Goal: Information Seeking & Learning: Compare options

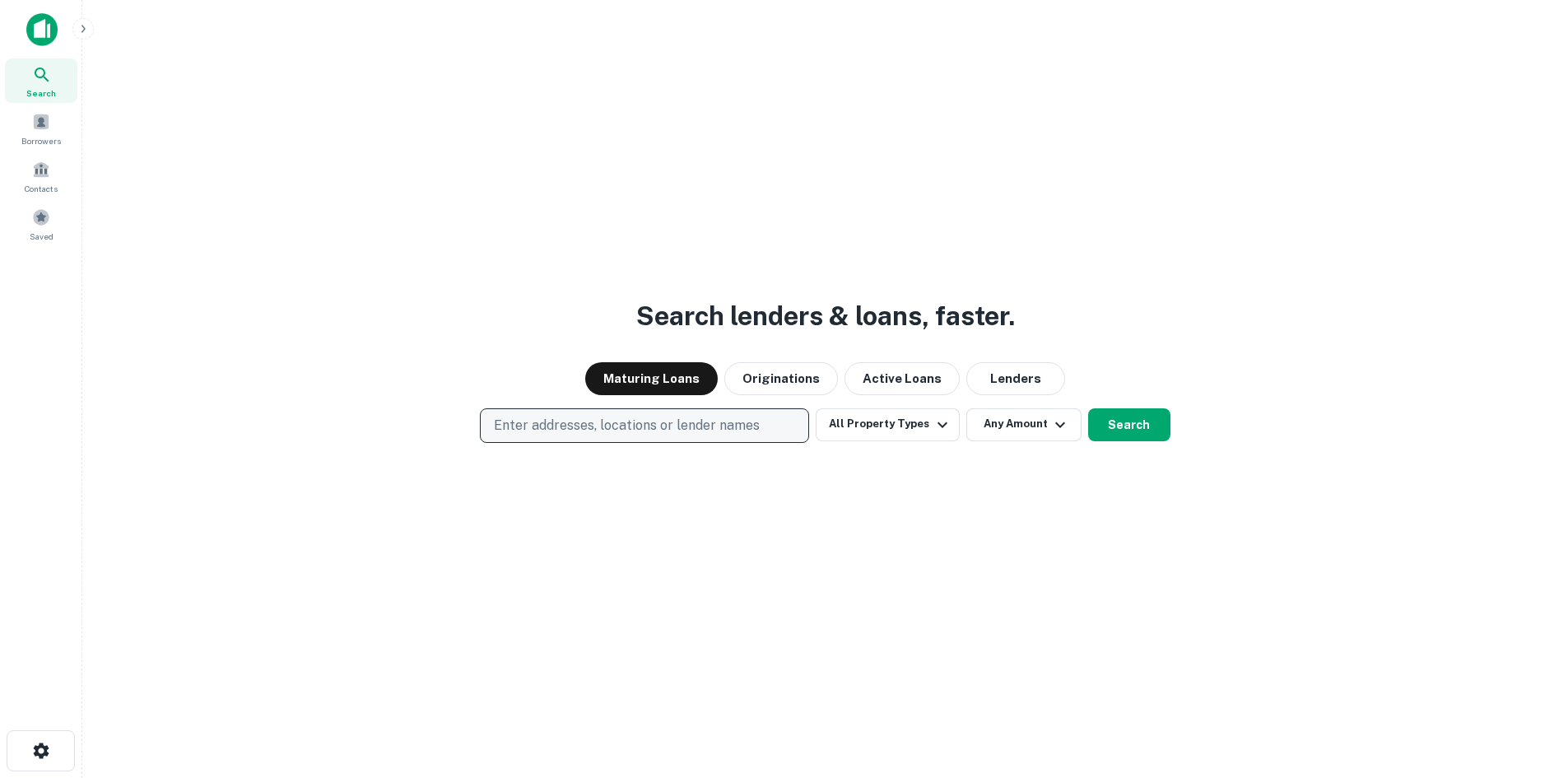
click at [584, 422] on p "Enter addresses, locations or lender names" at bounding box center [627, 425] width 266 height 20
click at [538, 419] on p "Enter addresses, locations or lender names" at bounding box center [627, 425] width 266 height 20
click at [588, 427] on p "Enter addresses, locations or lender names" at bounding box center [627, 425] width 266 height 20
type input "**********"
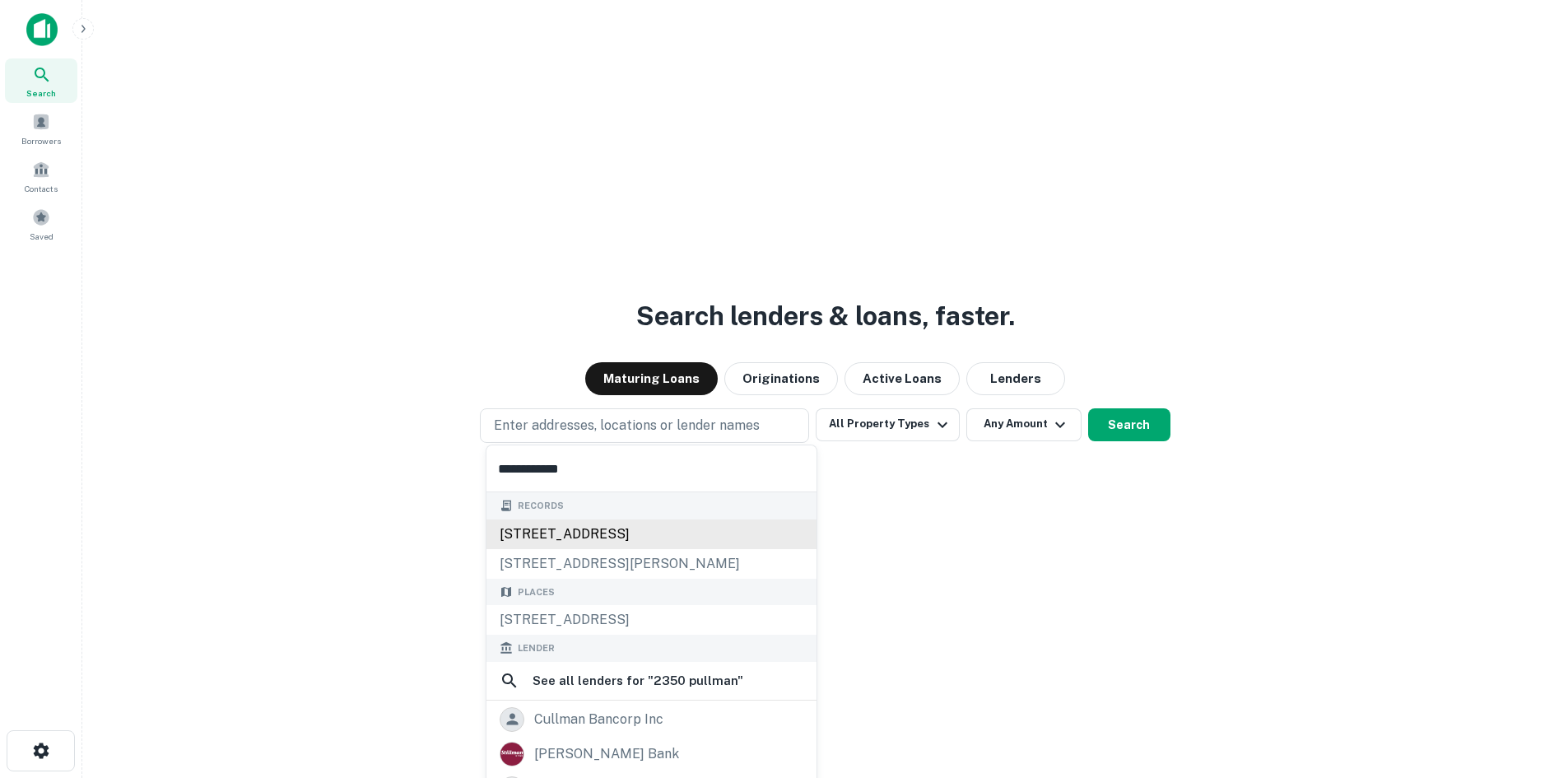
click at [550, 520] on div "2350 pullman st, santa ana, ca, 92705" at bounding box center [651, 534] width 330 height 30
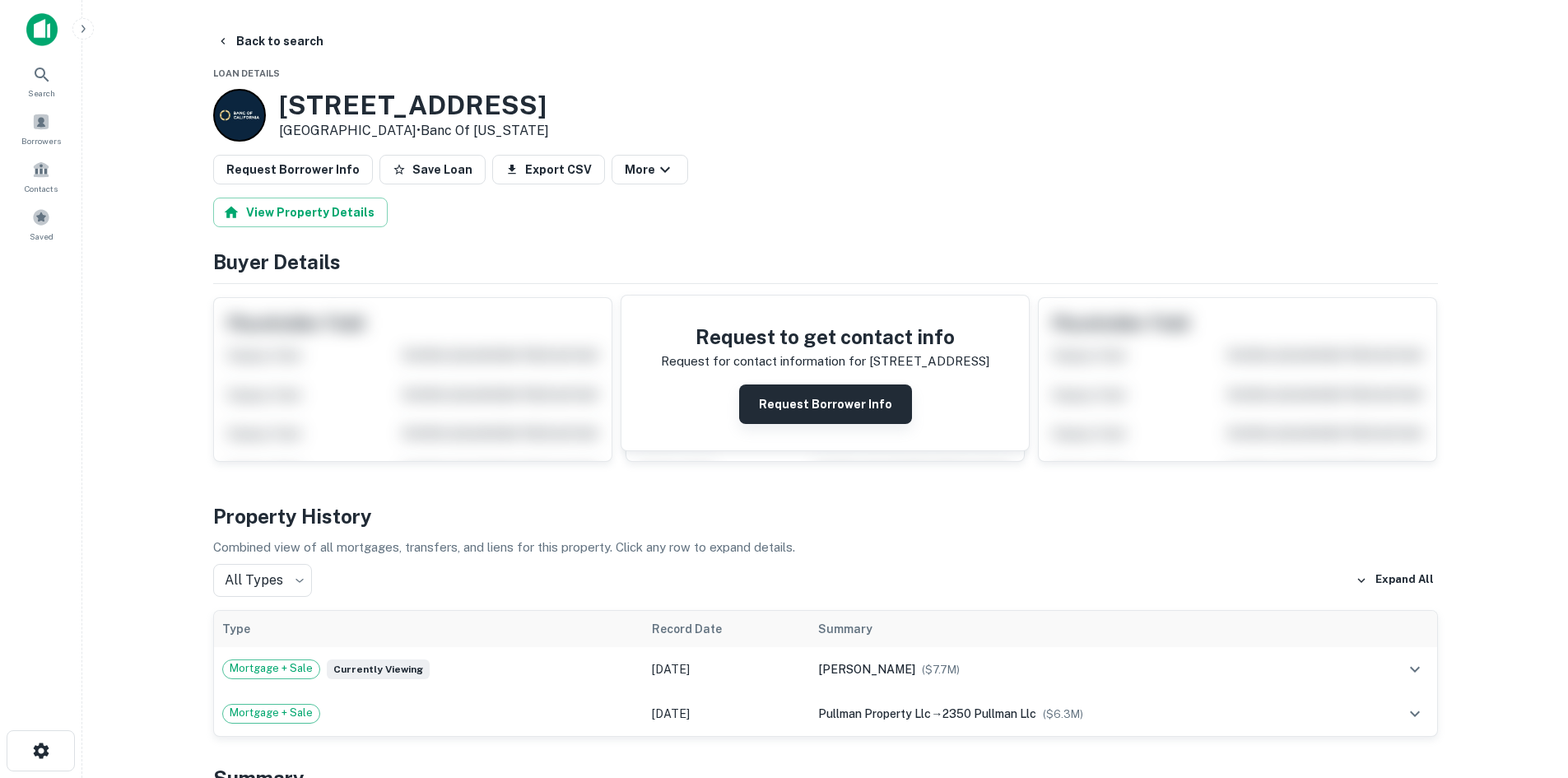
click at [804, 385] on button "Request Borrower Info" at bounding box center [826, 404] width 173 height 39
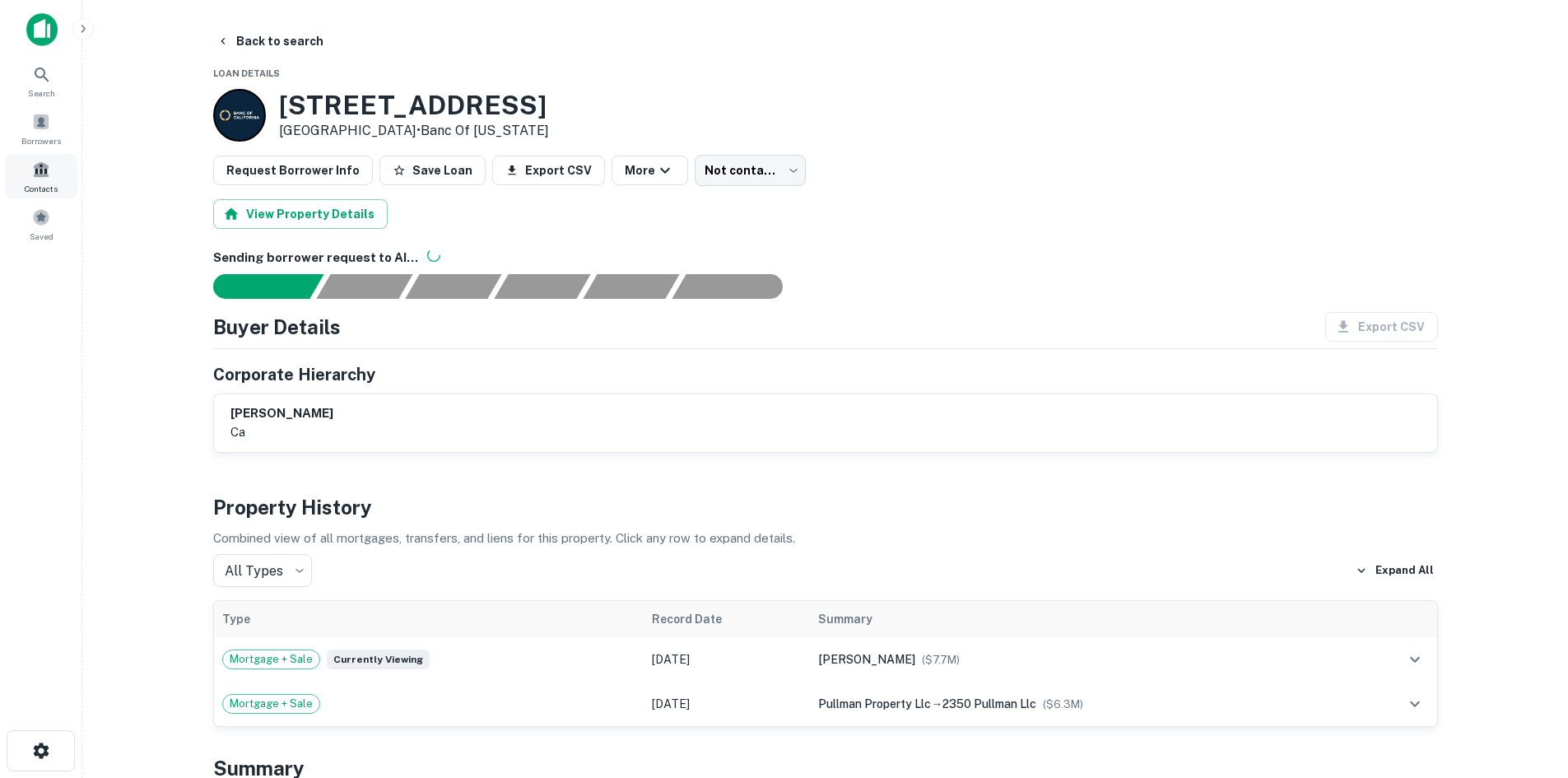
click at [53, 186] on span "Contacts" at bounding box center [41, 189] width 33 height 13
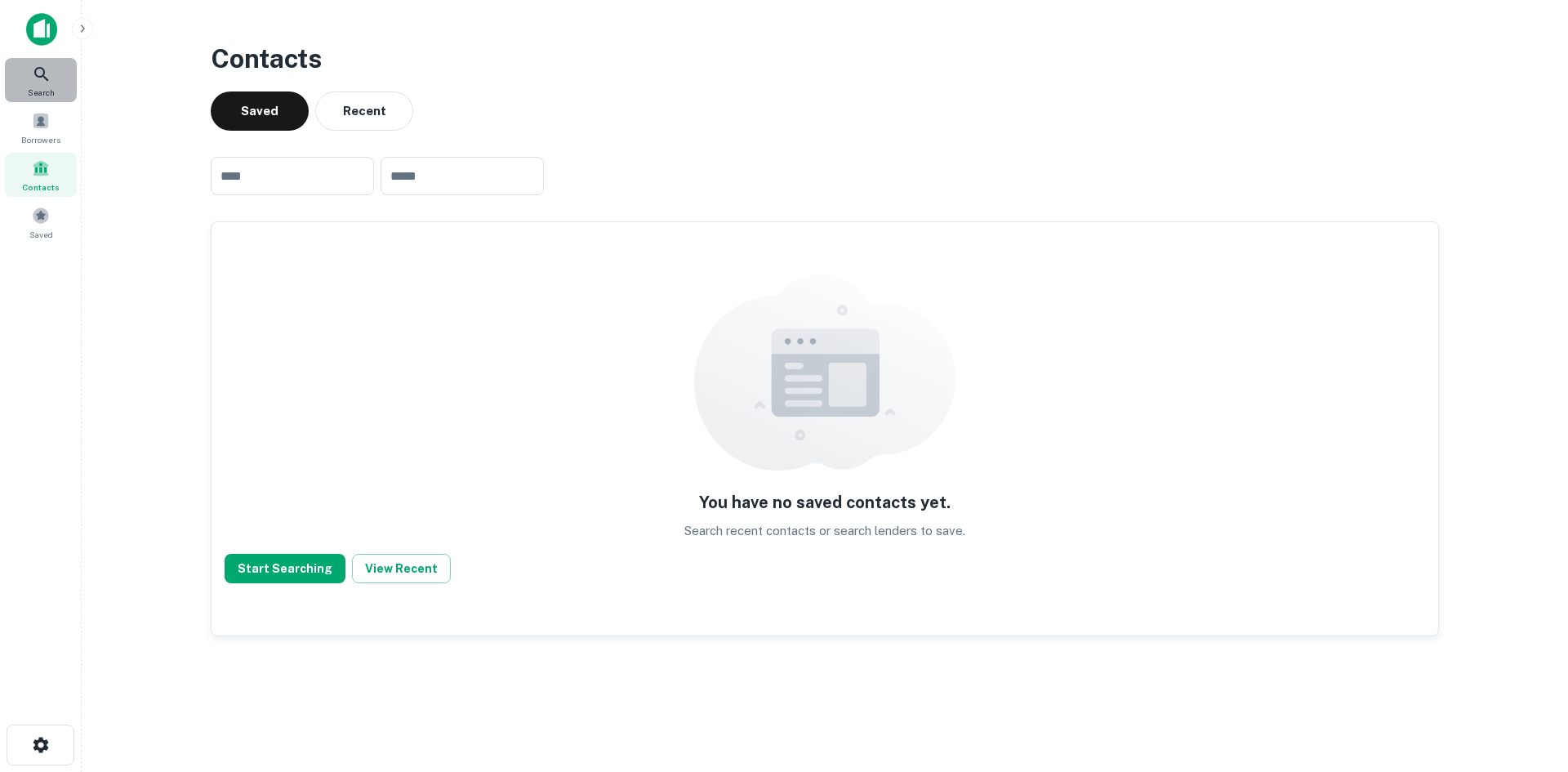
click at [38, 67] on icon at bounding box center [42, 74] width 20 height 20
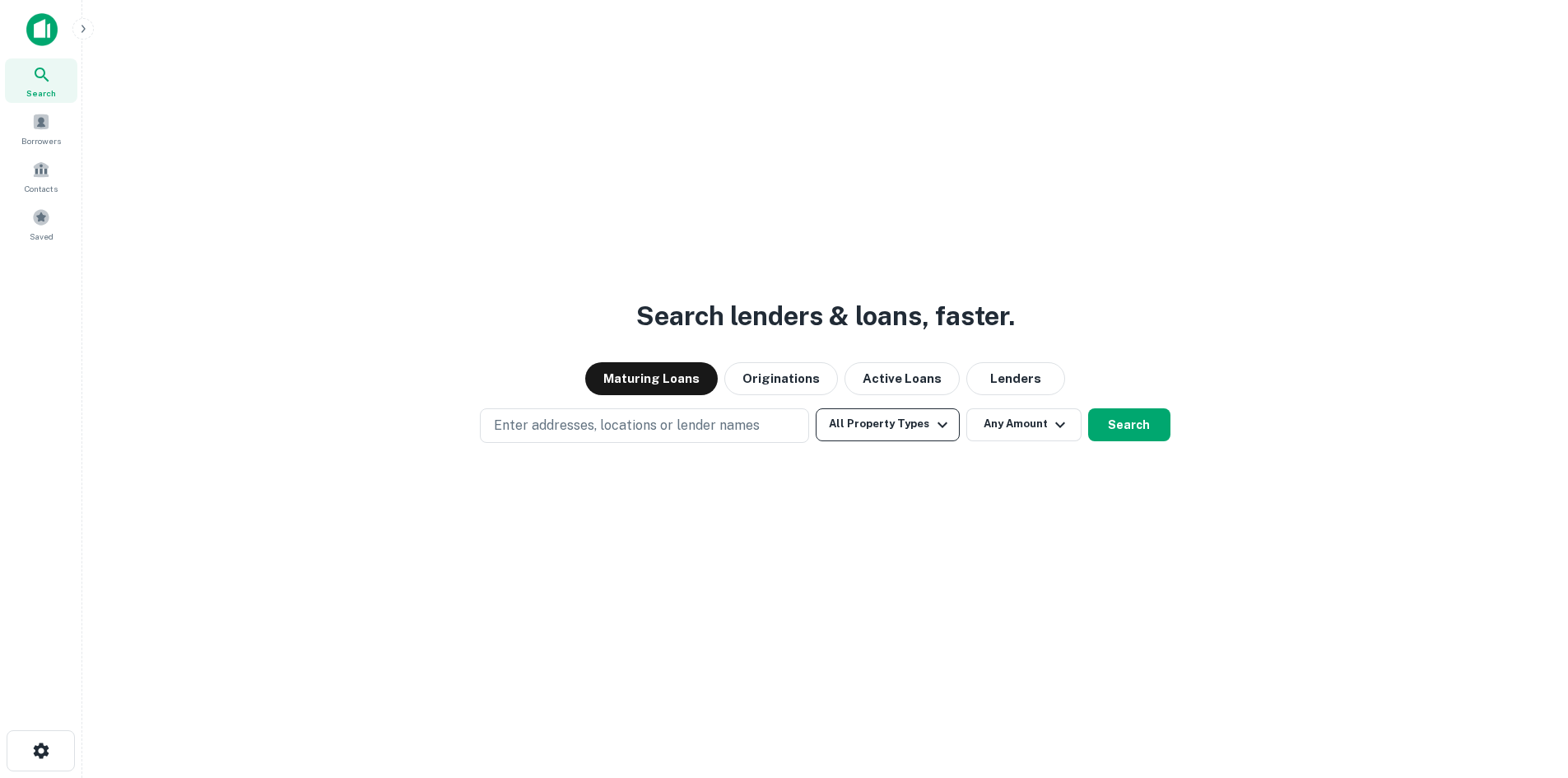
click at [930, 413] on button "All Property Types" at bounding box center [888, 425] width 144 height 33
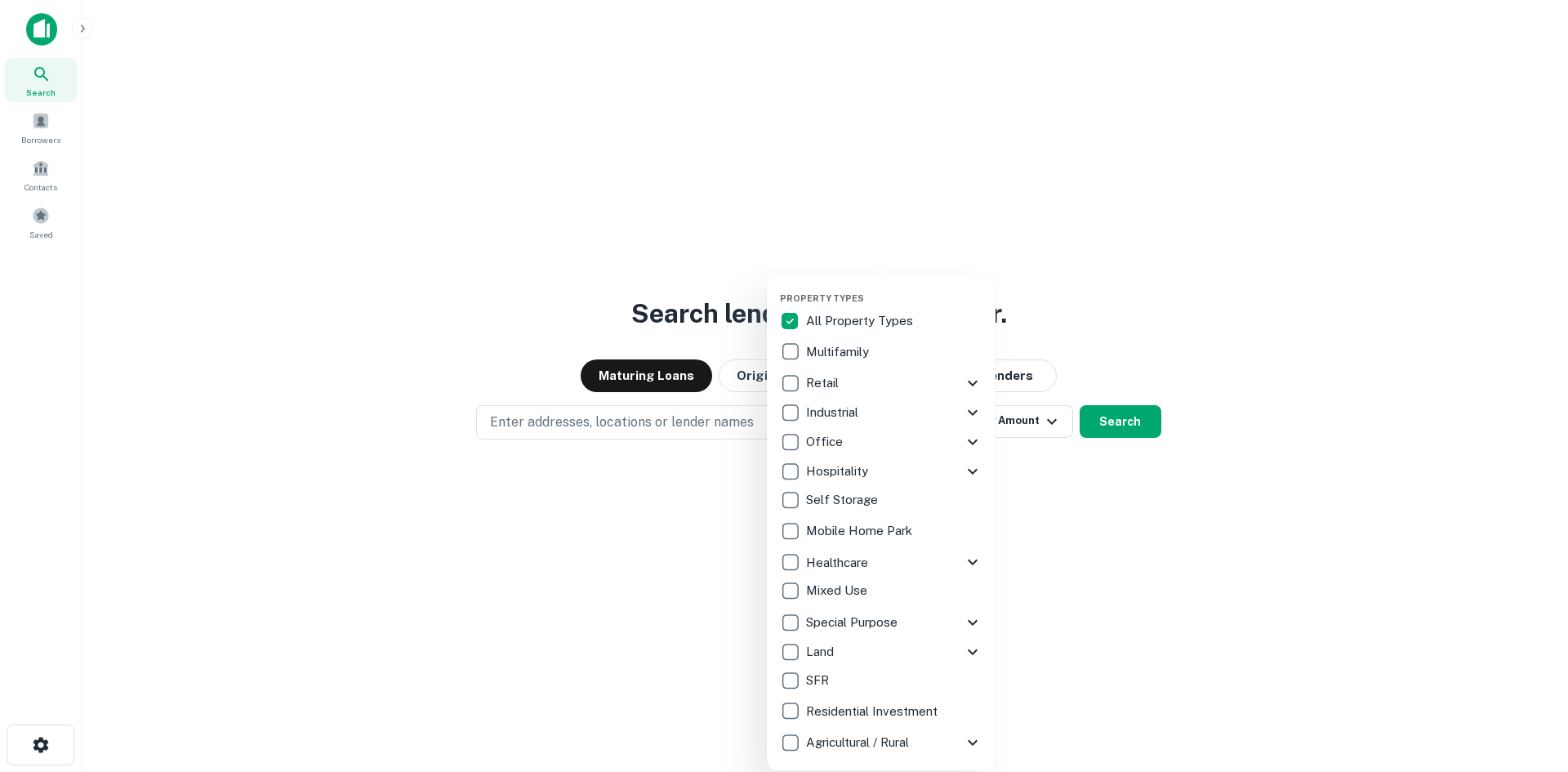
click at [1144, 326] on div at bounding box center [784, 386] width 1568 height 772
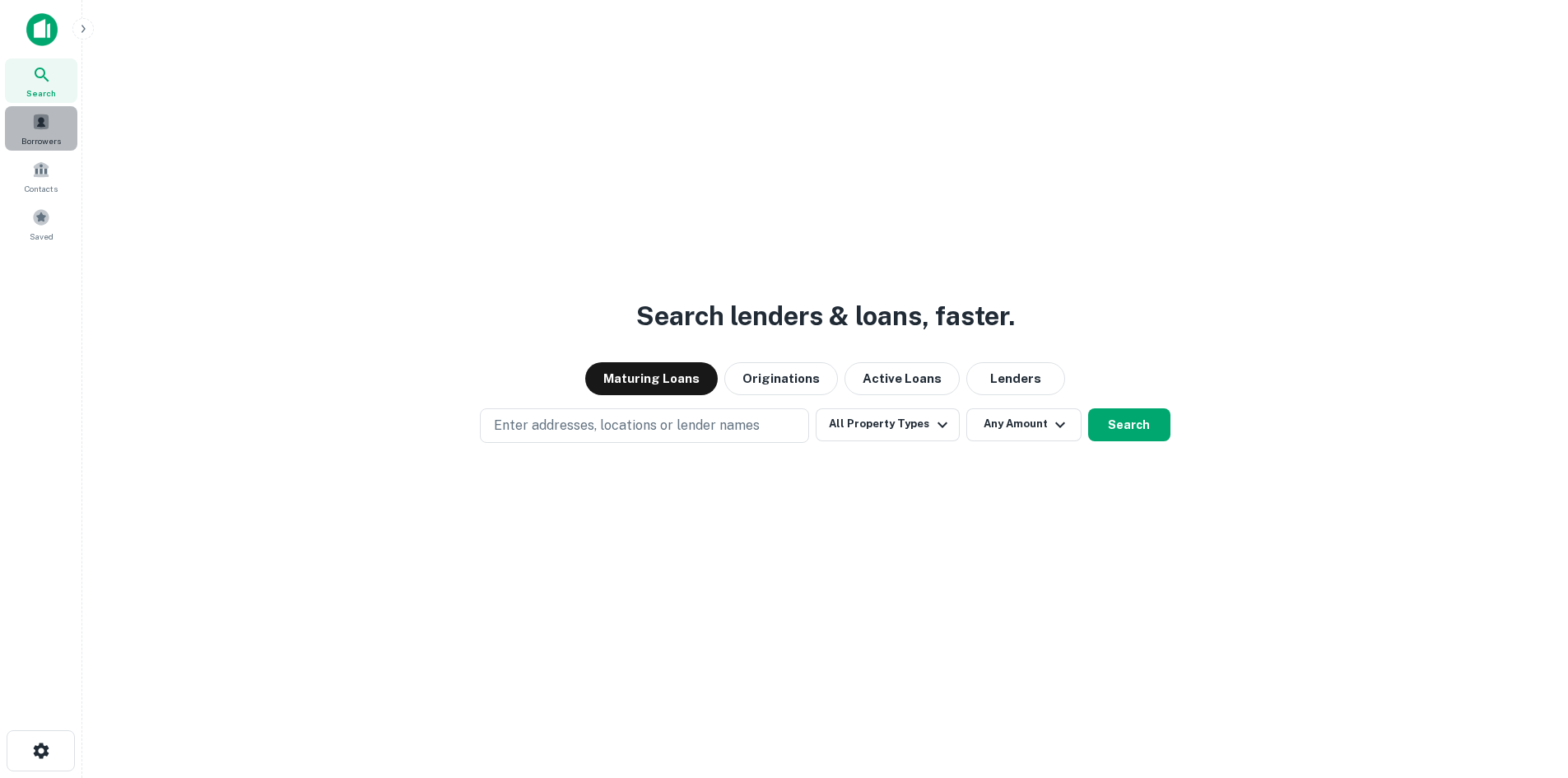
click at [38, 134] on span "Borrowers" at bounding box center [40, 141] width 39 height 13
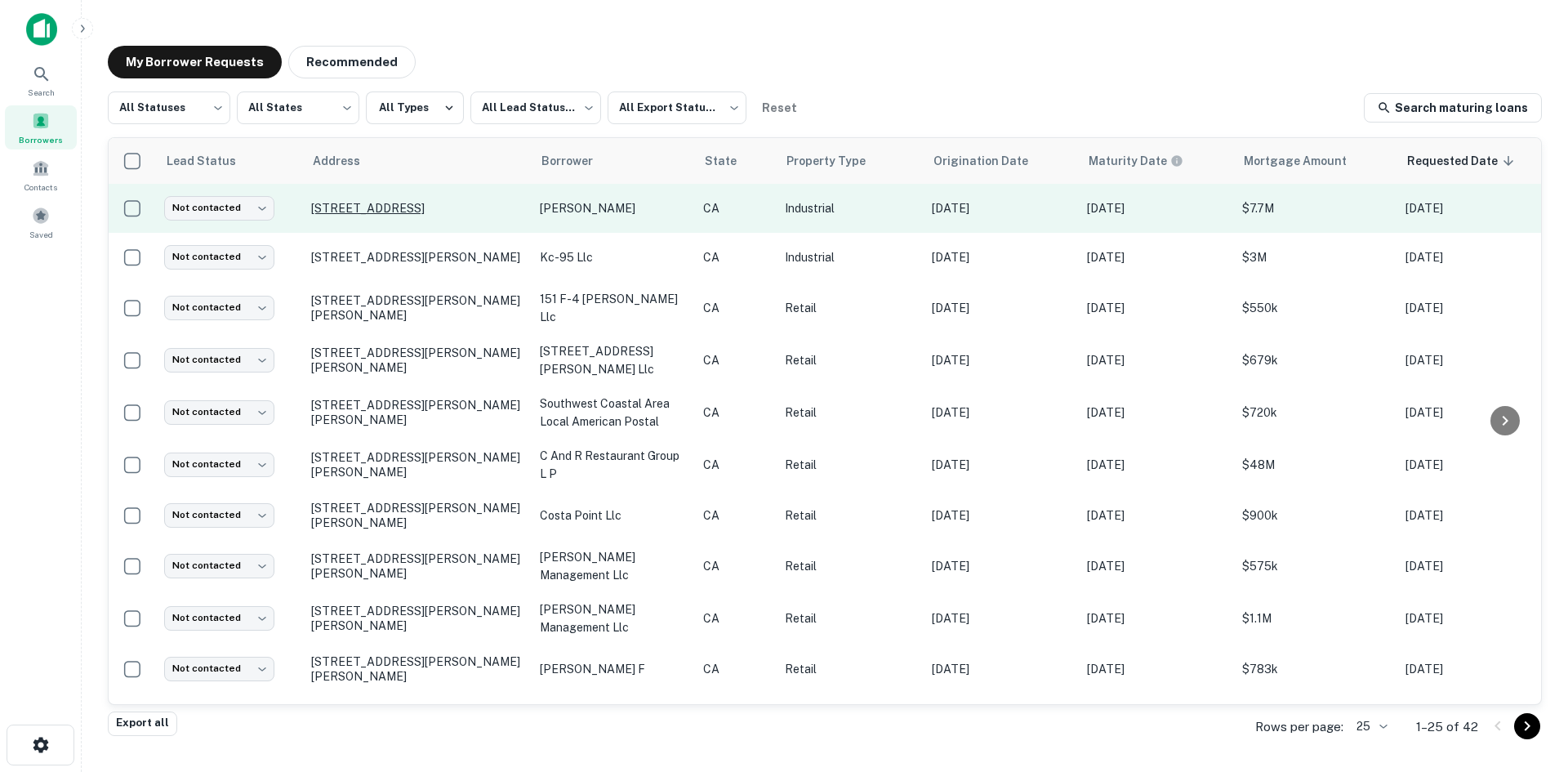
click at [466, 212] on p "2350 Pullman St Santa Ana, CA 92705" at bounding box center [418, 208] width 213 height 14
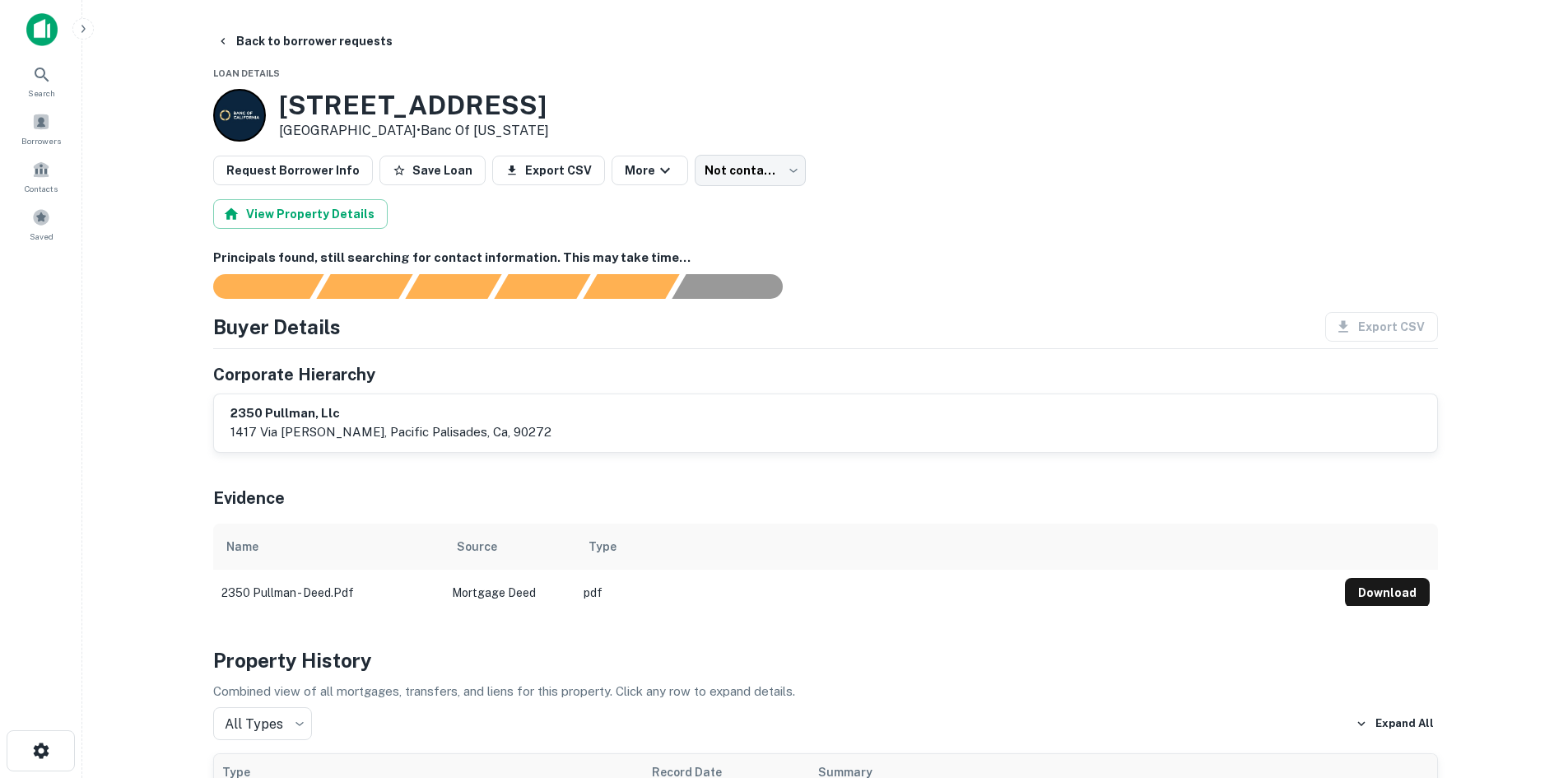
click at [351, 100] on h3 "2350 Pullman St" at bounding box center [414, 105] width 270 height 32
click at [33, 68] on icon at bounding box center [42, 75] width 20 height 20
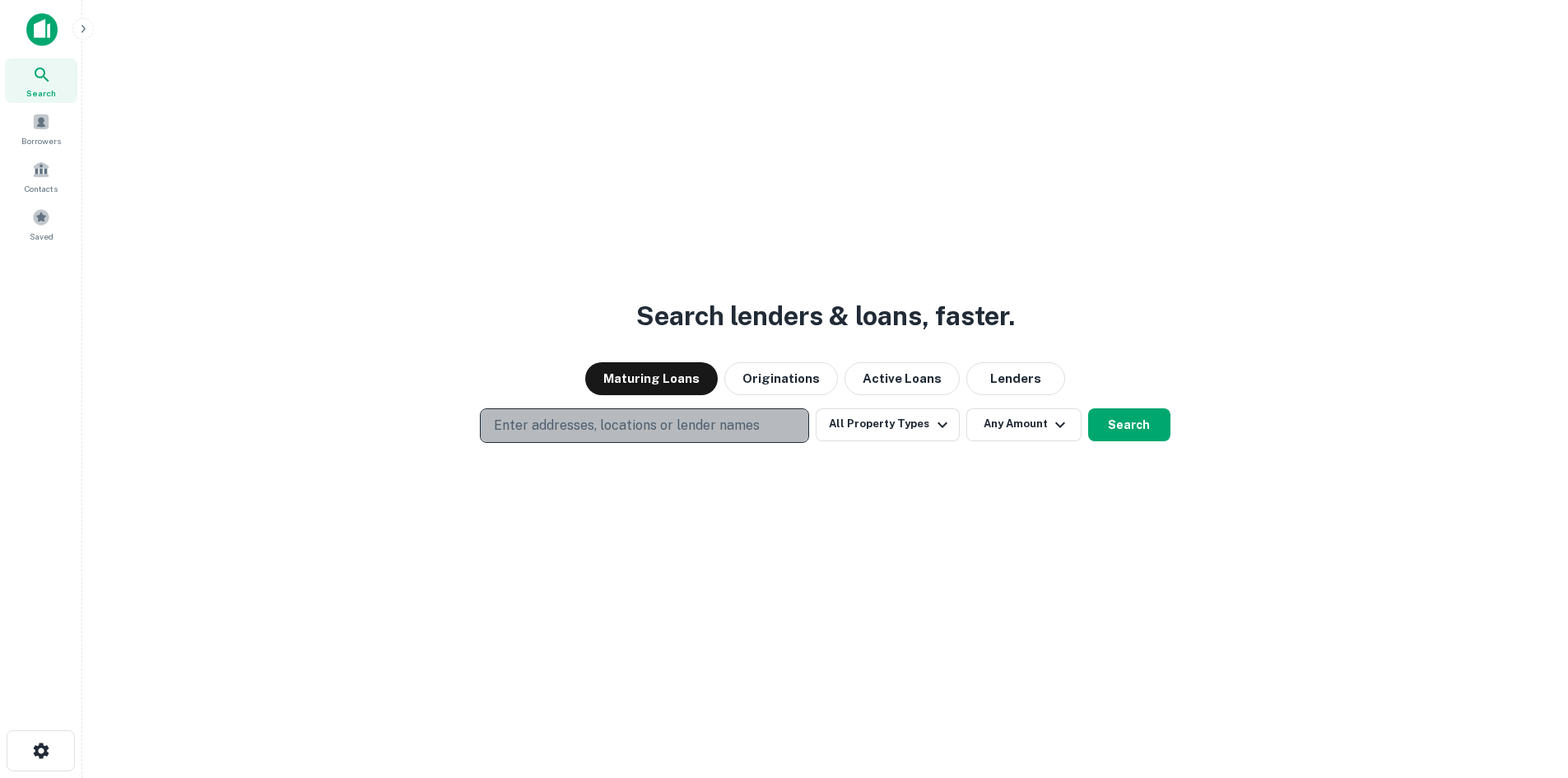
click at [586, 426] on p "Enter addresses, locations or lender names" at bounding box center [627, 425] width 266 height 20
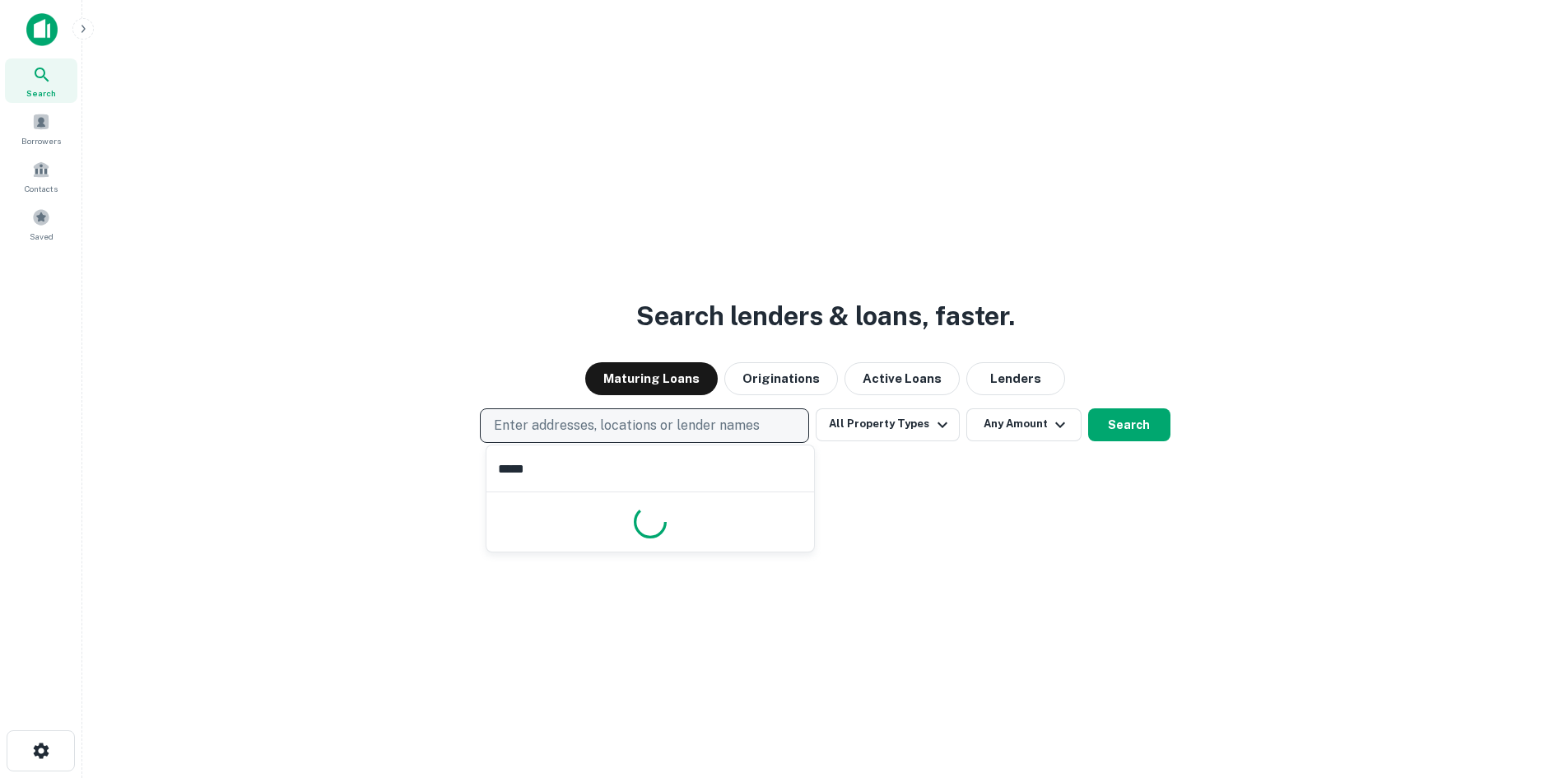
type input "******"
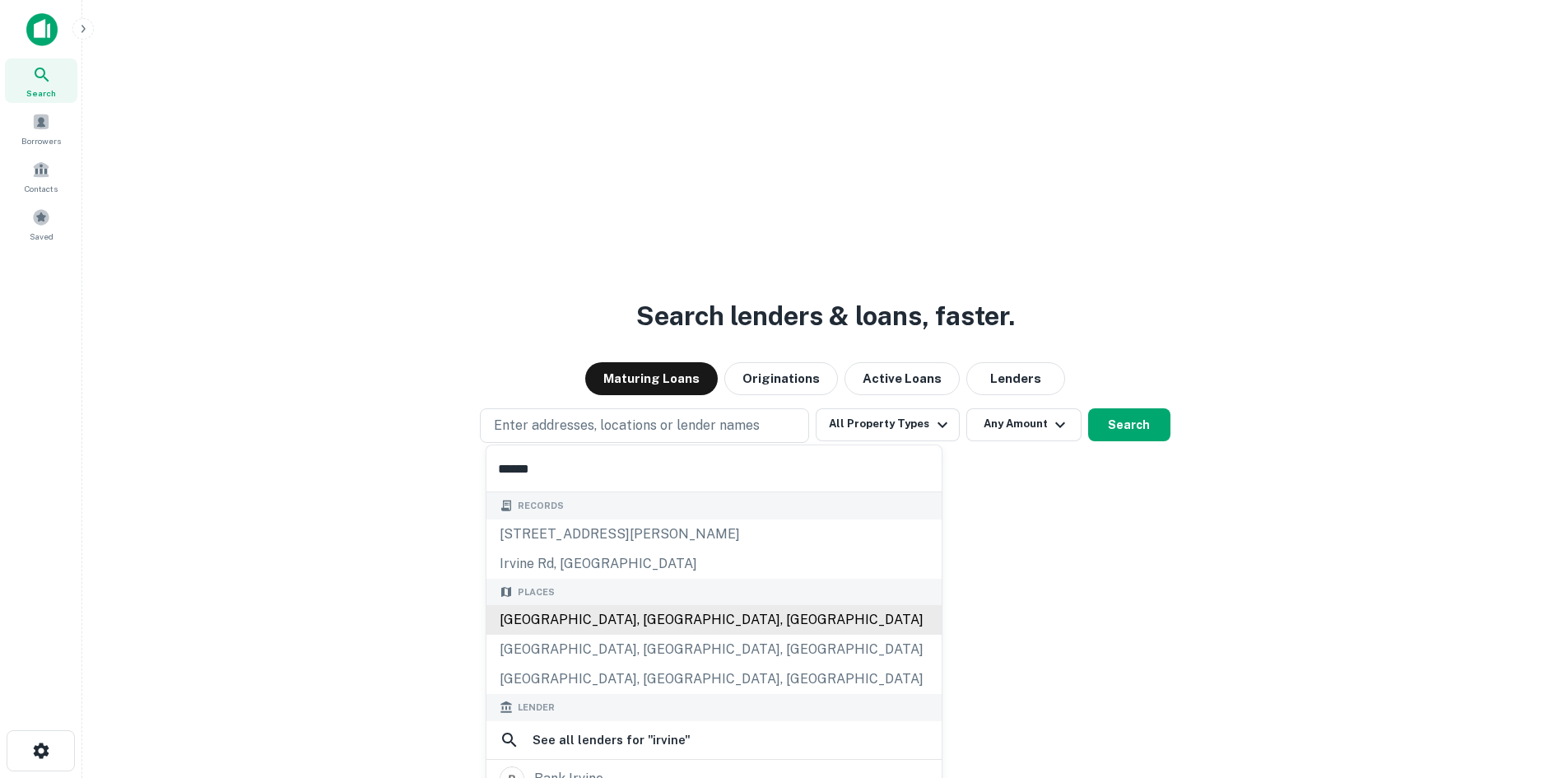
click at [574, 605] on div "[GEOGRAPHIC_DATA], [GEOGRAPHIC_DATA], [GEOGRAPHIC_DATA]" at bounding box center [714, 619] width 455 height 30
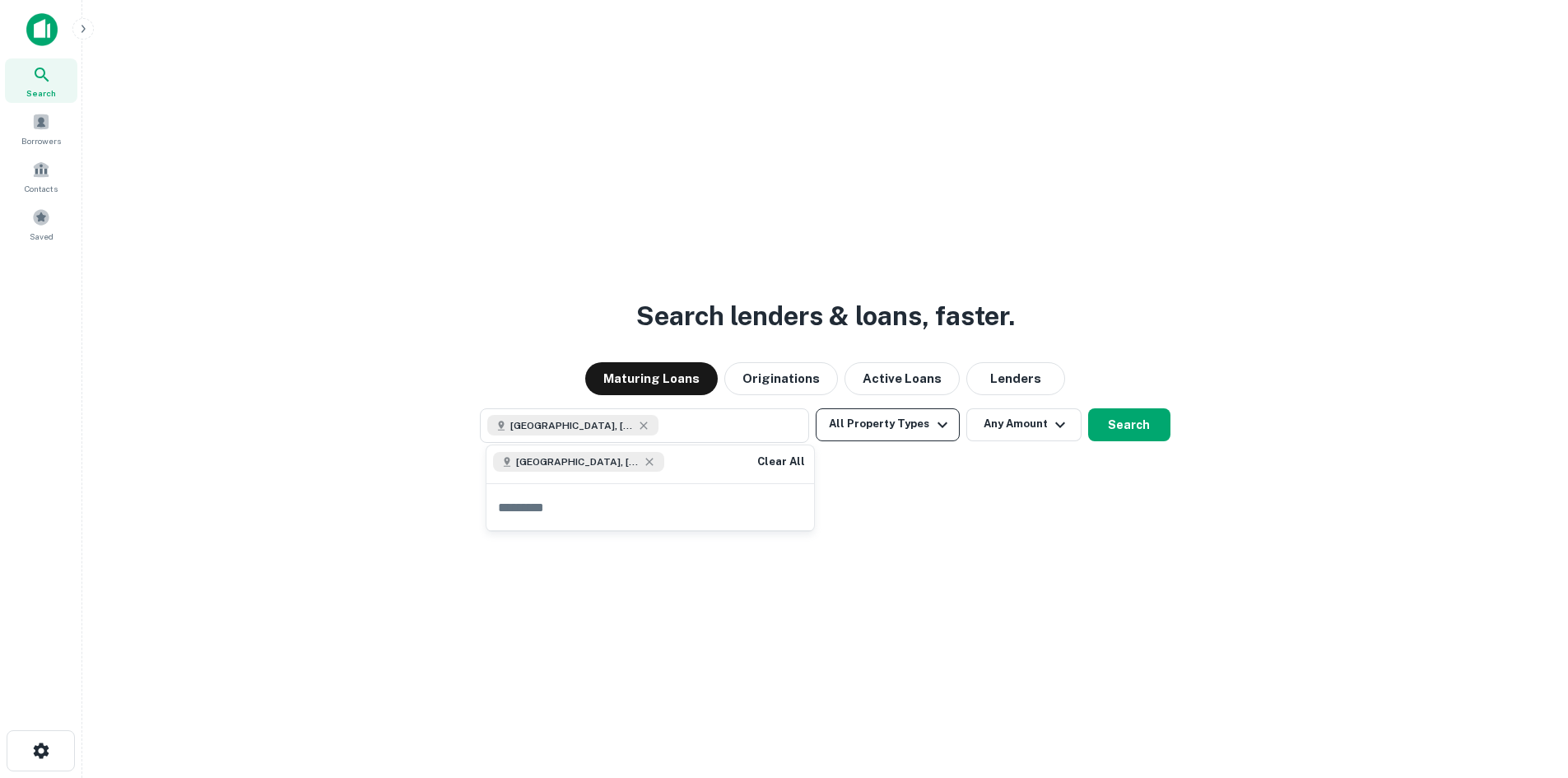
click at [911, 414] on button "All Property Types" at bounding box center [888, 425] width 144 height 33
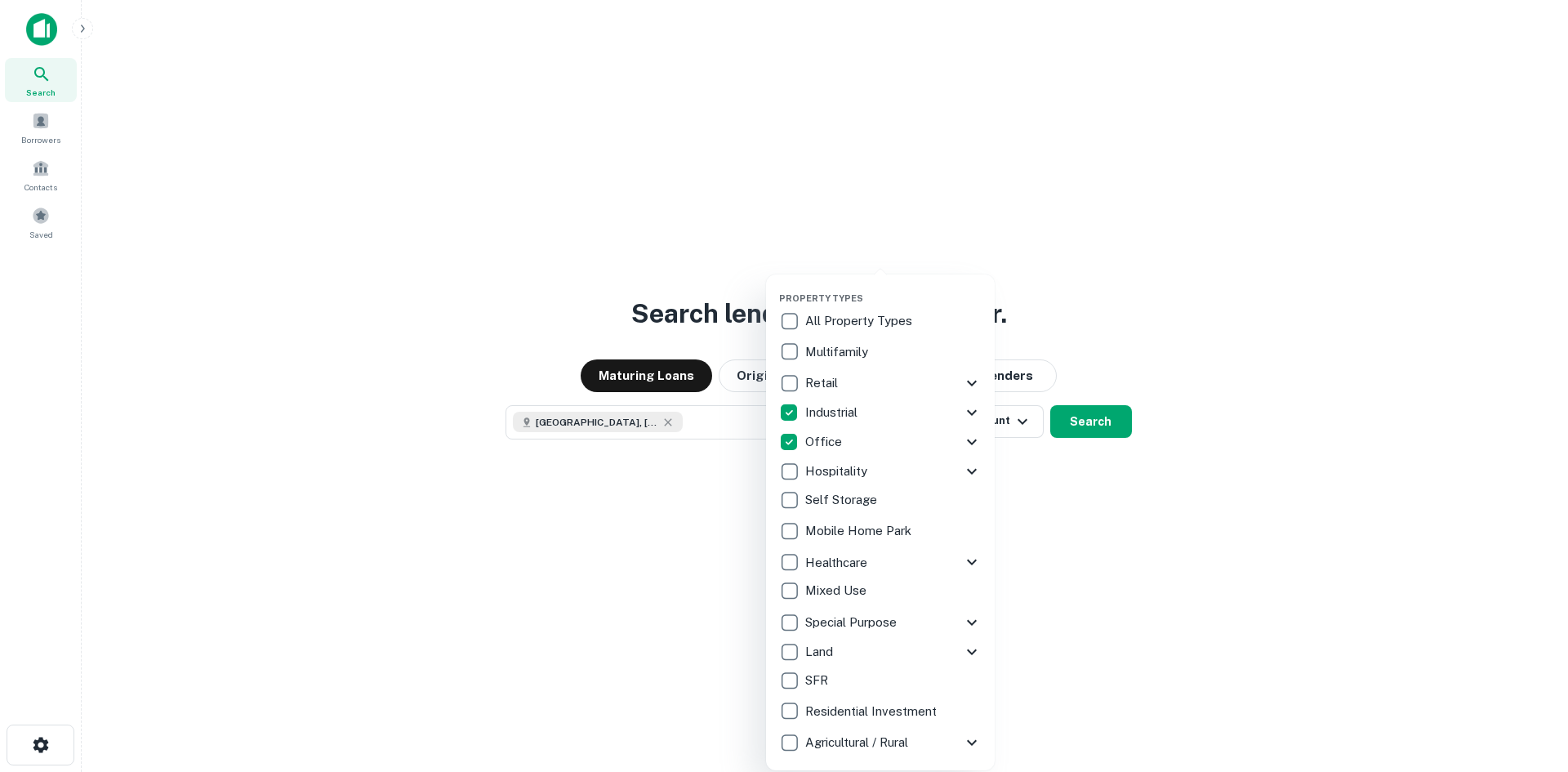
click at [1092, 424] on div at bounding box center [784, 386] width 1568 height 772
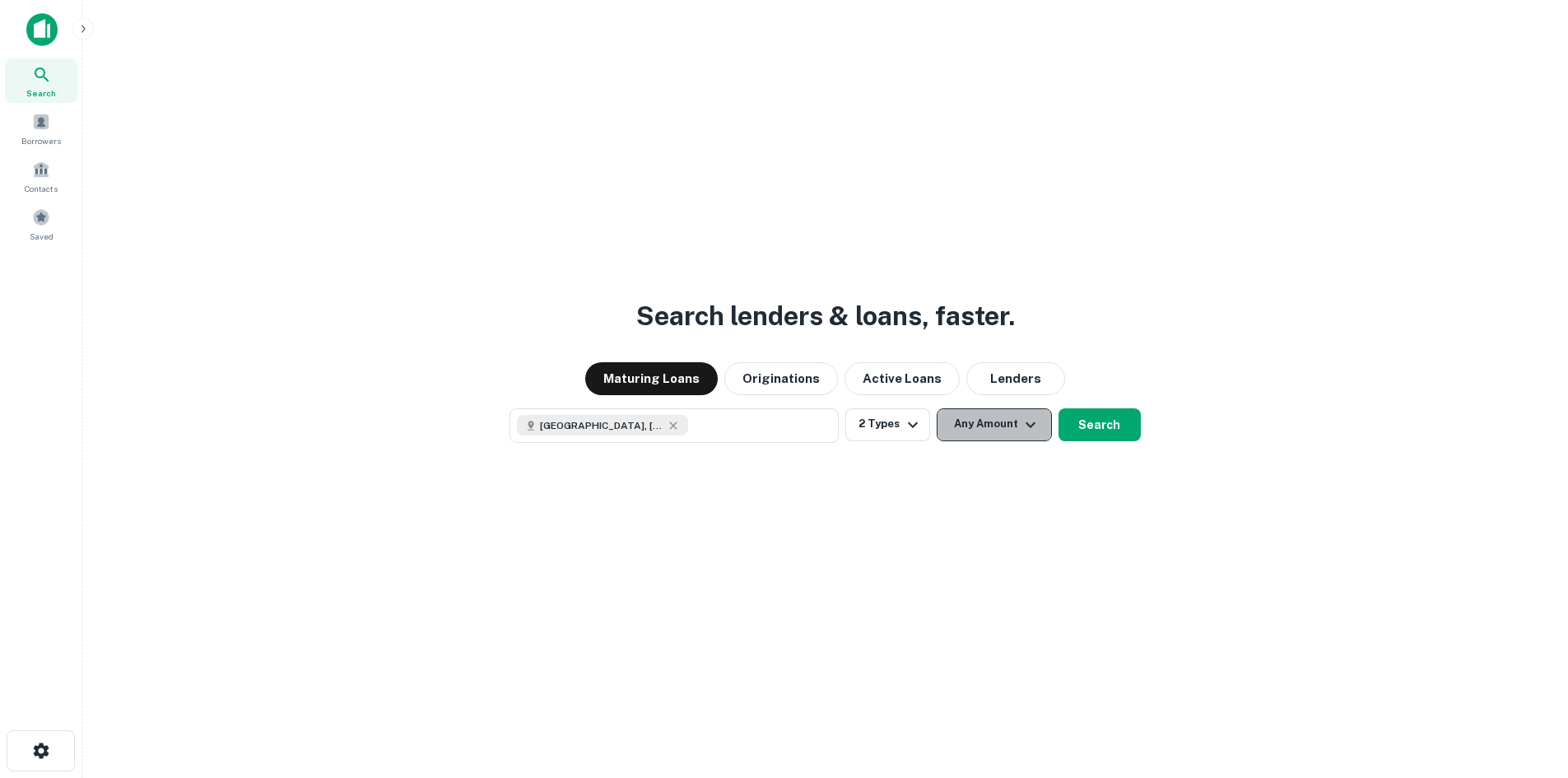
click at [1002, 415] on button "Any Amount" at bounding box center [994, 425] width 115 height 33
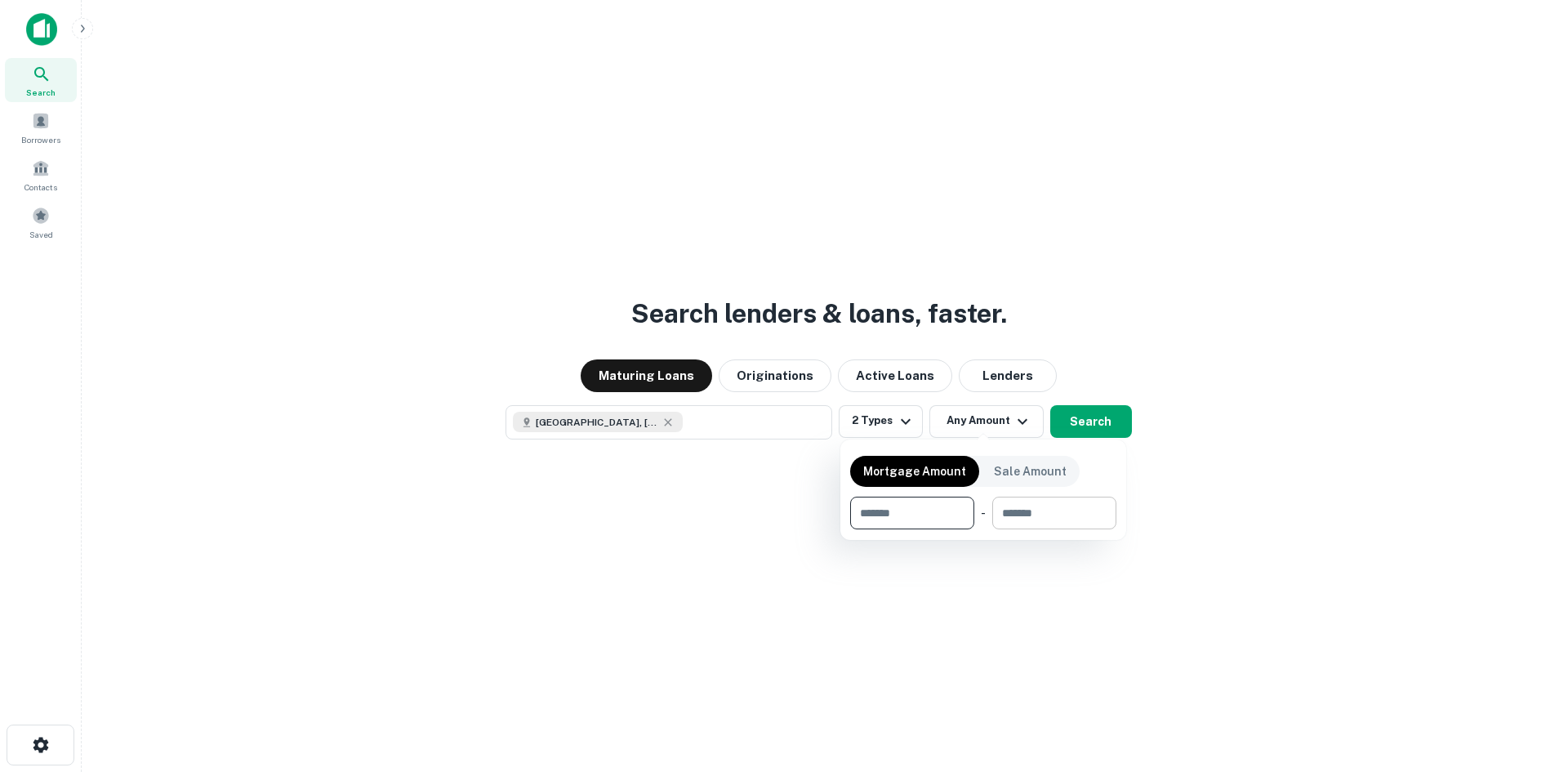
click at [1036, 516] on input "number" at bounding box center [1048, 513] width 113 height 32
type input "*******"
click at [877, 415] on div at bounding box center [784, 386] width 1568 height 772
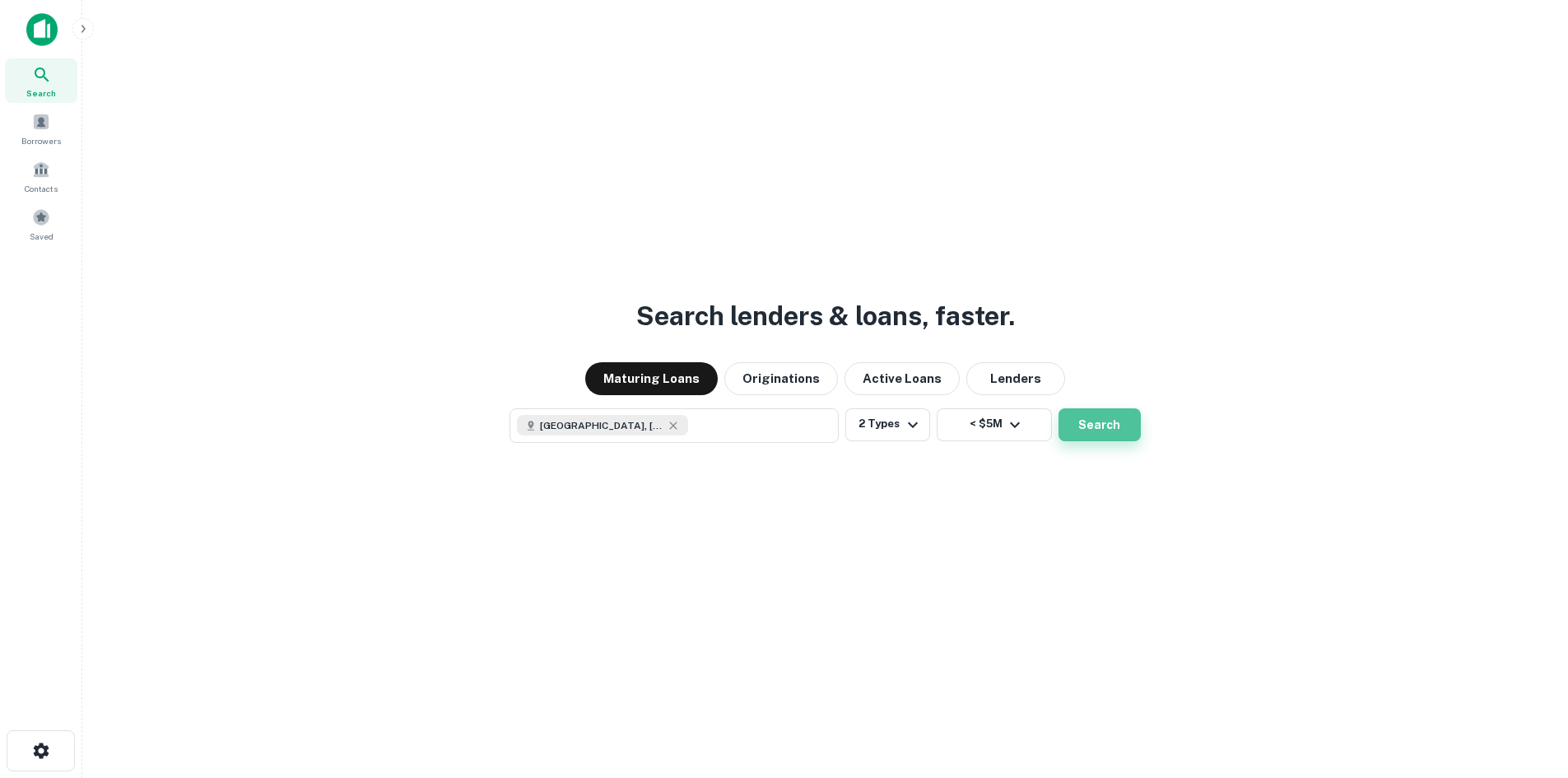
click at [1099, 424] on button "Search" at bounding box center [1099, 425] width 82 height 33
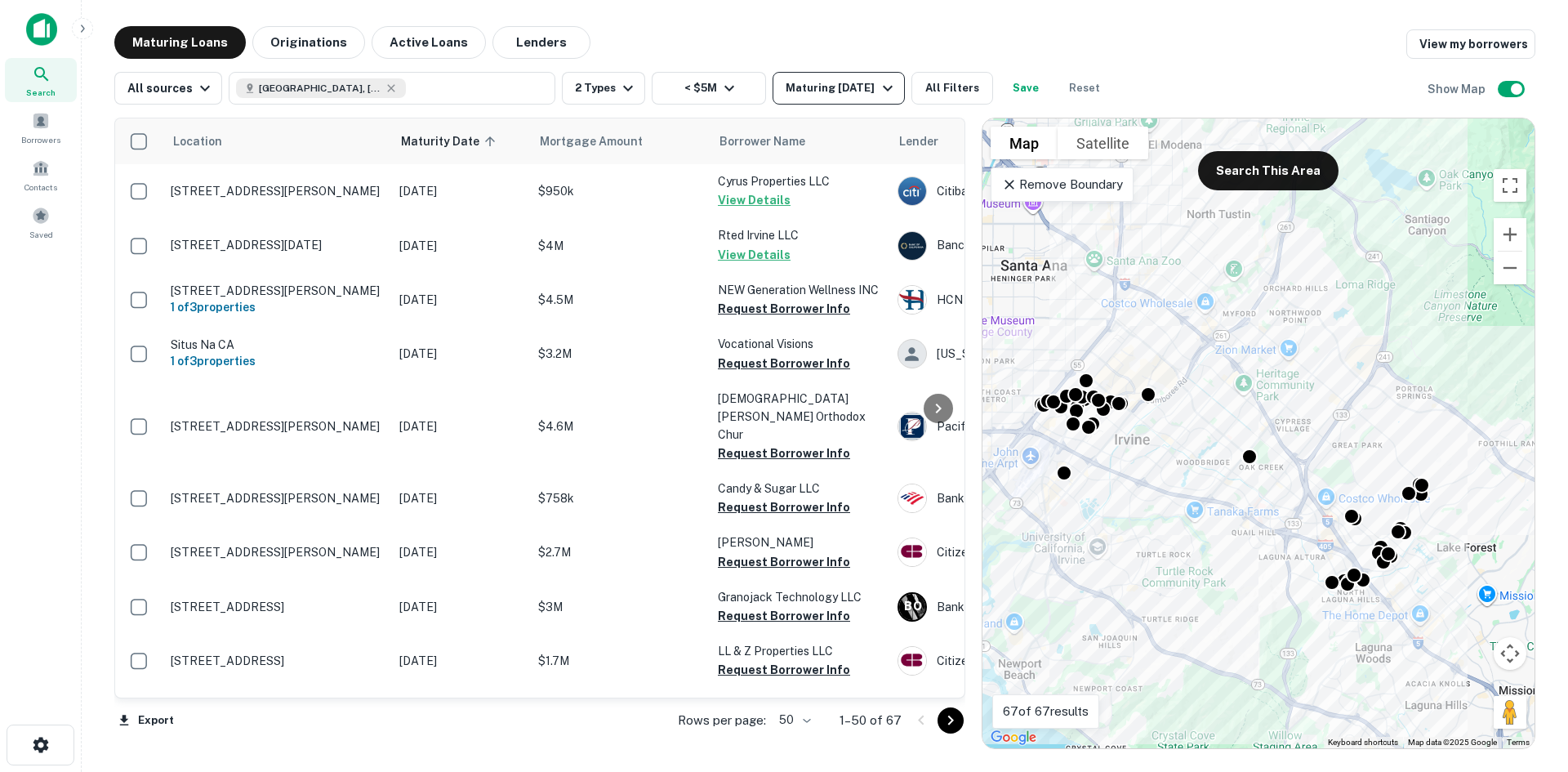
click at [798, 100] on button "Maturing [DATE]" at bounding box center [838, 88] width 132 height 32
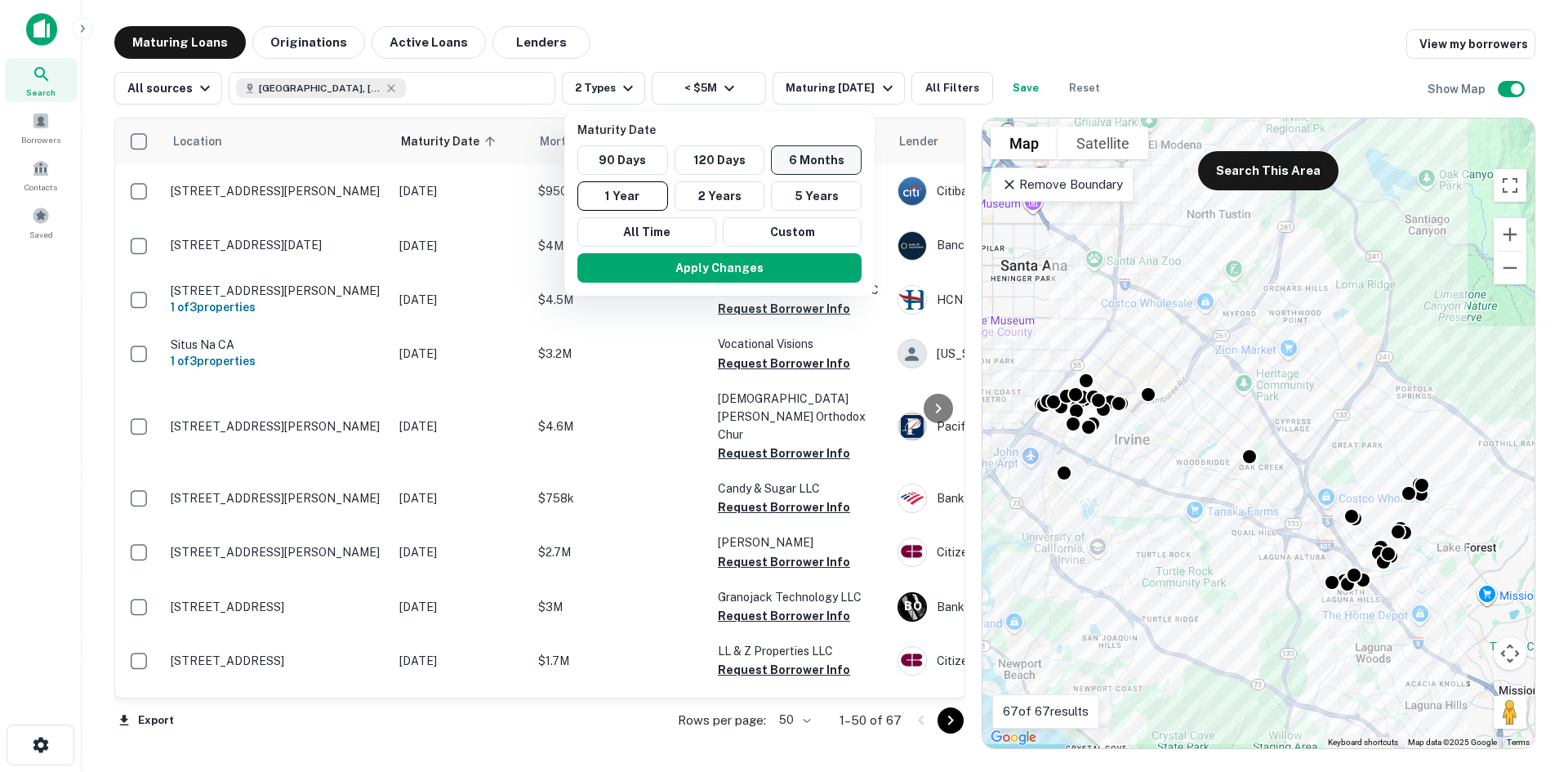
click at [797, 160] on button "6 Months" at bounding box center [816, 160] width 91 height 29
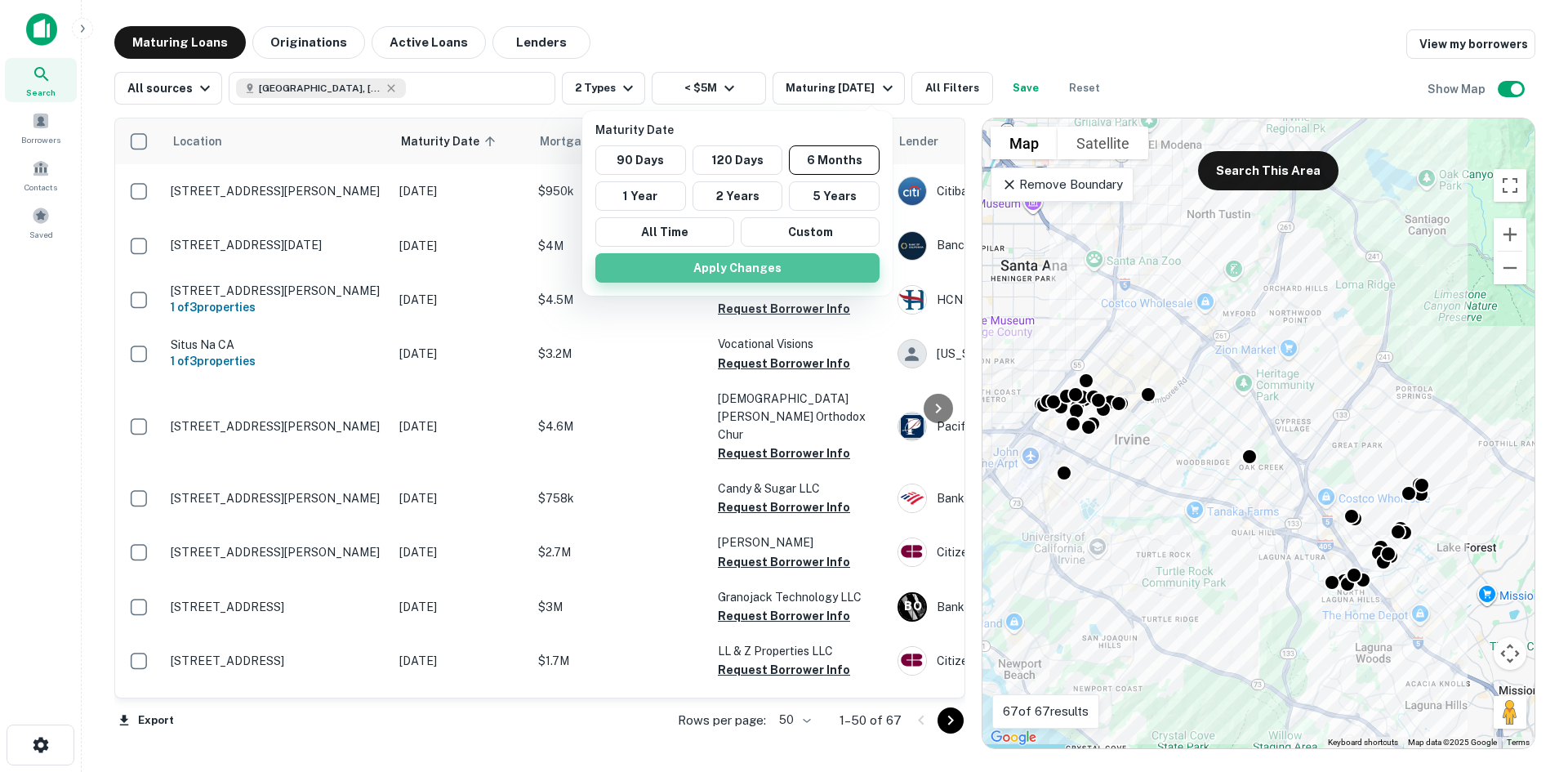
click at [753, 254] on button "Apply Changes" at bounding box center [737, 268] width 284 height 29
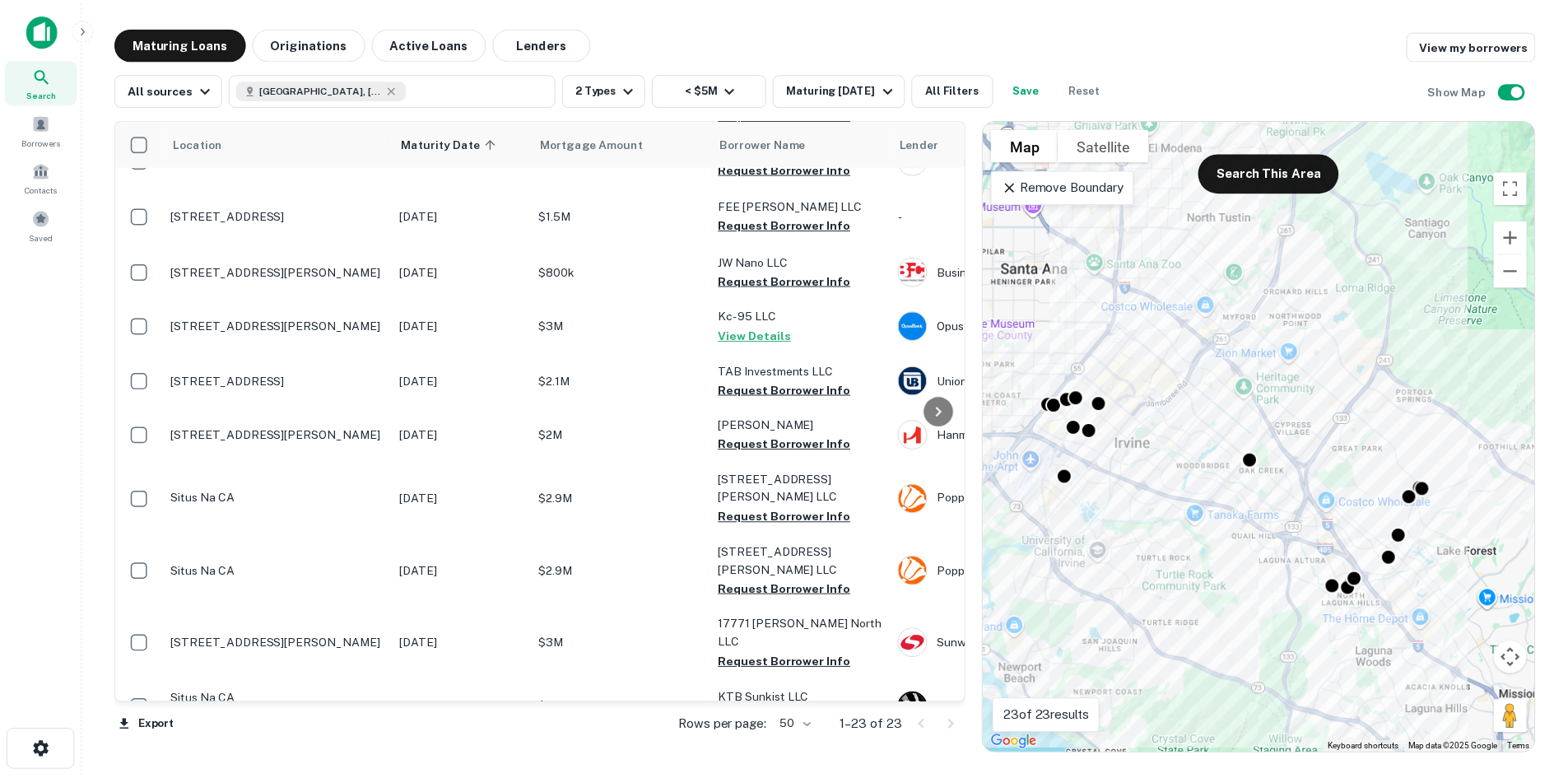
scroll to position [728, 0]
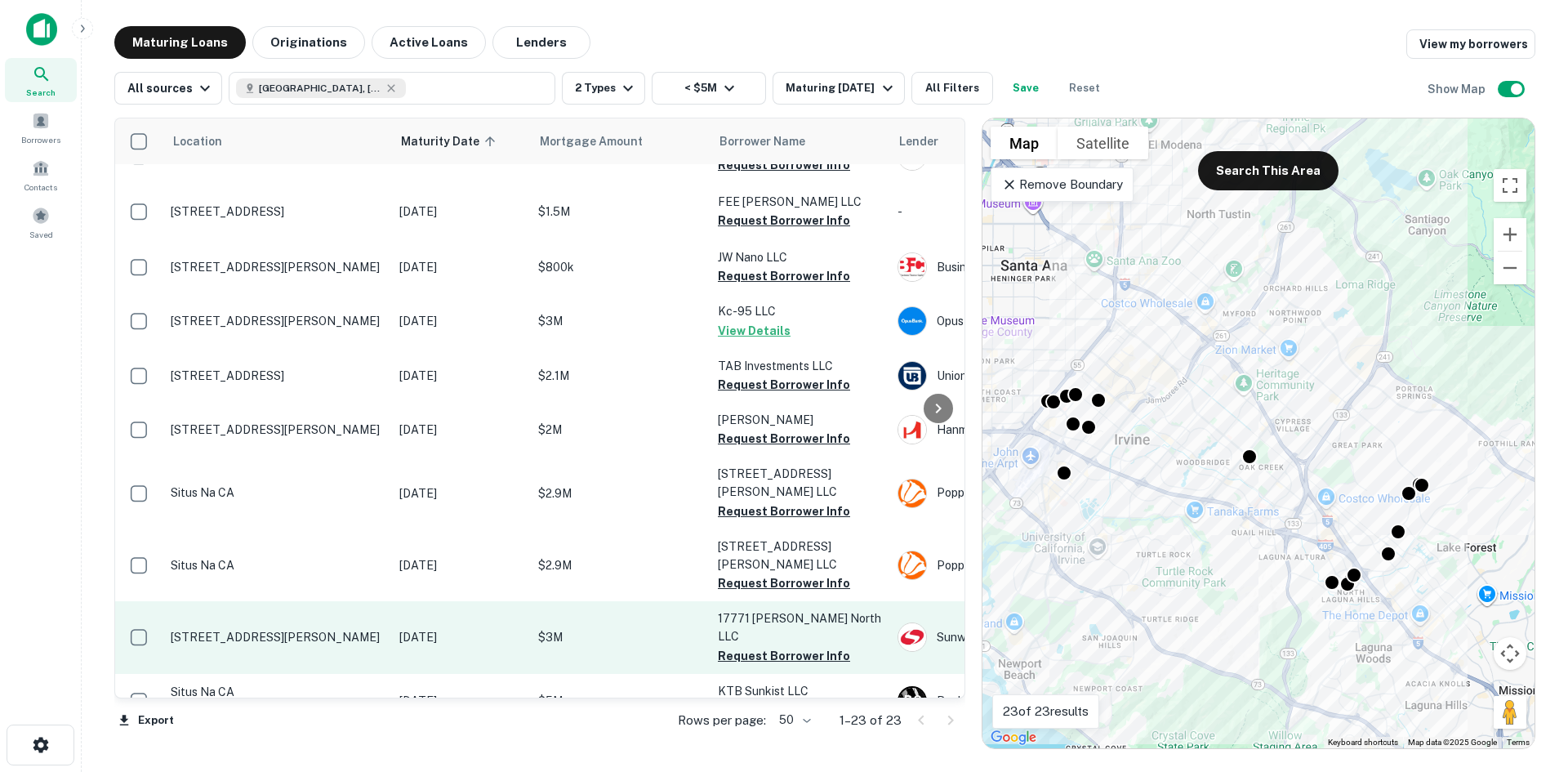
click at [746, 610] on p "17771 [PERSON_NAME] North LLC" at bounding box center [799, 628] width 163 height 36
click at [635, 629] on p "$3M" at bounding box center [620, 637] width 163 height 18
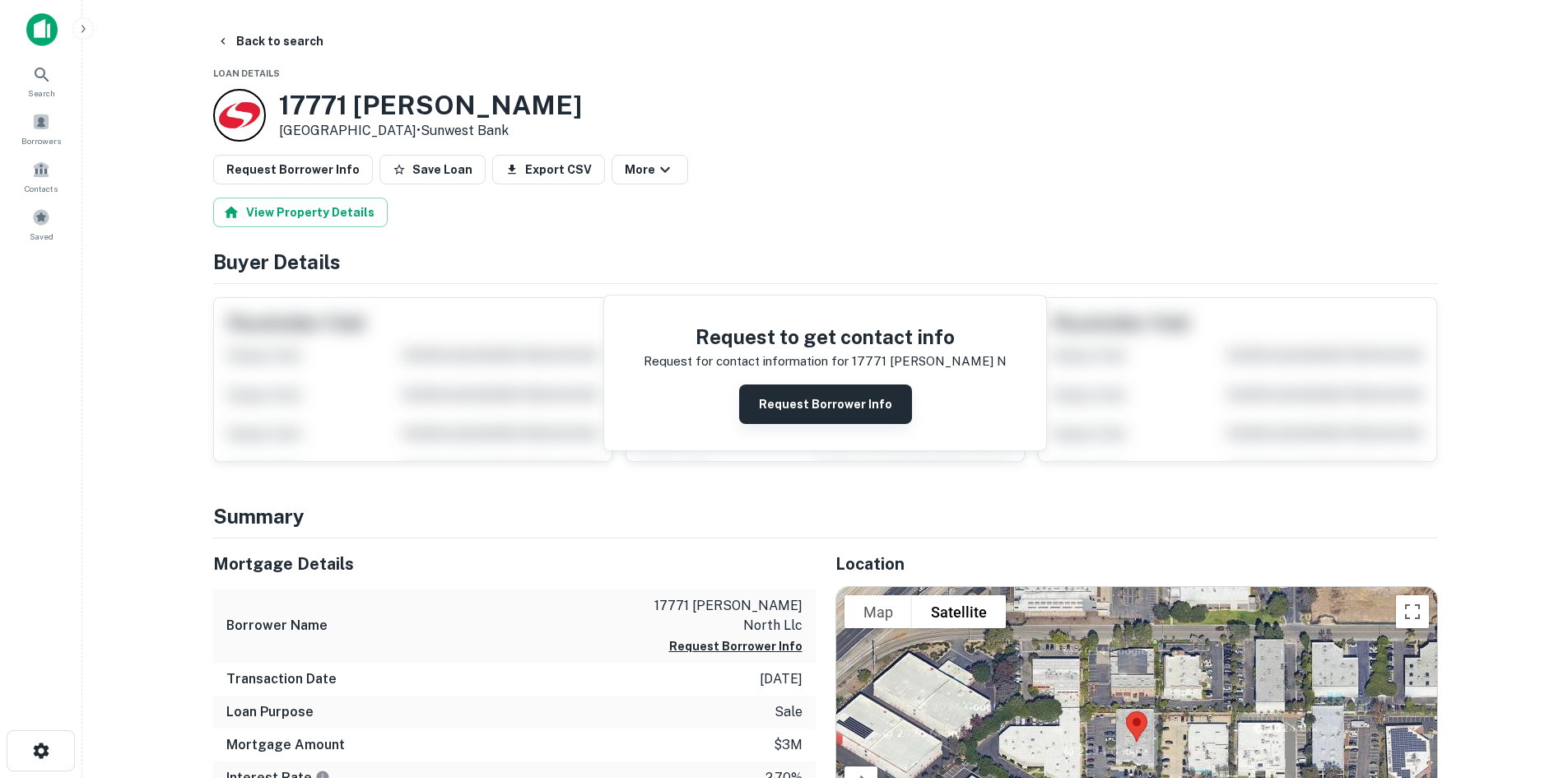
click at [805, 385] on button "Request Borrower Info" at bounding box center [826, 404] width 173 height 39
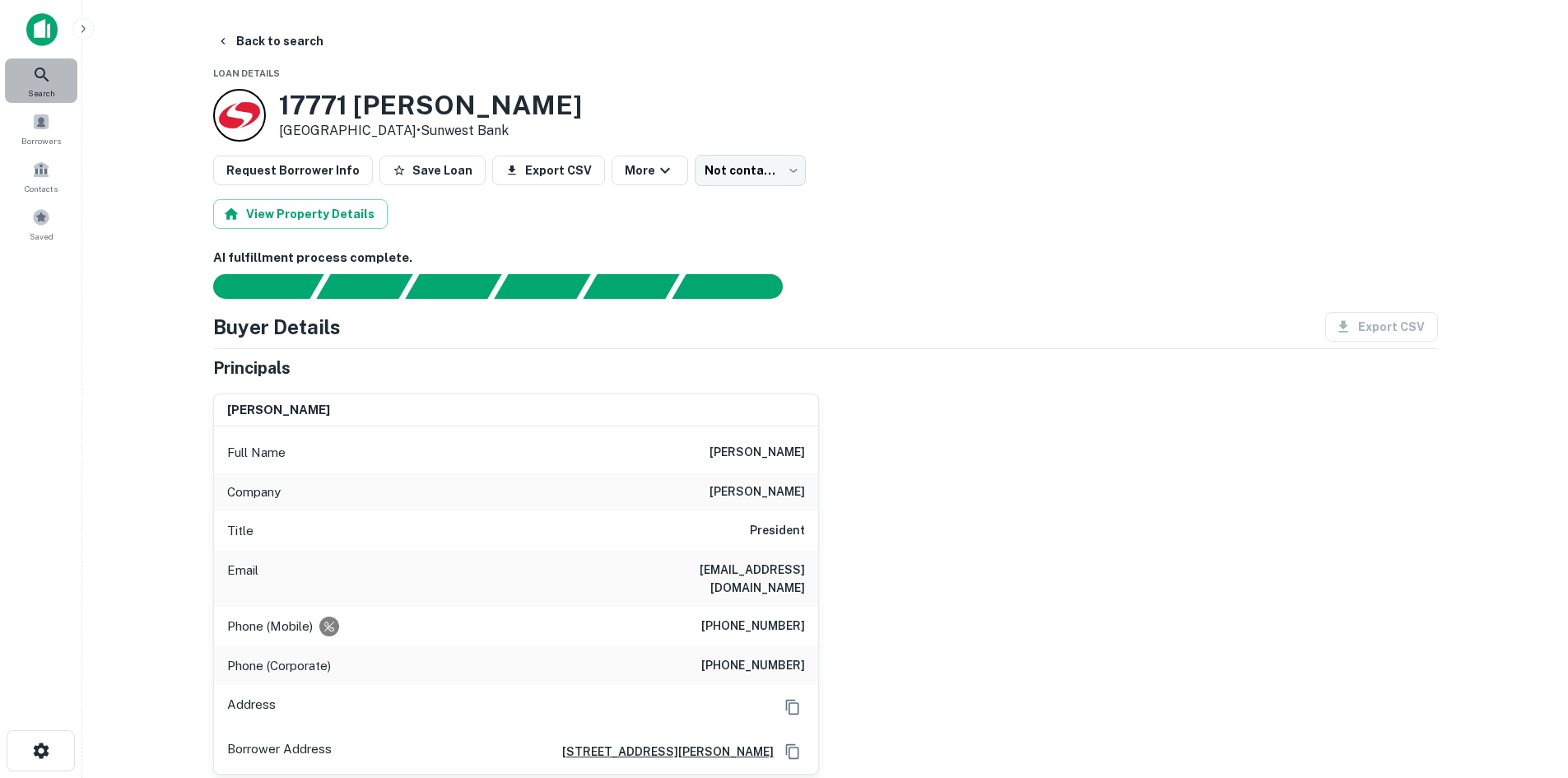
click at [38, 68] on icon at bounding box center [42, 75] width 20 height 20
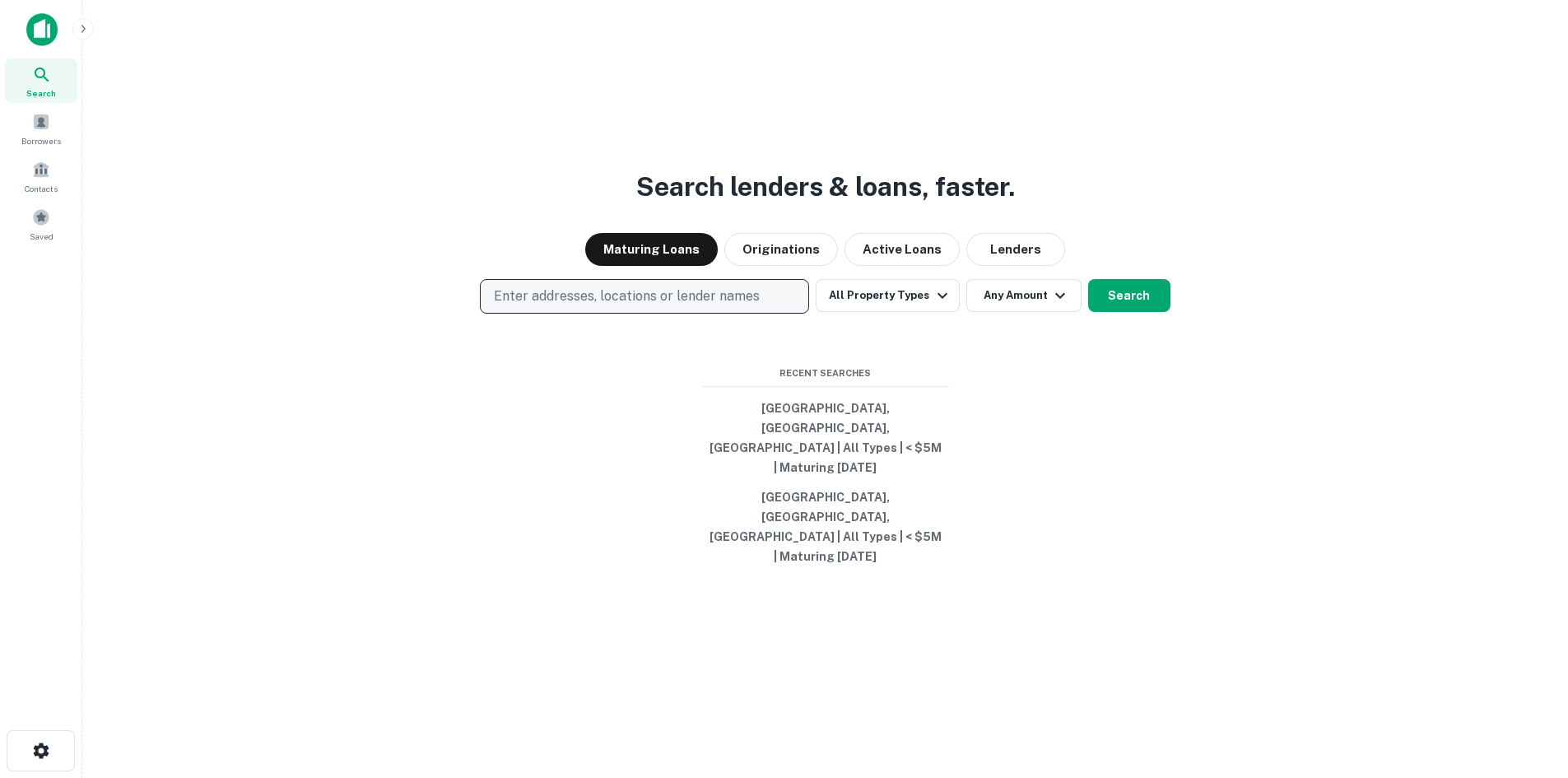
click at [622, 306] on p "Enter addresses, locations or lender names" at bounding box center [627, 296] width 266 height 20
type input "**********"
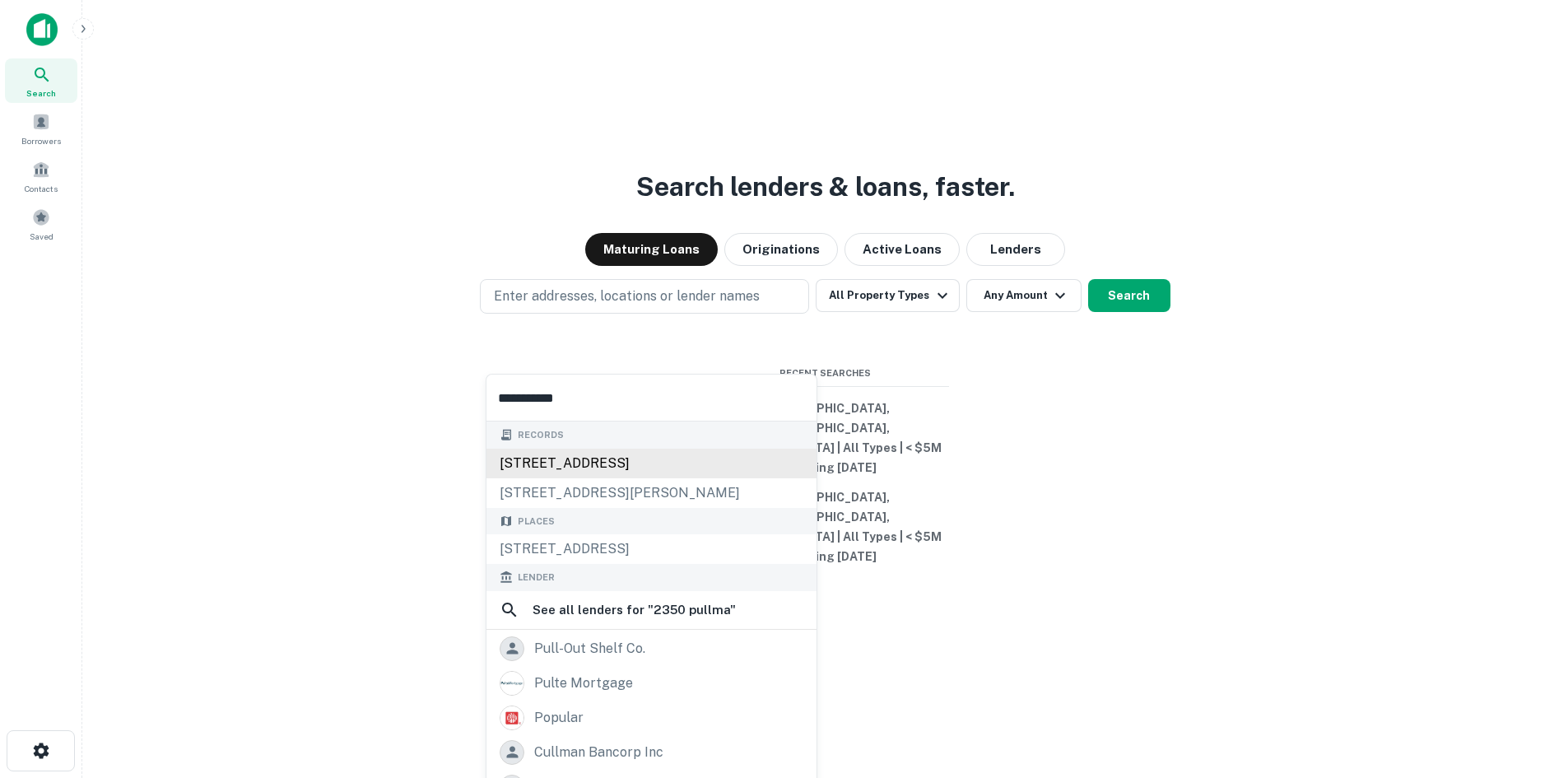
click at [604, 452] on div "2350 pullman st, santa ana, ca, 92705" at bounding box center [651, 463] width 330 height 30
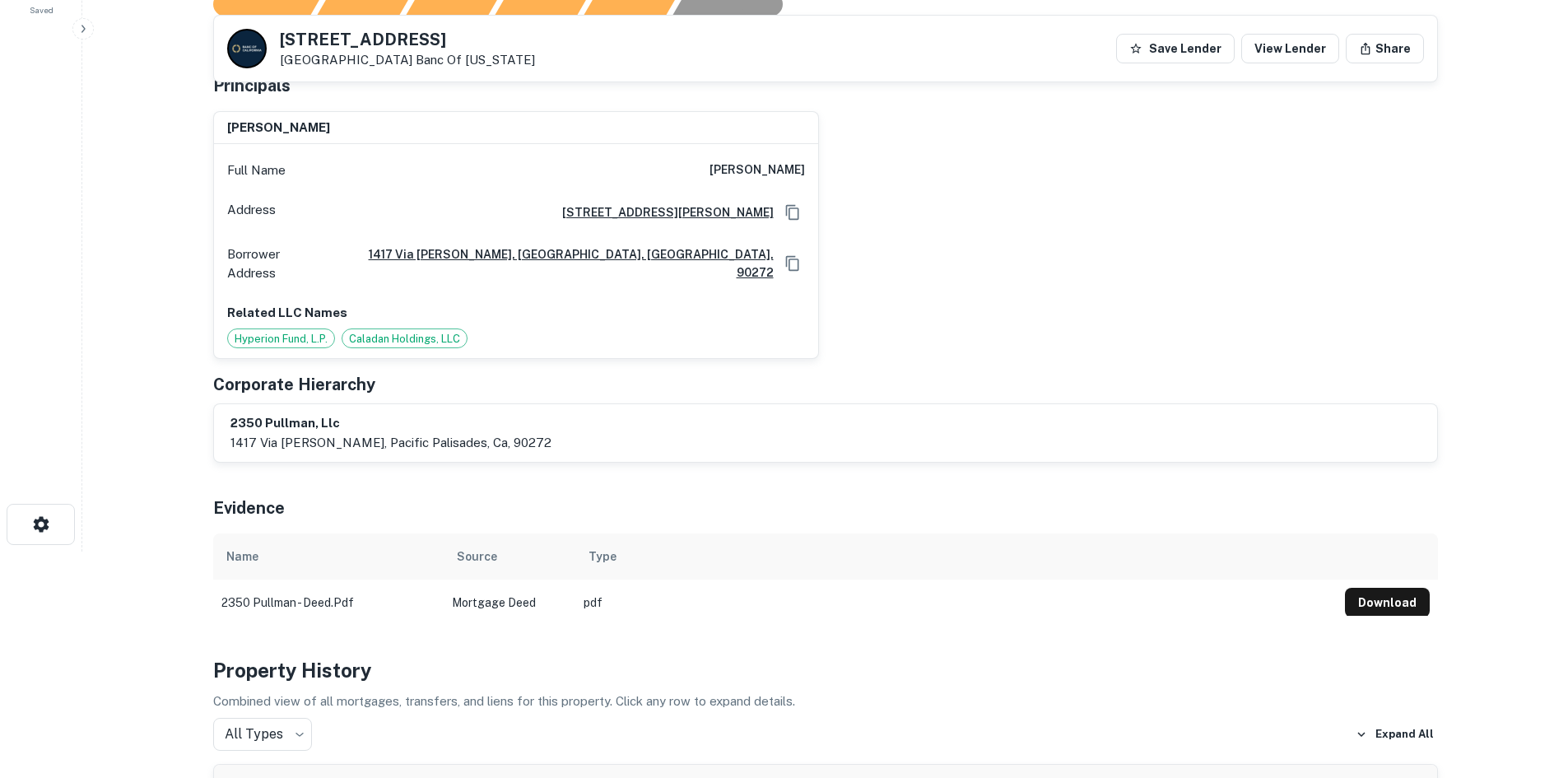
scroll to position [62, 0]
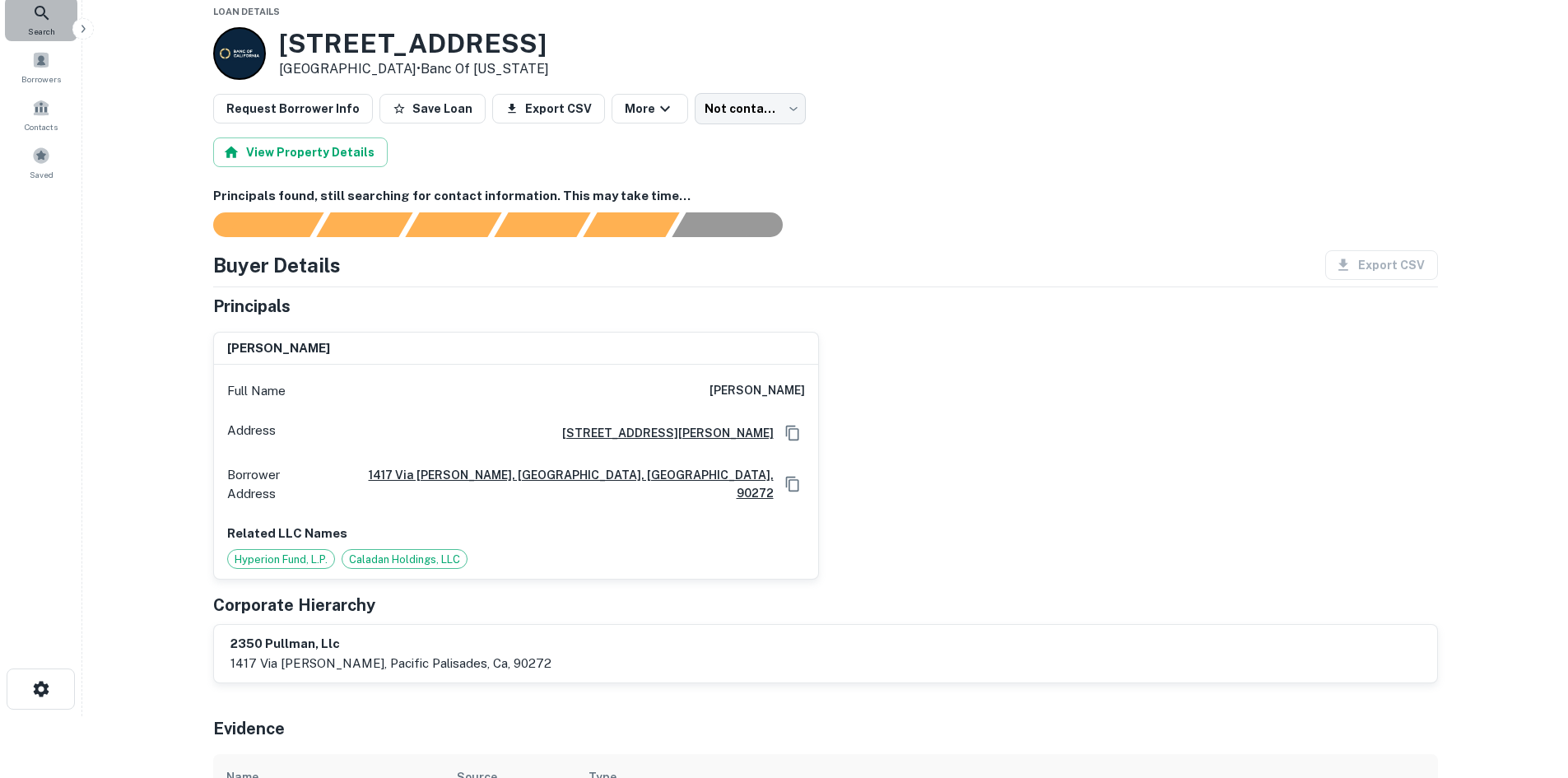
click at [43, 8] on icon at bounding box center [42, 12] width 20 height 20
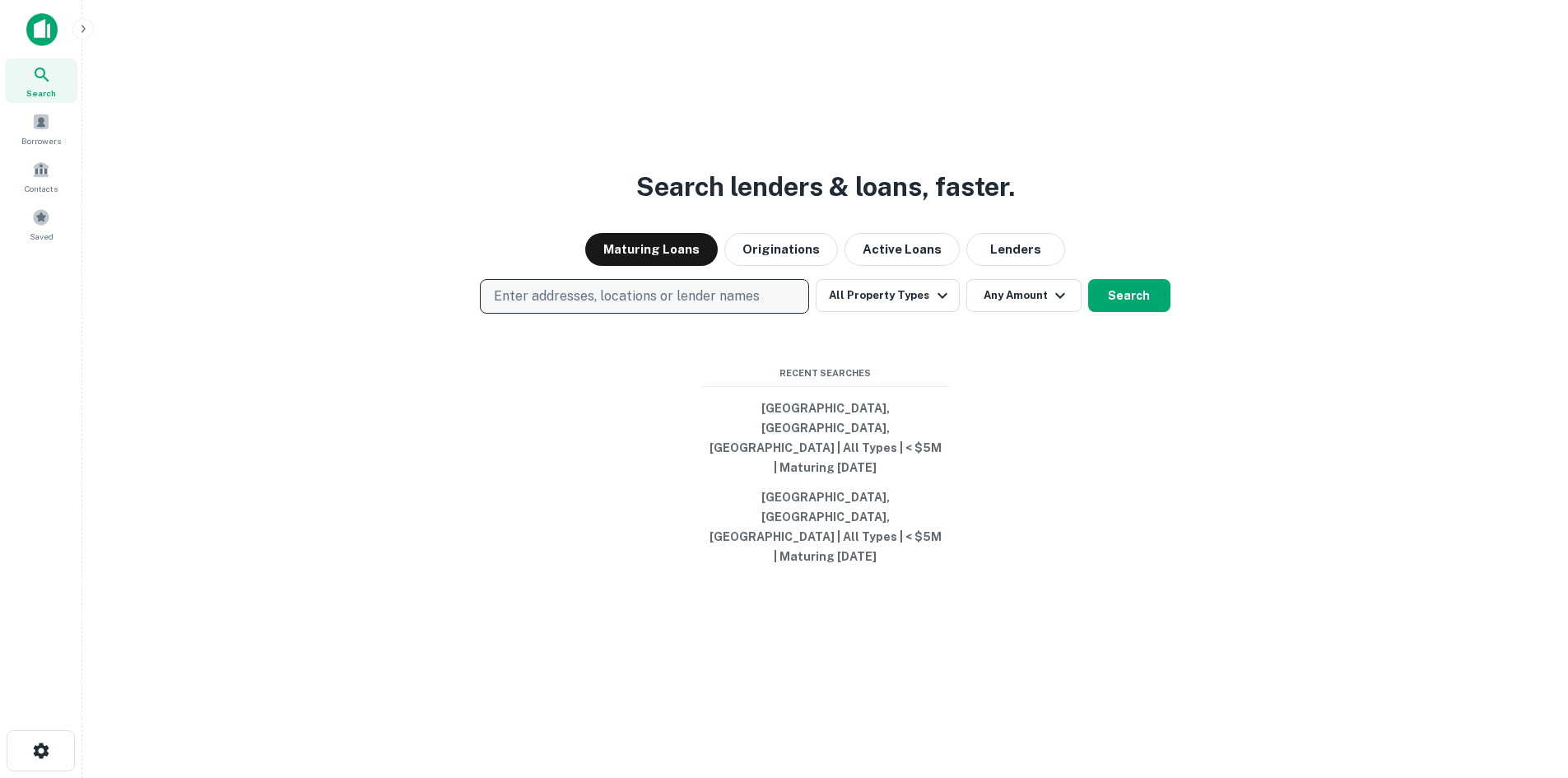
click at [692, 306] on p "Enter addresses, locations or lender names" at bounding box center [627, 296] width 266 height 20
type input "******"
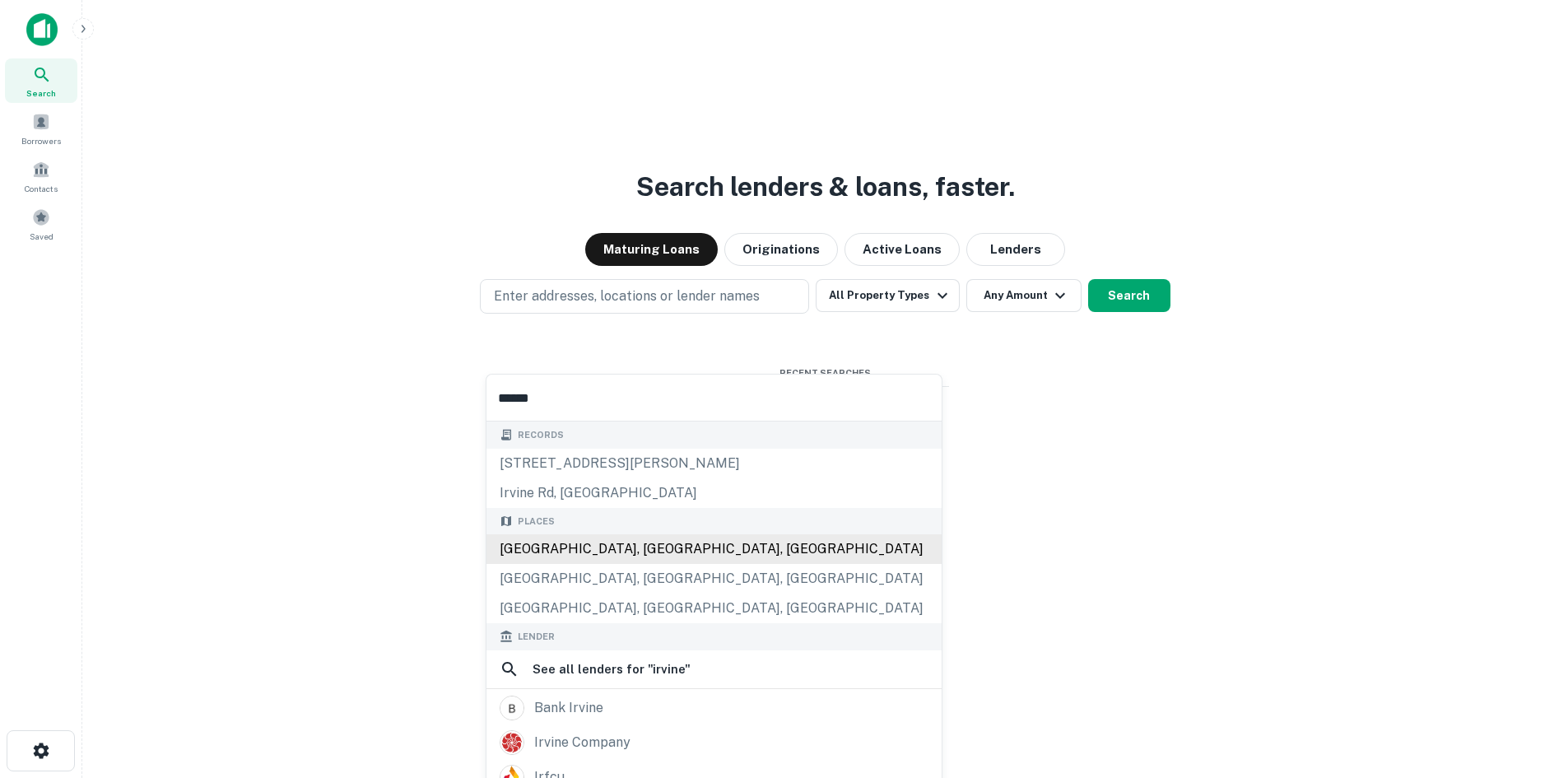
click at [551, 523] on div "Records [STREET_ADDRESS][PERSON_NAME], [STREET_ADDRESS] [GEOGRAPHIC_DATA], [GEO…" at bounding box center [714, 729] width 455 height 615
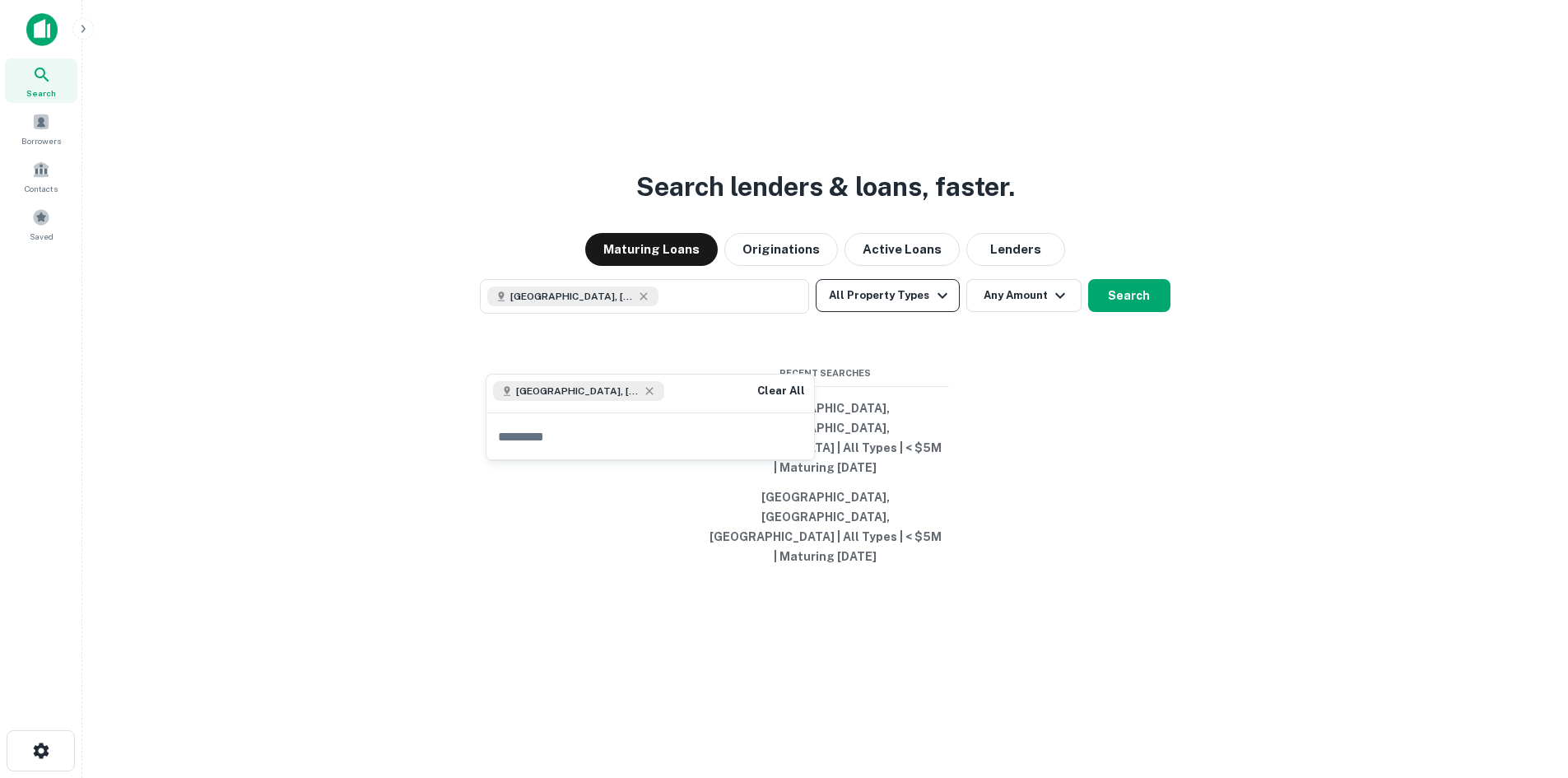
click at [935, 305] on icon "button" at bounding box center [942, 296] width 20 height 20
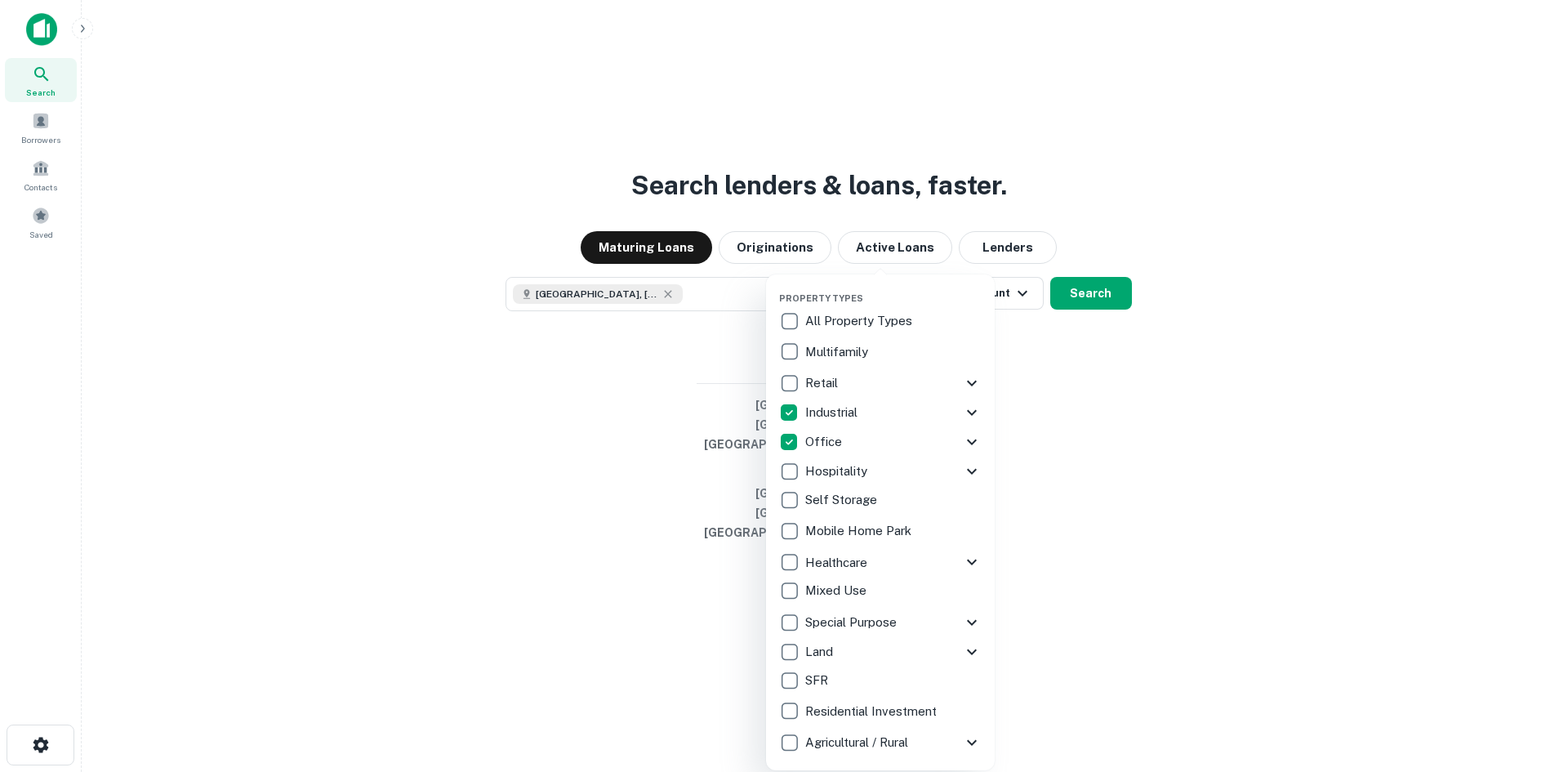
click at [1059, 438] on div at bounding box center [784, 386] width 1568 height 772
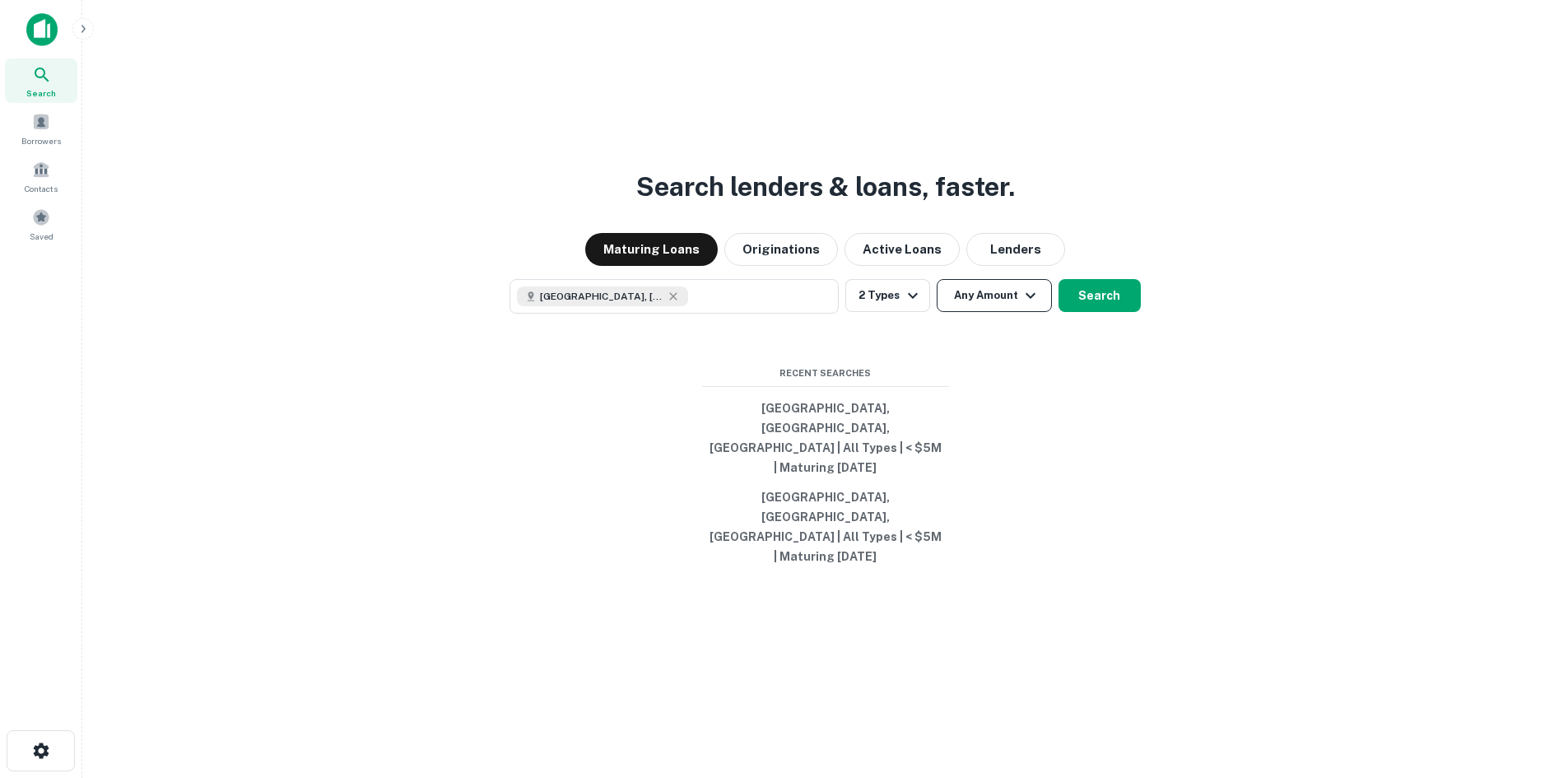
click at [1011, 312] on button "Any Amount" at bounding box center [994, 296] width 115 height 33
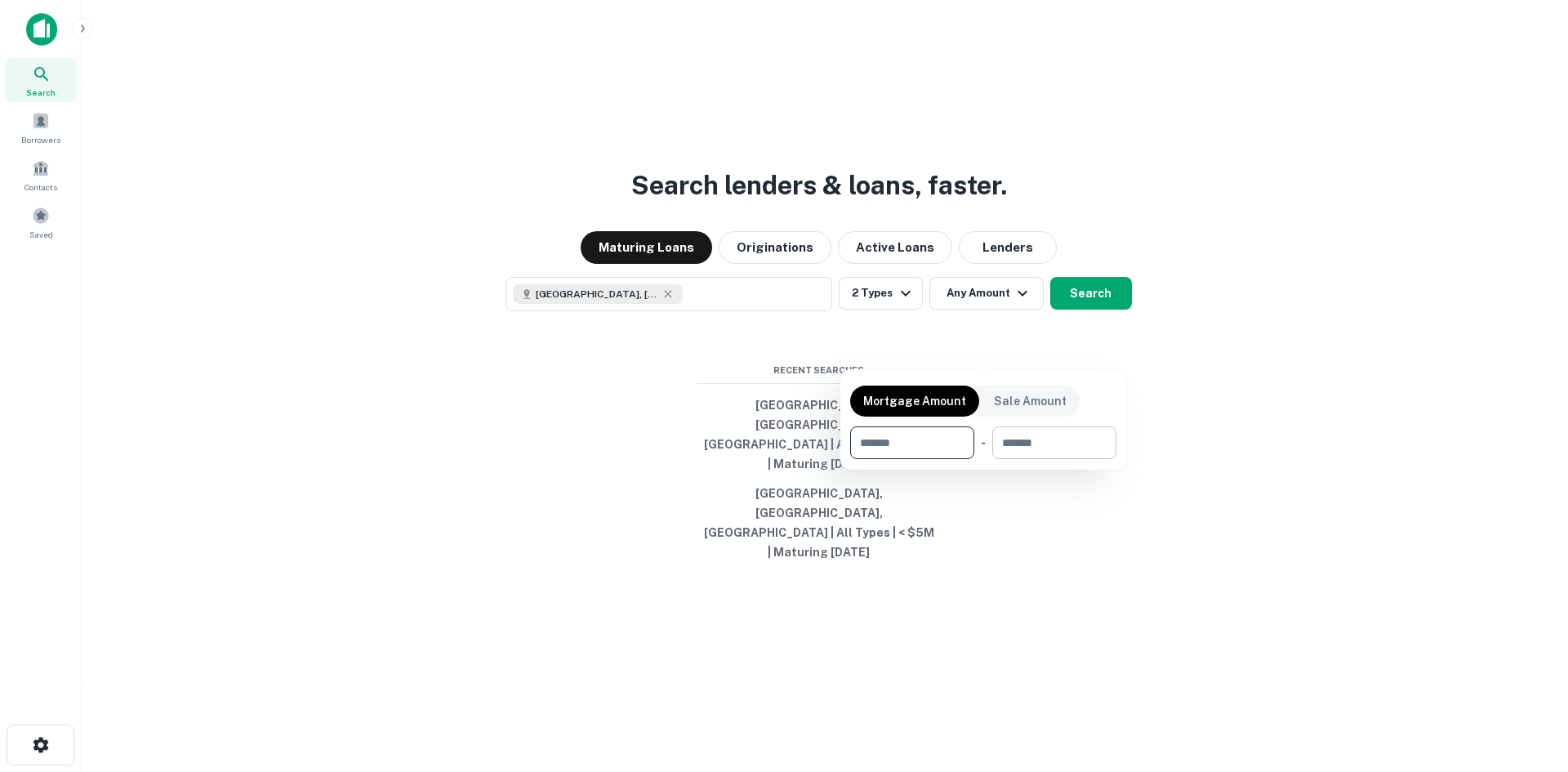
click at [1044, 447] on input "number" at bounding box center [1048, 442] width 113 height 32
type input "*******"
click at [1084, 344] on div at bounding box center [784, 386] width 1568 height 772
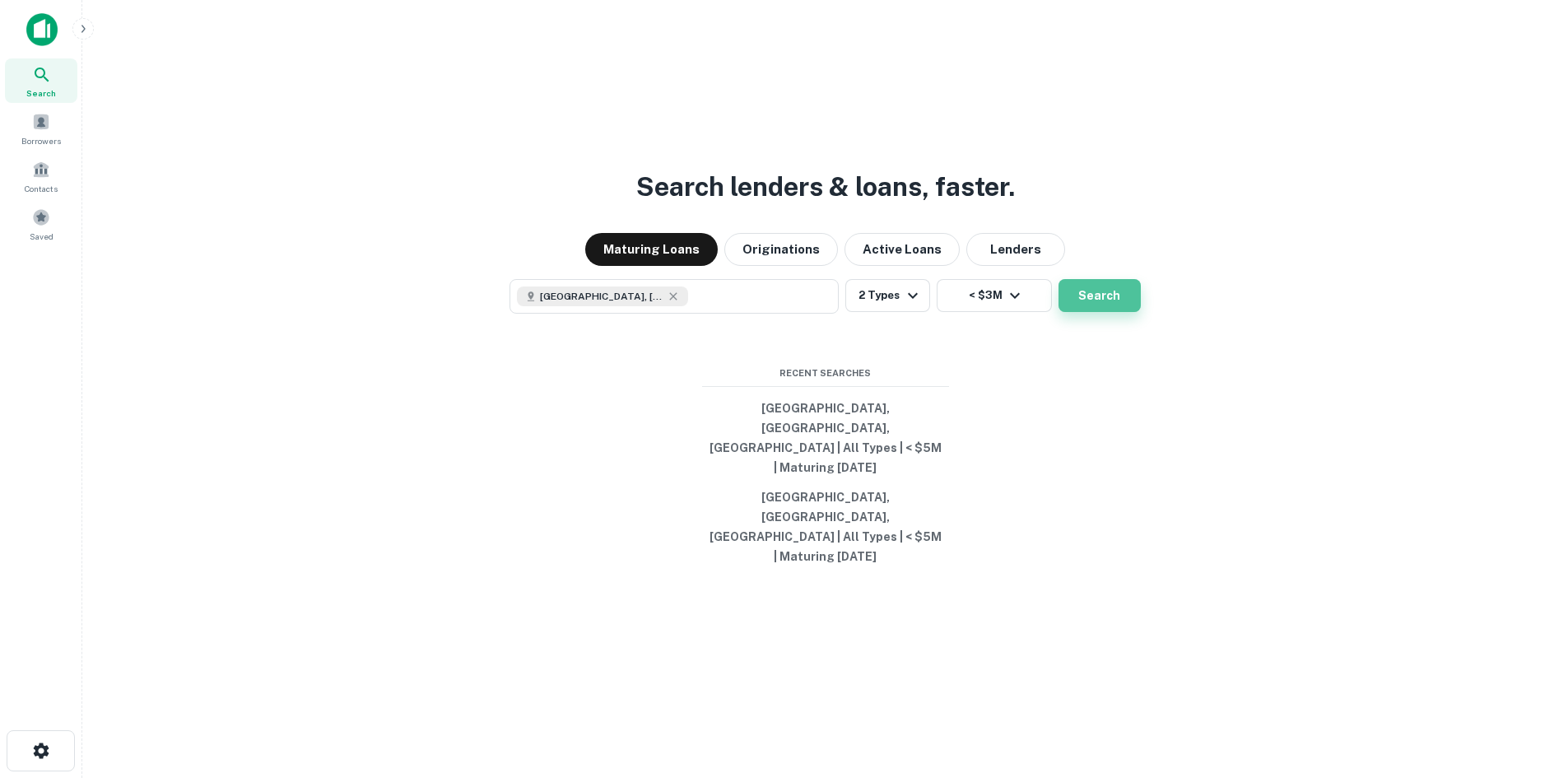
click at [1104, 312] on button "Search" at bounding box center [1099, 296] width 82 height 33
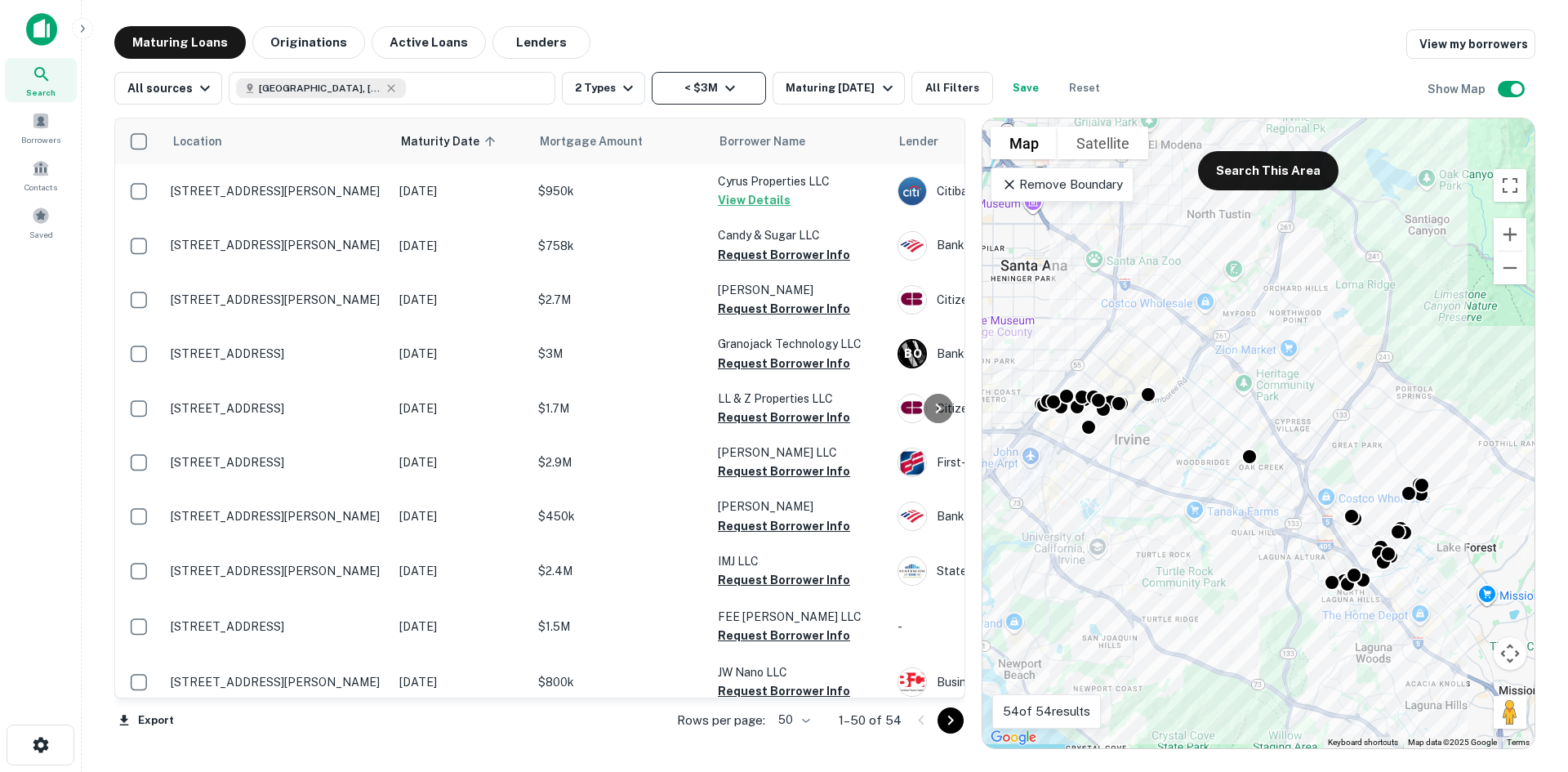
click at [720, 90] on icon "button" at bounding box center [730, 88] width 20 height 20
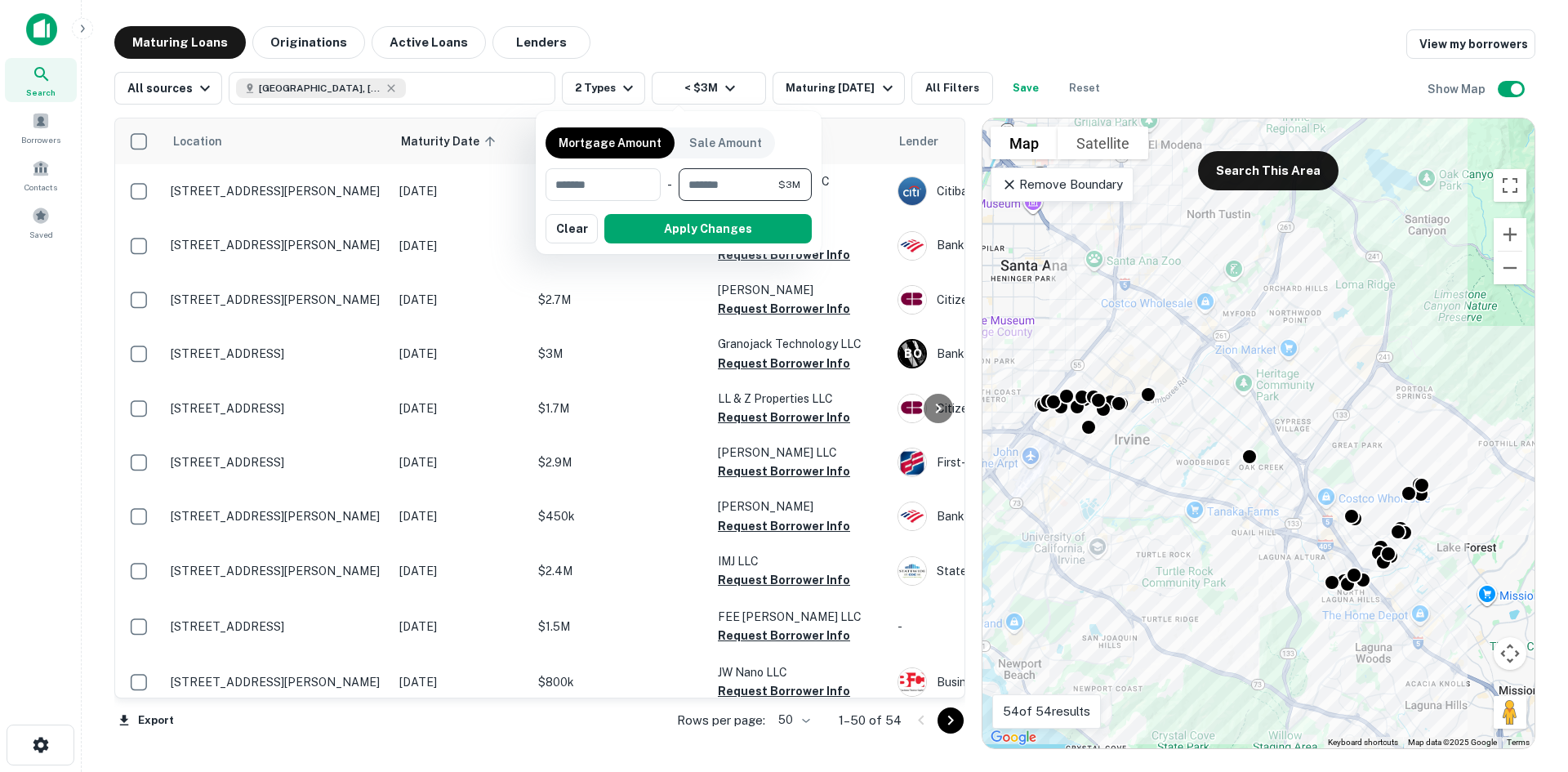
click at [757, 182] on input "*******" at bounding box center [728, 184] width 100 height 32
click at [699, 183] on input "*******" at bounding box center [728, 184] width 100 height 32
type input "*"
click at [718, 231] on button "Apply Changes" at bounding box center [708, 228] width 208 height 29
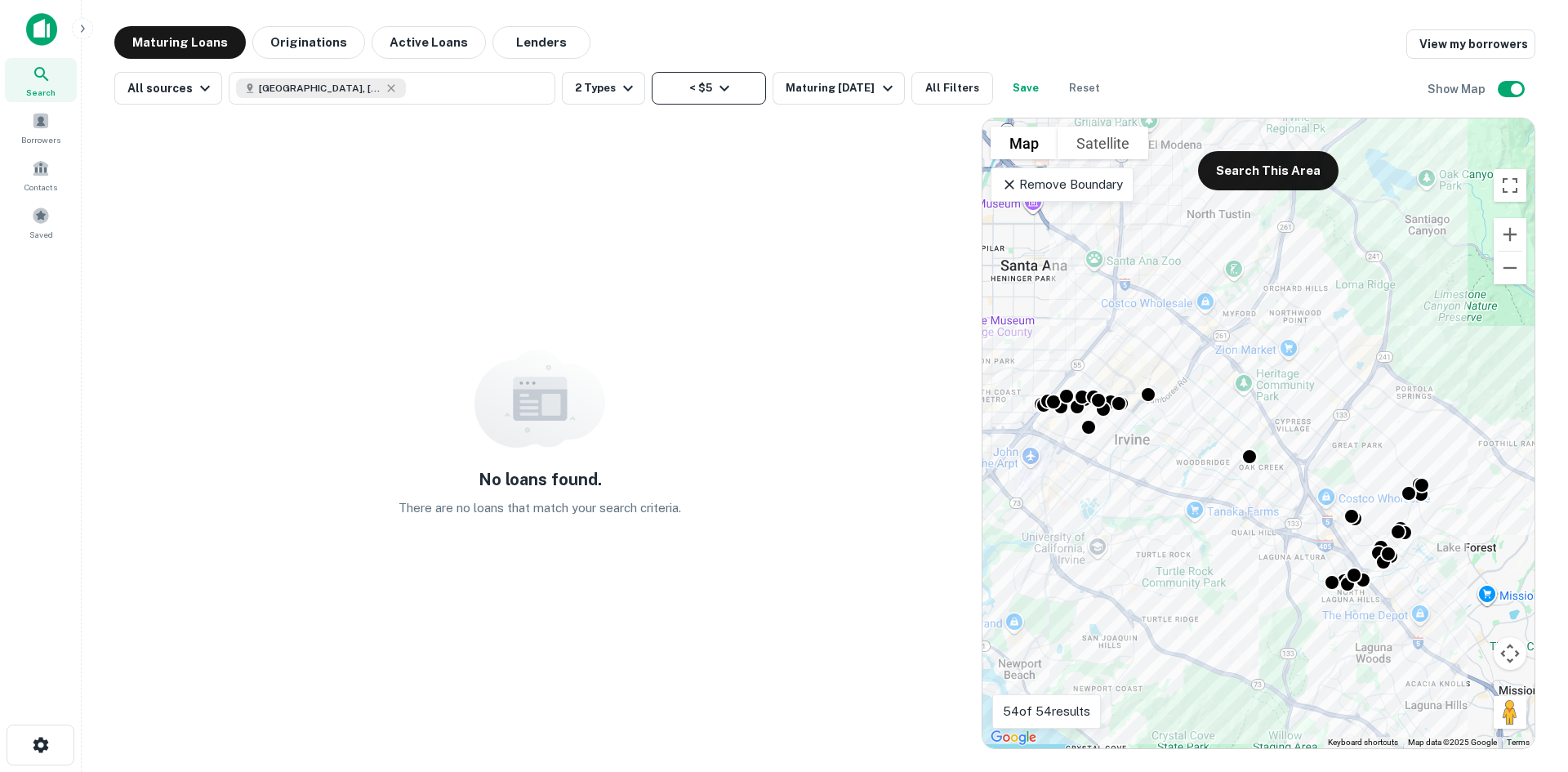
click at [691, 97] on button "< $5" at bounding box center [709, 88] width 114 height 32
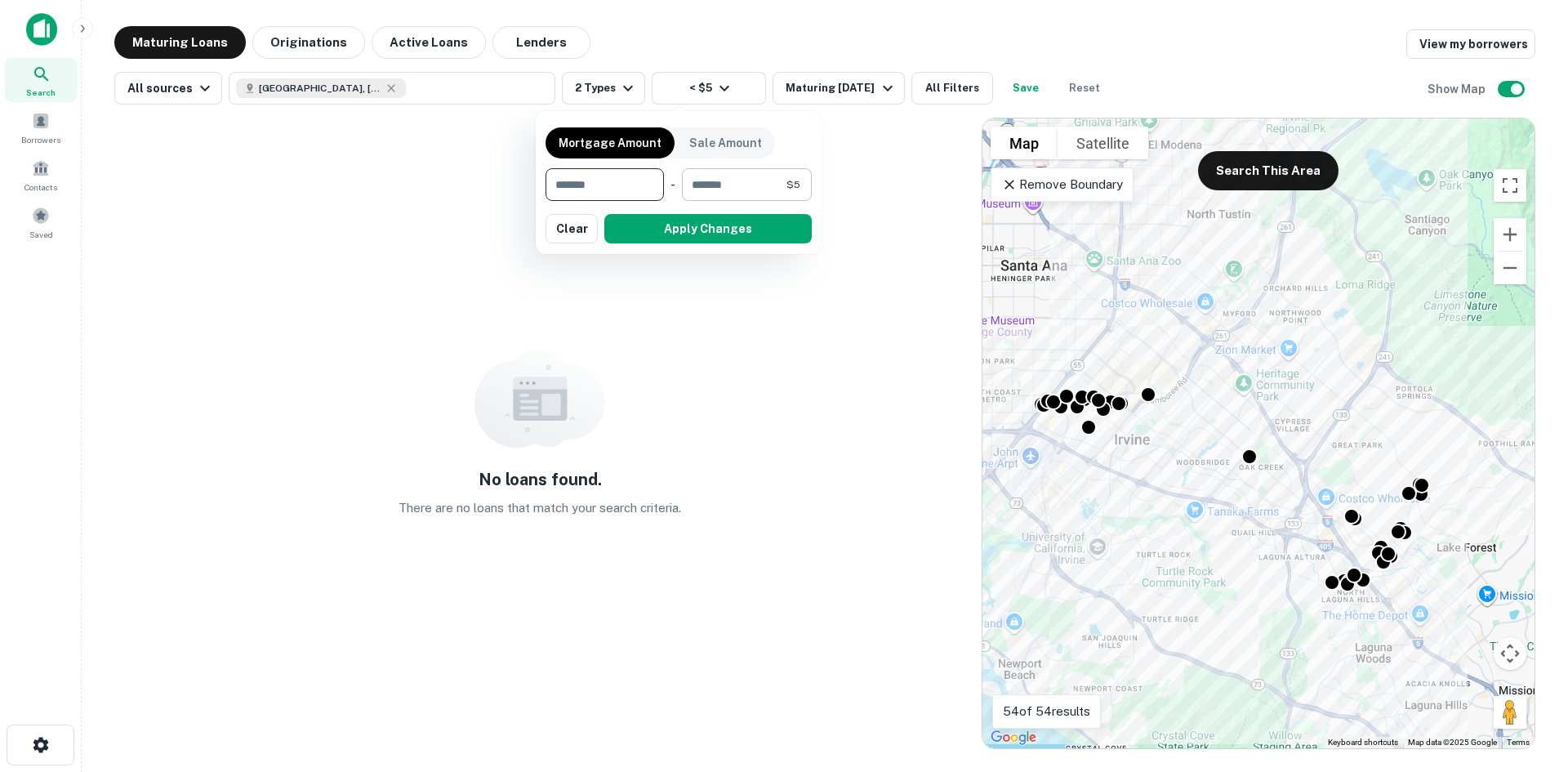
click at [729, 178] on input "*" at bounding box center [734, 184] width 104 height 32
type input "*******"
click at [723, 220] on button "Apply Changes" at bounding box center [708, 228] width 208 height 29
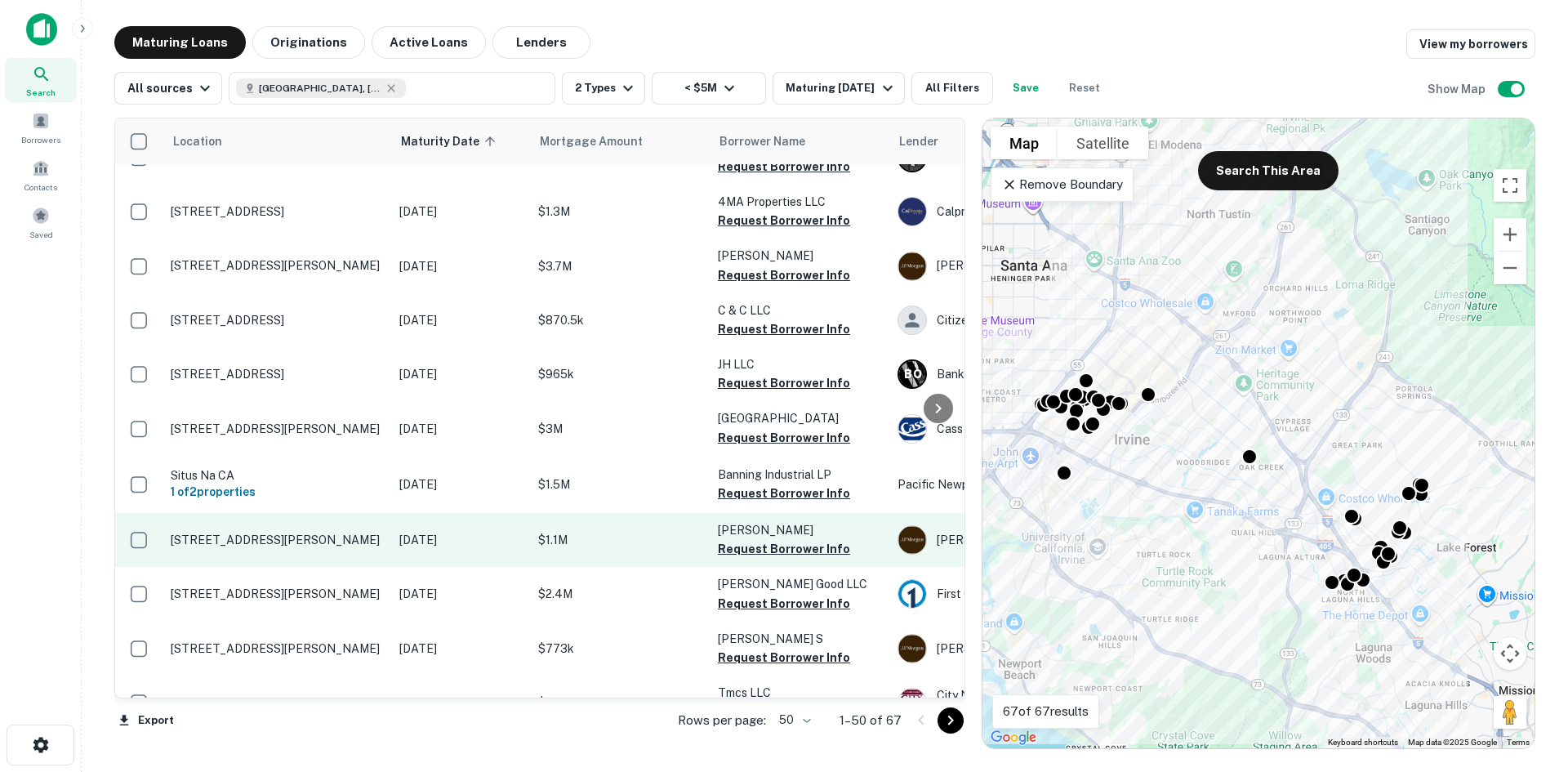
scroll to position [2185, 0]
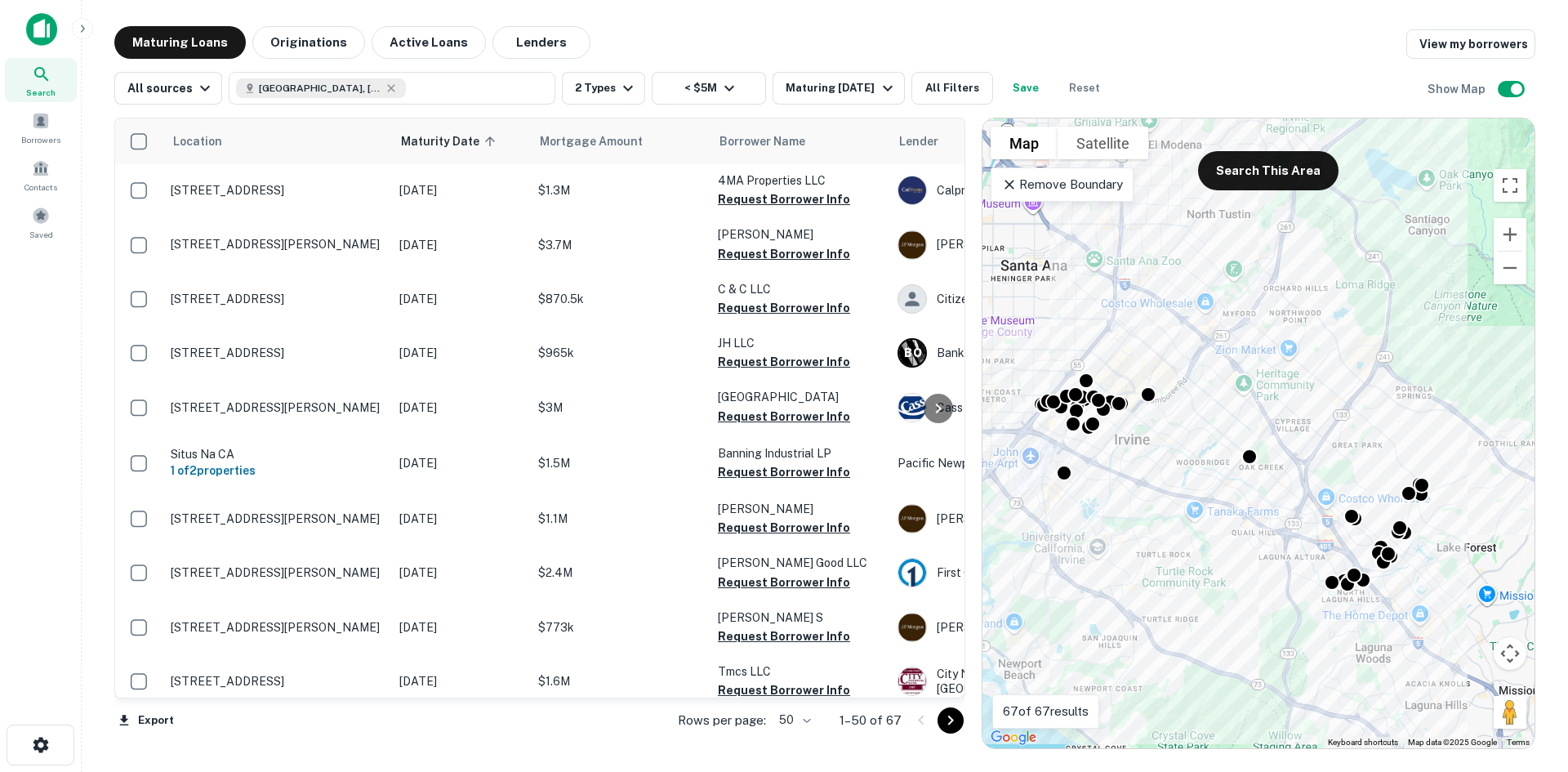
click at [957, 724] on icon "Go to next page" at bounding box center [950, 721] width 20 height 20
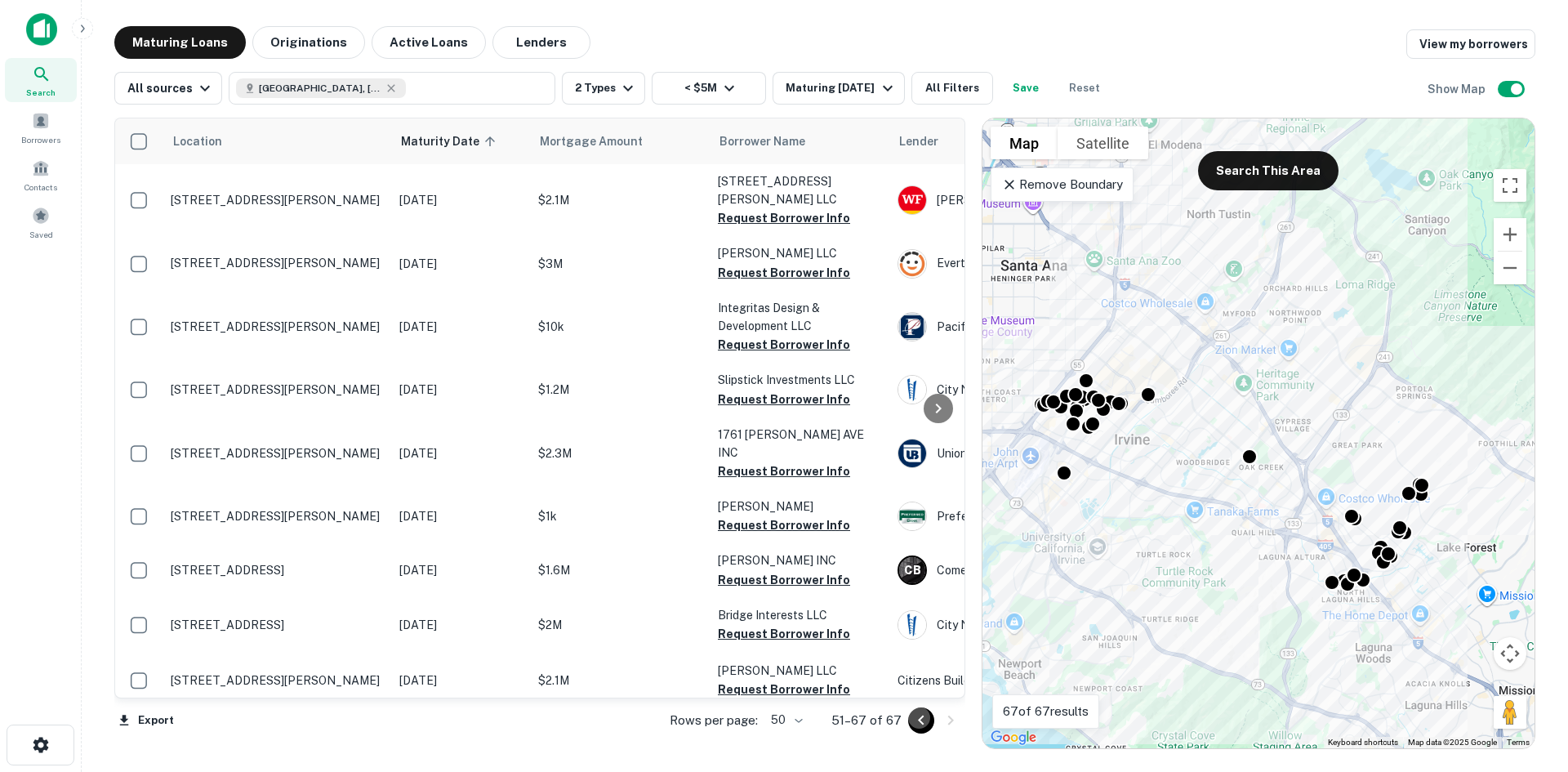
click at [924, 721] on icon "Go to previous page" at bounding box center [921, 721] width 20 height 20
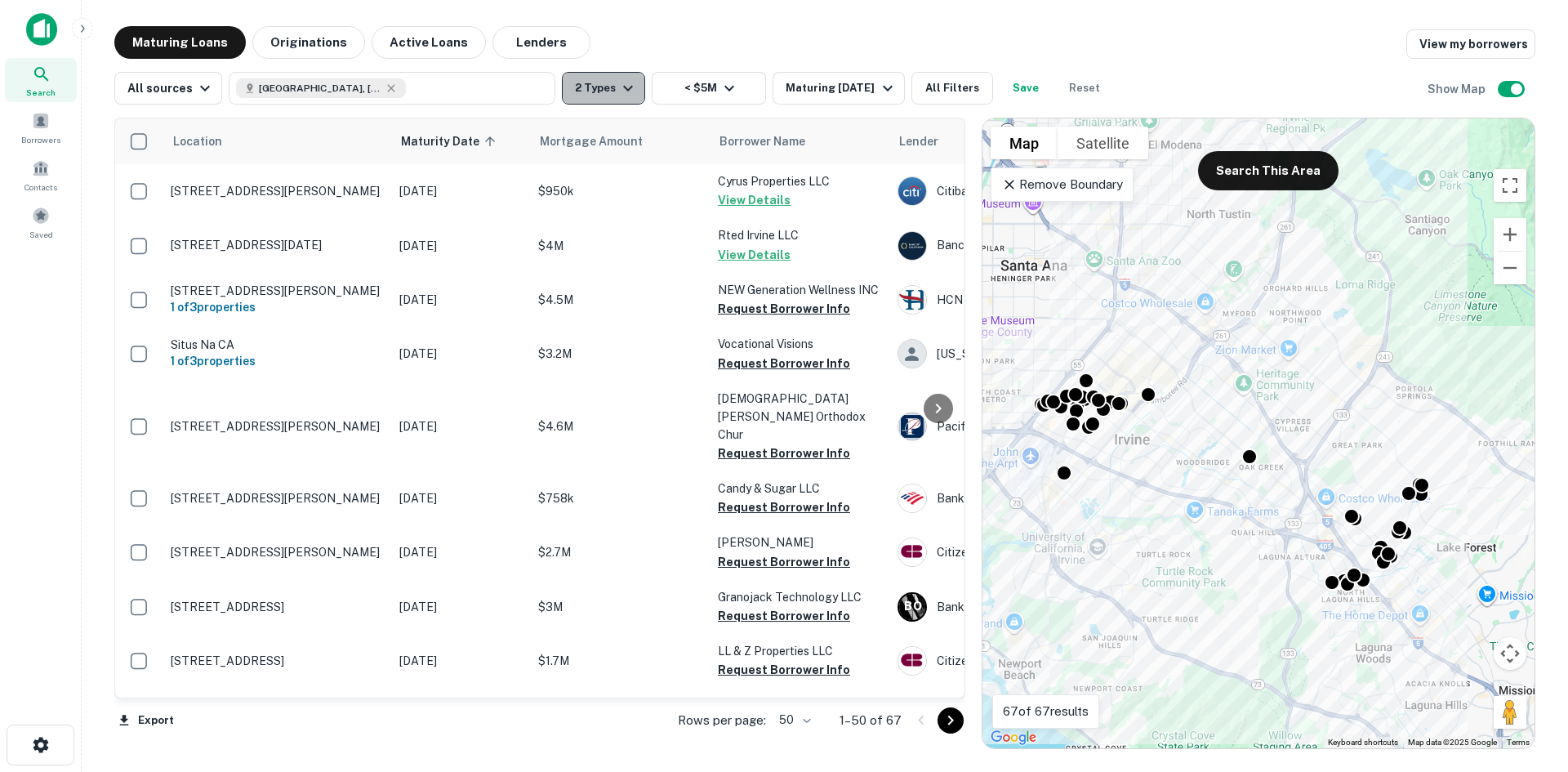
click at [590, 94] on button "2 Types" at bounding box center [604, 88] width 84 height 32
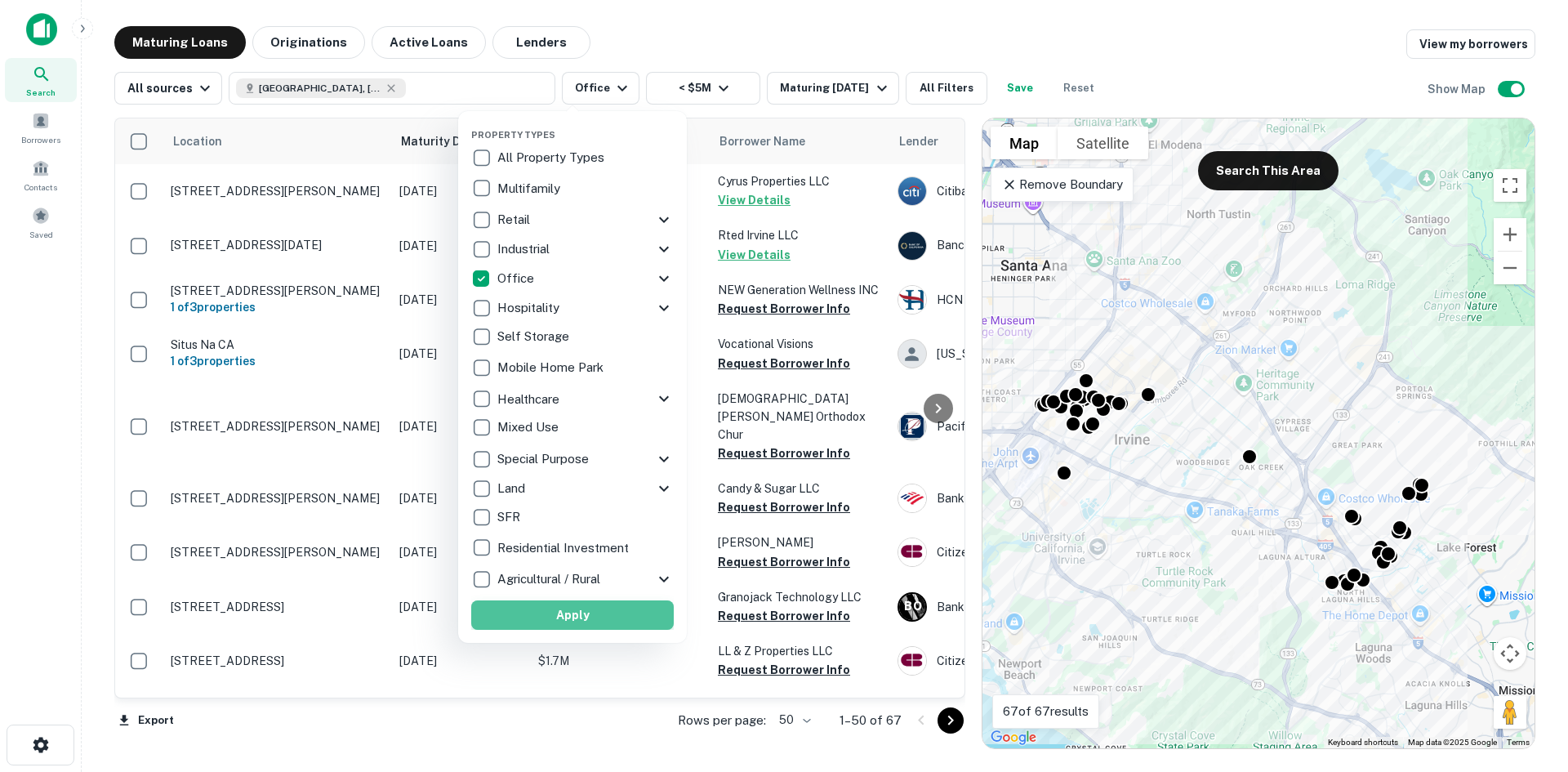
click at [617, 613] on button "Apply" at bounding box center [571, 614] width 202 height 29
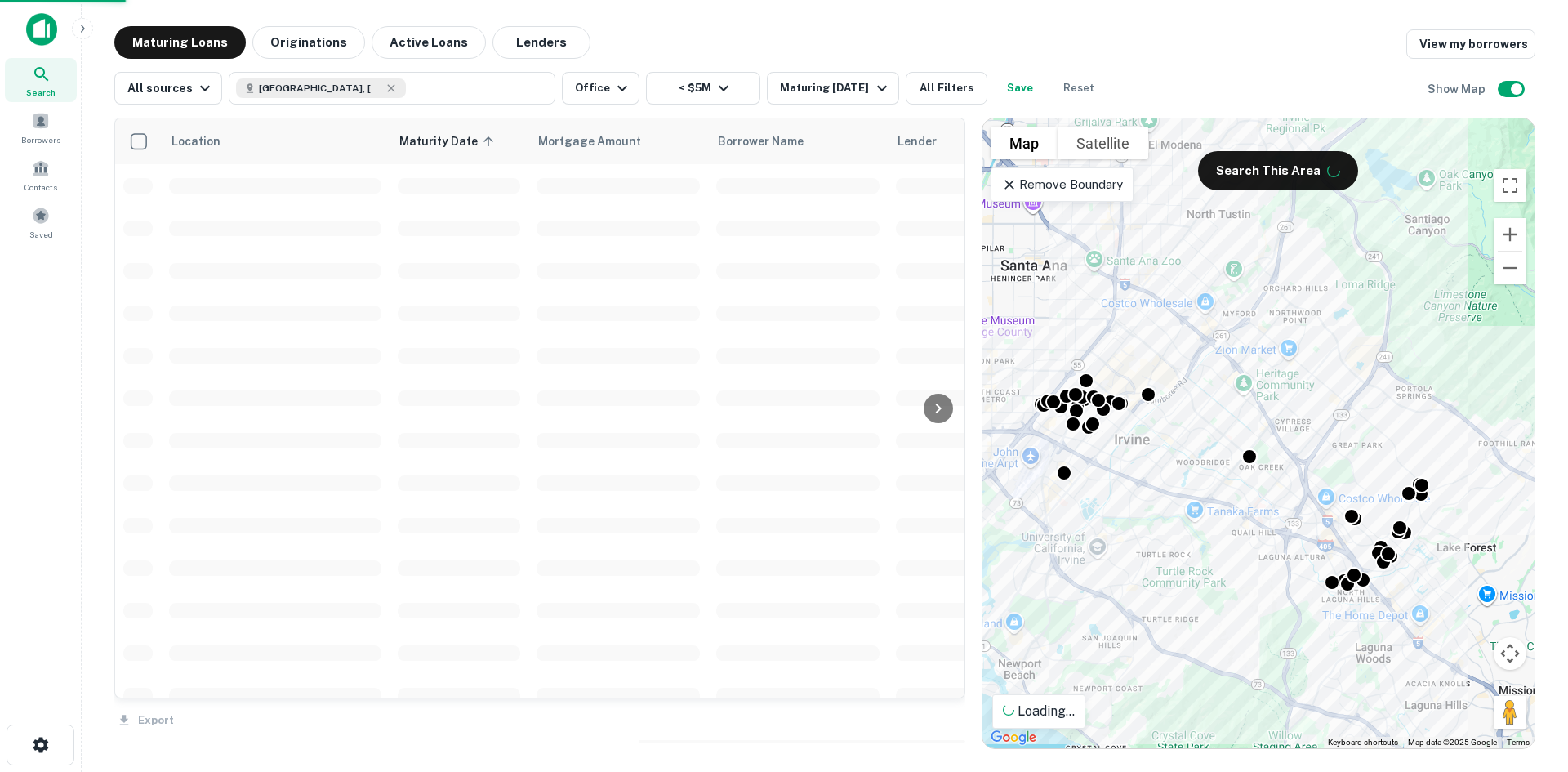
click at [691, 90] on div "Property Types All Property Types Multifamily Retail Storefront Auto Shop Bar S…" at bounding box center [784, 386] width 1568 height 772
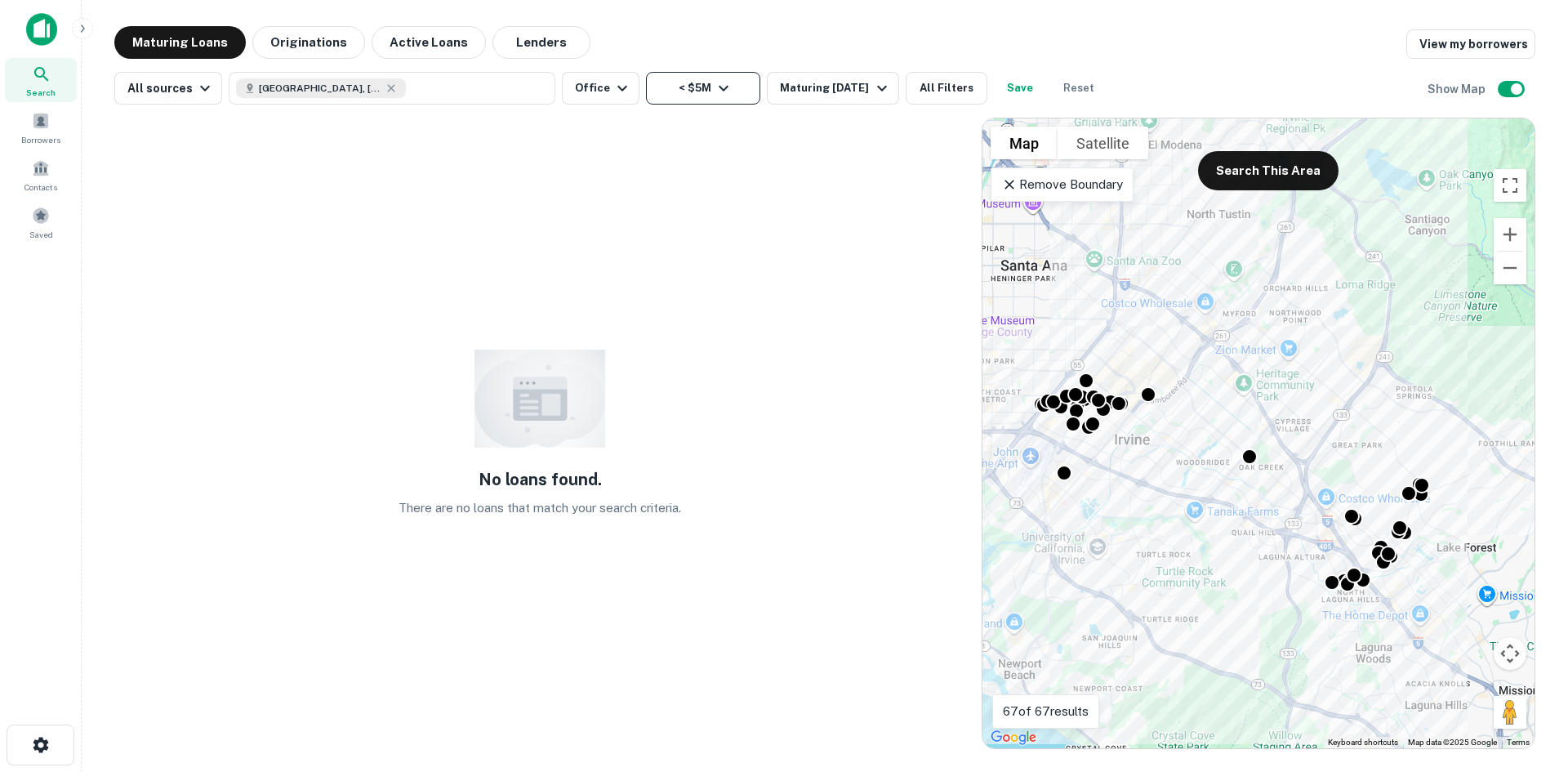
click at [714, 90] on icon "button" at bounding box center [723, 88] width 20 height 20
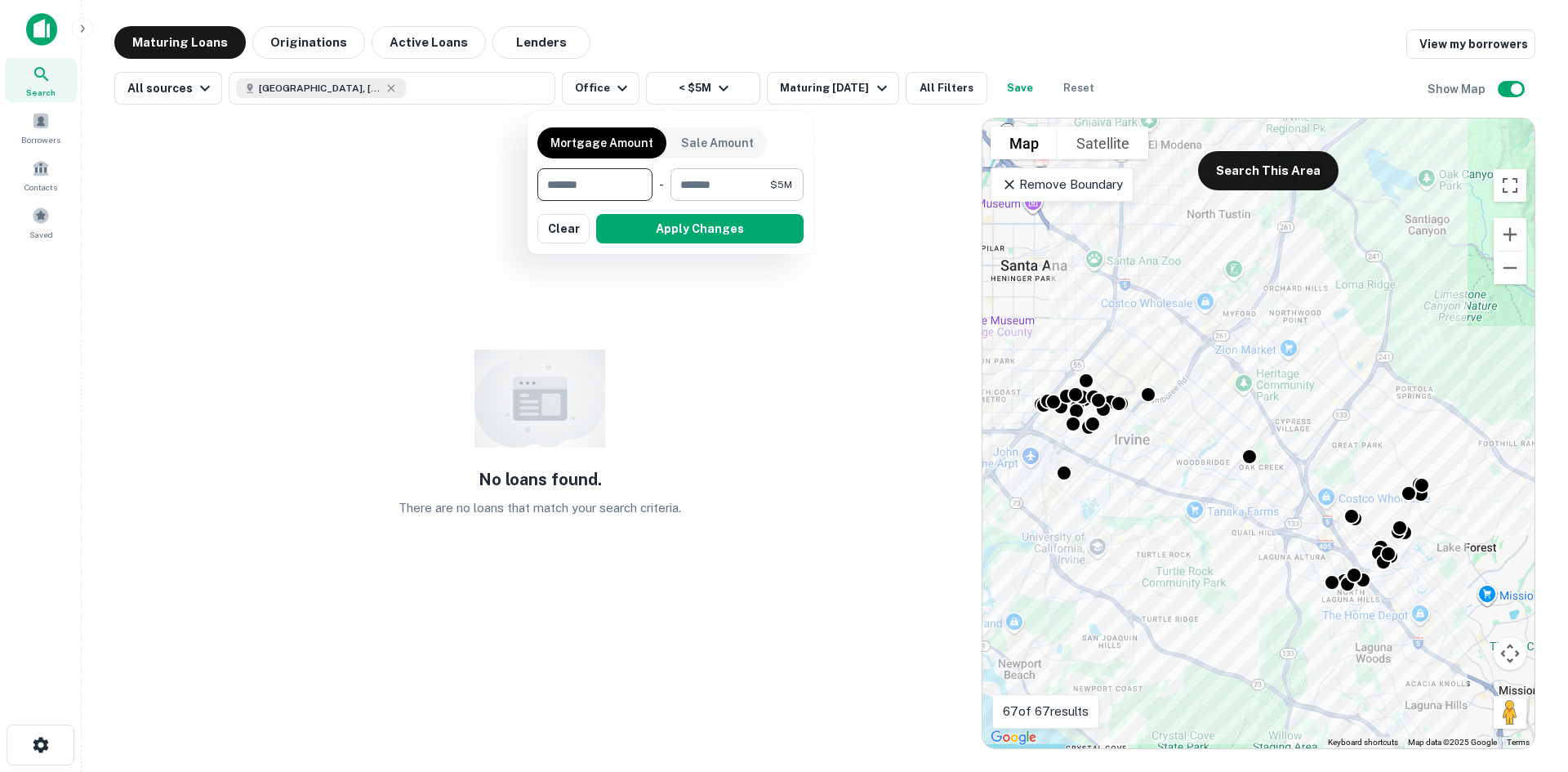
click at [687, 184] on input "*******" at bounding box center [719, 184] width 100 height 32
type input "********"
click at [690, 220] on button "Apply Changes" at bounding box center [700, 228] width 208 height 29
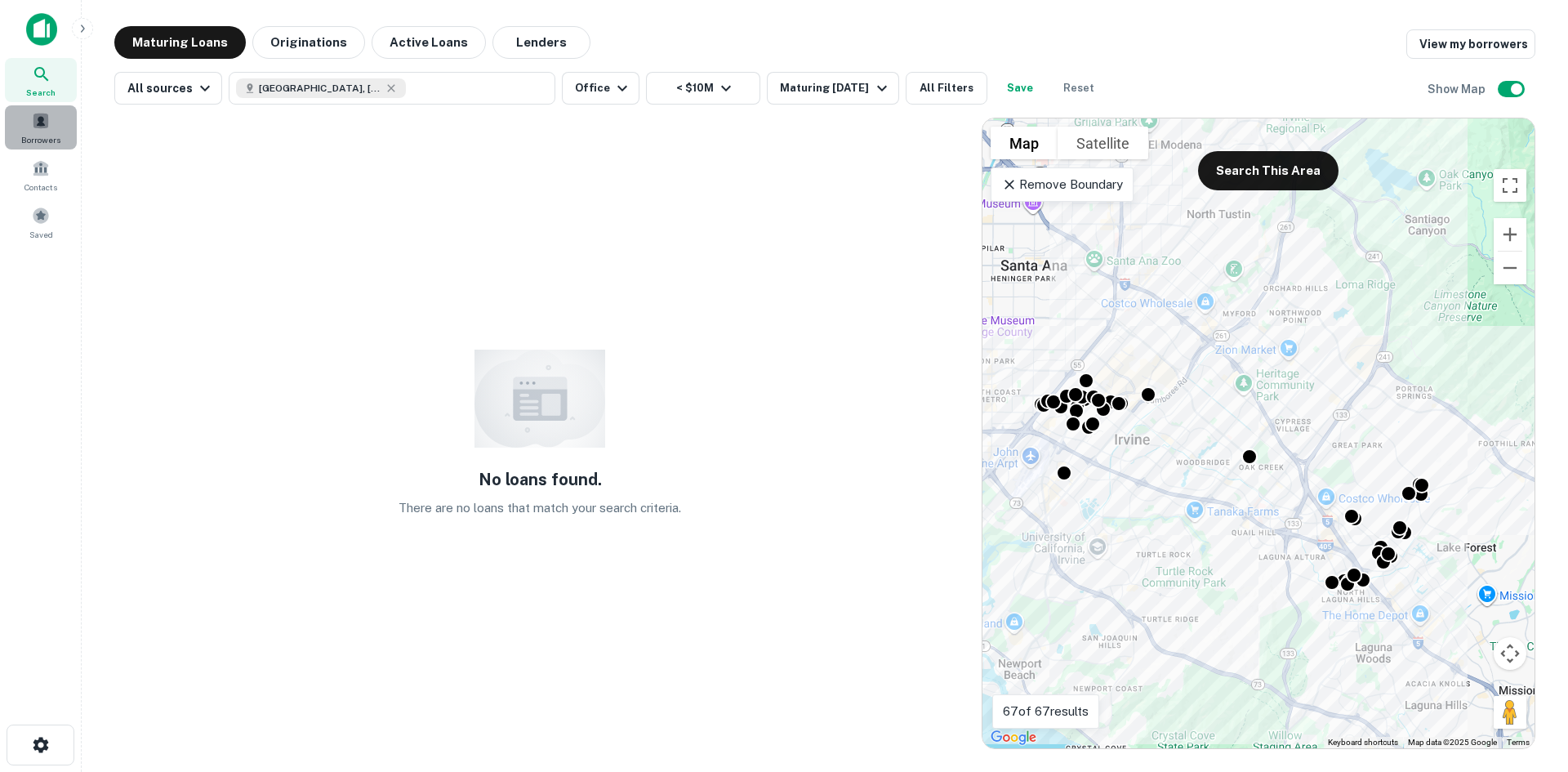
click at [39, 126] on span at bounding box center [41, 121] width 18 height 18
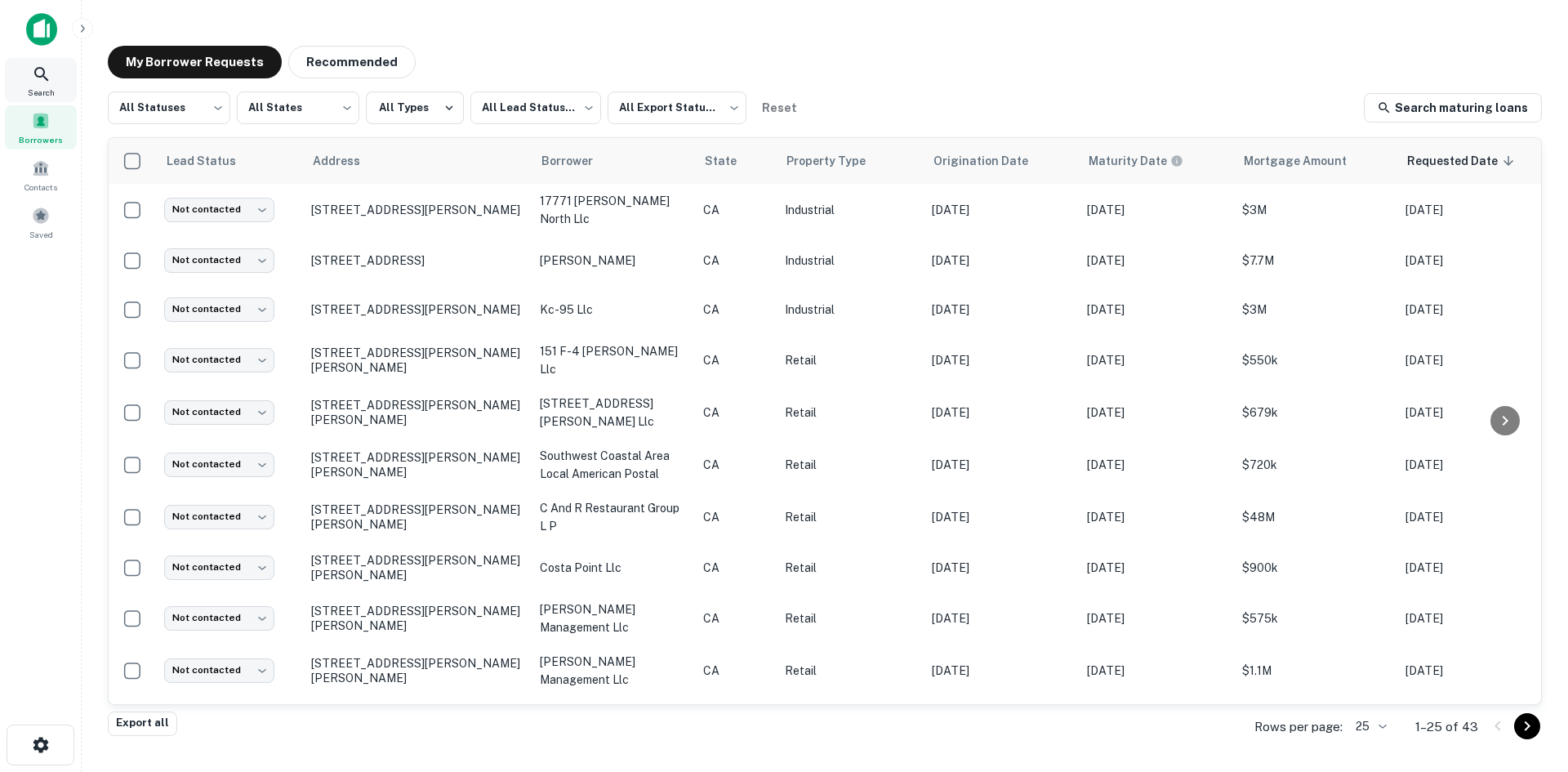
click at [32, 75] on icon at bounding box center [42, 74] width 20 height 20
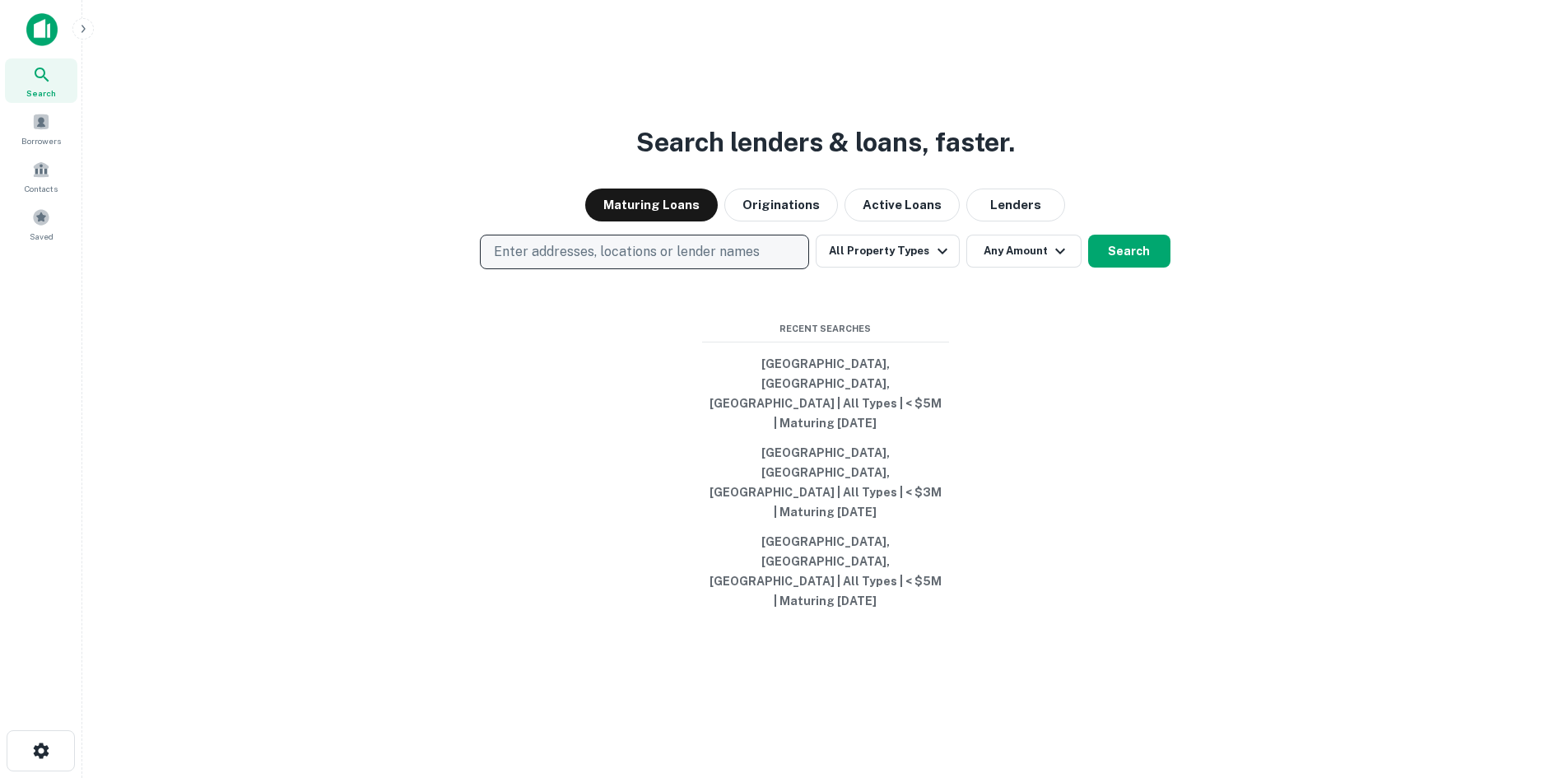
click at [570, 262] on p "Enter addresses, locations or lender names" at bounding box center [627, 252] width 266 height 20
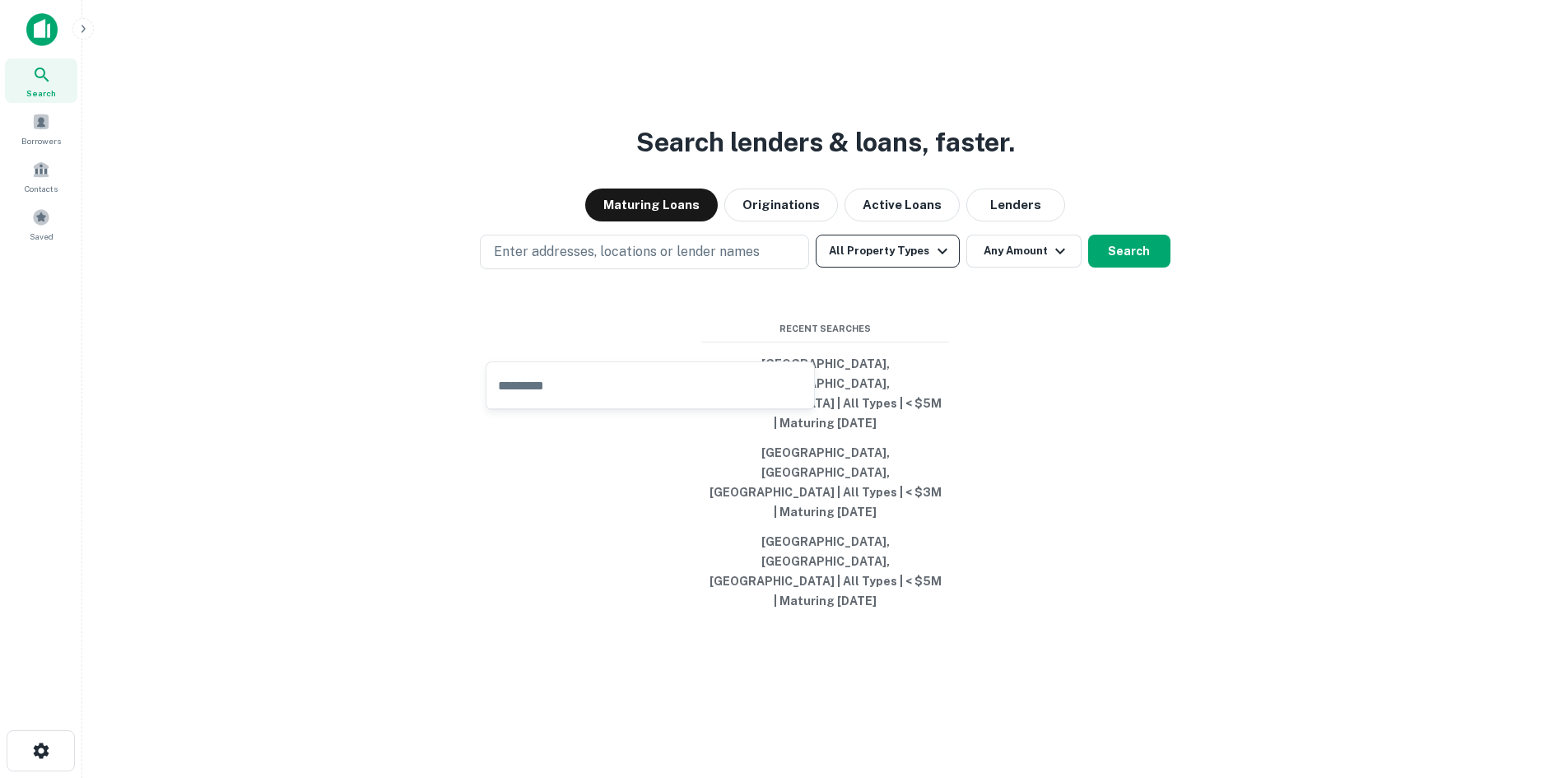
click at [887, 268] on button "All Property Types" at bounding box center [888, 251] width 144 height 33
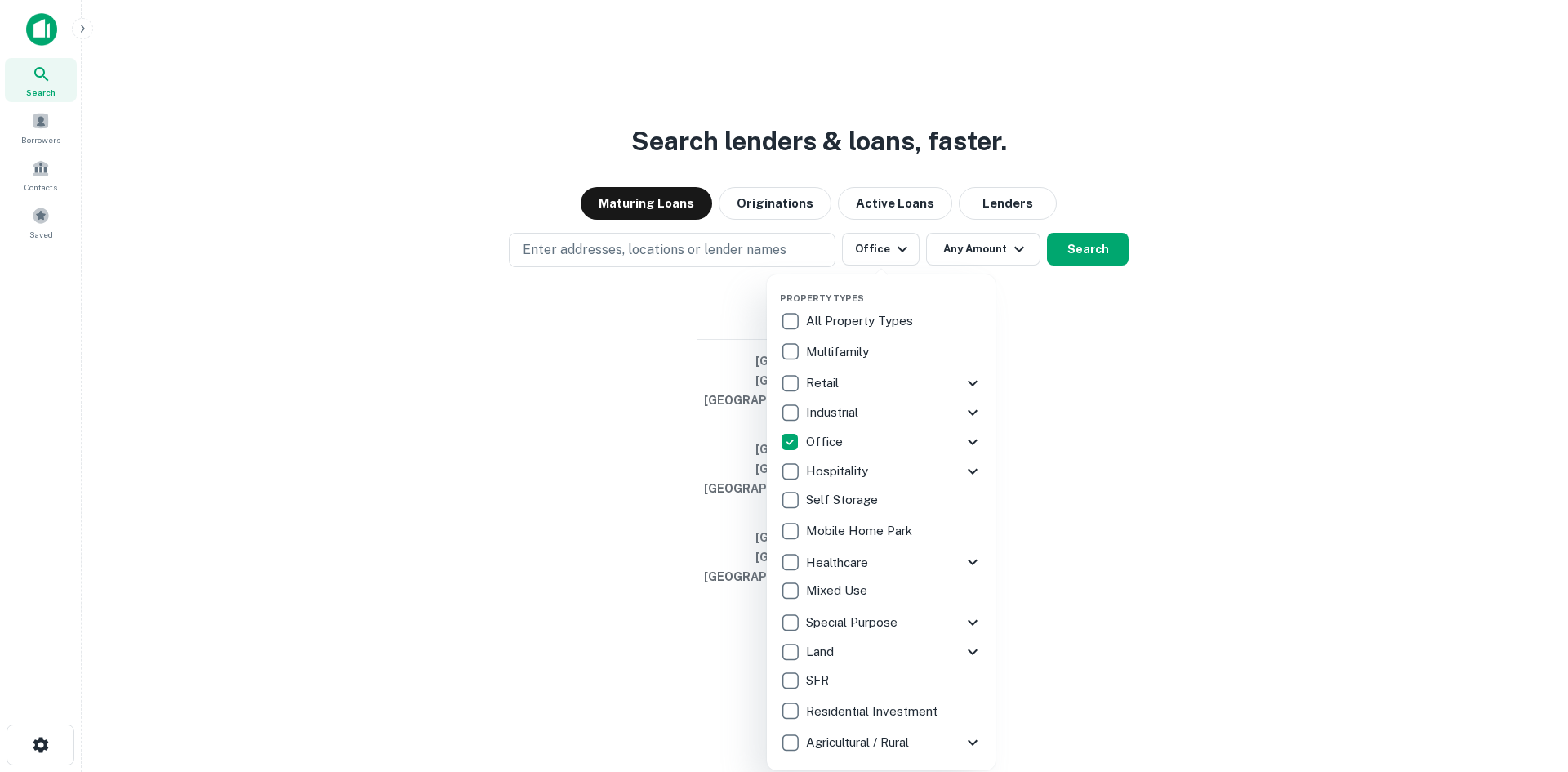
click at [1016, 339] on div at bounding box center [784, 386] width 1568 height 772
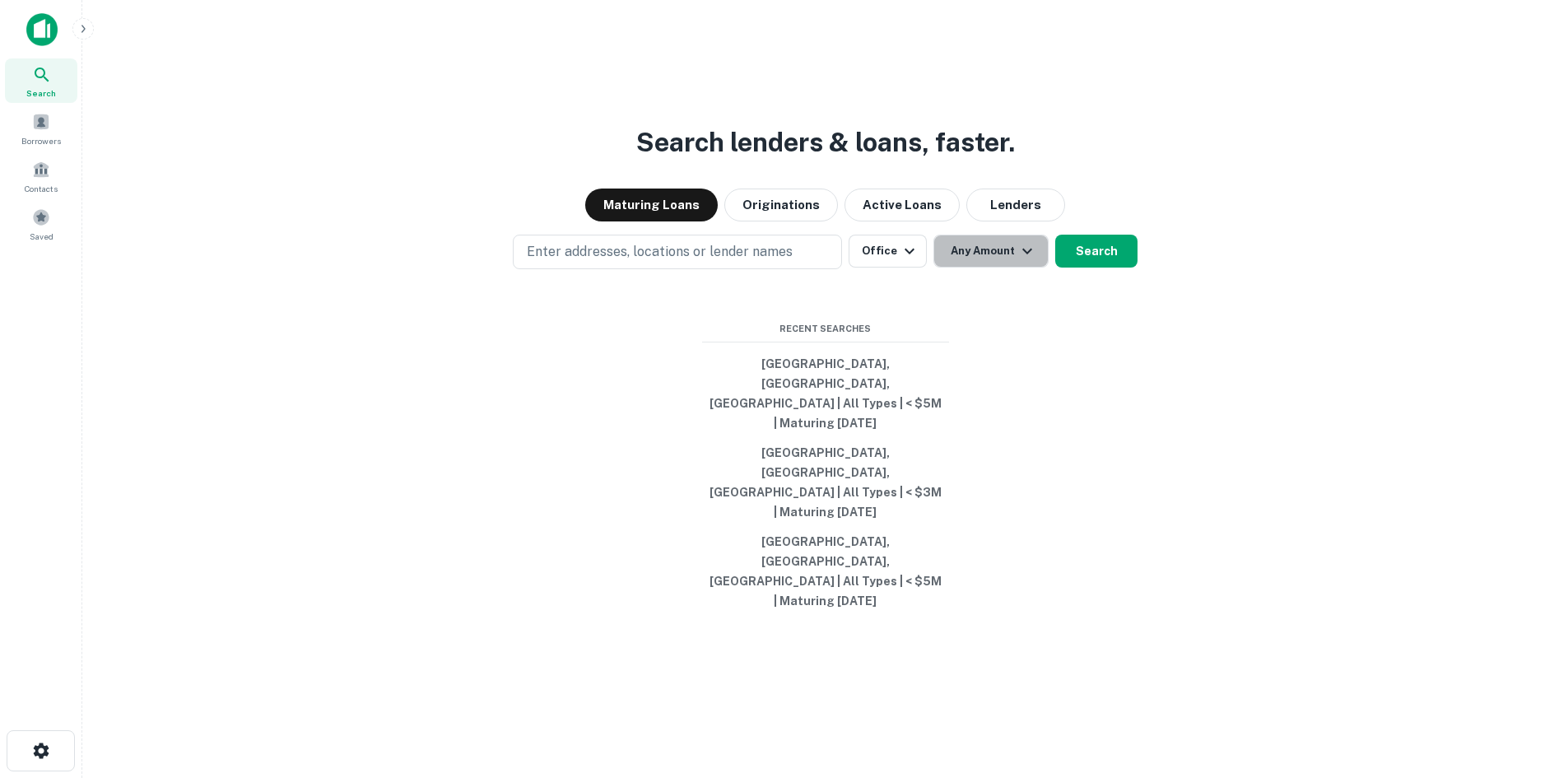
click at [1023, 261] on icon "button" at bounding box center [1027, 251] width 20 height 20
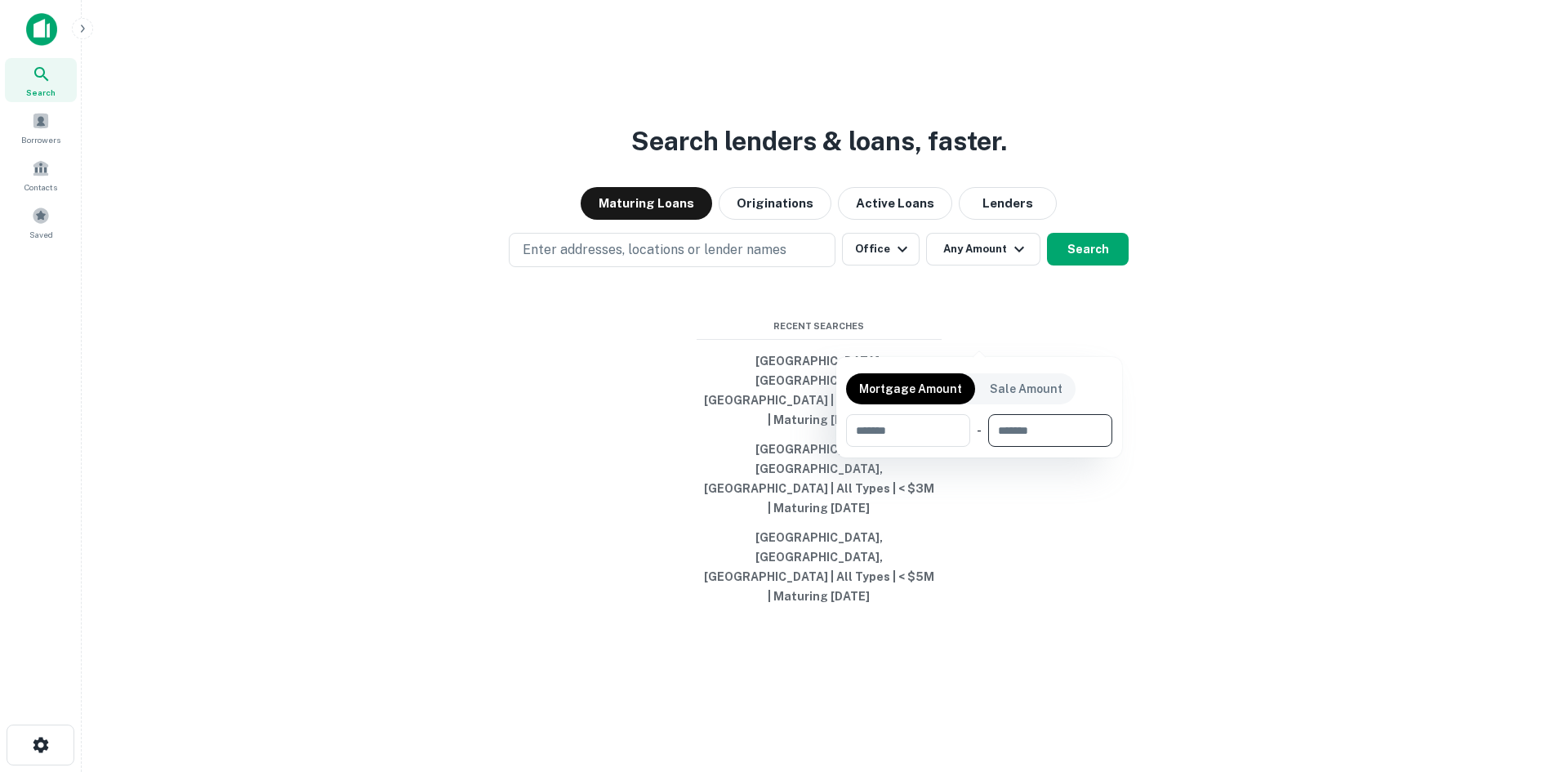
click at [1049, 426] on input "number" at bounding box center [1044, 430] width 113 height 32
type input "********"
click at [705, 328] on div at bounding box center [784, 386] width 1568 height 772
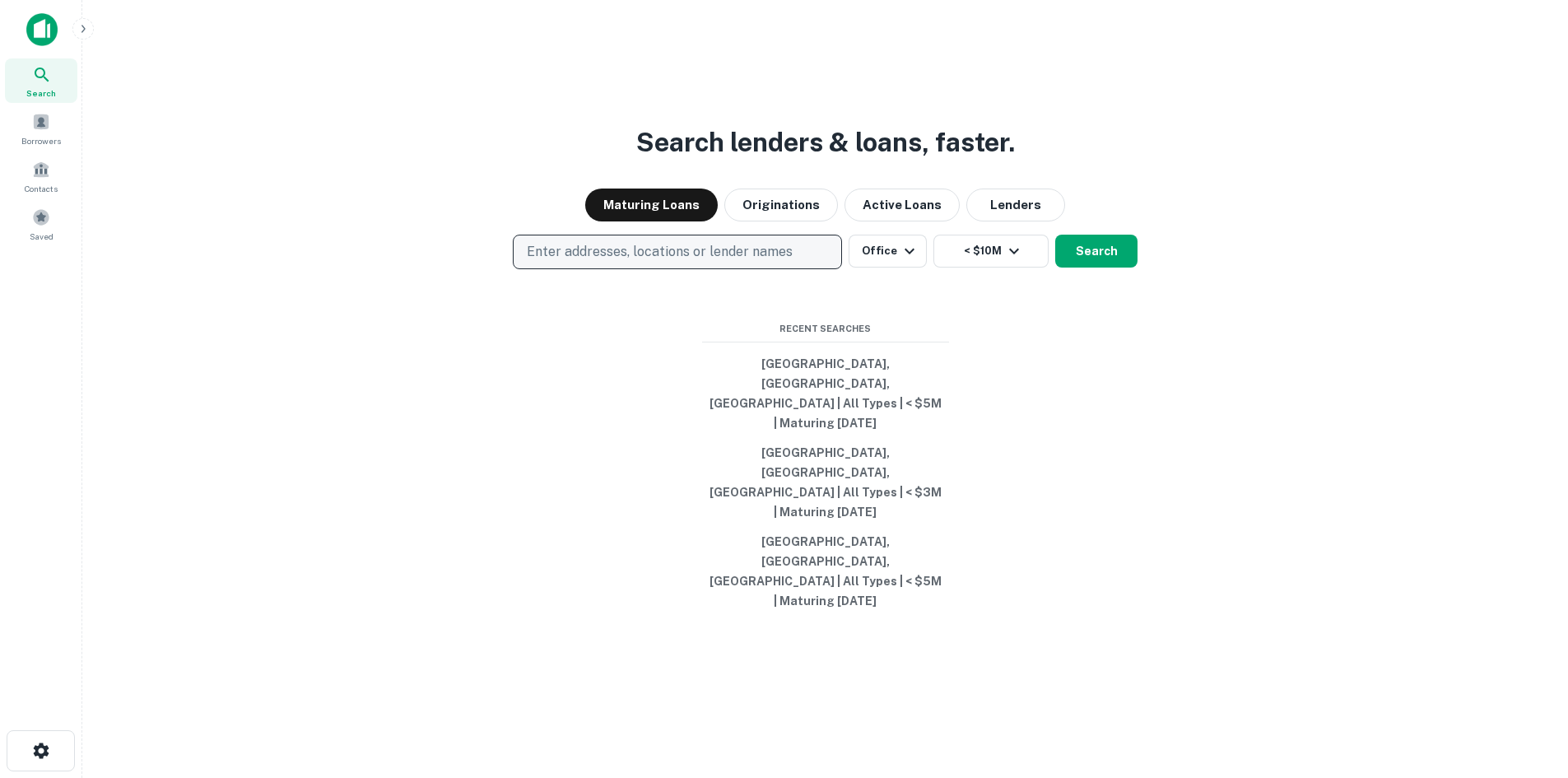
click at [698, 262] on p "Enter addresses, locations or lender names" at bounding box center [660, 252] width 266 height 20
type input "******"
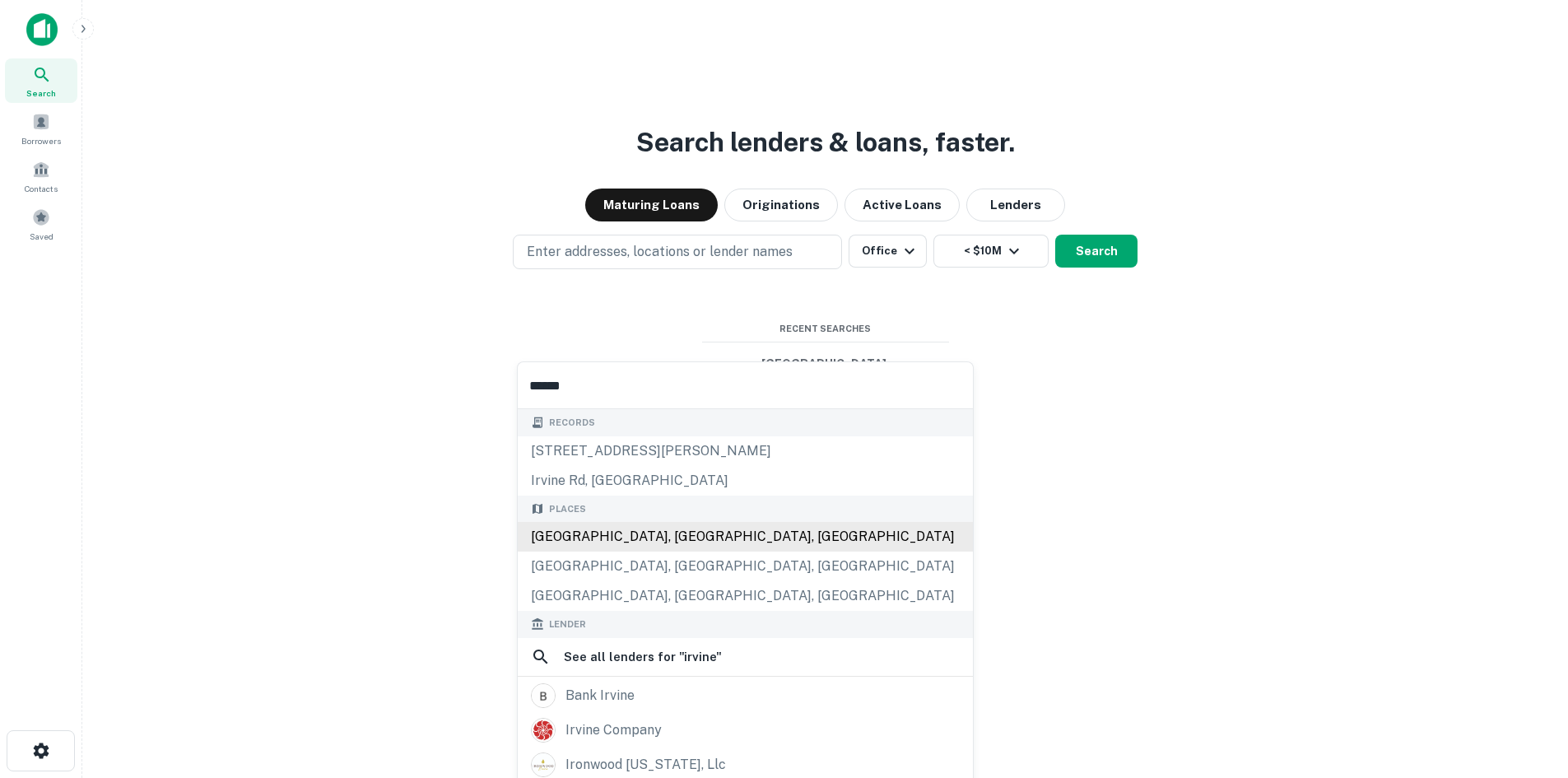
click at [560, 522] on div "Irvine, CA, USA" at bounding box center [745, 536] width 455 height 30
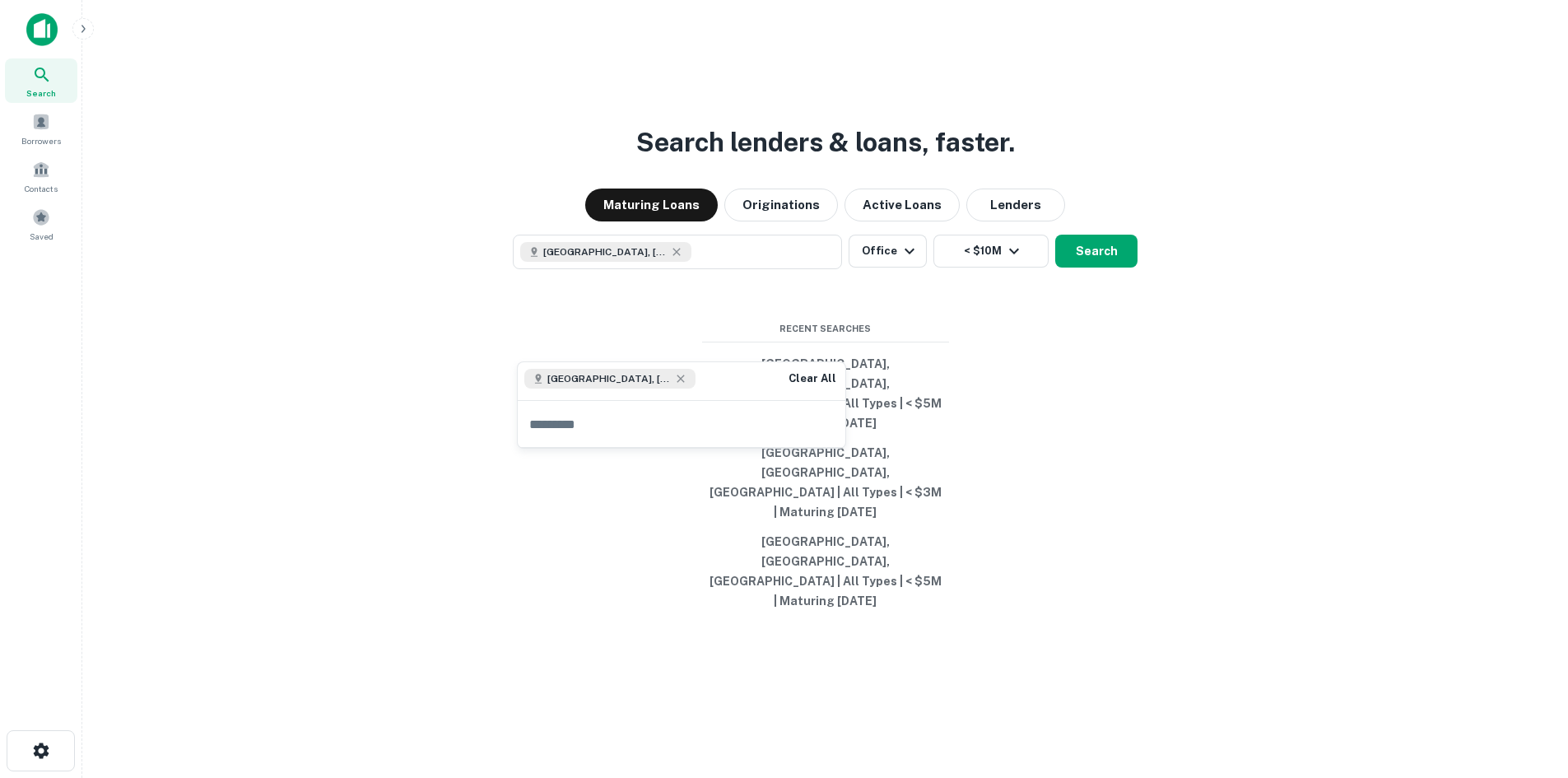
click at [680, 374] on div "Irvine, CA, USA Clear All" at bounding box center [681, 382] width 327 height 38
click at [636, 383] on div "Irvine, CA, USA Clear All" at bounding box center [681, 382] width 327 height 38
click at [648, 377] on div "Irvine, CA, USA Clear All" at bounding box center [681, 382] width 327 height 38
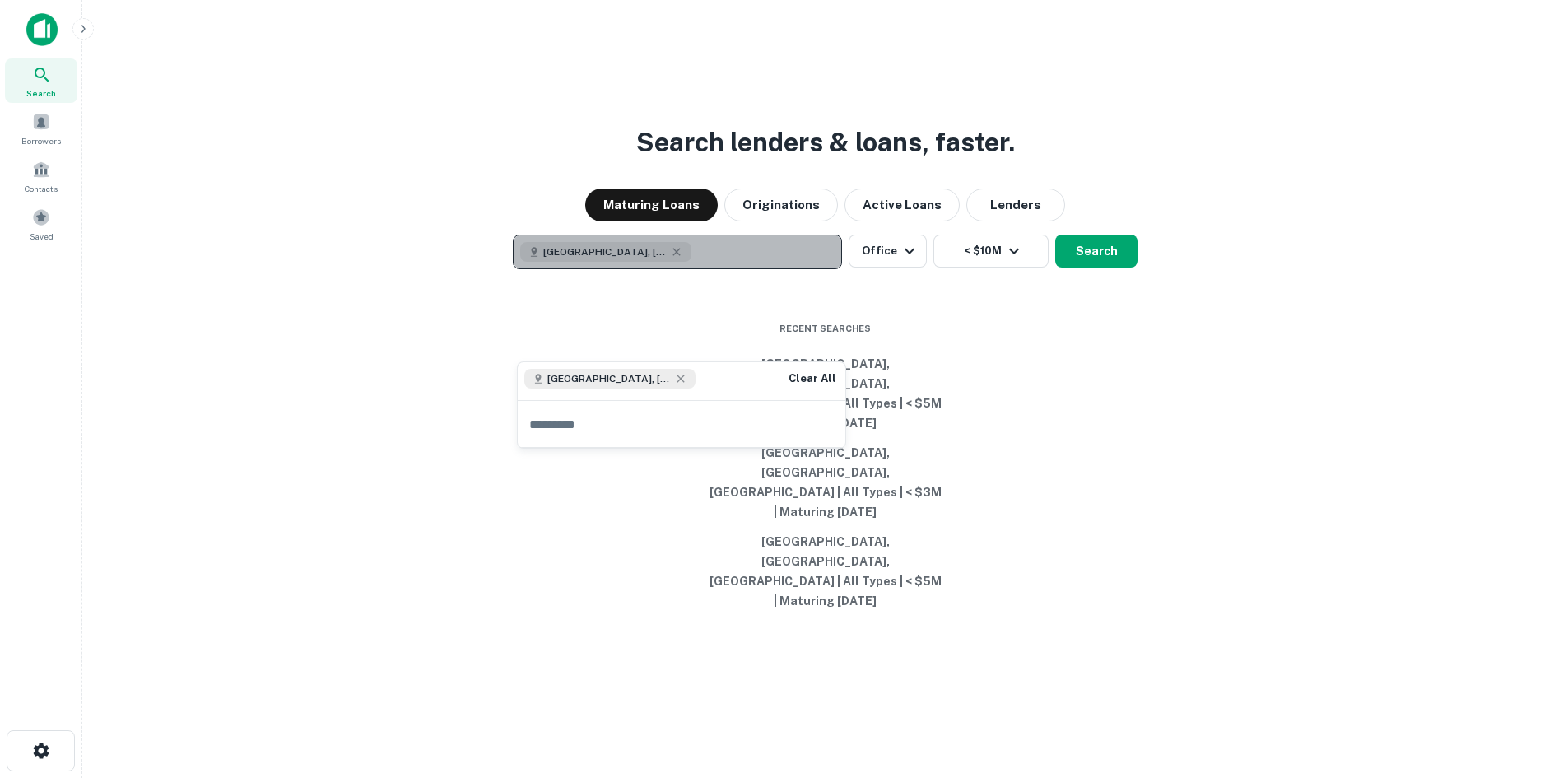
click at [633, 269] on button "Irvine, CA, USA" at bounding box center [677, 252] width 329 height 34
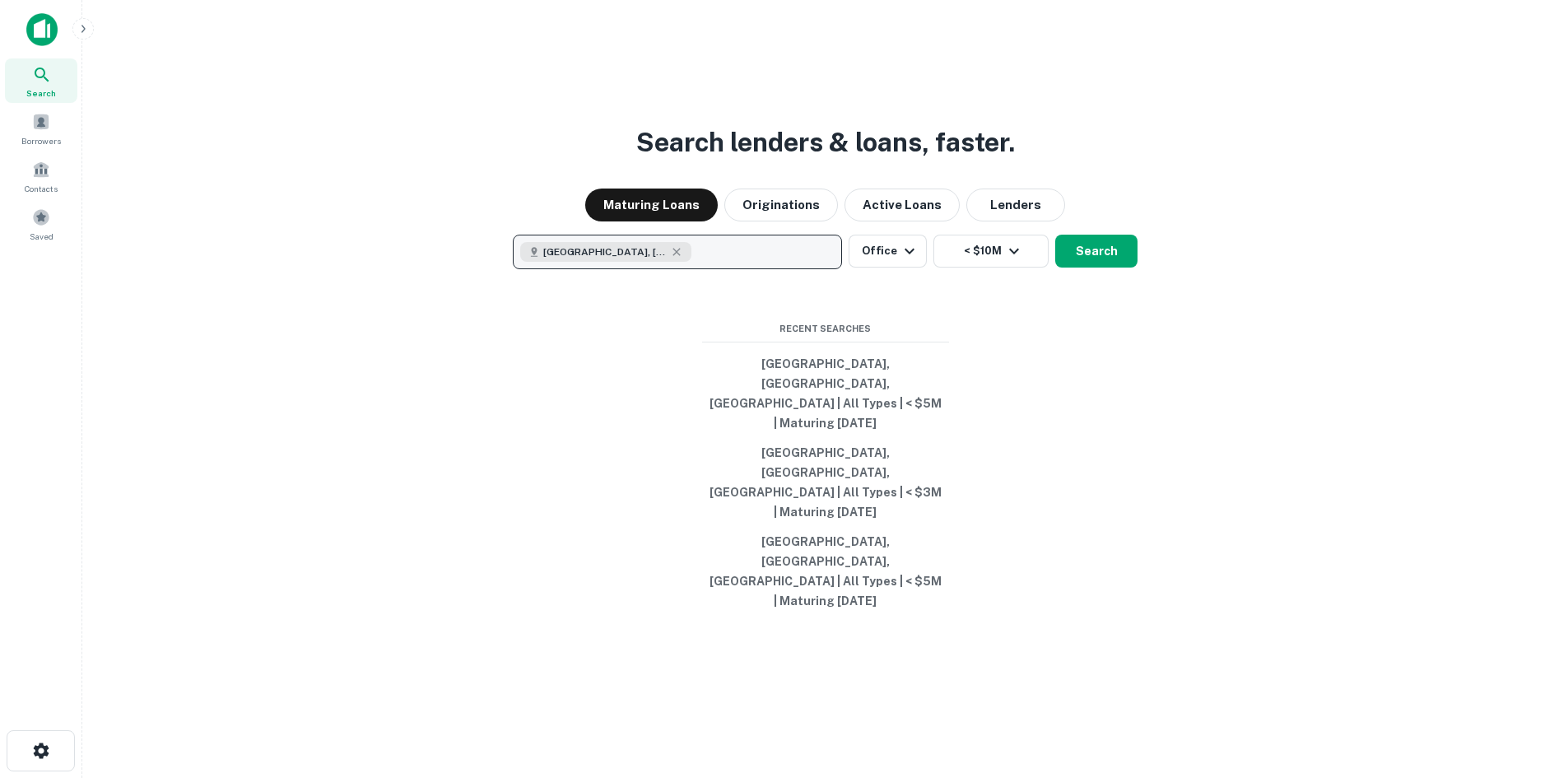
click at [651, 269] on button "Irvine, CA, USA" at bounding box center [677, 252] width 329 height 34
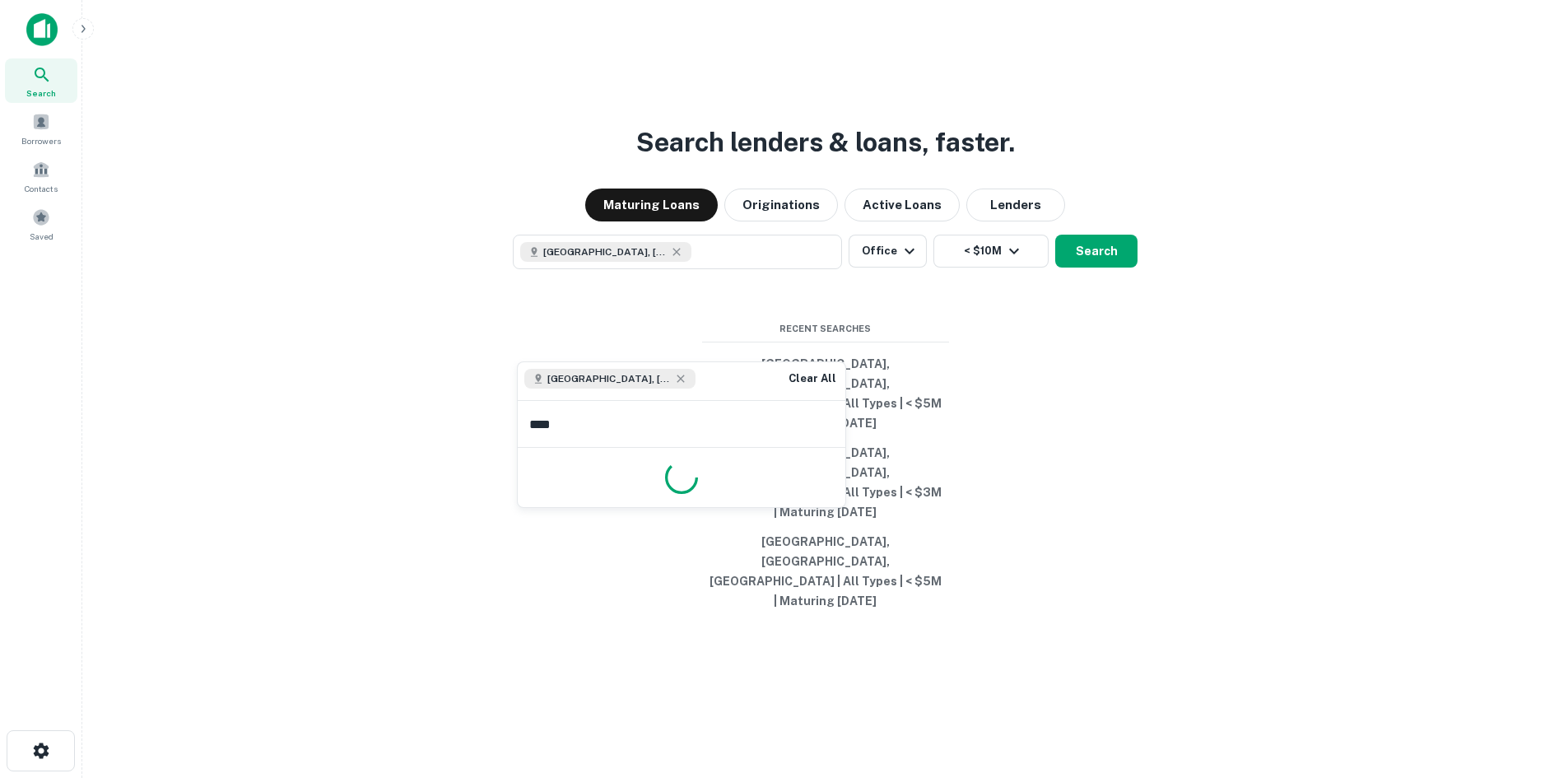
type input "*****"
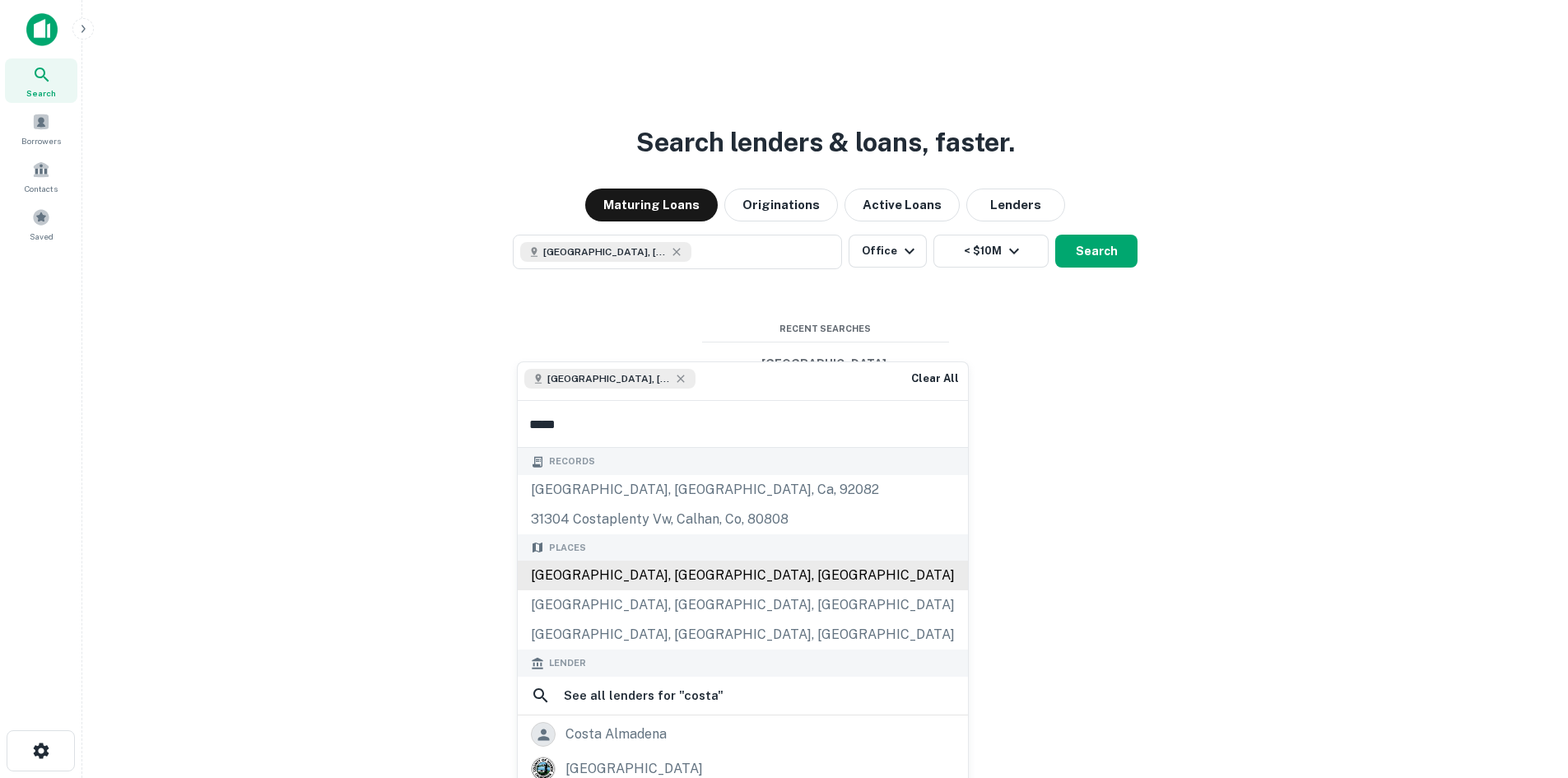
click at [569, 562] on div "Costa Mesa, CA, USA" at bounding box center [742, 575] width 451 height 30
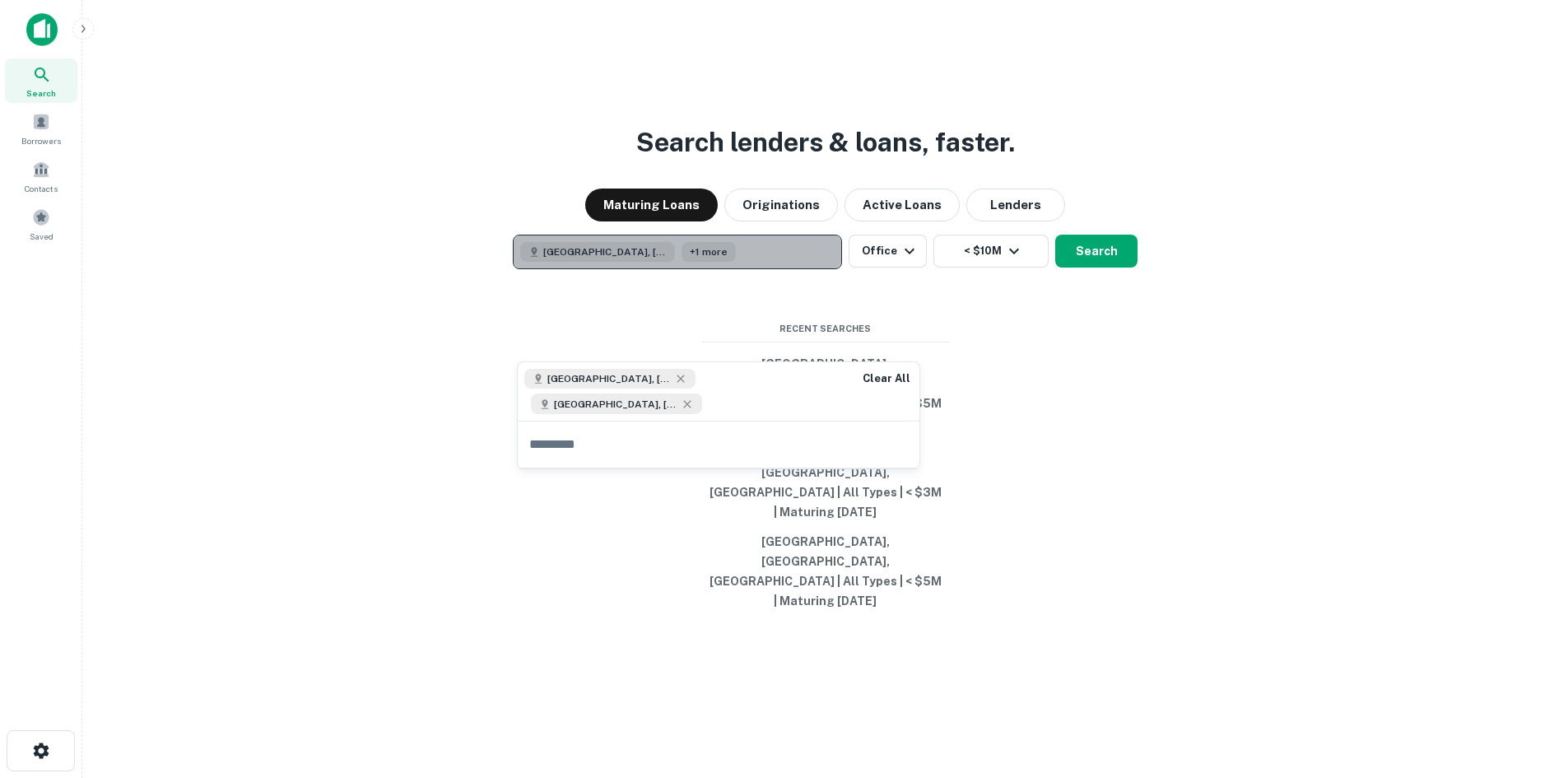
click at [688, 269] on button "Irvine, CA, USA +1 more" at bounding box center [677, 252] width 329 height 34
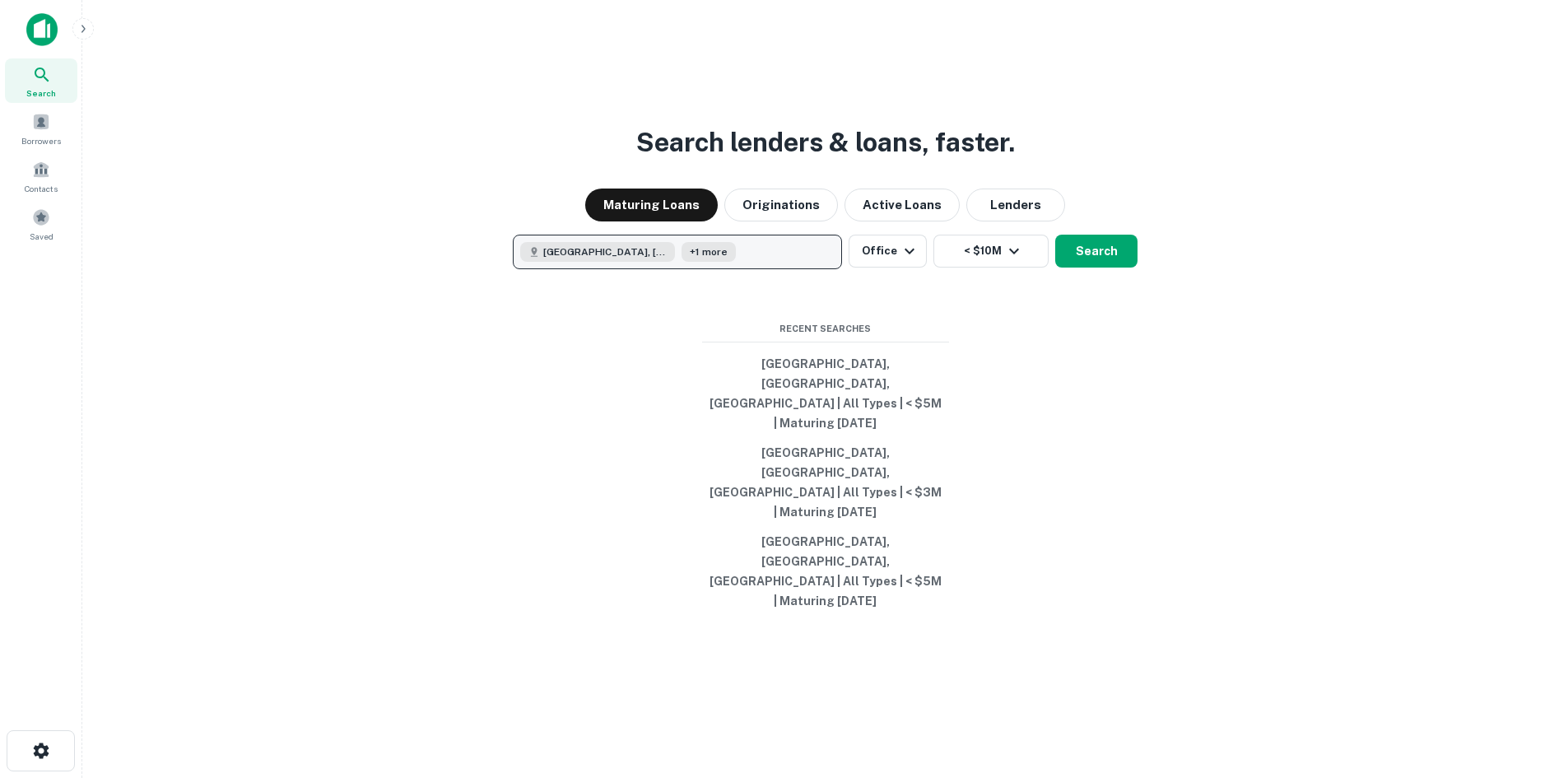
click at [693, 269] on button "Irvine, CA, USA +1 more" at bounding box center [677, 252] width 329 height 34
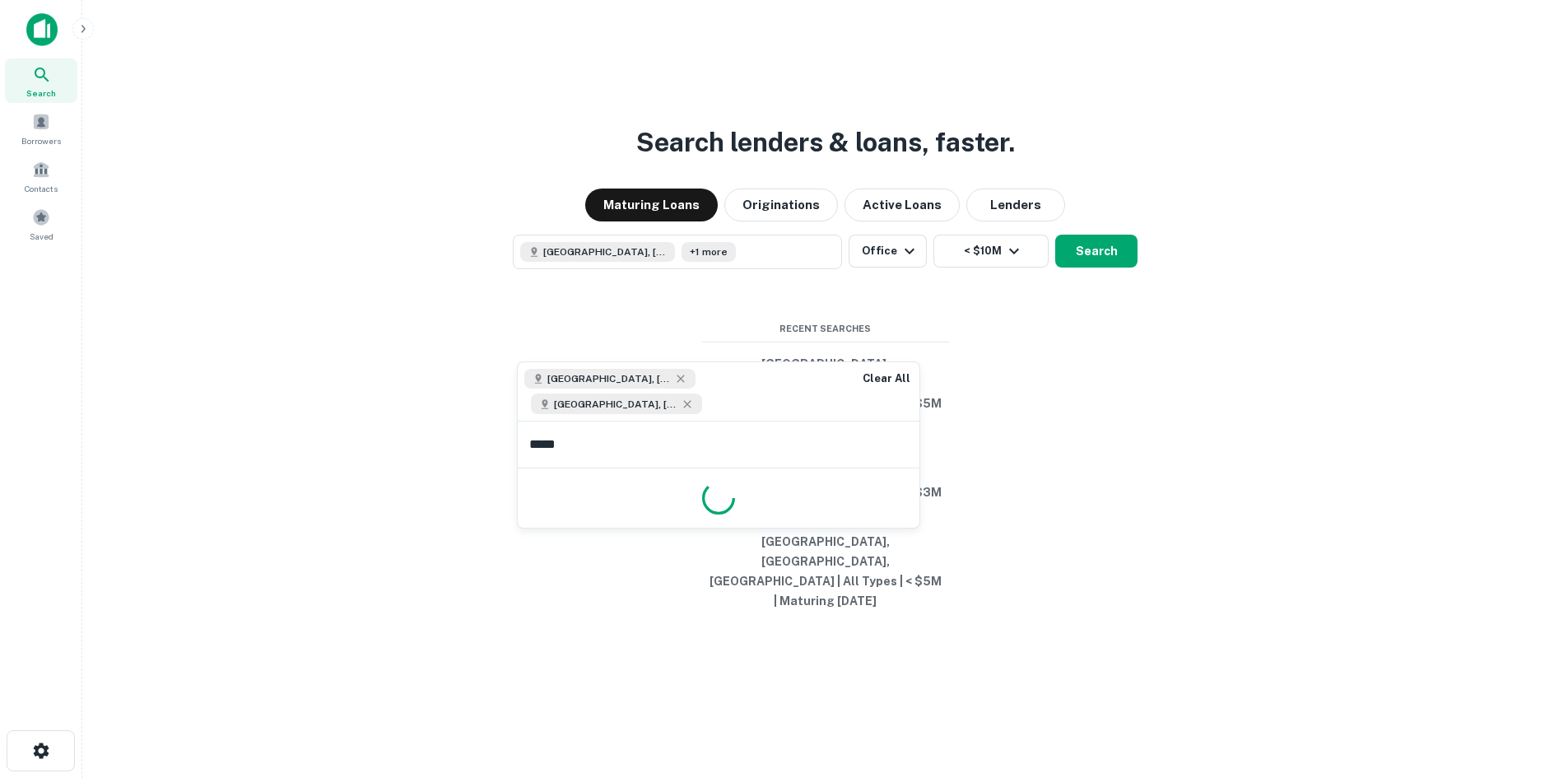
type input "******"
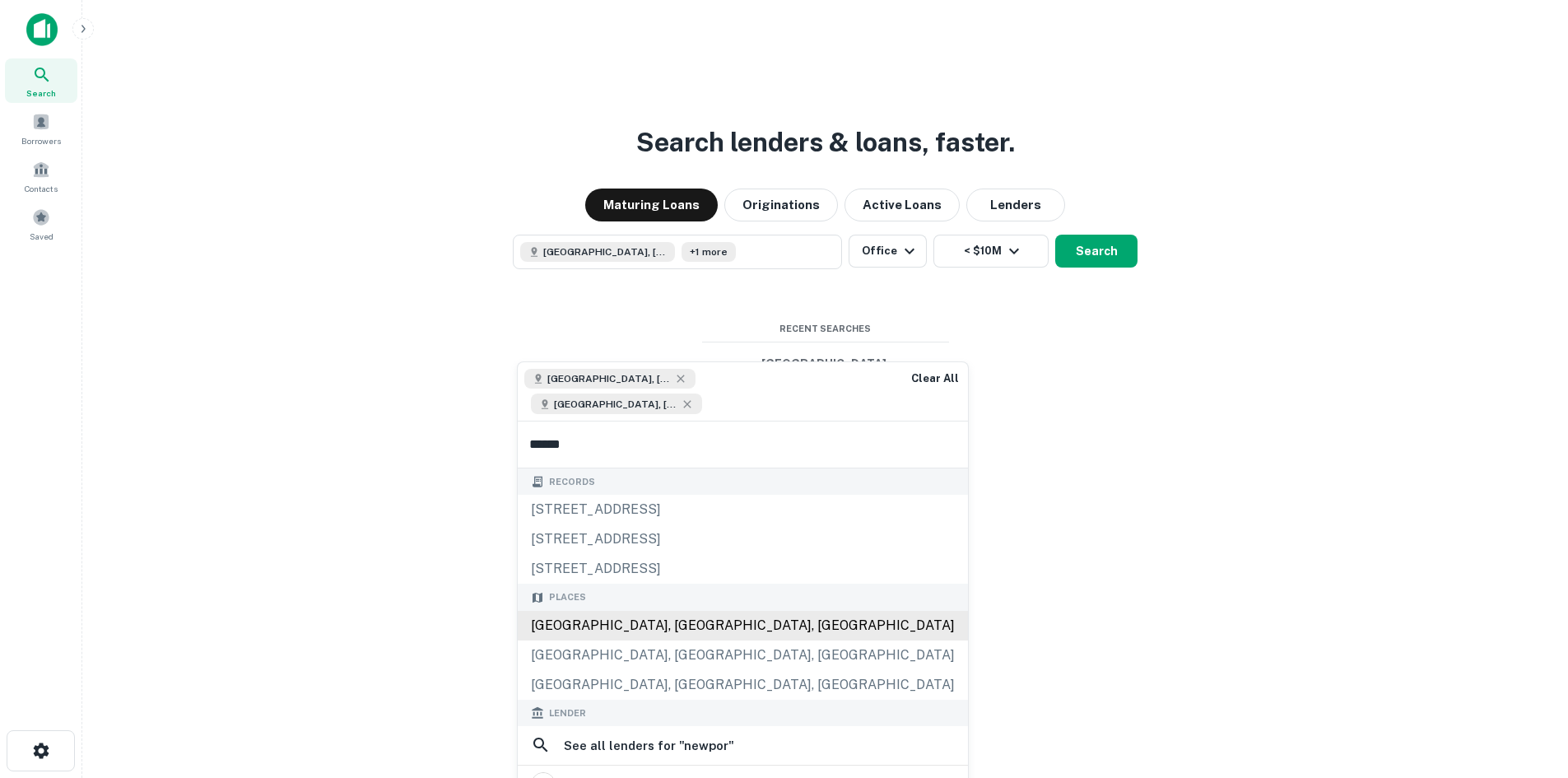
click at [583, 584] on div "Places Newport Beach, CA, USA Newport, RI, USA Newport, OR, USA" at bounding box center [742, 641] width 451 height 116
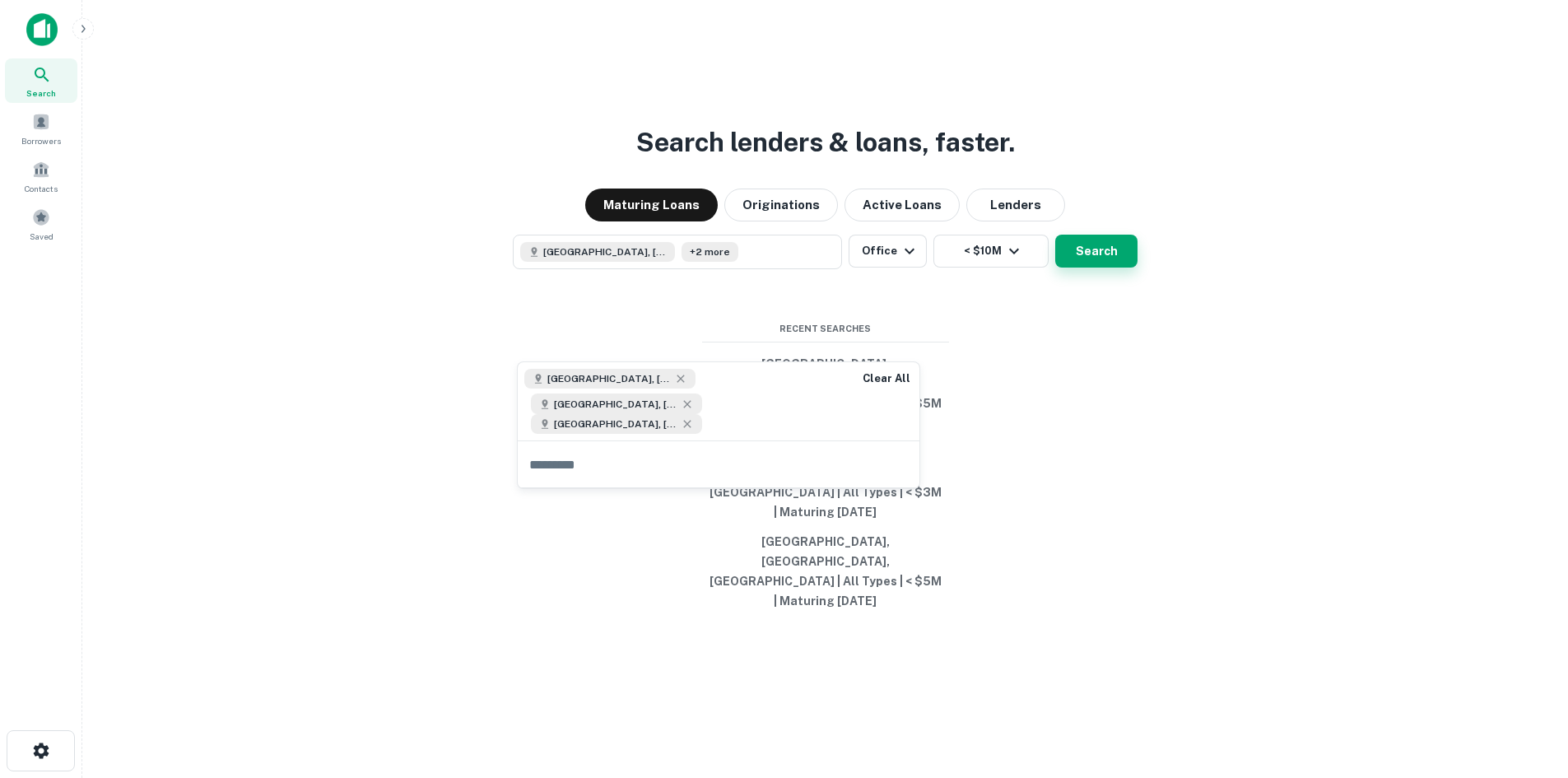
click at [1103, 268] on button "Search" at bounding box center [1096, 251] width 82 height 33
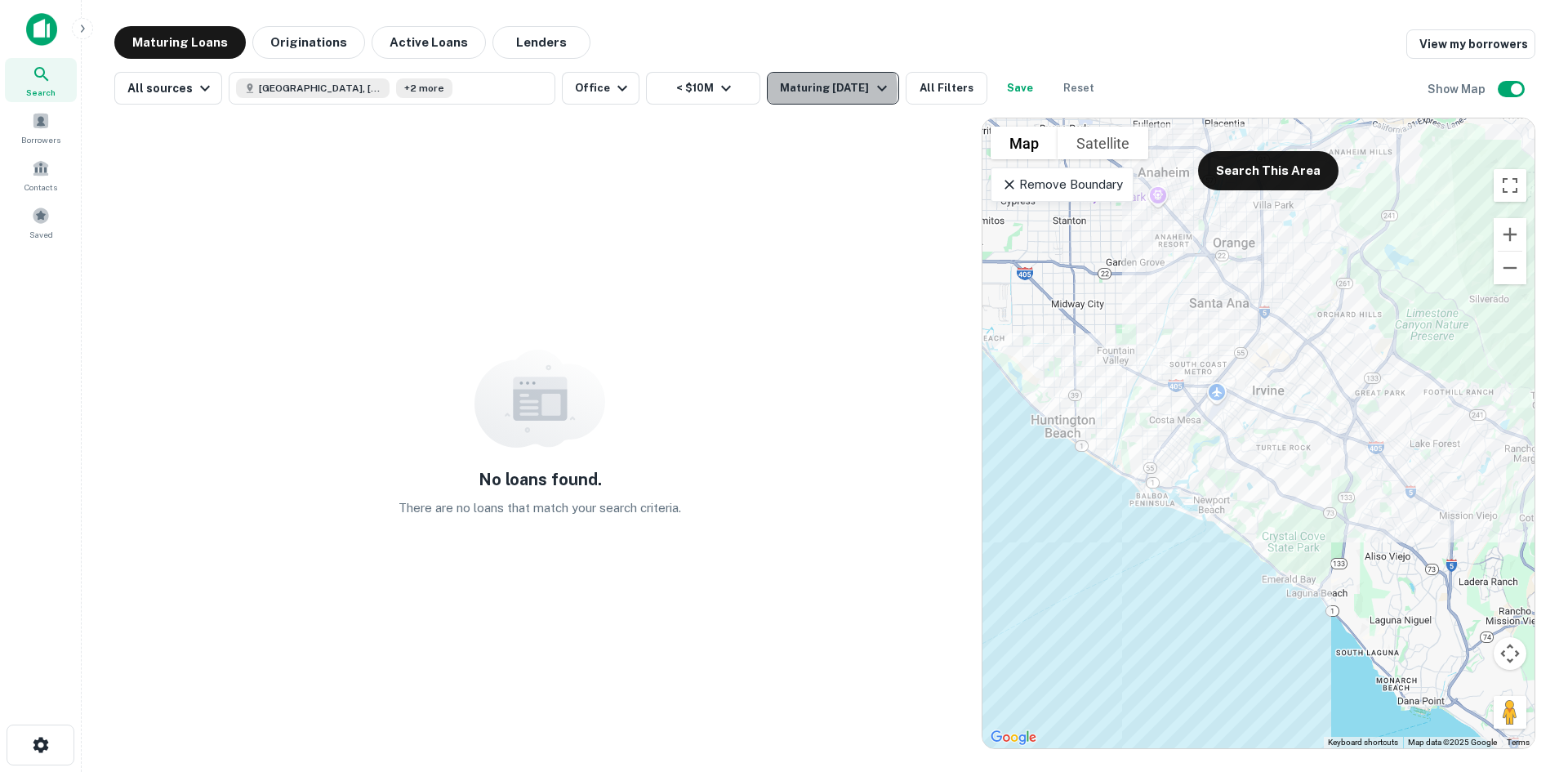
click at [793, 90] on div "Maturing In 1 Year" at bounding box center [835, 88] width 111 height 20
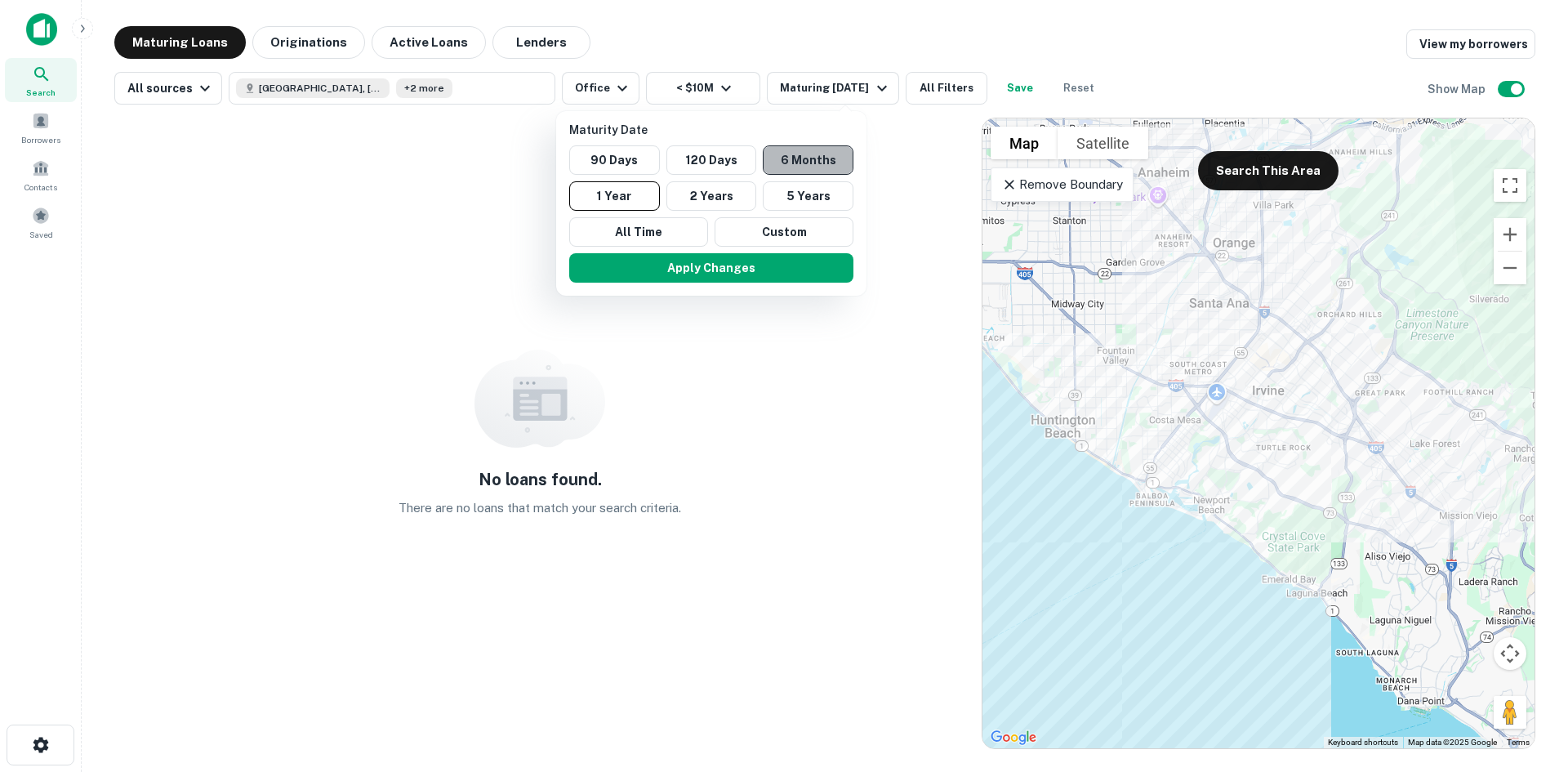
click at [787, 155] on button "6 Months" at bounding box center [809, 160] width 91 height 29
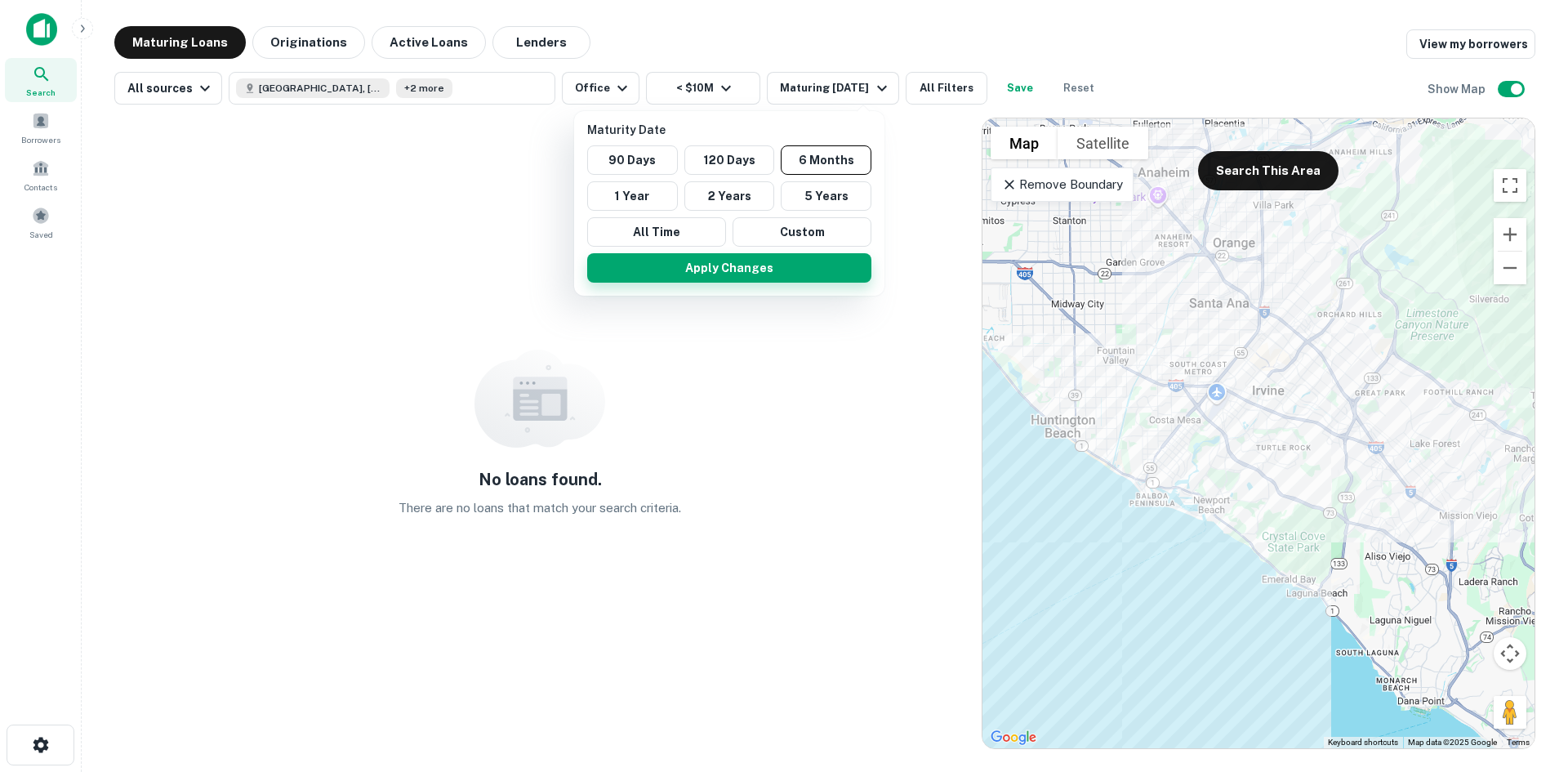
click at [729, 256] on button "Apply Changes" at bounding box center [729, 268] width 284 height 29
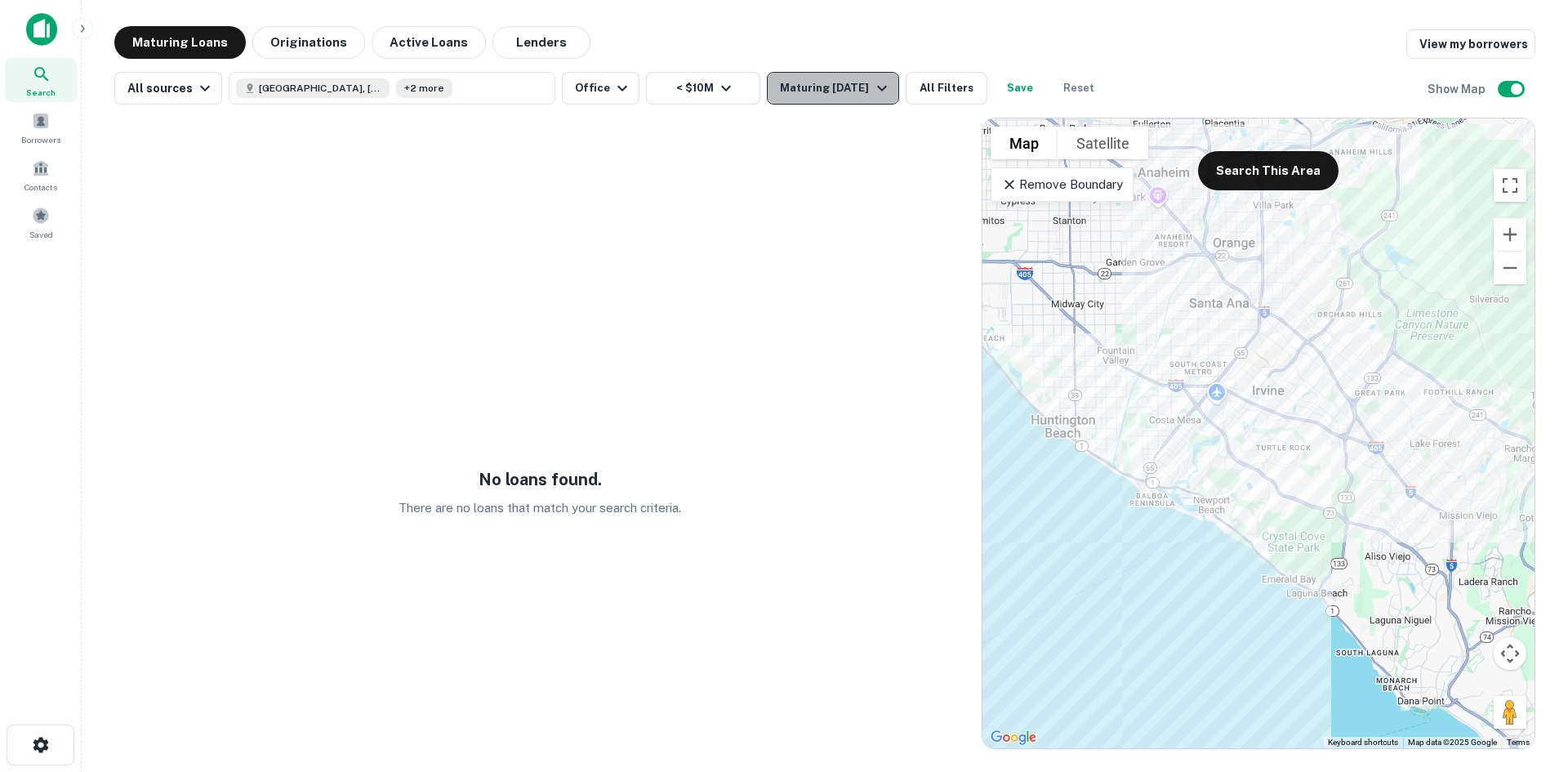
click at [784, 81] on div "Maturing In 6 Months" at bounding box center [835, 88] width 111 height 20
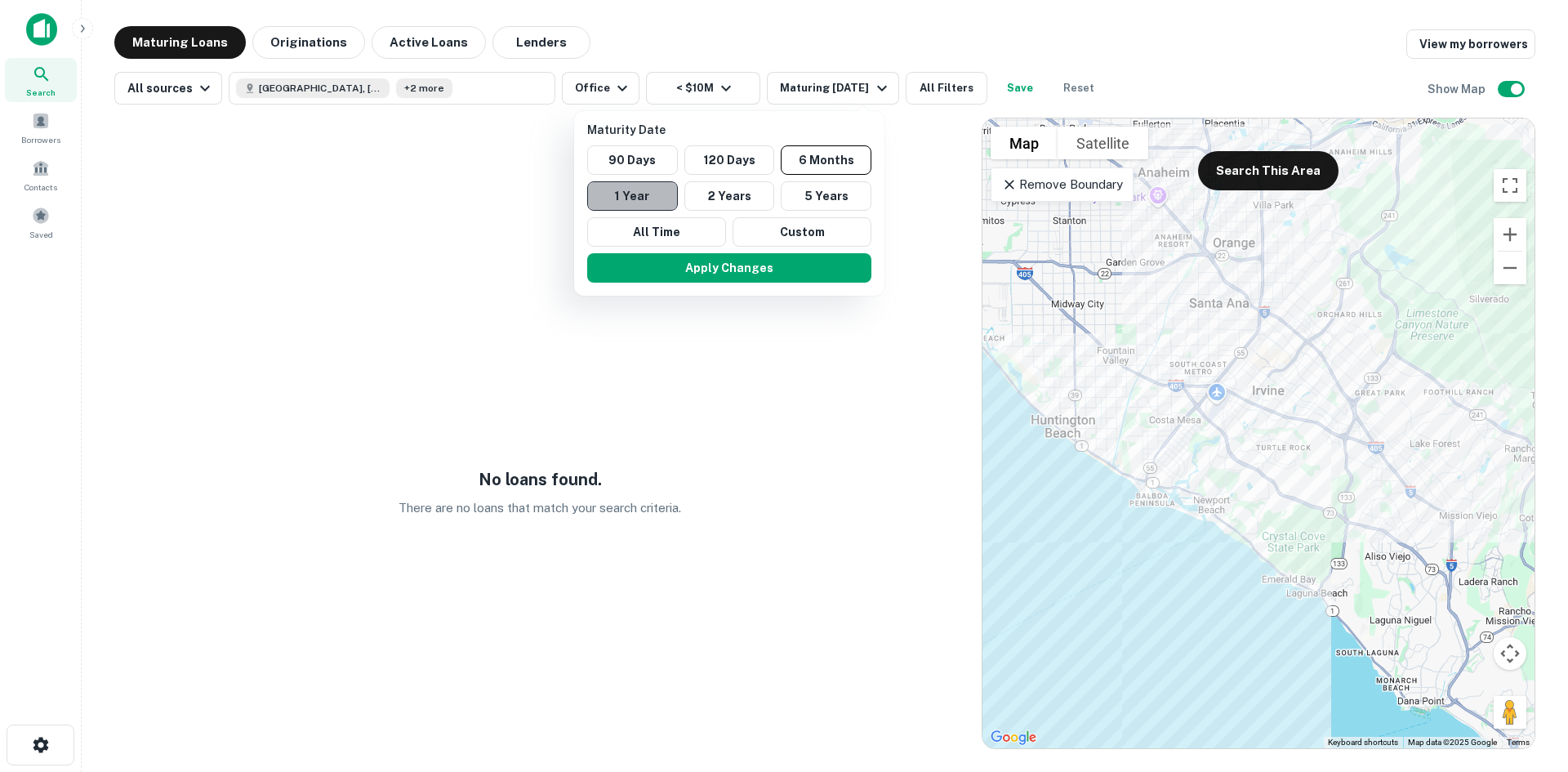
click at [642, 187] on button "1 Year" at bounding box center [633, 196] width 91 height 29
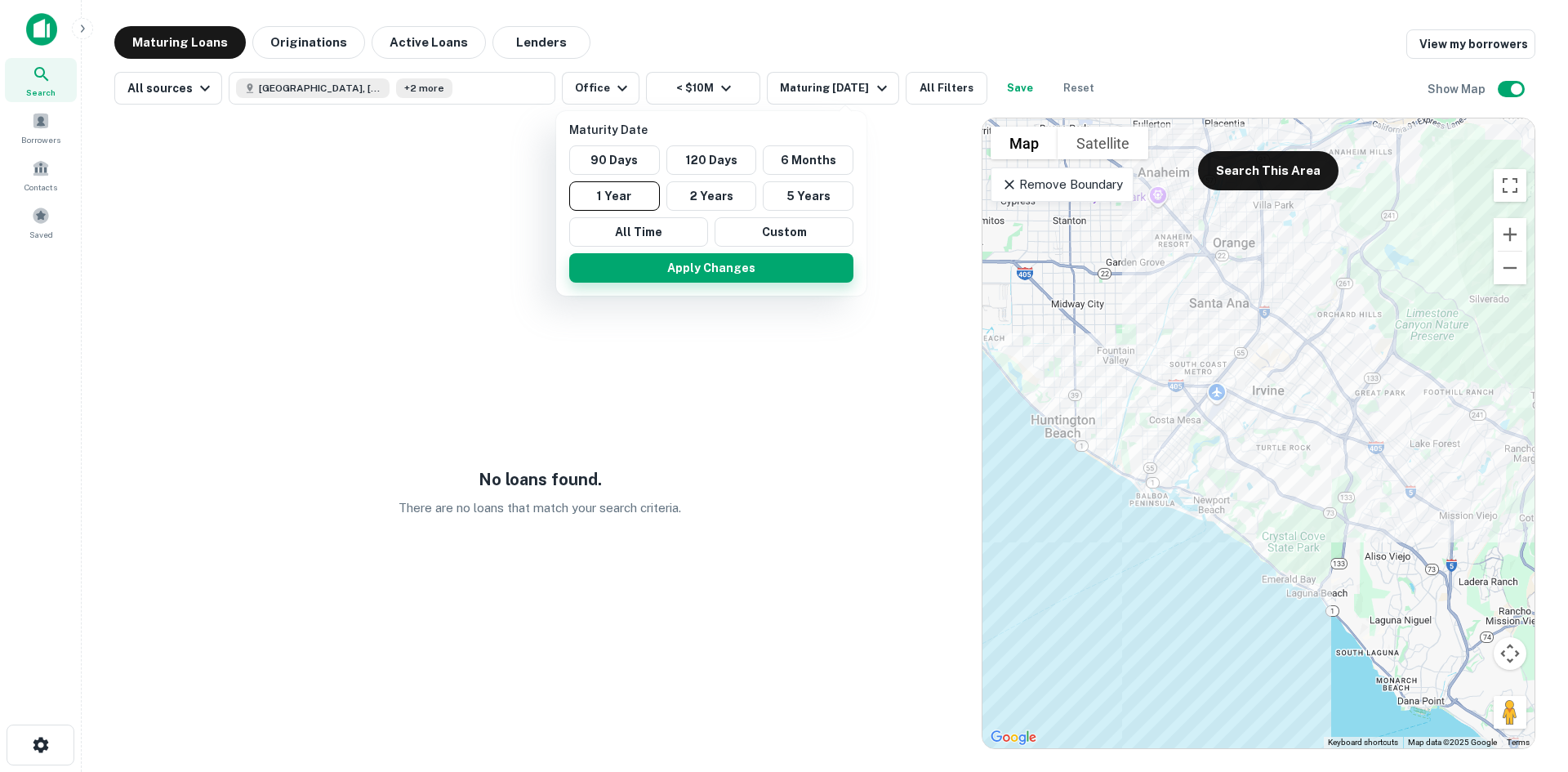
click at [664, 254] on button "Apply Changes" at bounding box center [711, 268] width 284 height 29
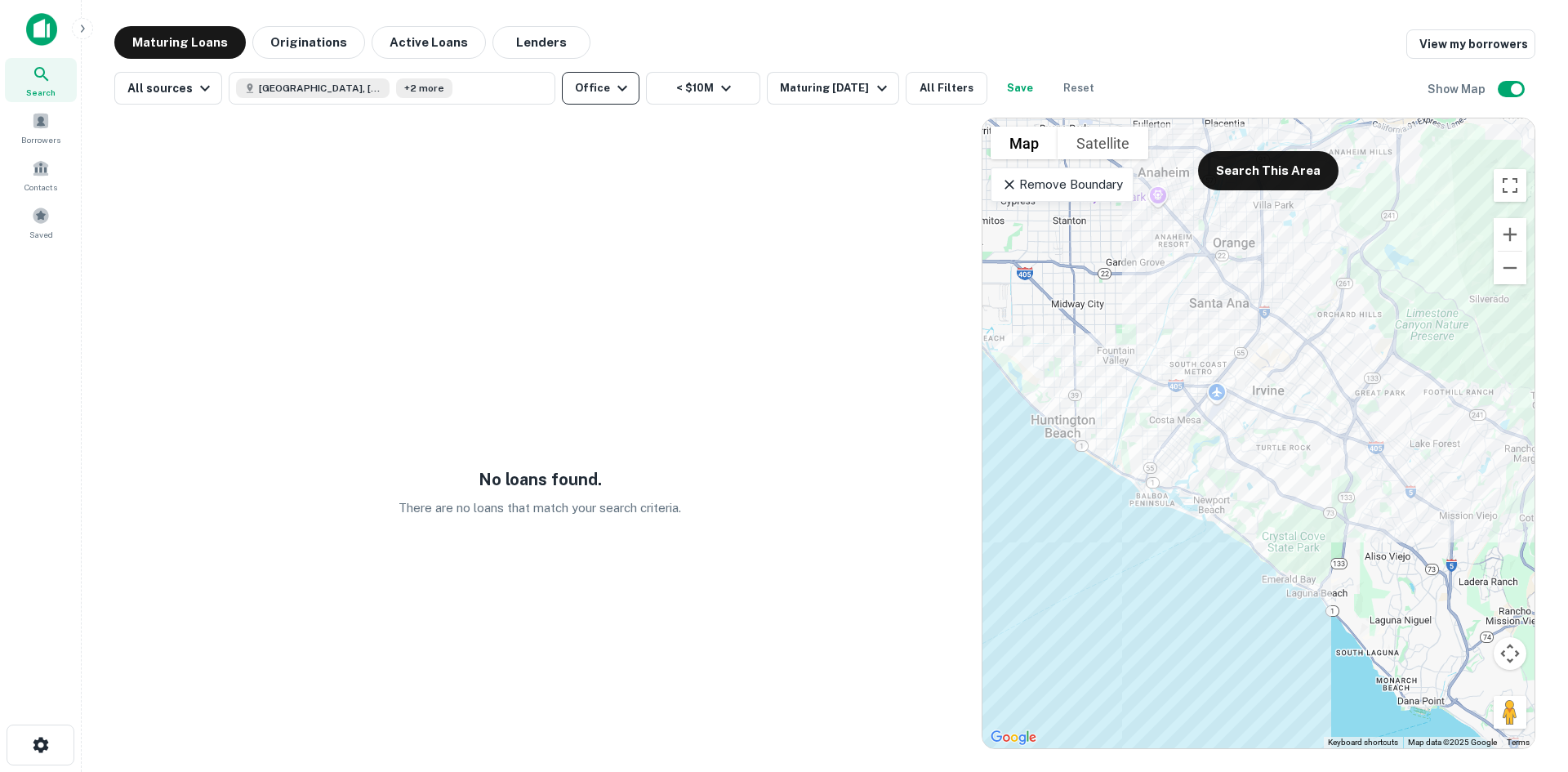
click at [568, 91] on button "Office" at bounding box center [601, 88] width 78 height 32
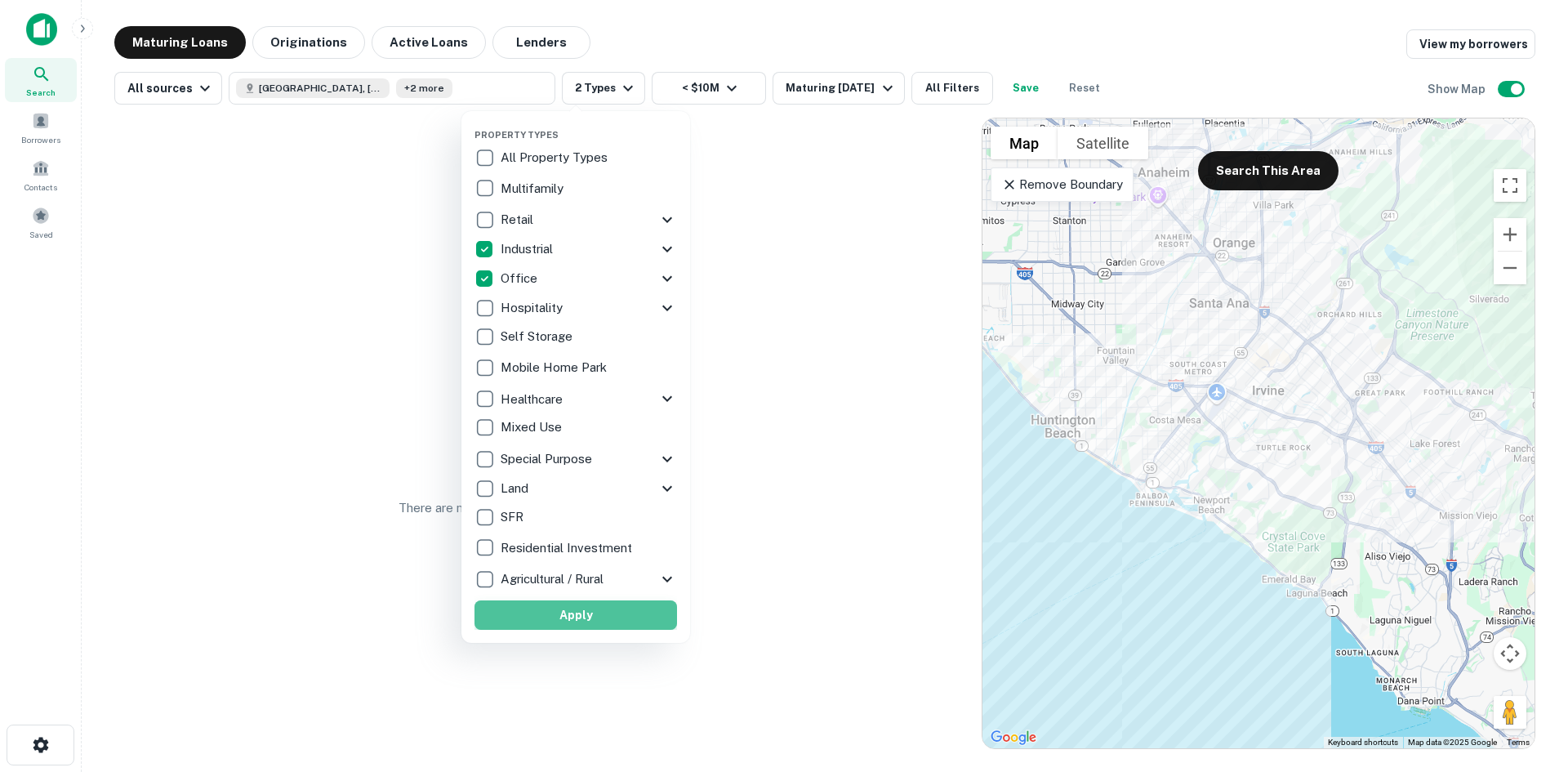
click at [579, 600] on button "Apply" at bounding box center [575, 614] width 202 height 29
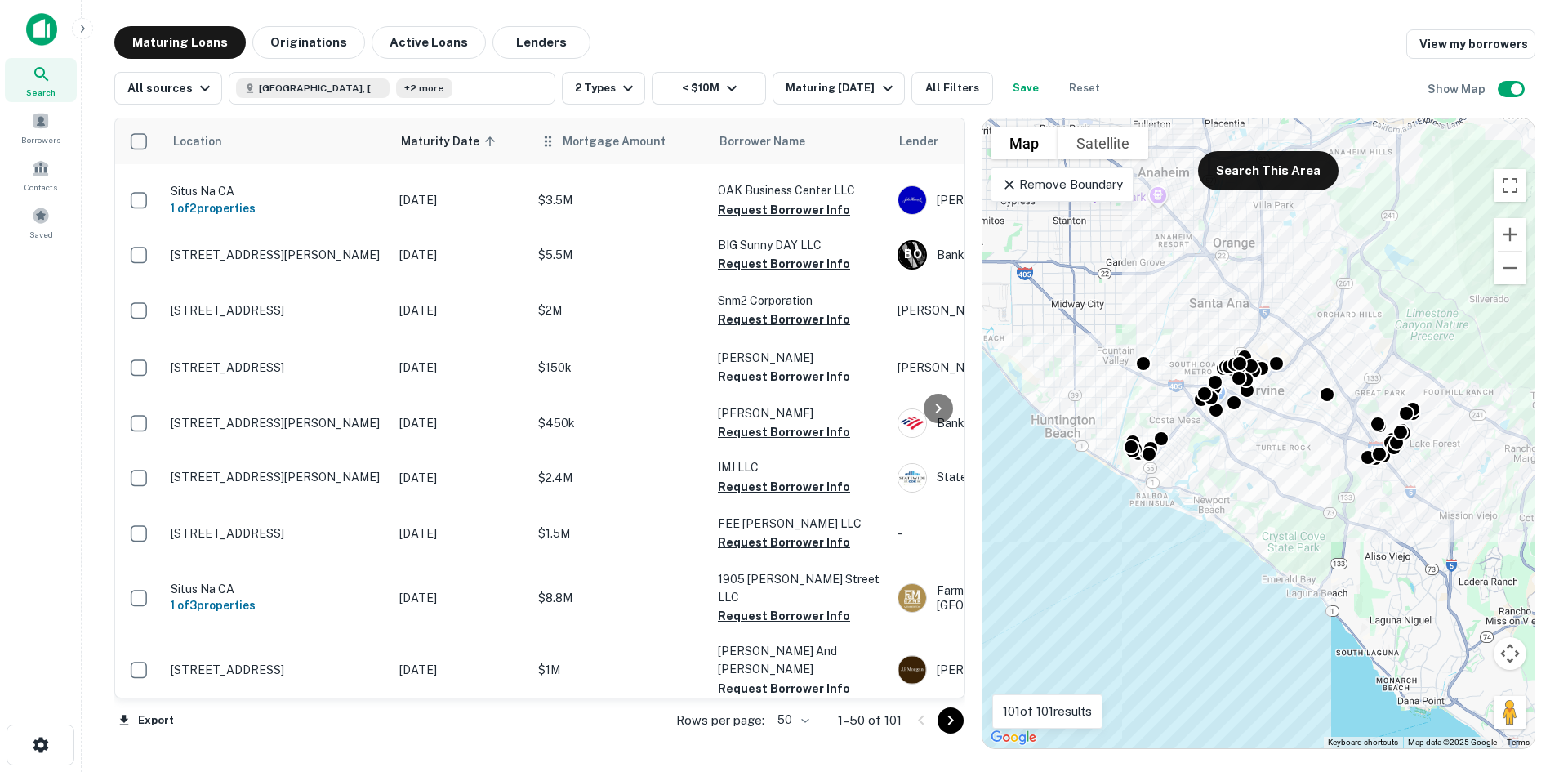
scroll to position [817, 0]
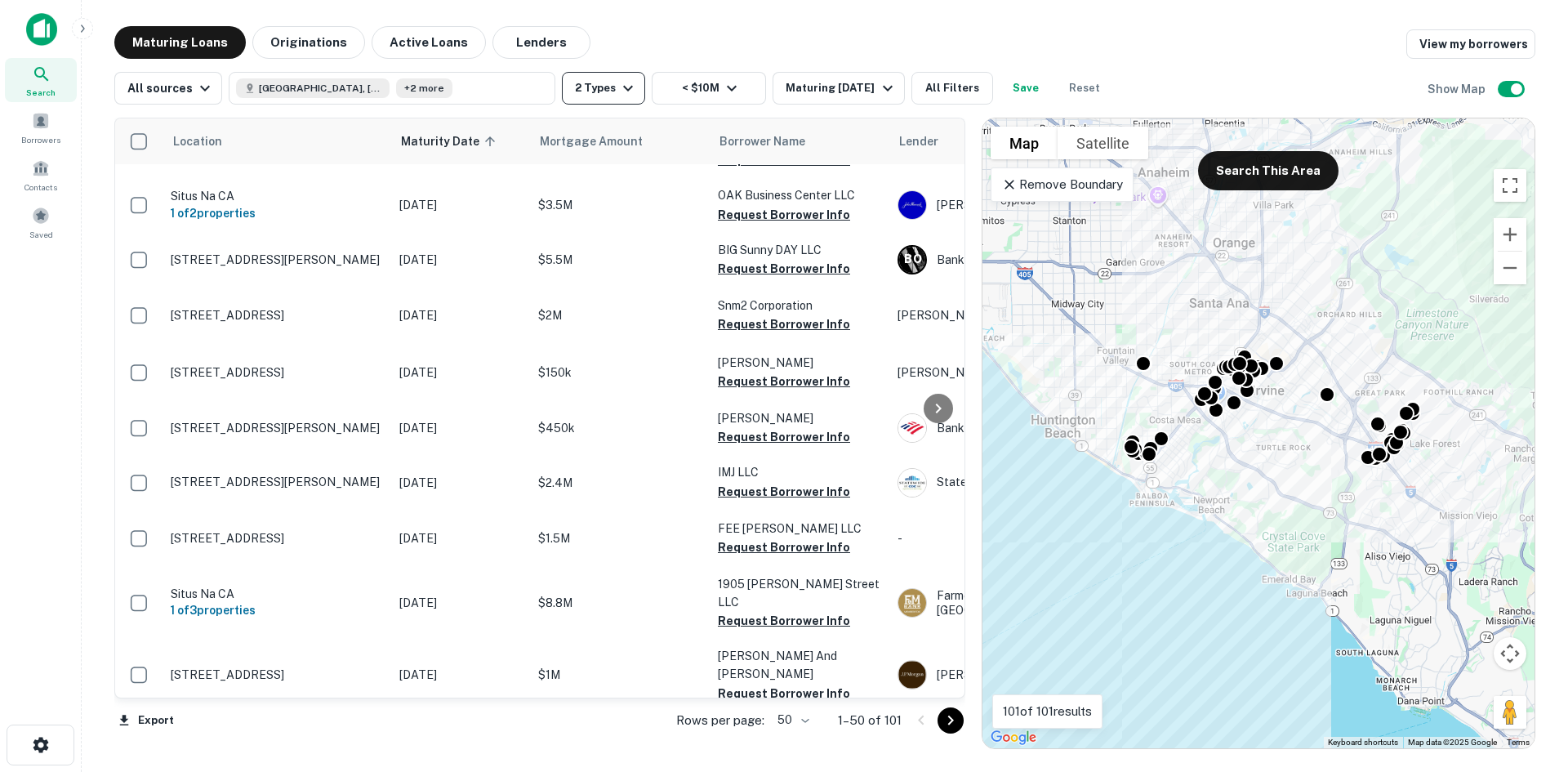
click at [618, 92] on icon "button" at bounding box center [627, 88] width 20 height 20
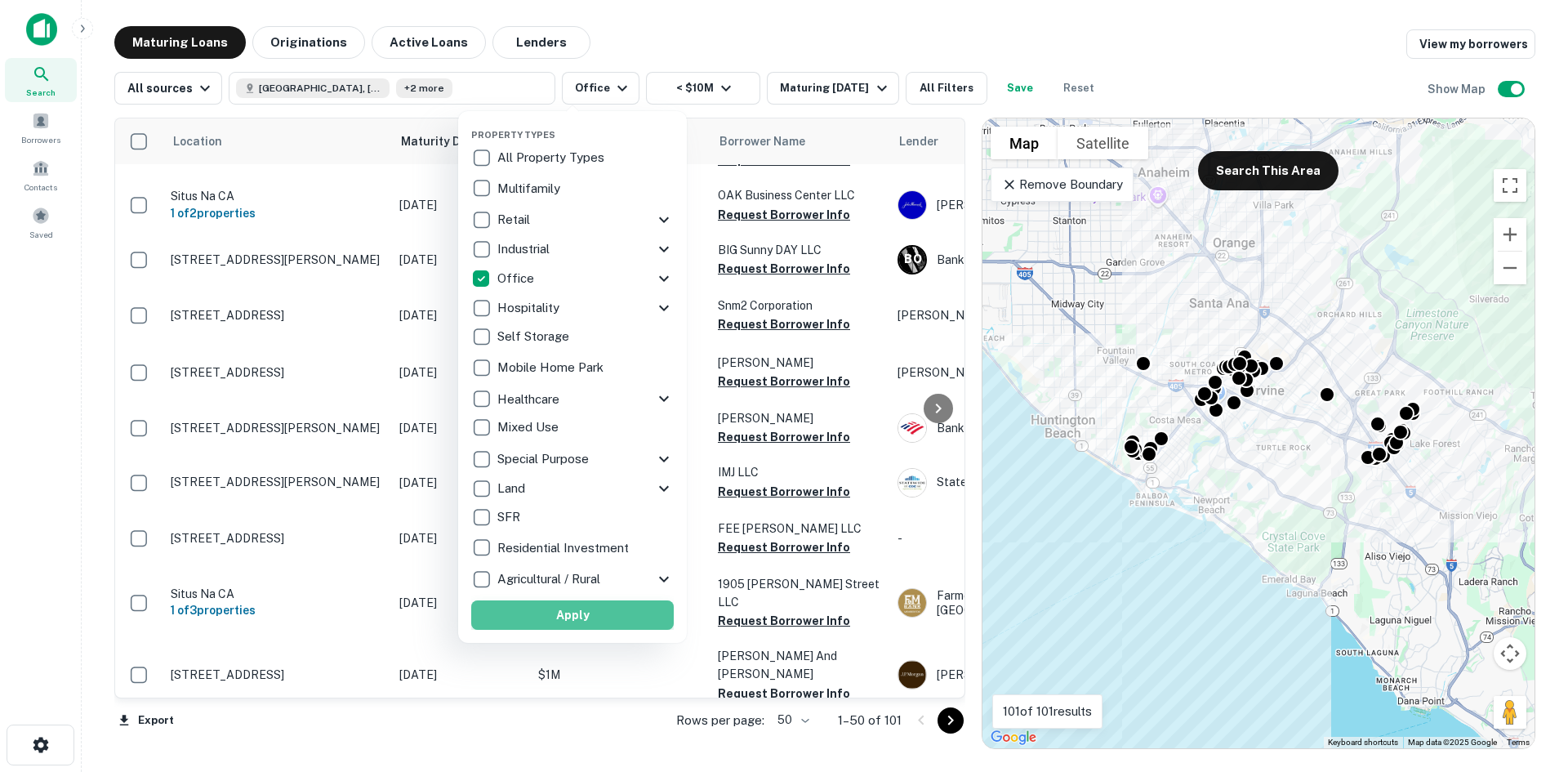
click at [579, 600] on button "Apply" at bounding box center [571, 614] width 202 height 29
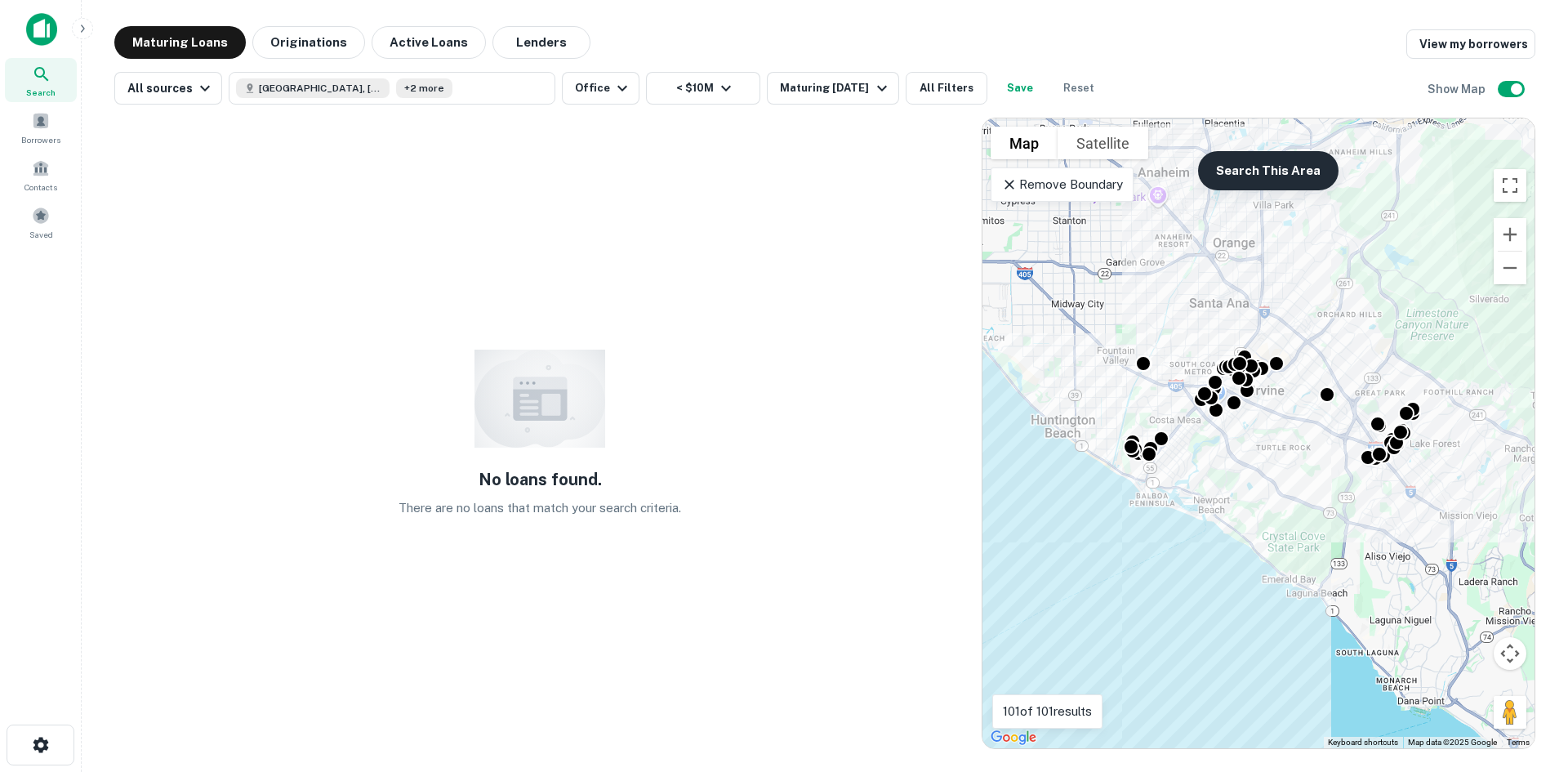
click at [1245, 184] on button "Search This Area" at bounding box center [1268, 170] width 140 height 39
click at [610, 89] on div "All sources Irvine, CA, USA +2 more Office < $10M Maturing In 1 Year All Filter…" at bounding box center [609, 88] width 991 height 32
click at [612, 89] on icon "button" at bounding box center [622, 88] width 20 height 20
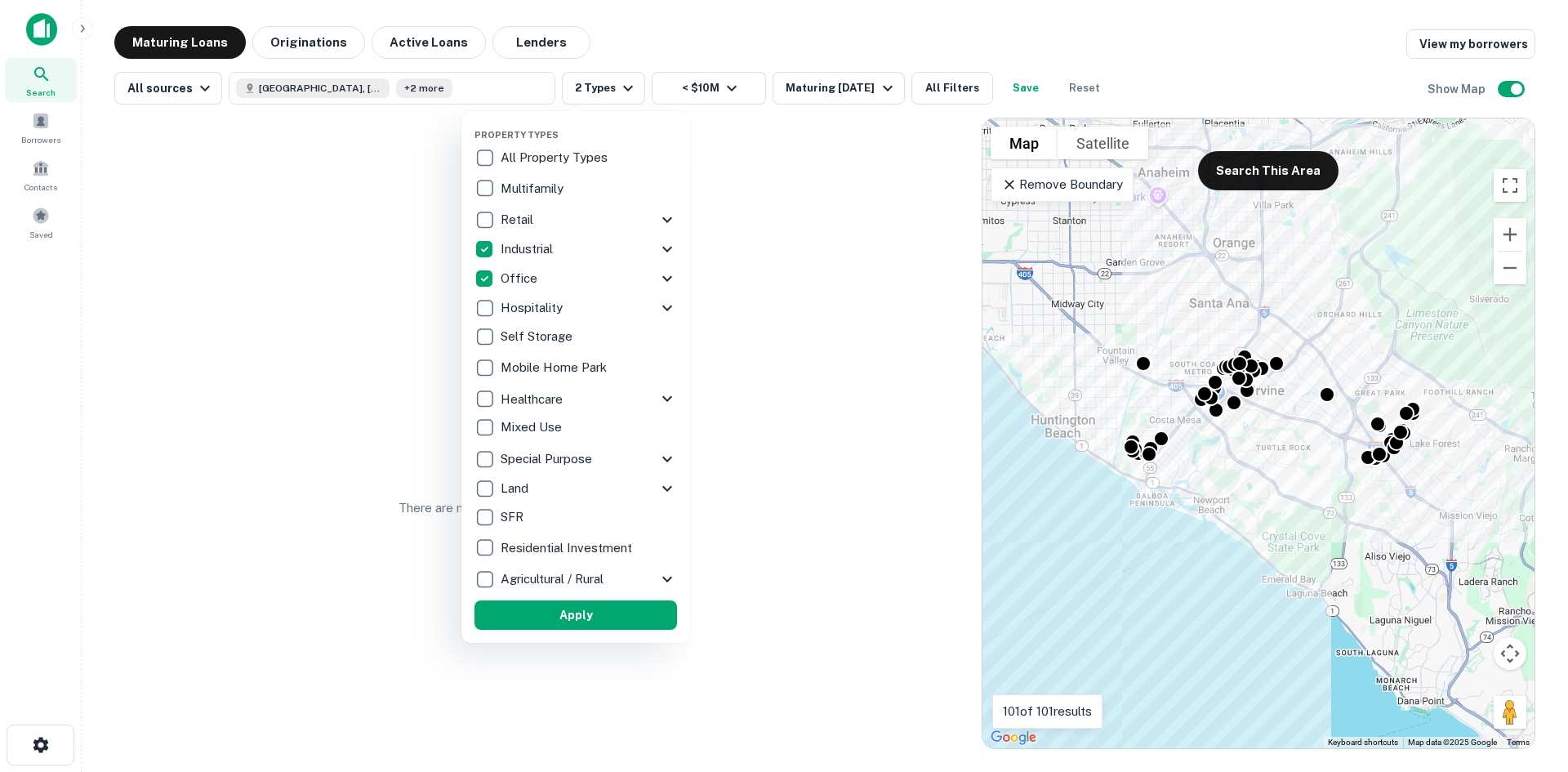
click at [669, 247] on icon at bounding box center [667, 250] width 9 height 6
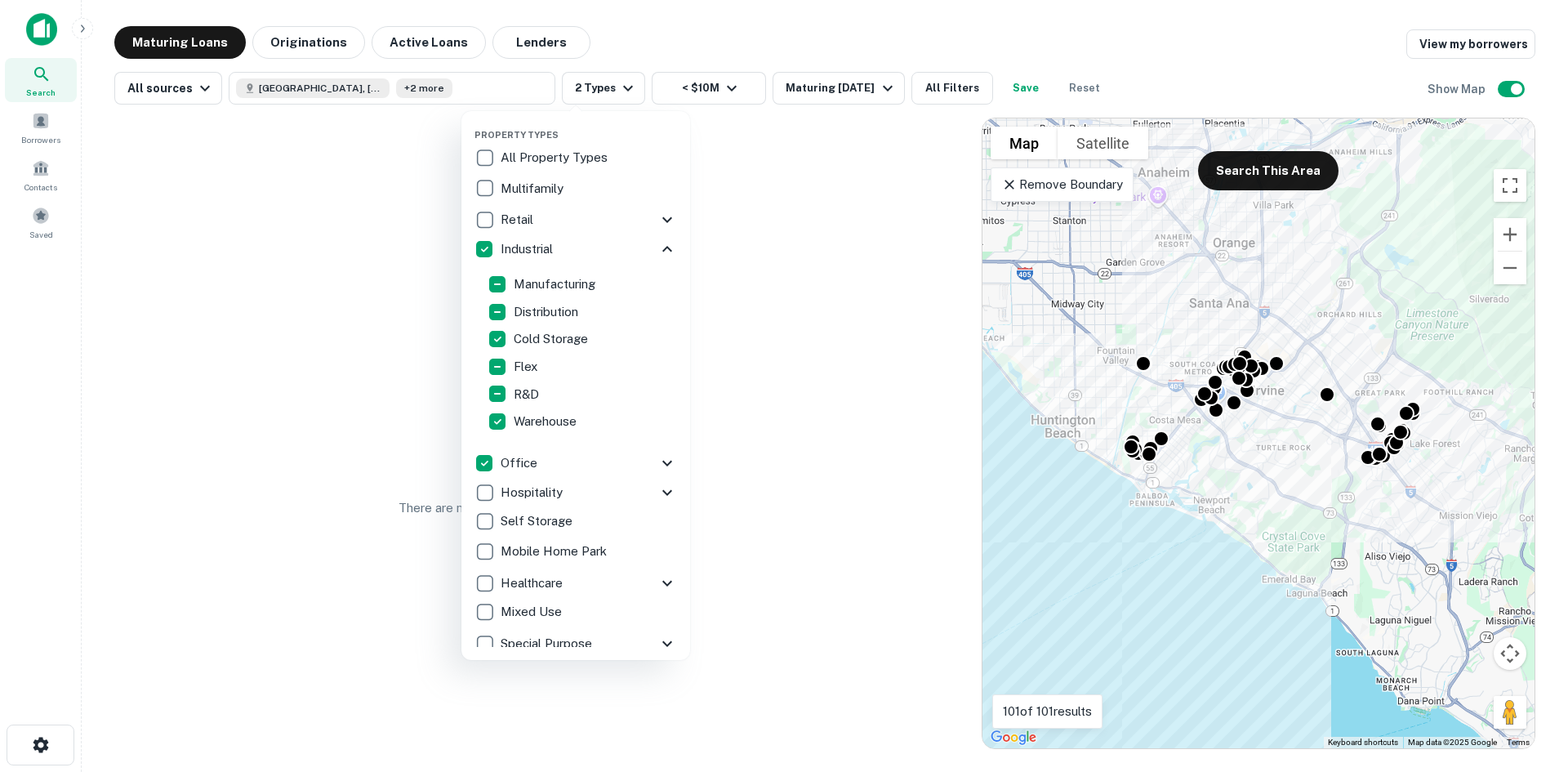
click at [658, 247] on icon at bounding box center [667, 249] width 20 height 20
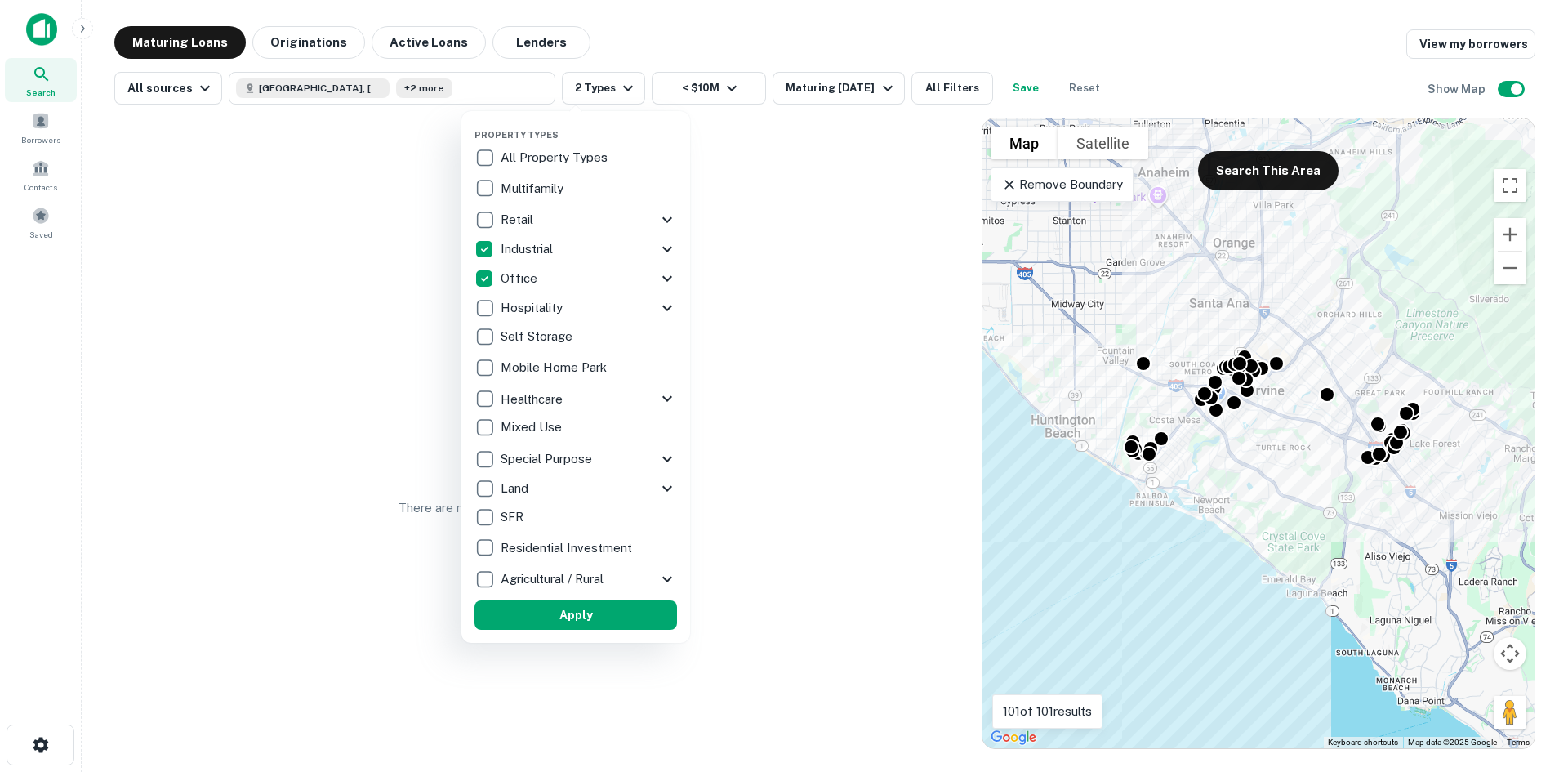
click at [663, 271] on icon at bounding box center [667, 278] width 20 height 20
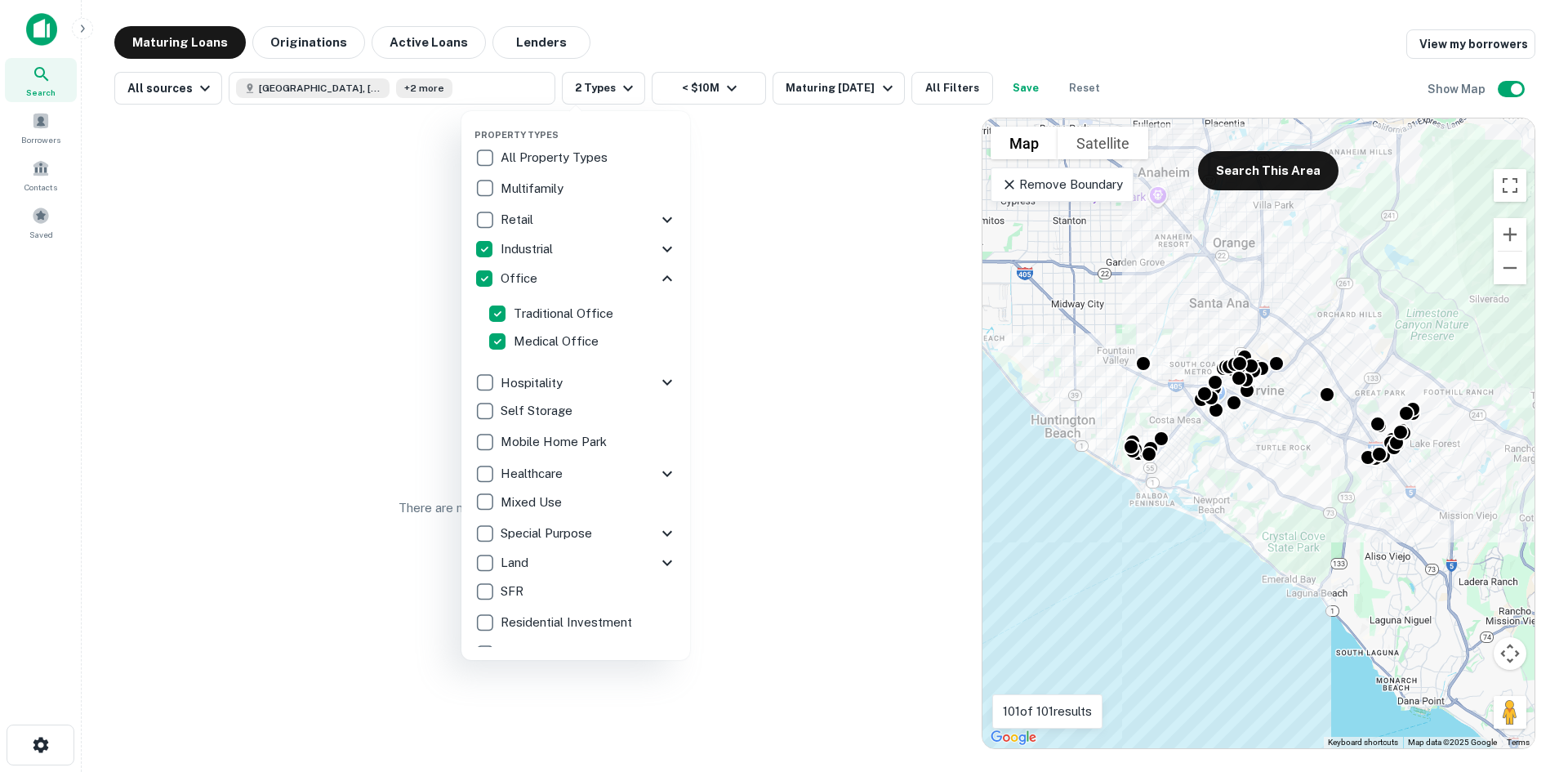
click at [663, 275] on icon at bounding box center [667, 278] width 9 height 6
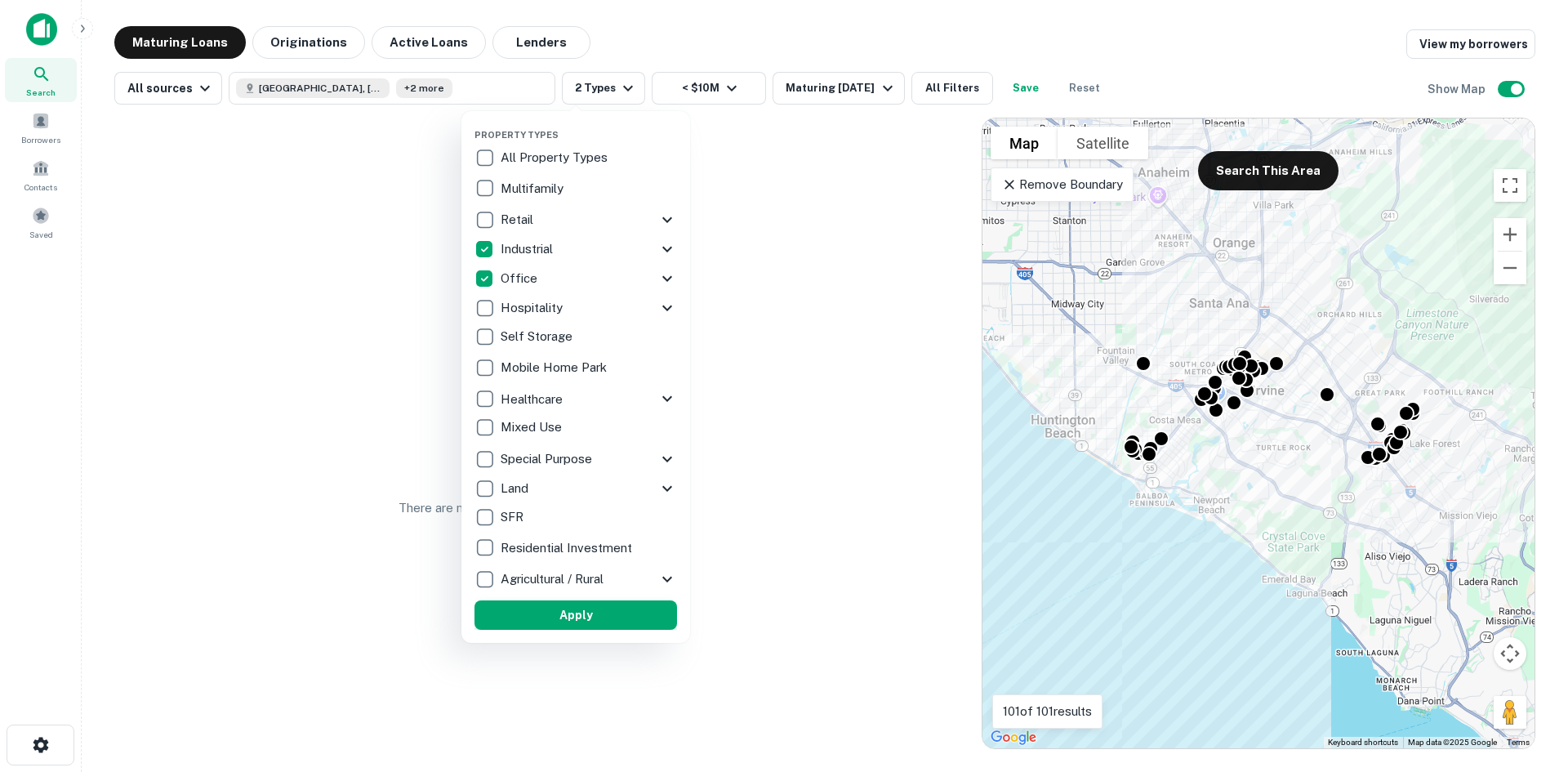
click at [576, 605] on button "Apply" at bounding box center [575, 614] width 202 height 29
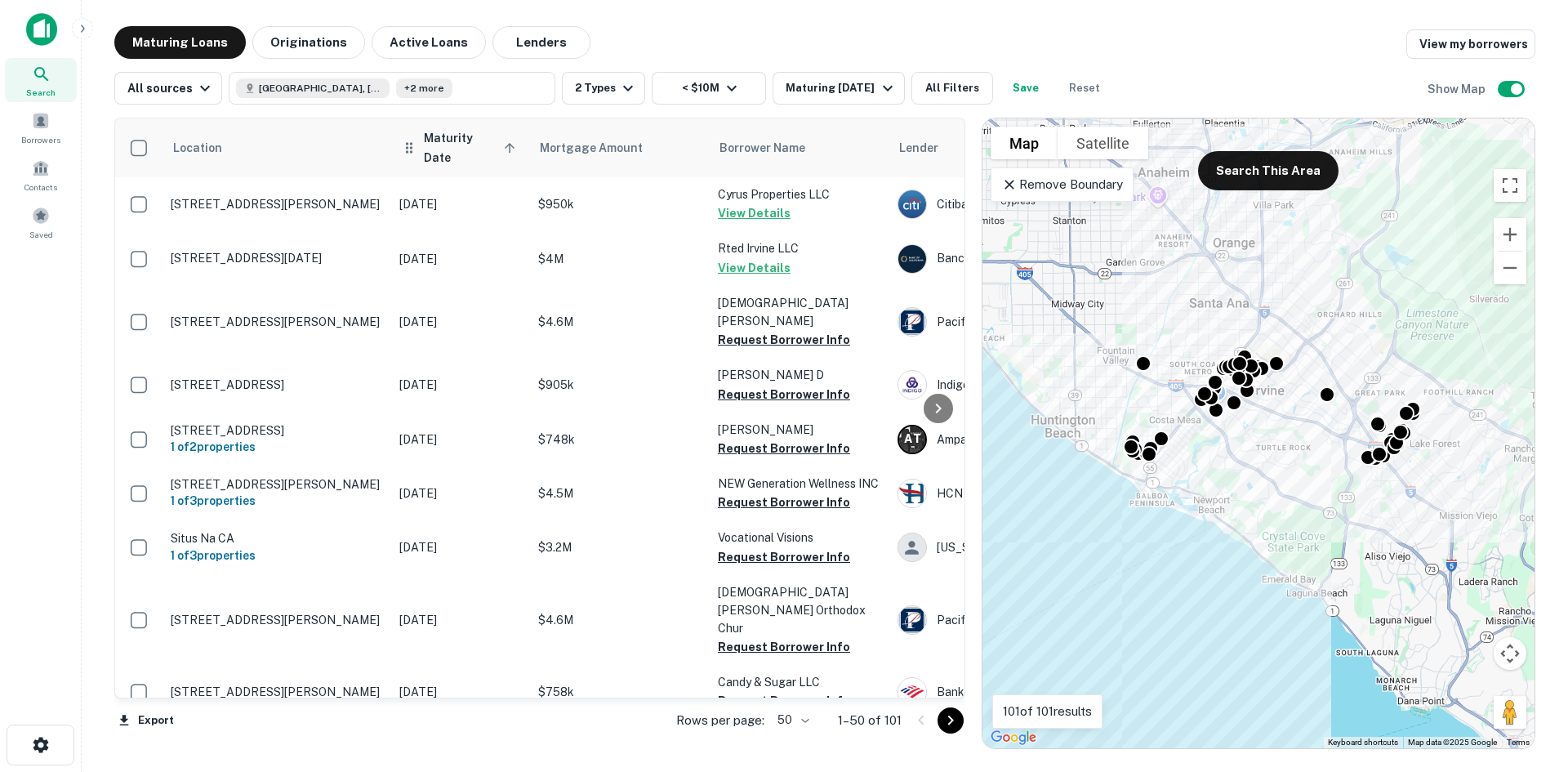
click at [458, 141] on span "Maturity Date sorted ascending" at bounding box center [473, 147] width 97 height 39
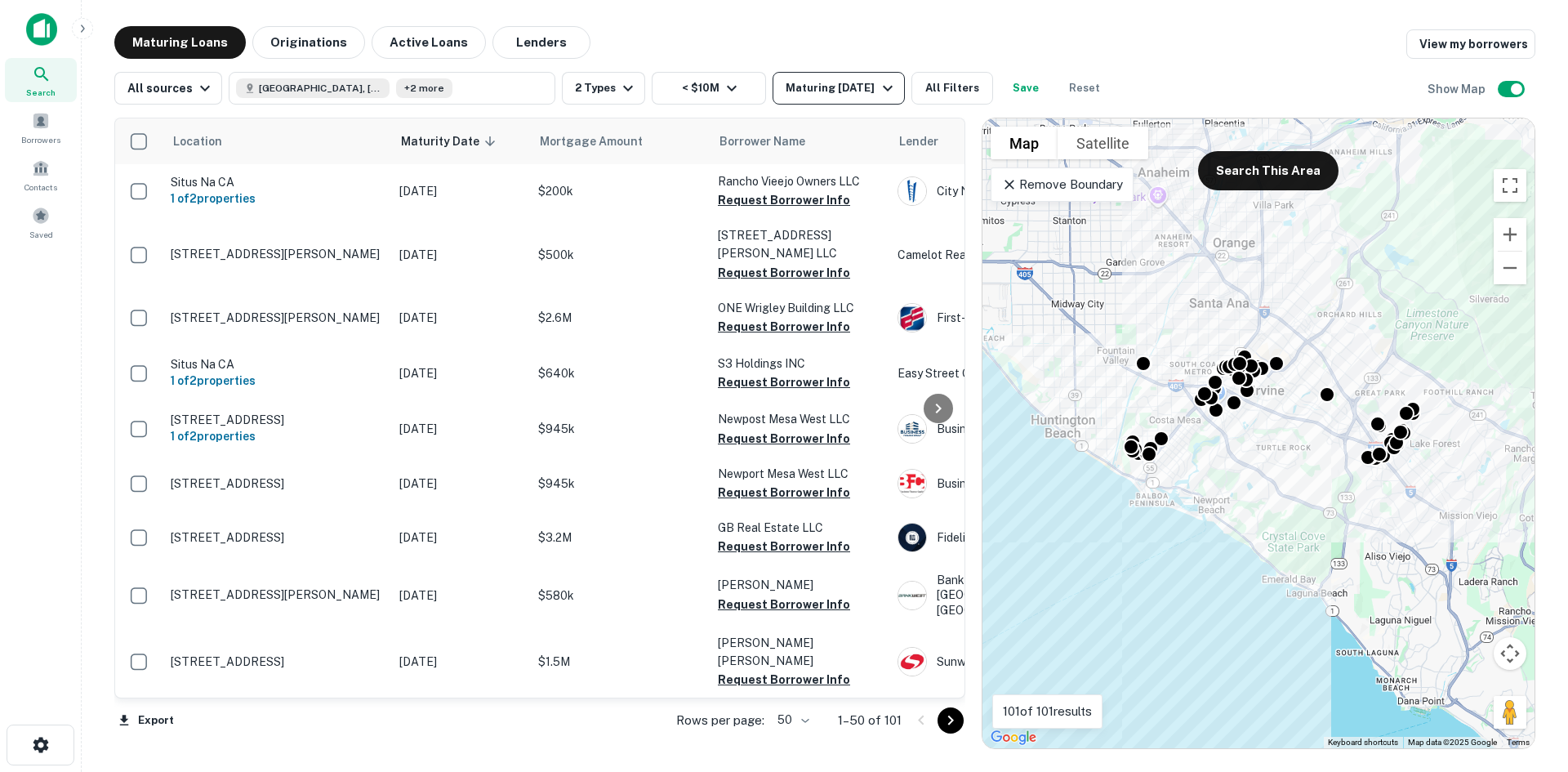
click at [798, 91] on div "Maturing In 1 Year" at bounding box center [841, 88] width 111 height 20
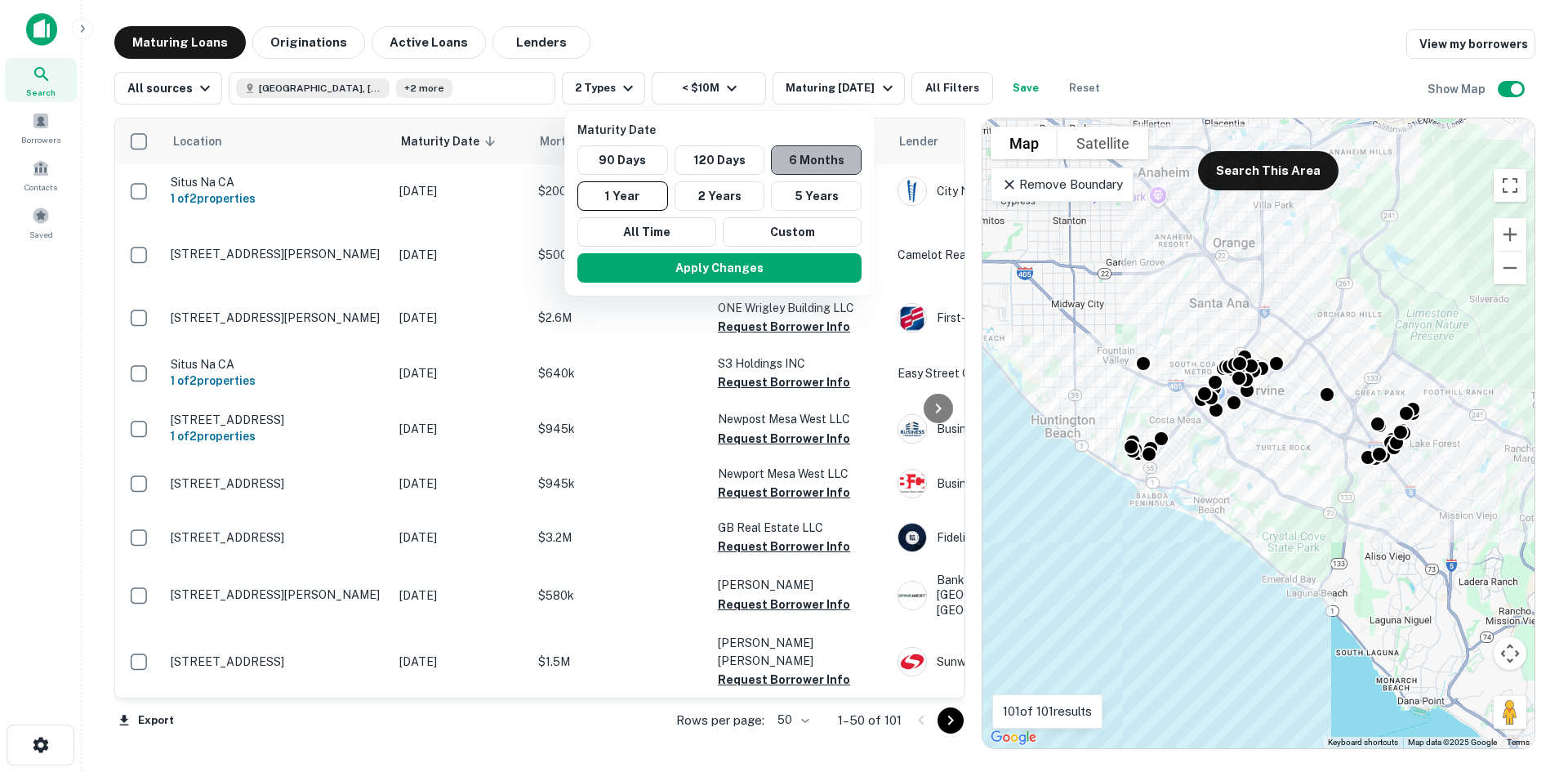
click at [812, 153] on button "6 Months" at bounding box center [816, 160] width 91 height 29
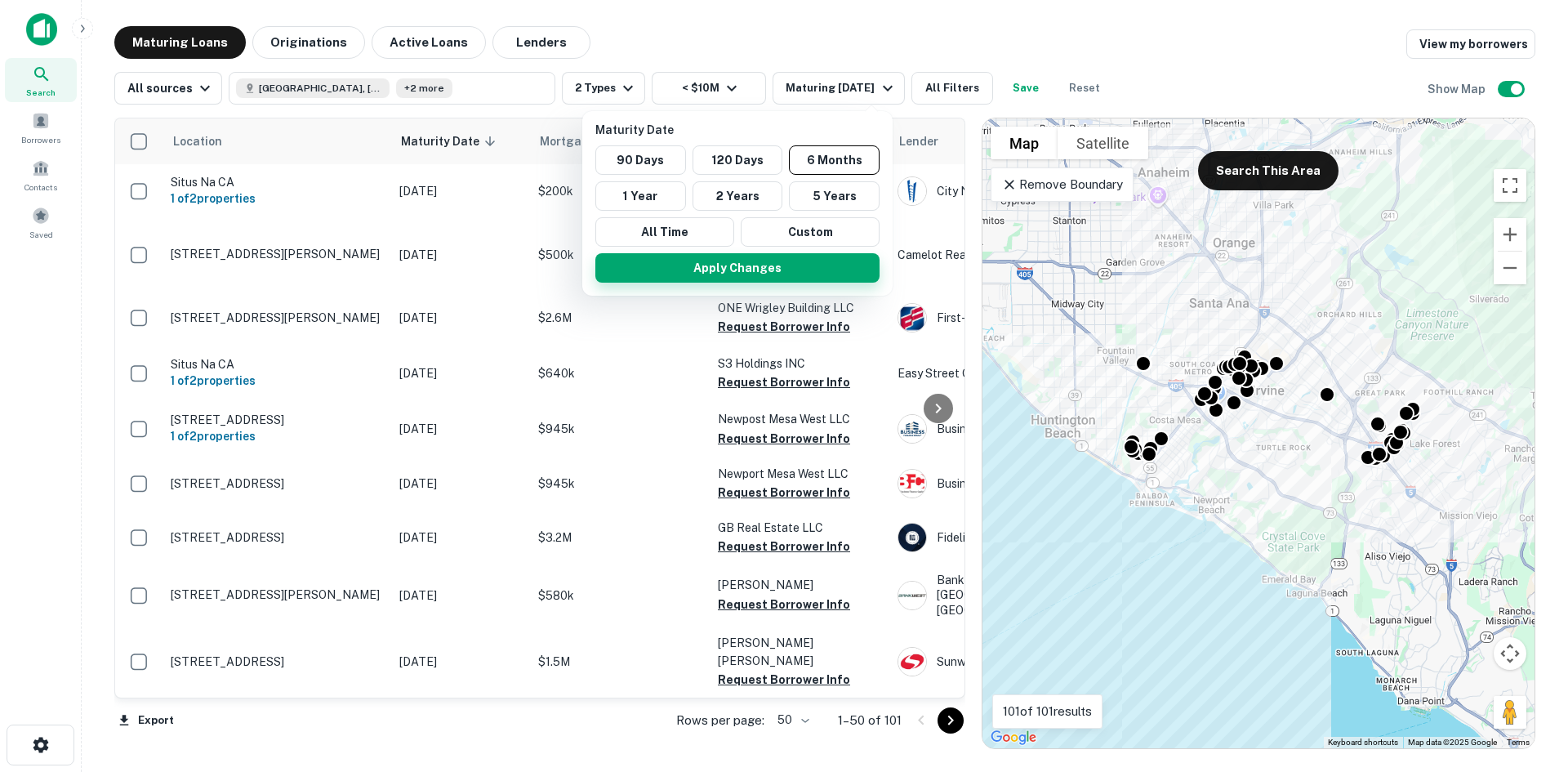
click at [742, 254] on button "Apply Changes" at bounding box center [737, 268] width 284 height 29
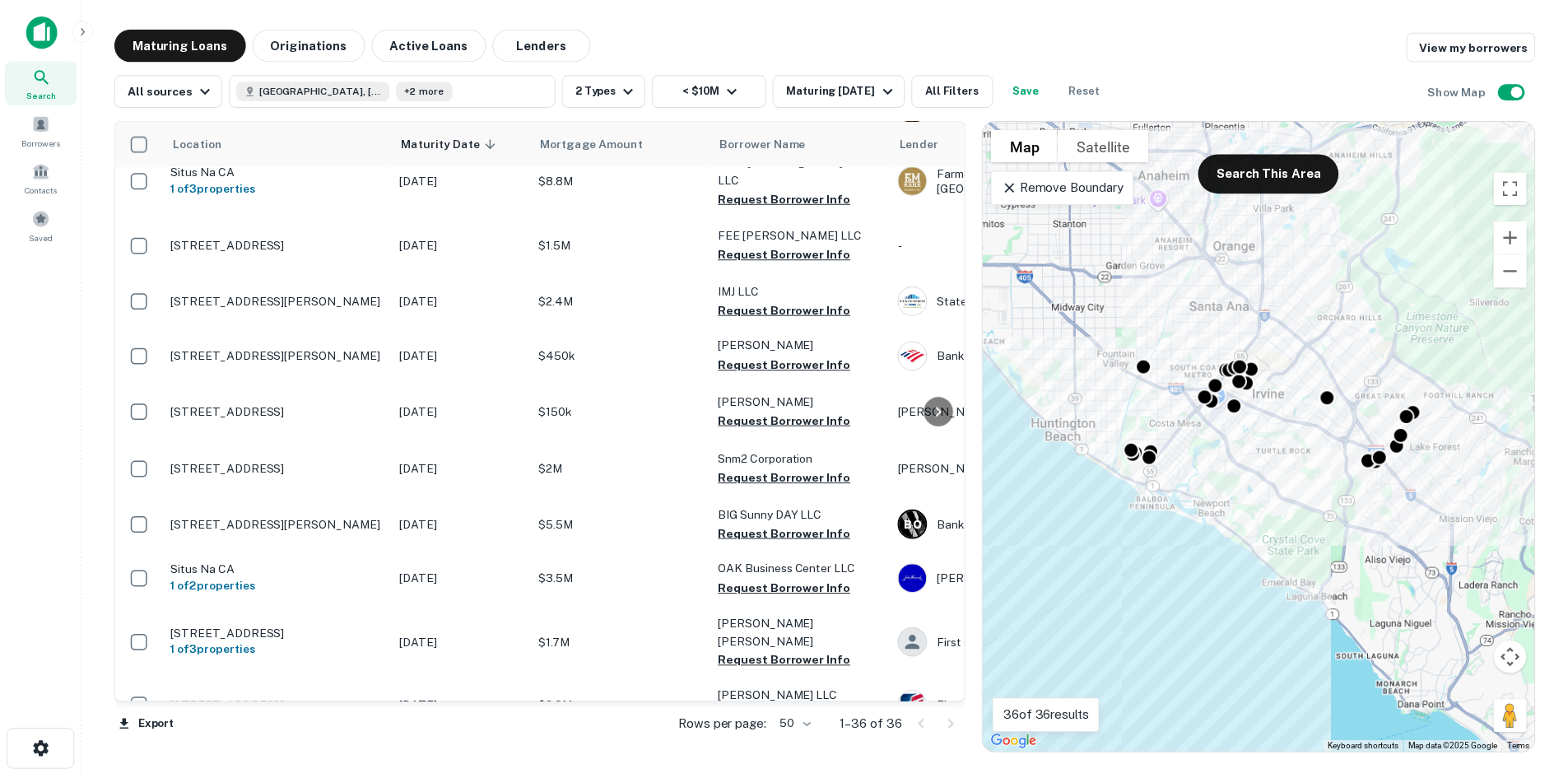
scroll to position [881, 0]
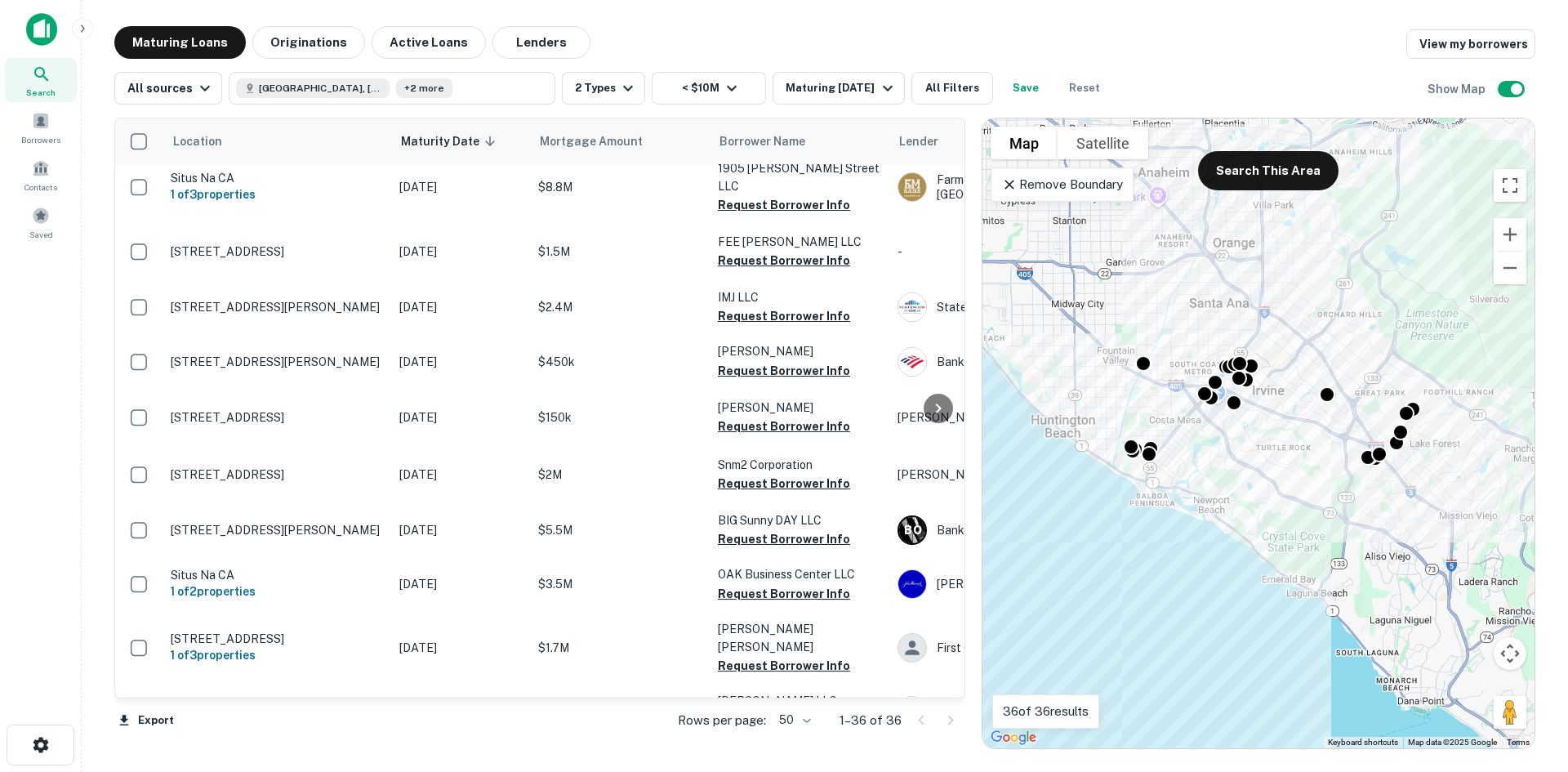
click at [290, 738] on td "9221 Irvine Blvd Irvine, CA 92618" at bounding box center [276, 764] width 229 height 54
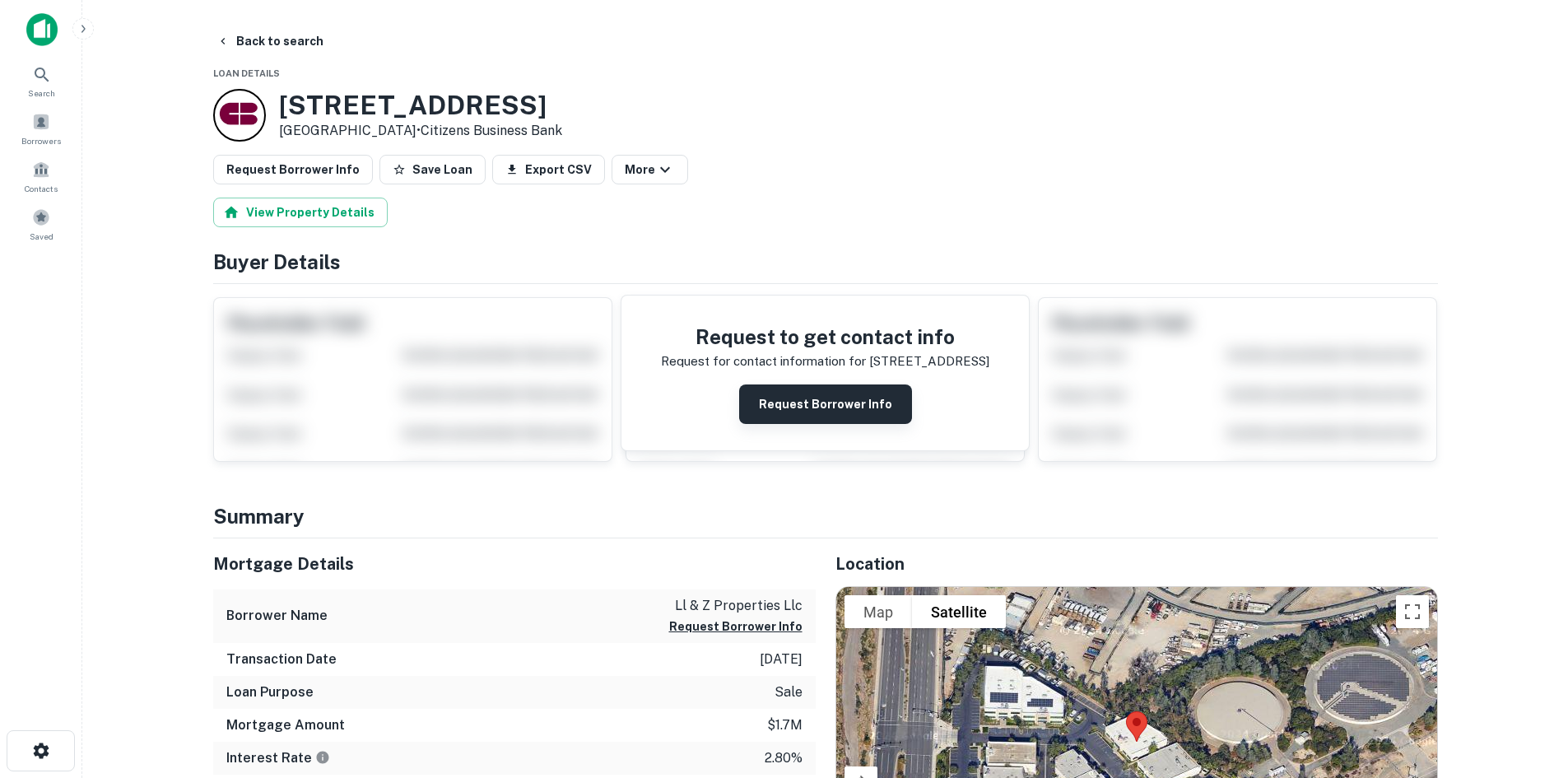
click at [799, 385] on button "Request Borrower Info" at bounding box center [826, 404] width 173 height 39
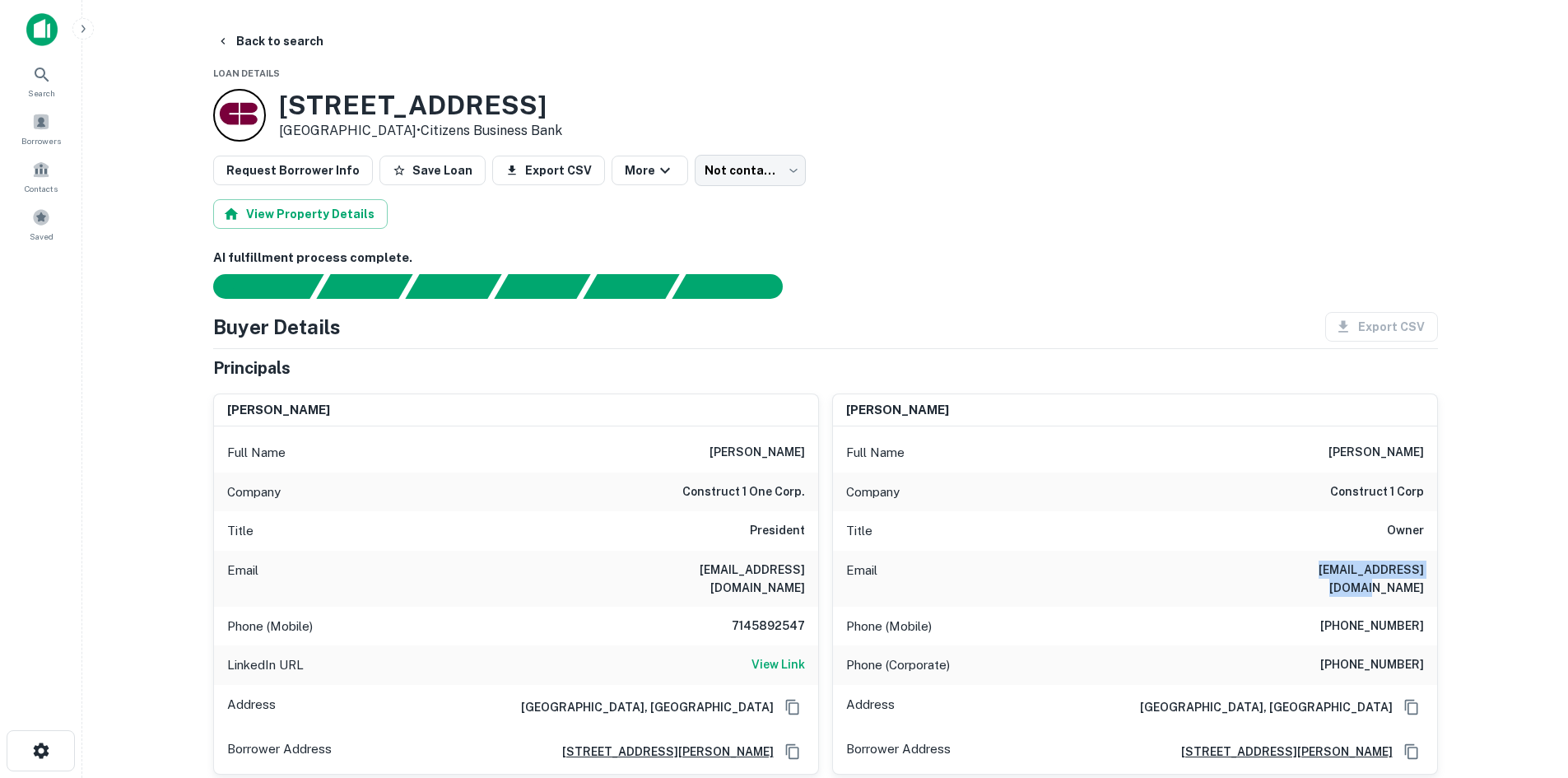
drag, startPoint x: 1428, startPoint y: 519, endPoint x: 1325, endPoint y: 523, distance: 103.1
click at [1325, 551] on div "Email susanh@construct1.com" at bounding box center [1136, 579] width 605 height 56
copy h6 "susanh@construct1.com"
click at [1288, 646] on div "Phone (Corporate) (714) 259-5400" at bounding box center [1136, 665] width 605 height 39
drag, startPoint x: 1428, startPoint y: 557, endPoint x: 1374, endPoint y: 556, distance: 54.0
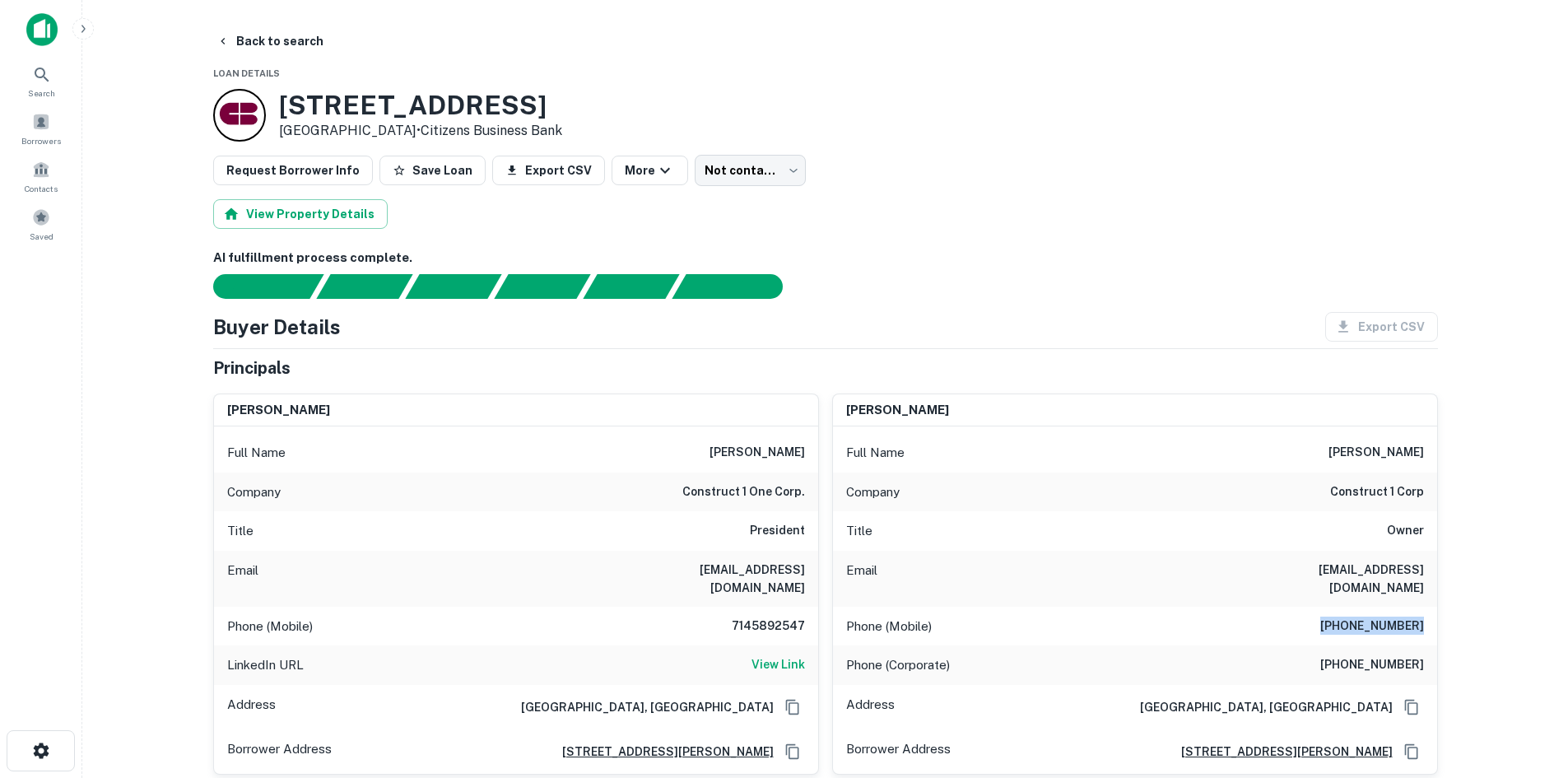
click at [1347, 607] on div "Phone (Mobile) (714) 589-0398" at bounding box center [1136, 626] width 605 height 39
copy h6 "(714) 589-0398"
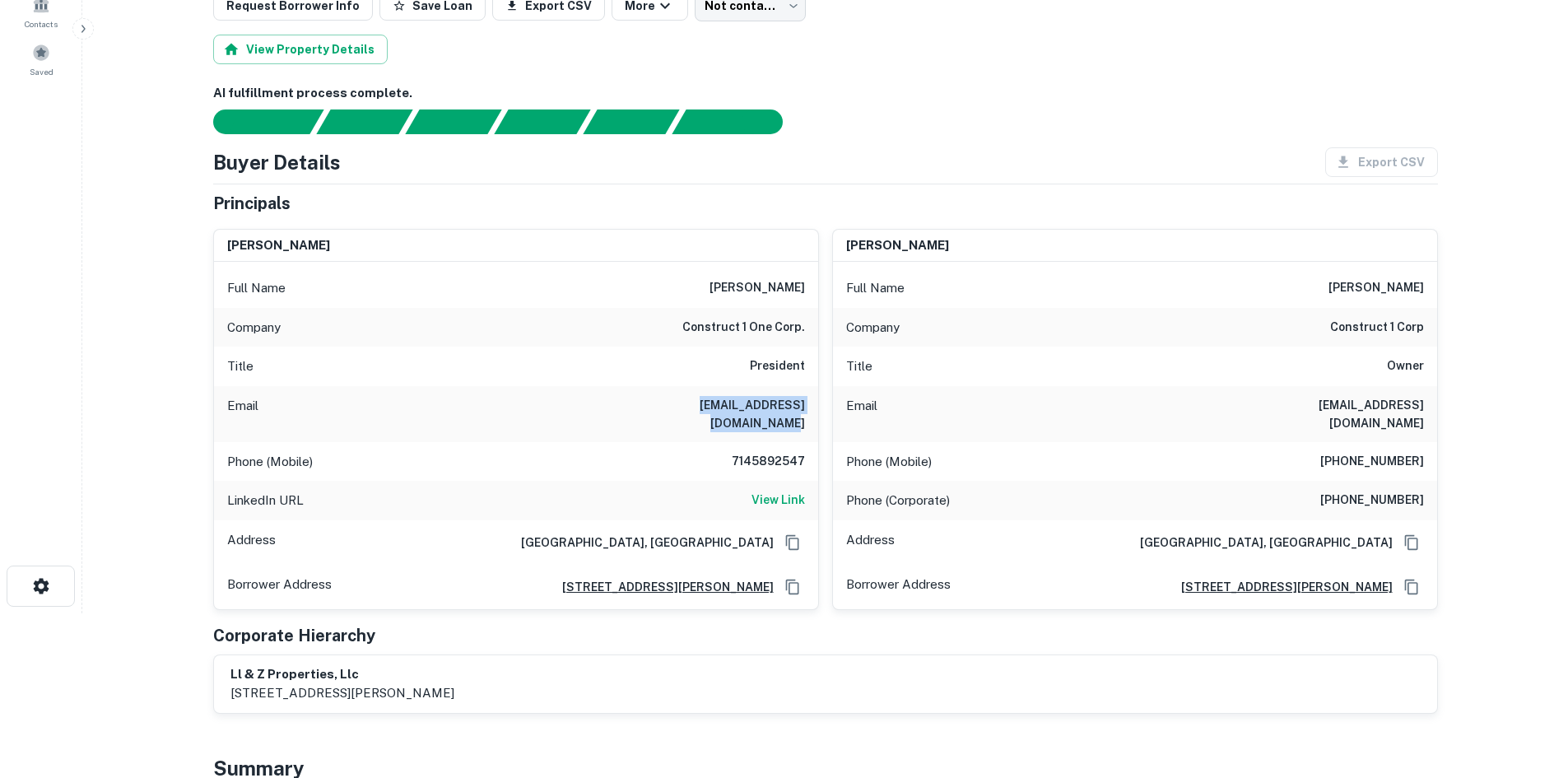
drag, startPoint x: 806, startPoint y: 357, endPoint x: 678, endPoint y: 363, distance: 128.1
click at [678, 387] on div "Email brianhundley@construct1.com" at bounding box center [517, 414] width 605 height 56
copy h6 "brianhundley@construct1.com"
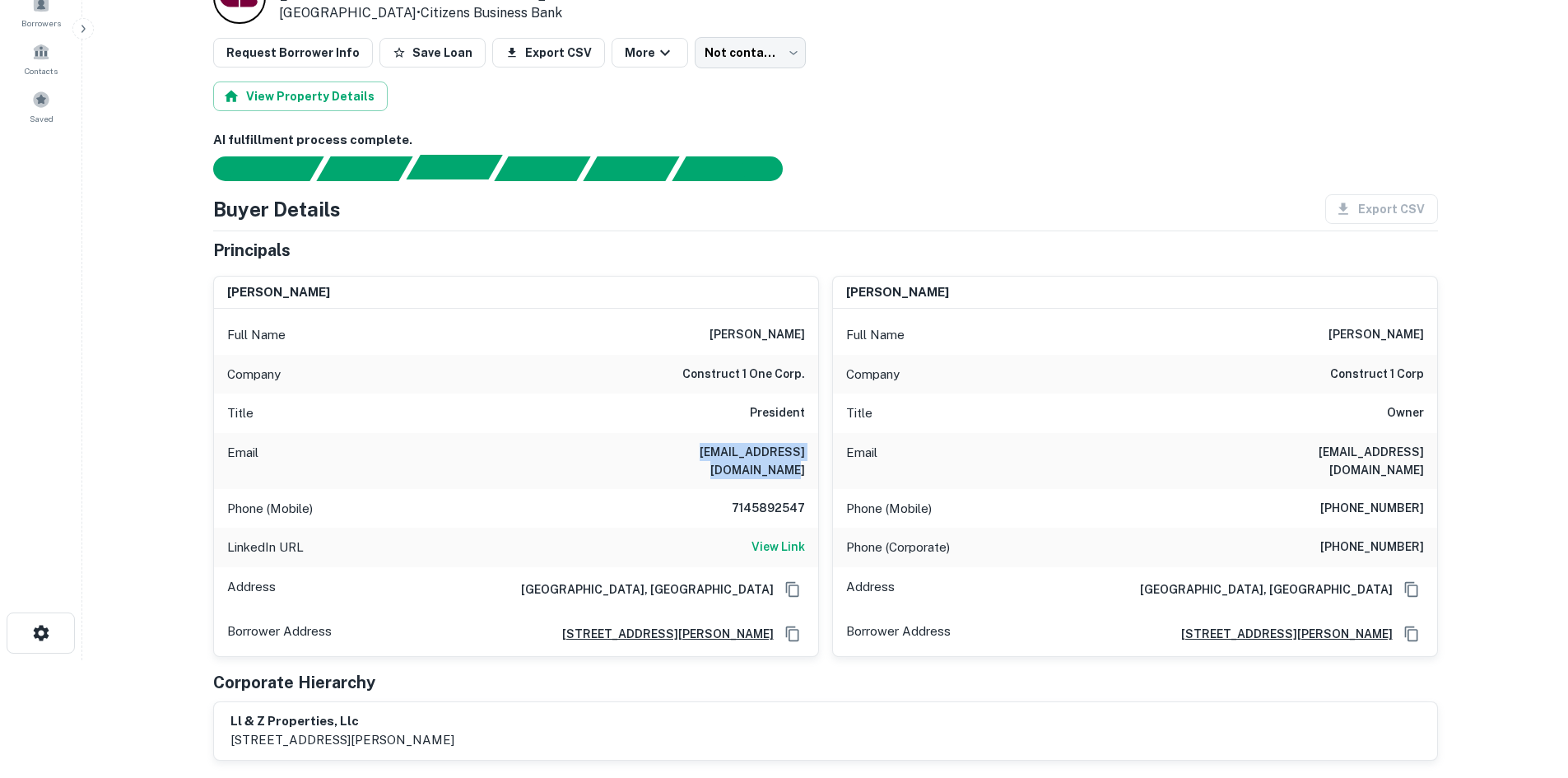
scroll to position [0, 0]
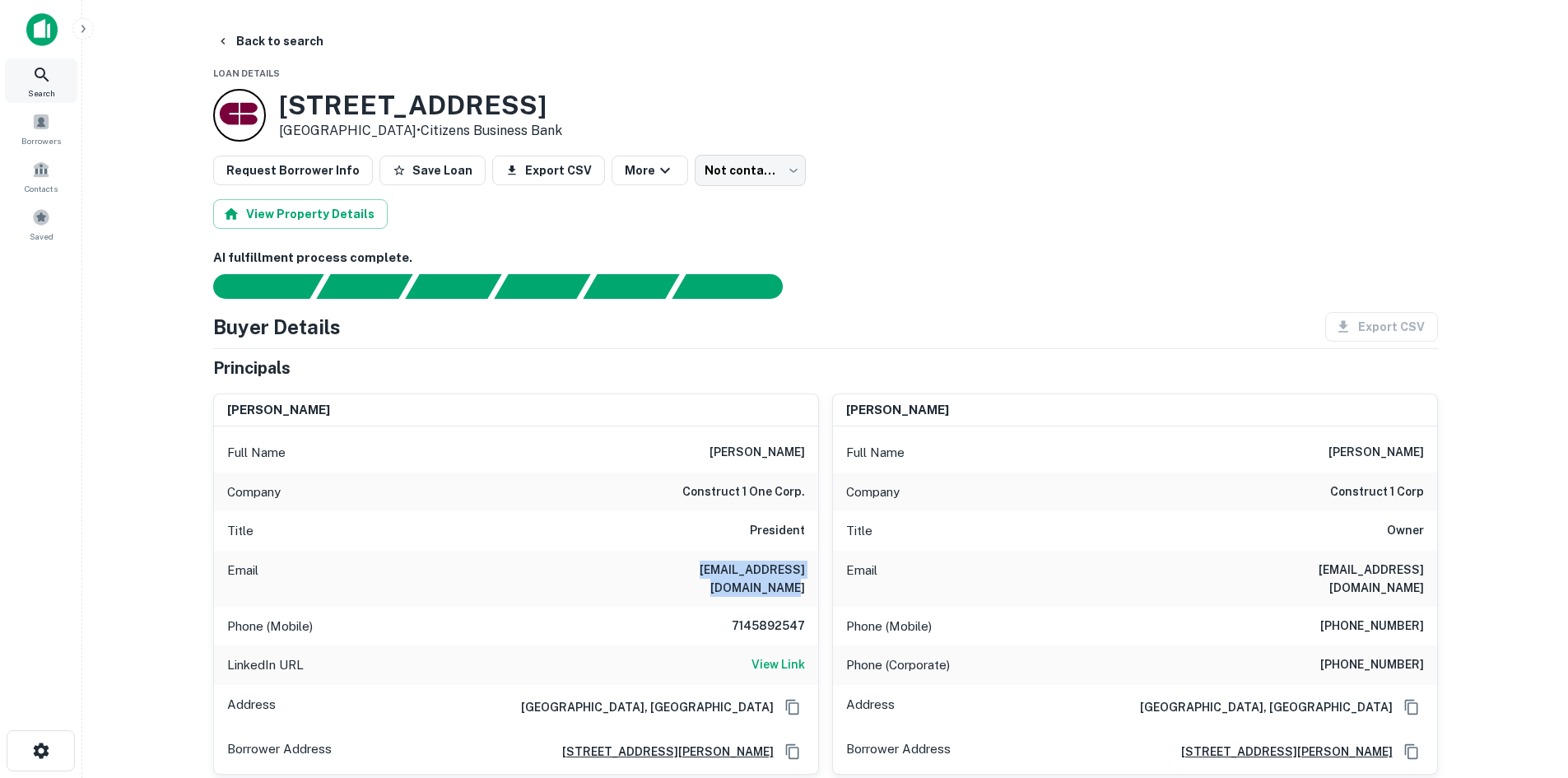
click at [46, 72] on icon at bounding box center [42, 75] width 20 height 20
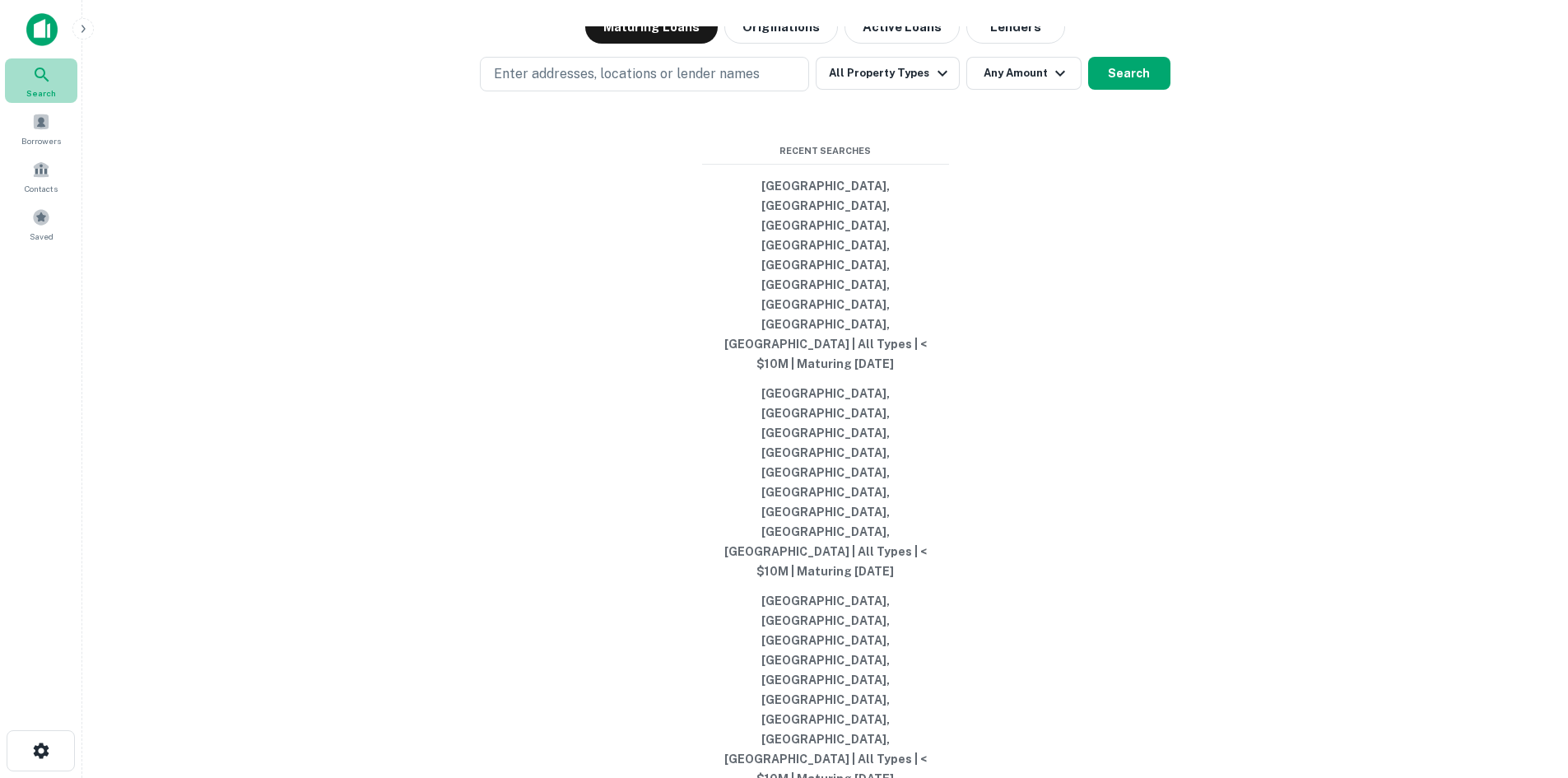
click at [49, 74] on div at bounding box center [41, 74] width 18 height 18
type input "*********"
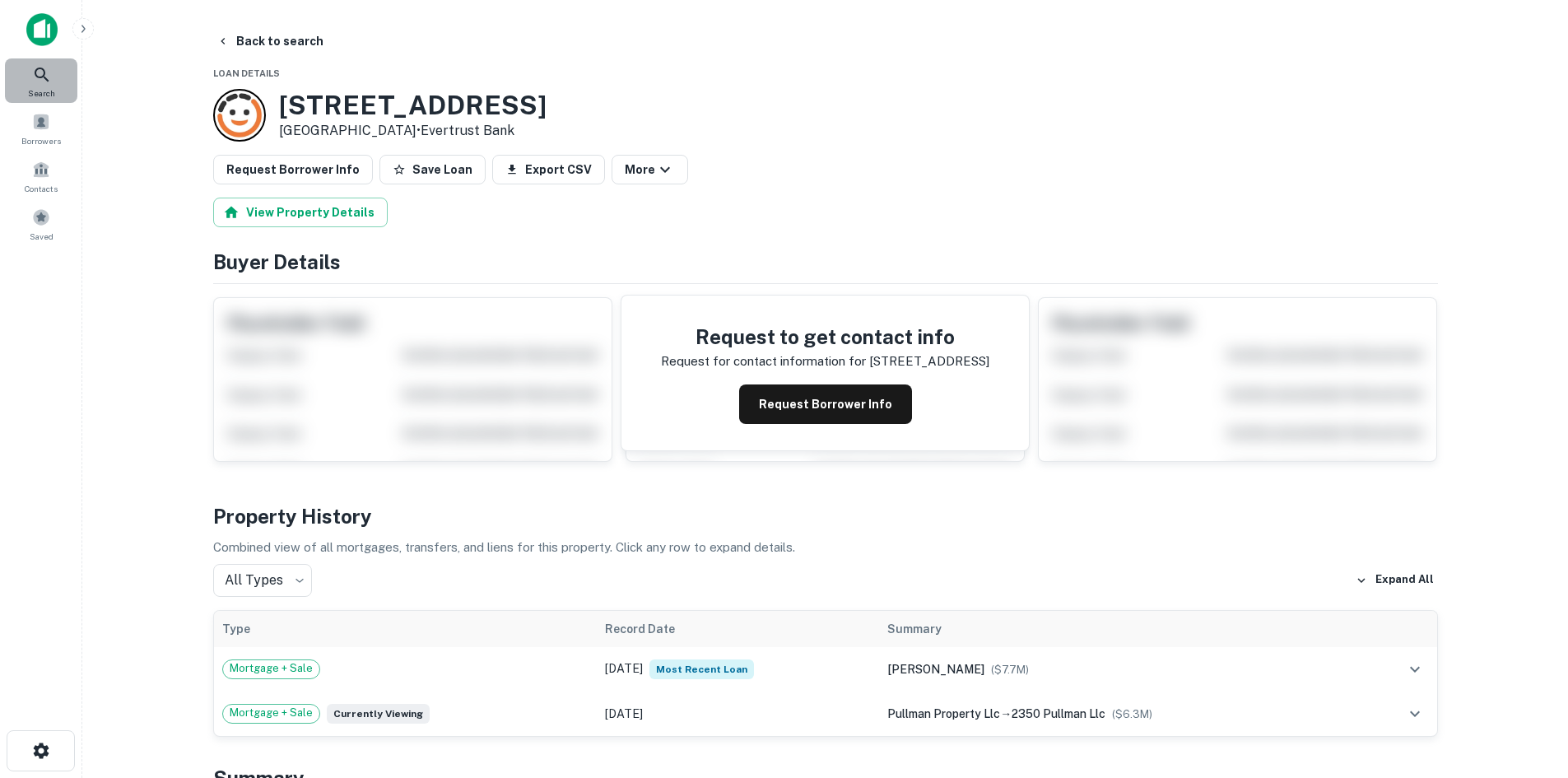
click at [47, 69] on div at bounding box center [41, 74] width 18 height 18
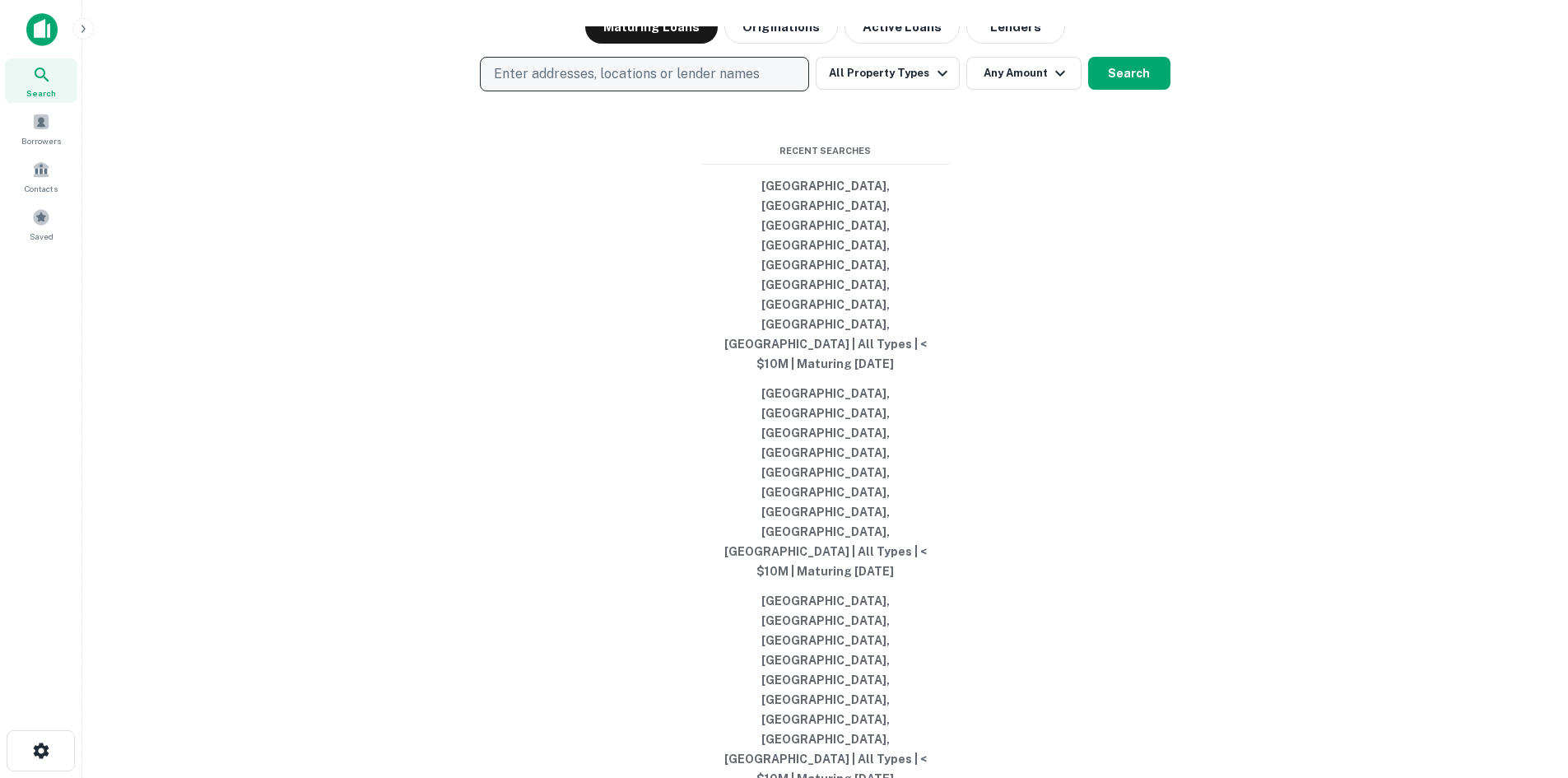
click at [559, 84] on p "Enter addresses, locations or lender names" at bounding box center [627, 74] width 266 height 20
type input "**********"
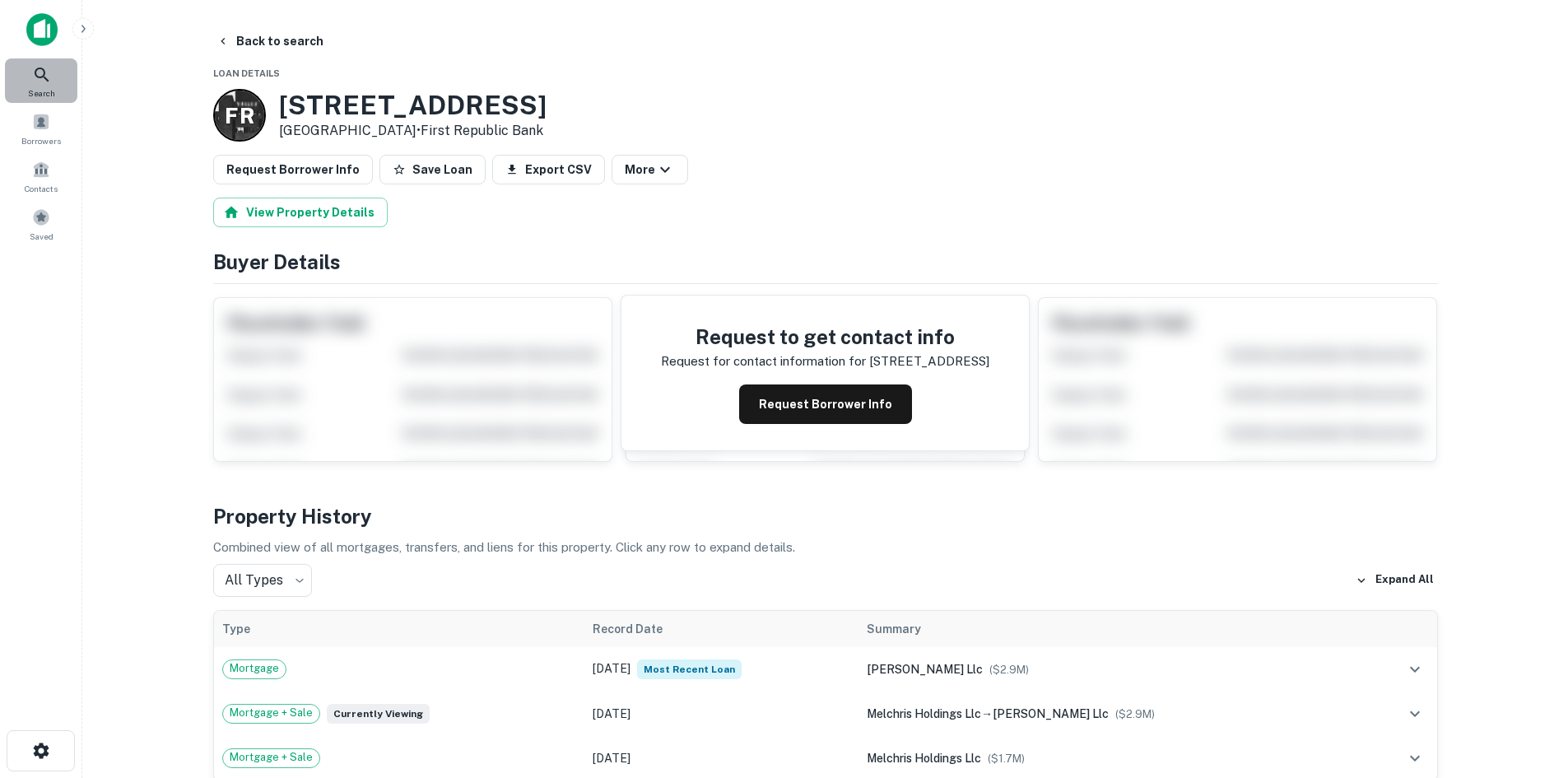
click at [35, 80] on div at bounding box center [41, 74] width 18 height 18
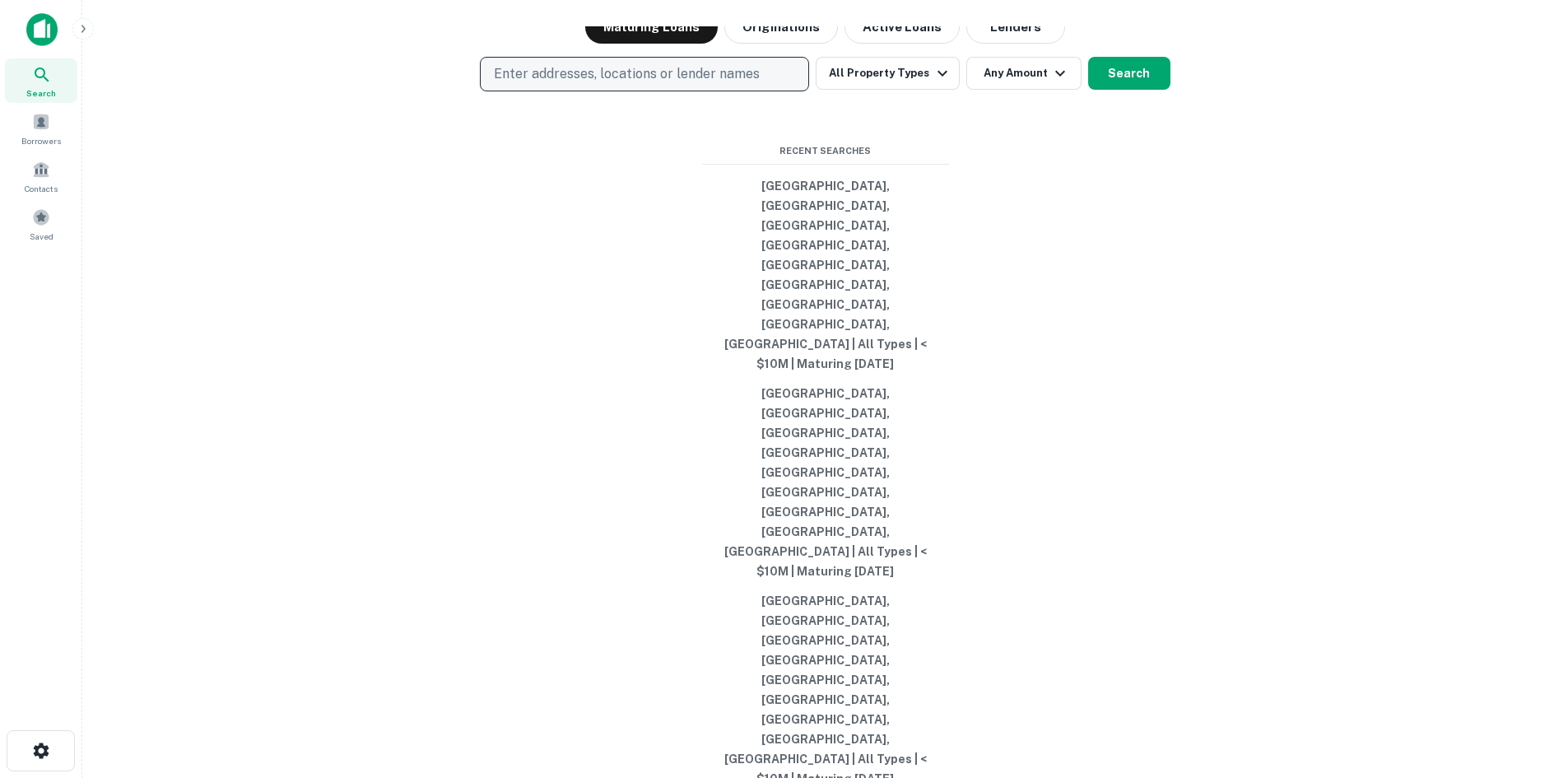
click at [592, 84] on p "Enter addresses, locations or lender names" at bounding box center [627, 74] width 266 height 20
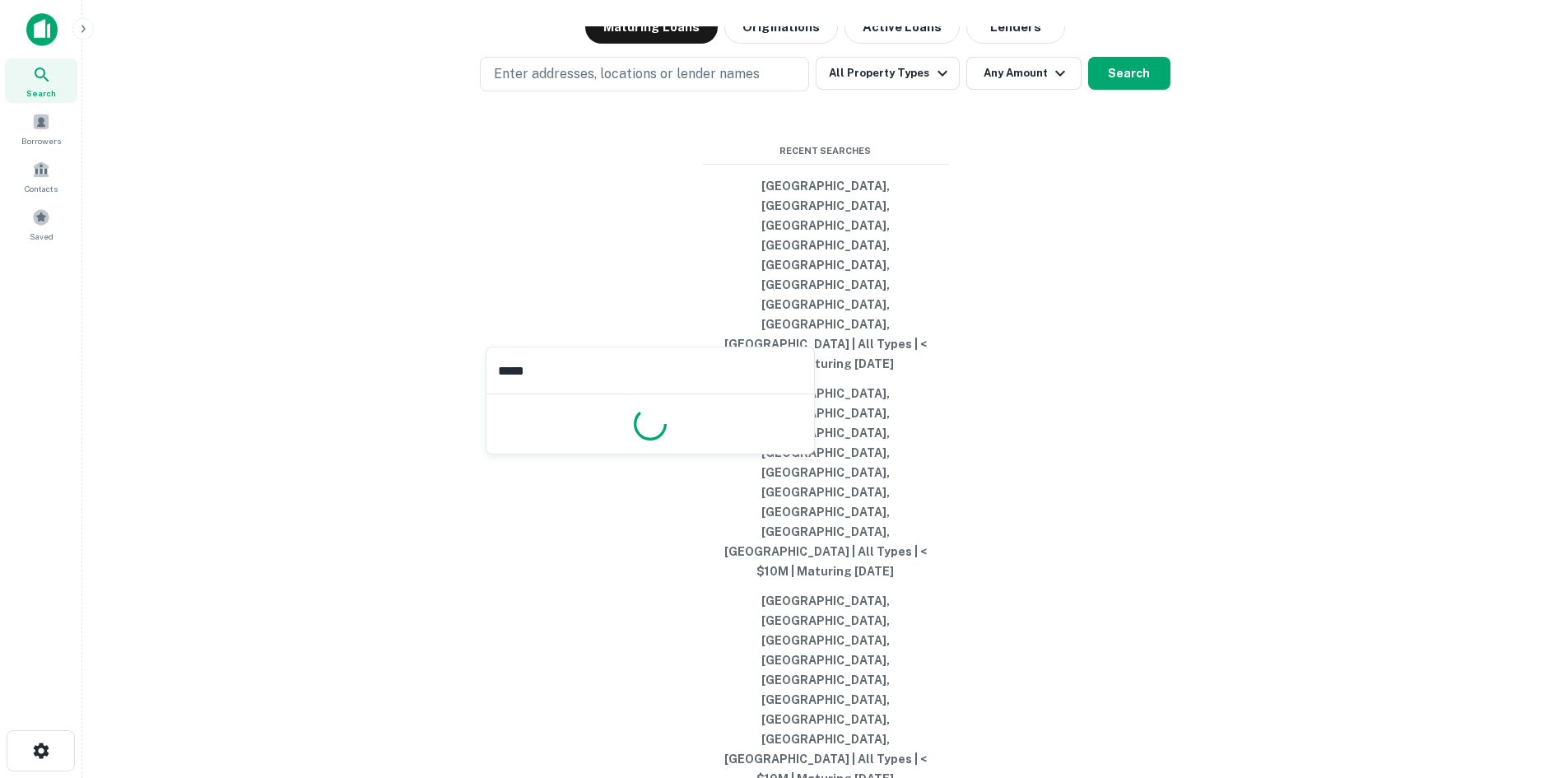
type input "******"
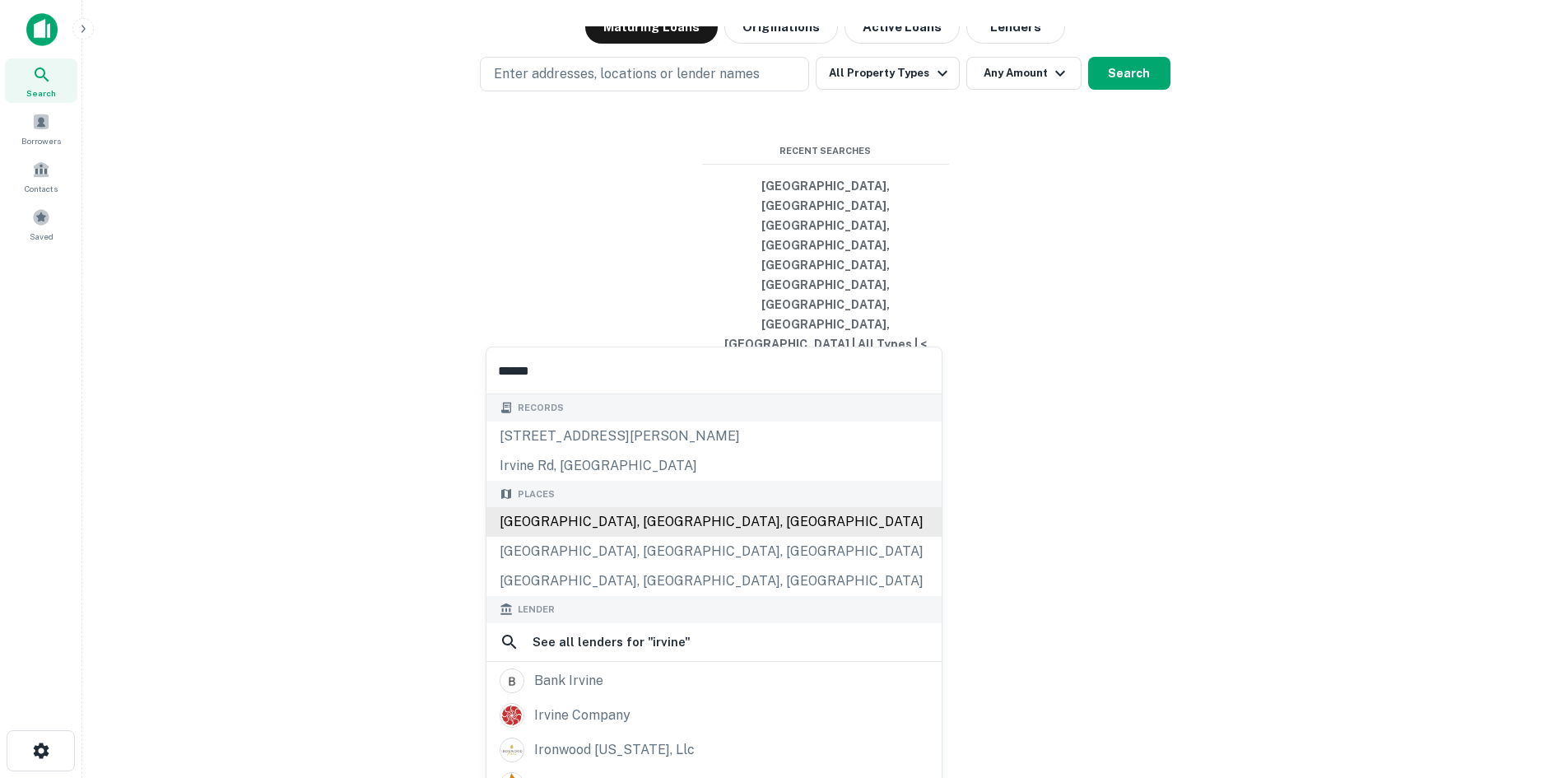
click at [548, 507] on div "[GEOGRAPHIC_DATA], [GEOGRAPHIC_DATA], [GEOGRAPHIC_DATA]" at bounding box center [714, 522] width 455 height 30
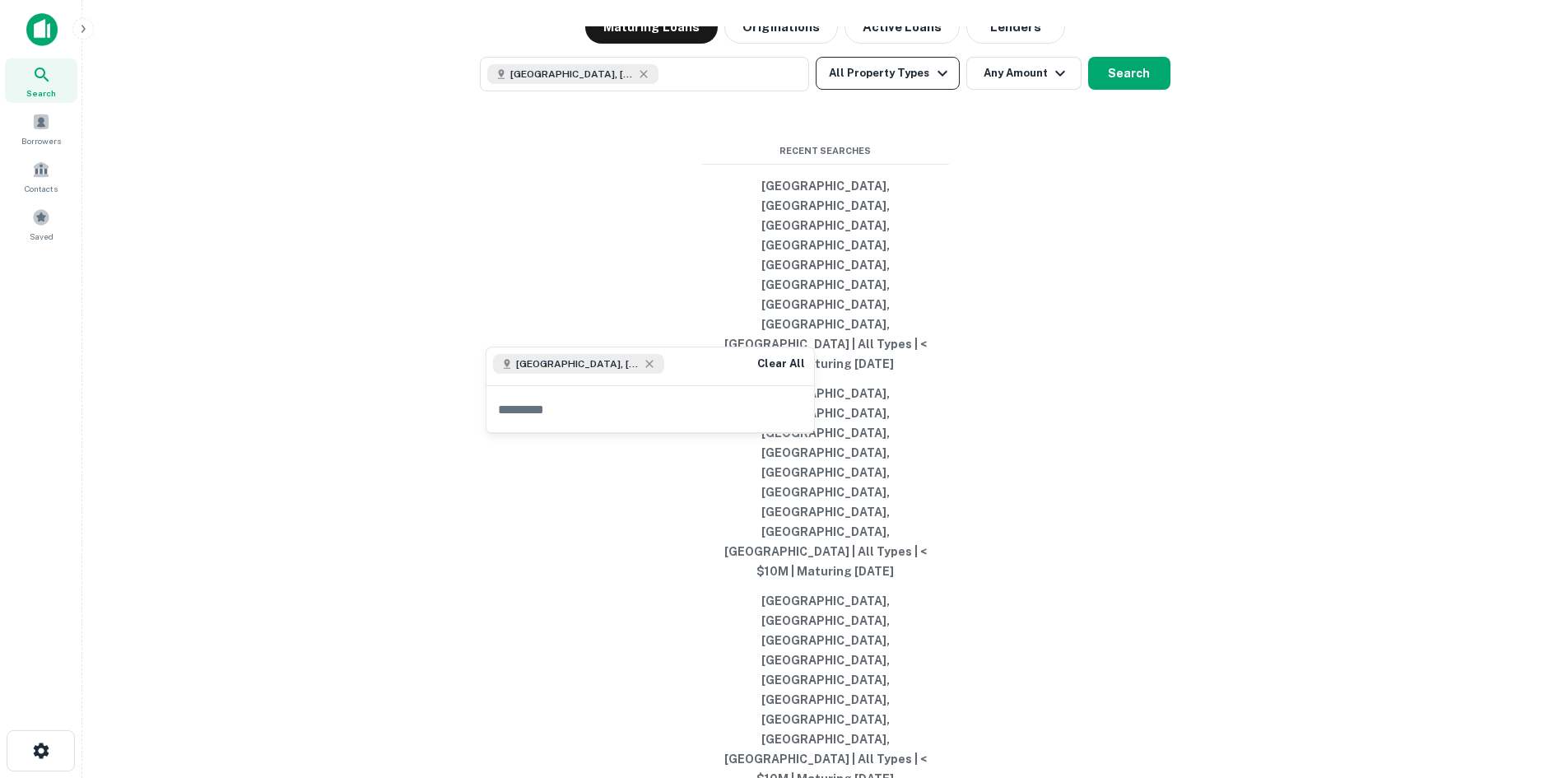
click at [919, 90] on button "All Property Types" at bounding box center [888, 73] width 144 height 33
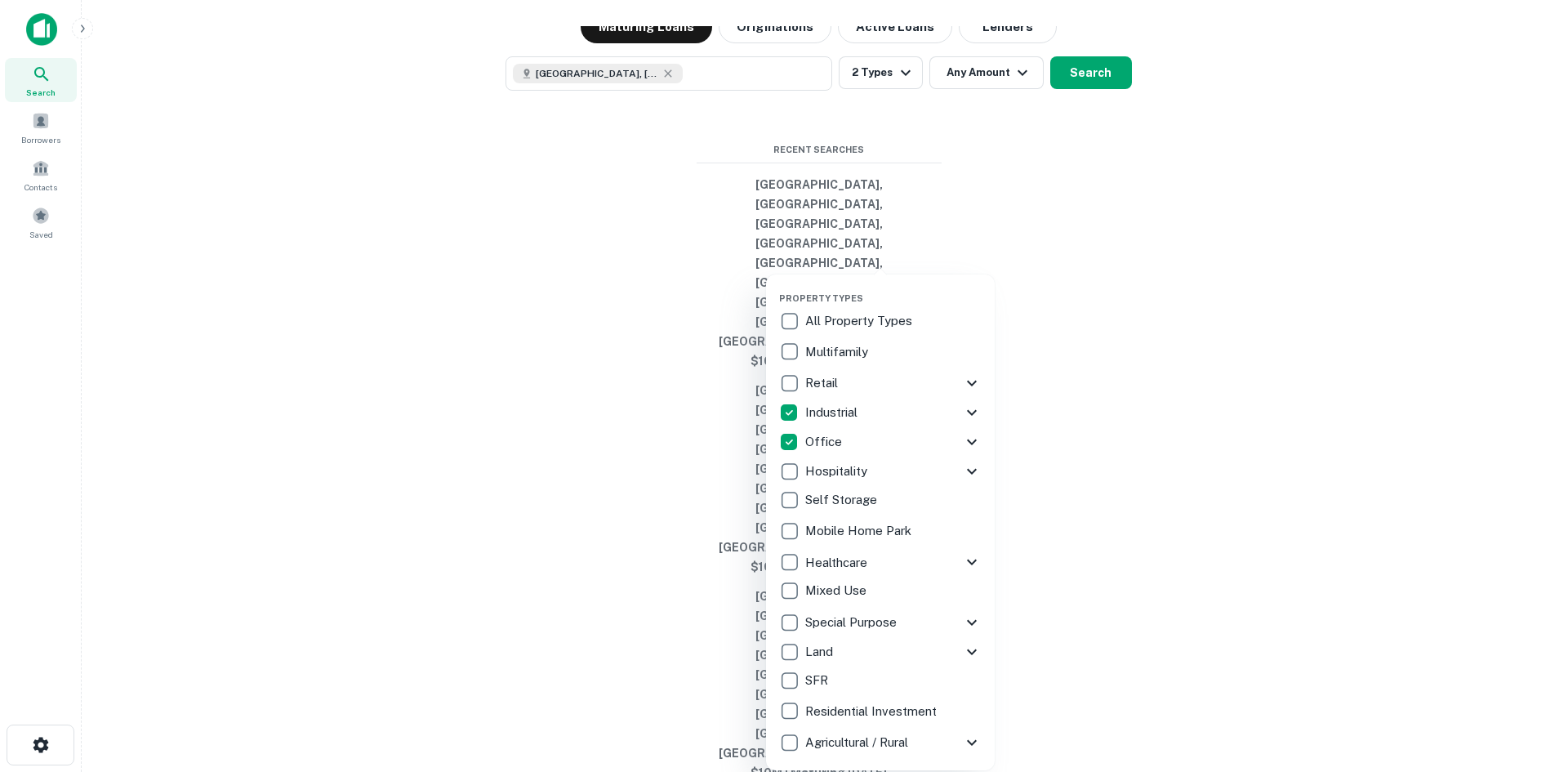
click at [1083, 405] on div at bounding box center [784, 386] width 1568 height 772
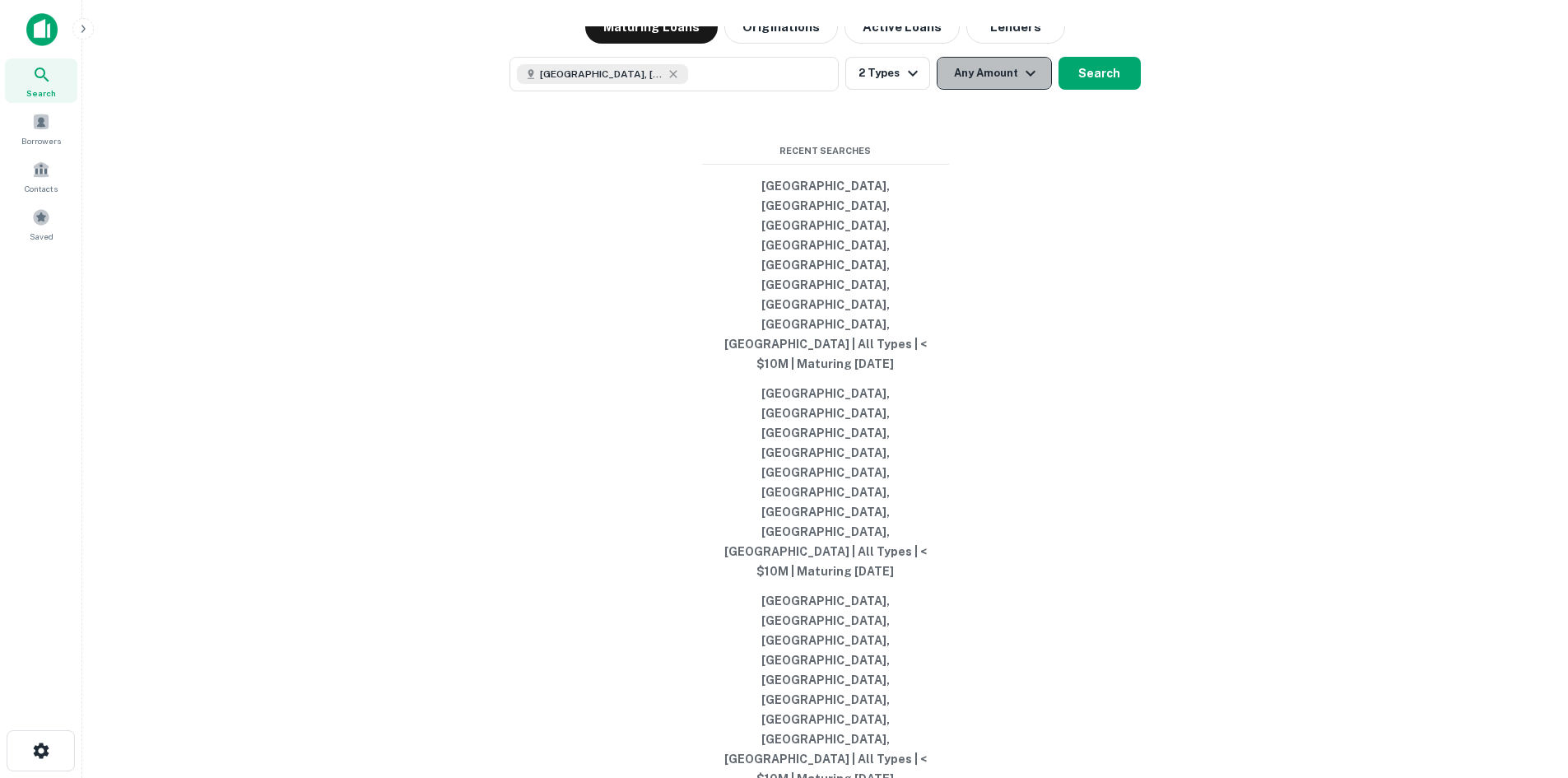
click at [992, 90] on button "Any Amount" at bounding box center [994, 73] width 115 height 33
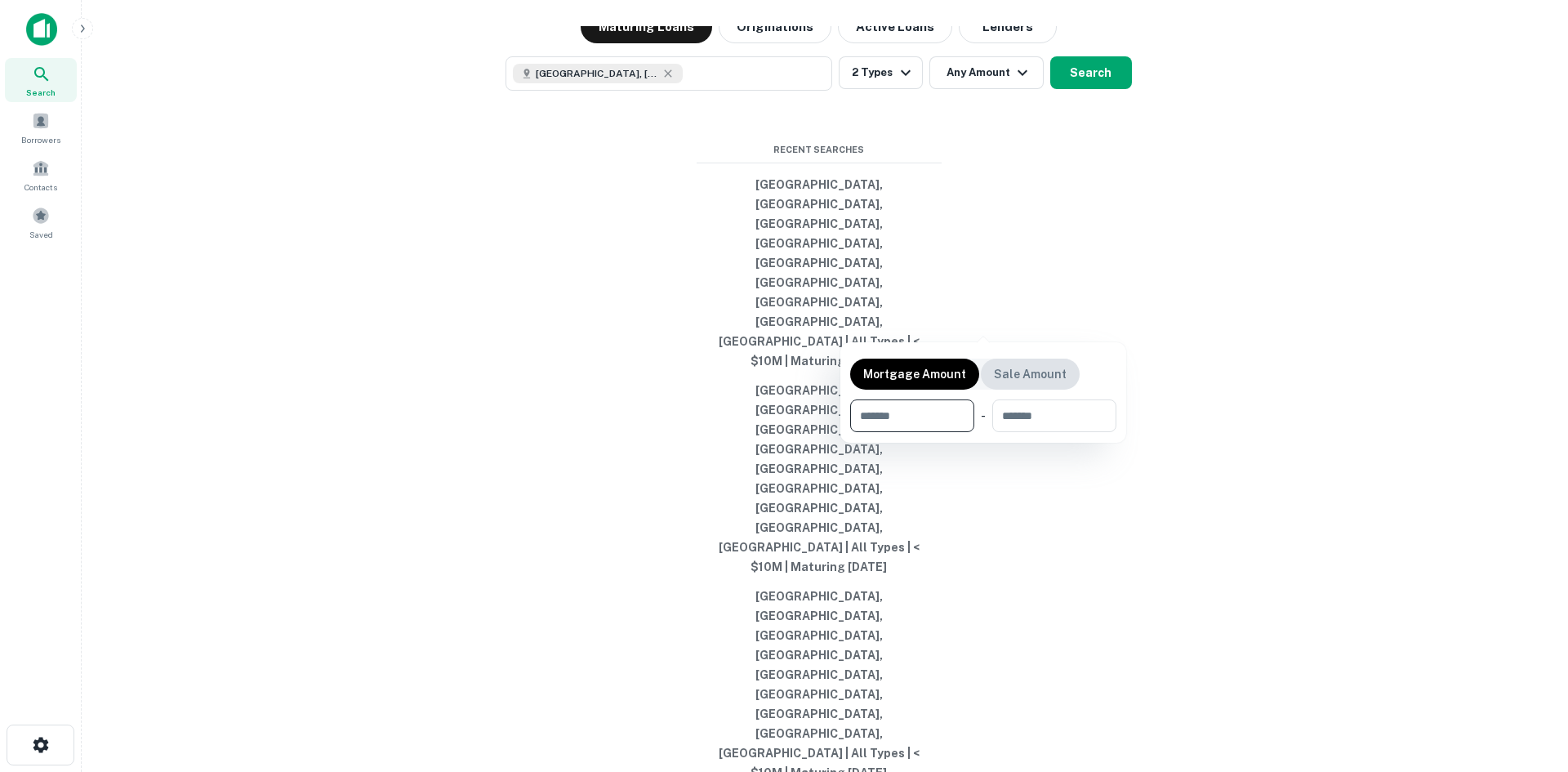
click at [1028, 377] on p "Sale Amount" at bounding box center [1030, 374] width 73 height 18
click at [1059, 408] on input "number" at bounding box center [1048, 416] width 113 height 32
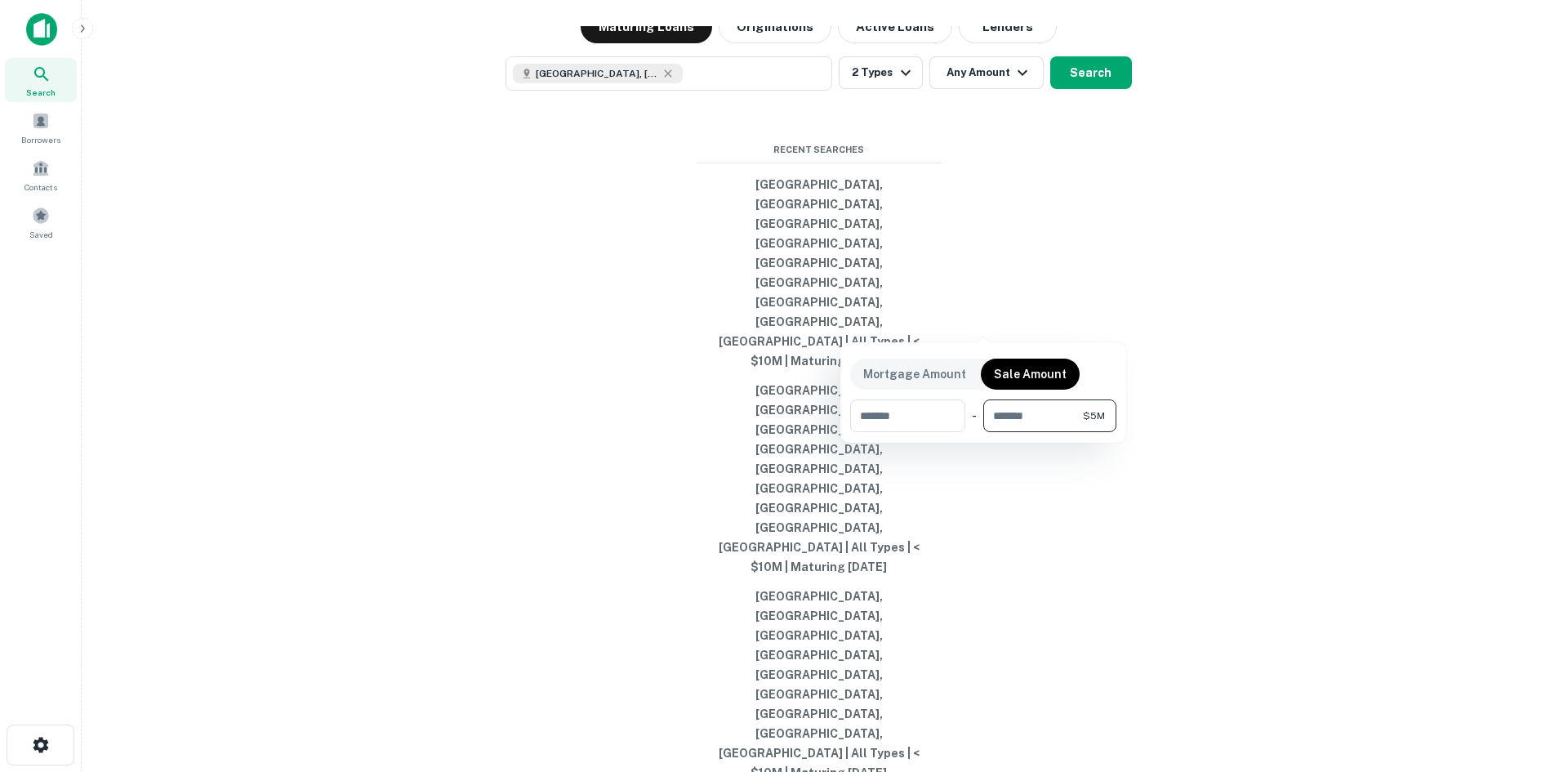
type input "*******"
click at [1091, 310] on div at bounding box center [784, 386] width 1568 height 772
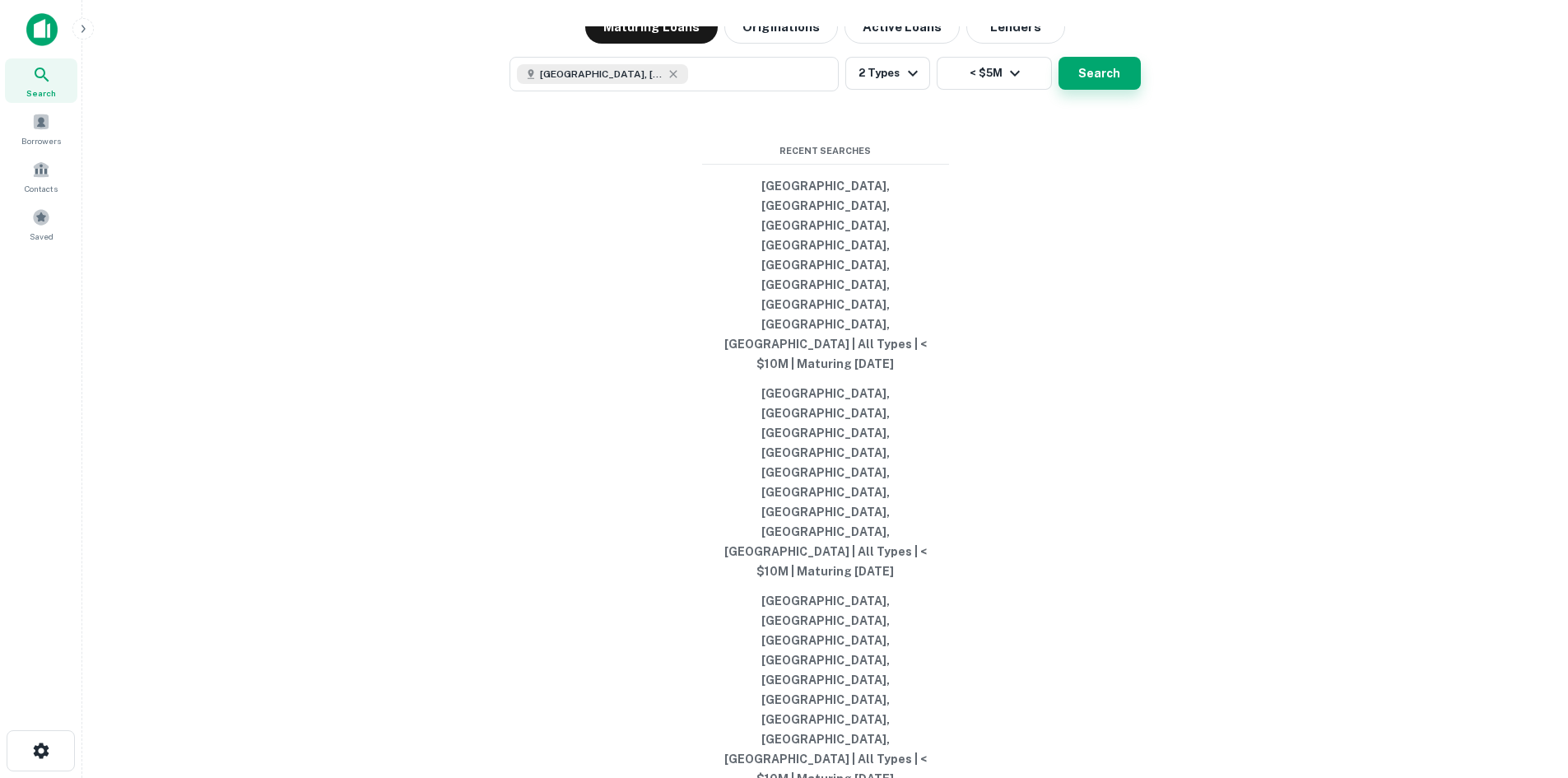
click at [1100, 90] on button "Search" at bounding box center [1099, 73] width 82 height 33
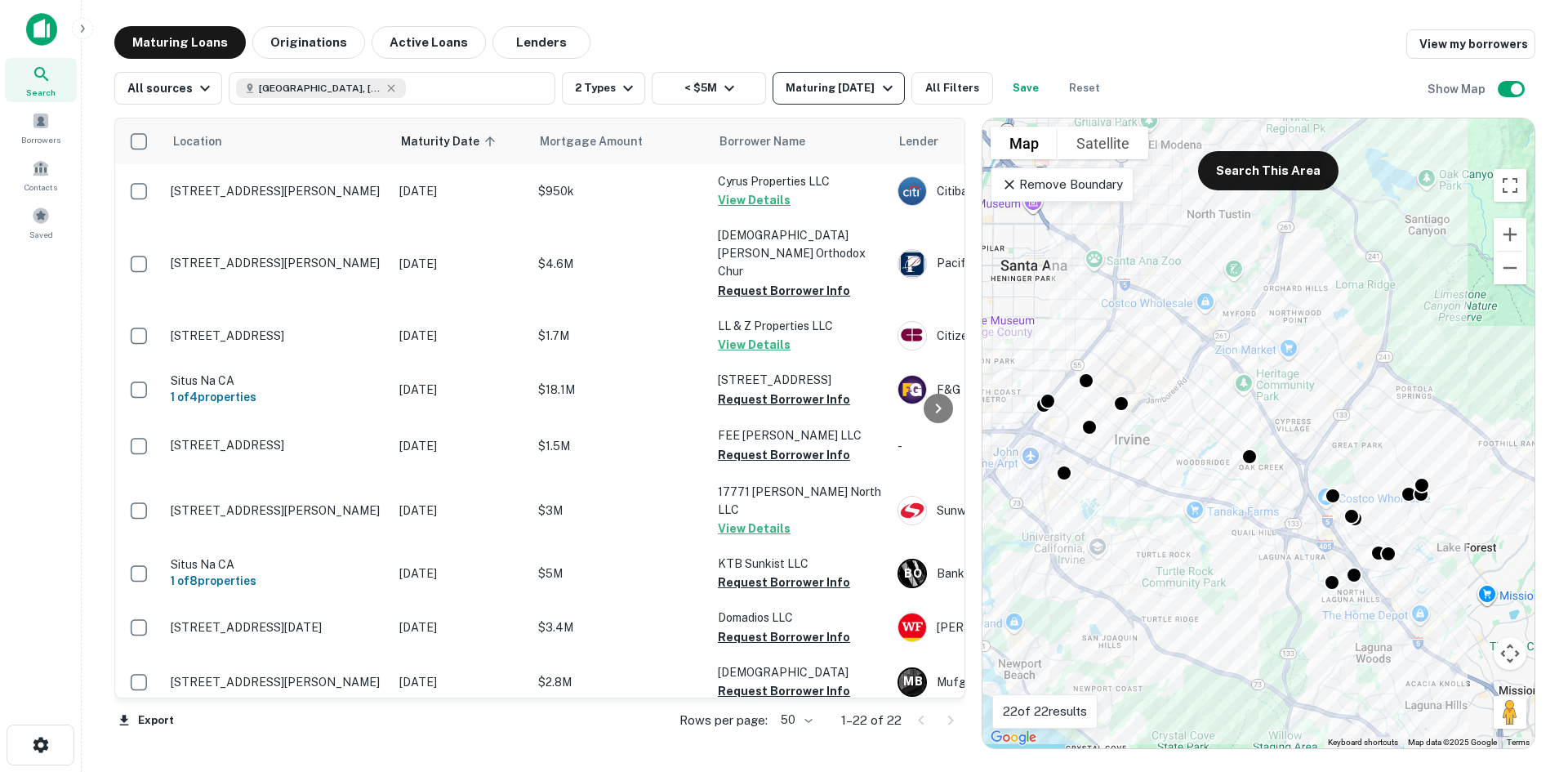
click at [810, 96] on div "Maturing [DATE]" at bounding box center [841, 88] width 111 height 20
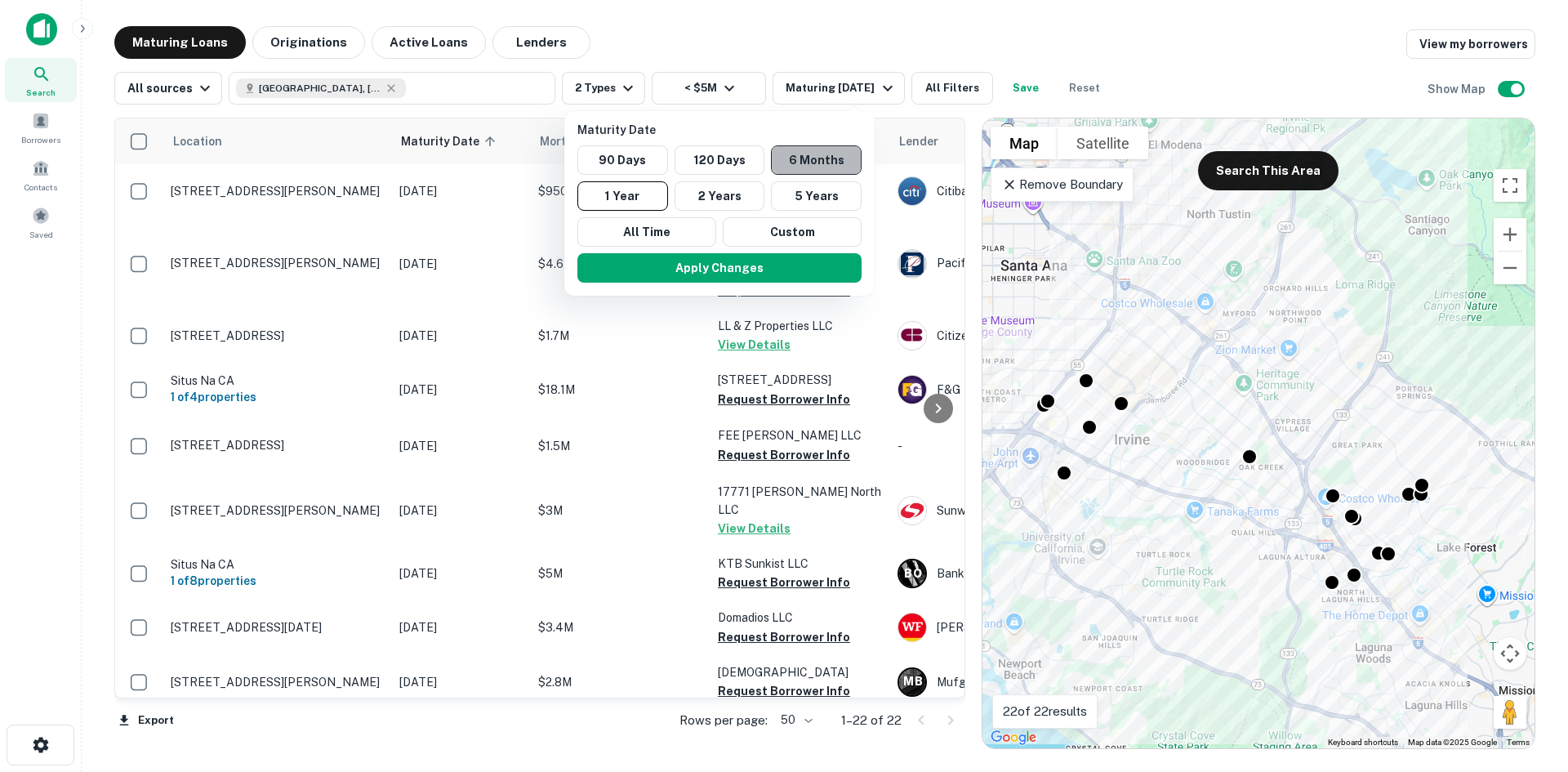
click at [801, 160] on button "6 Months" at bounding box center [816, 160] width 91 height 29
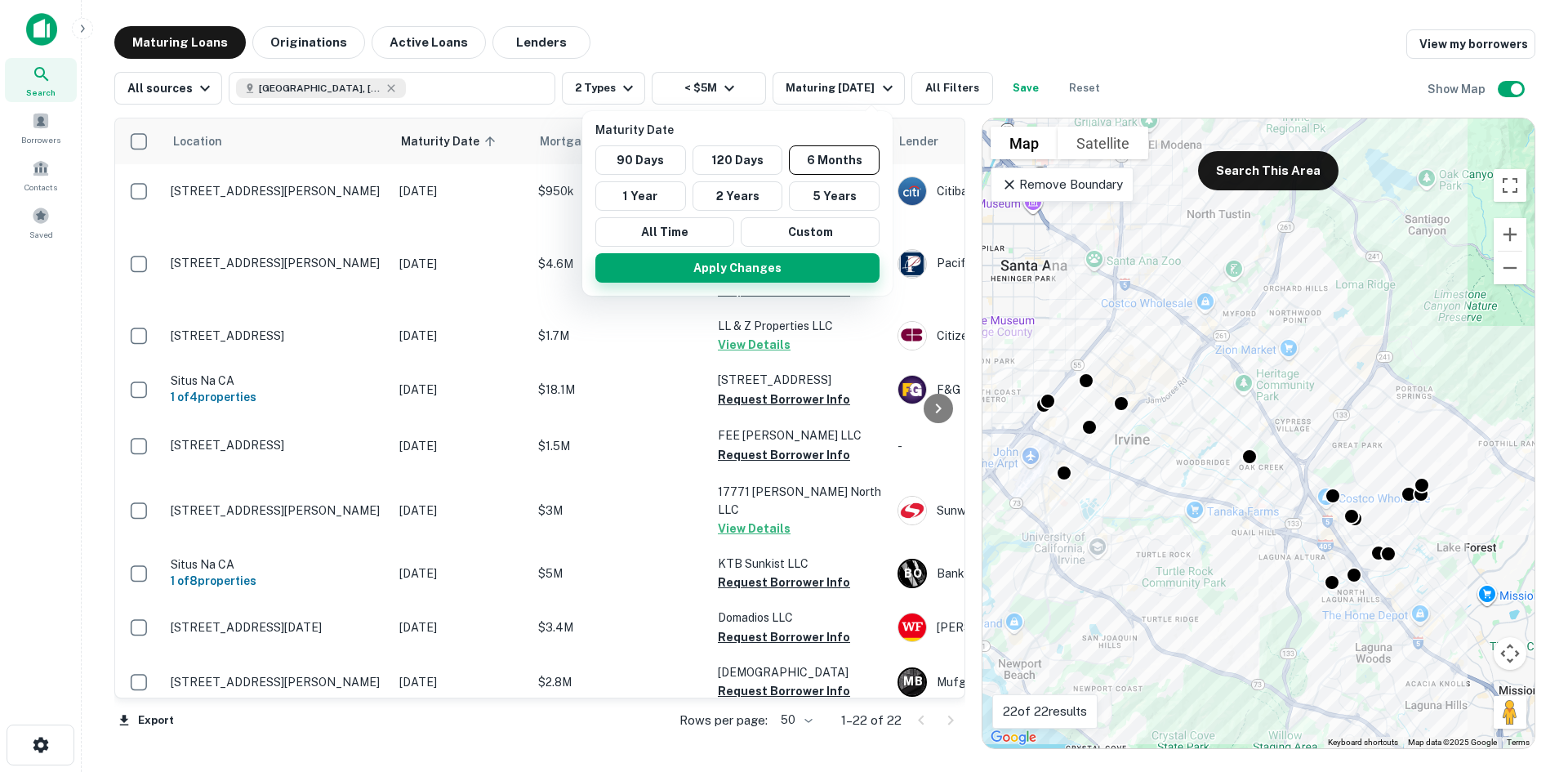
click at [751, 254] on button "Apply Changes" at bounding box center [737, 268] width 284 height 29
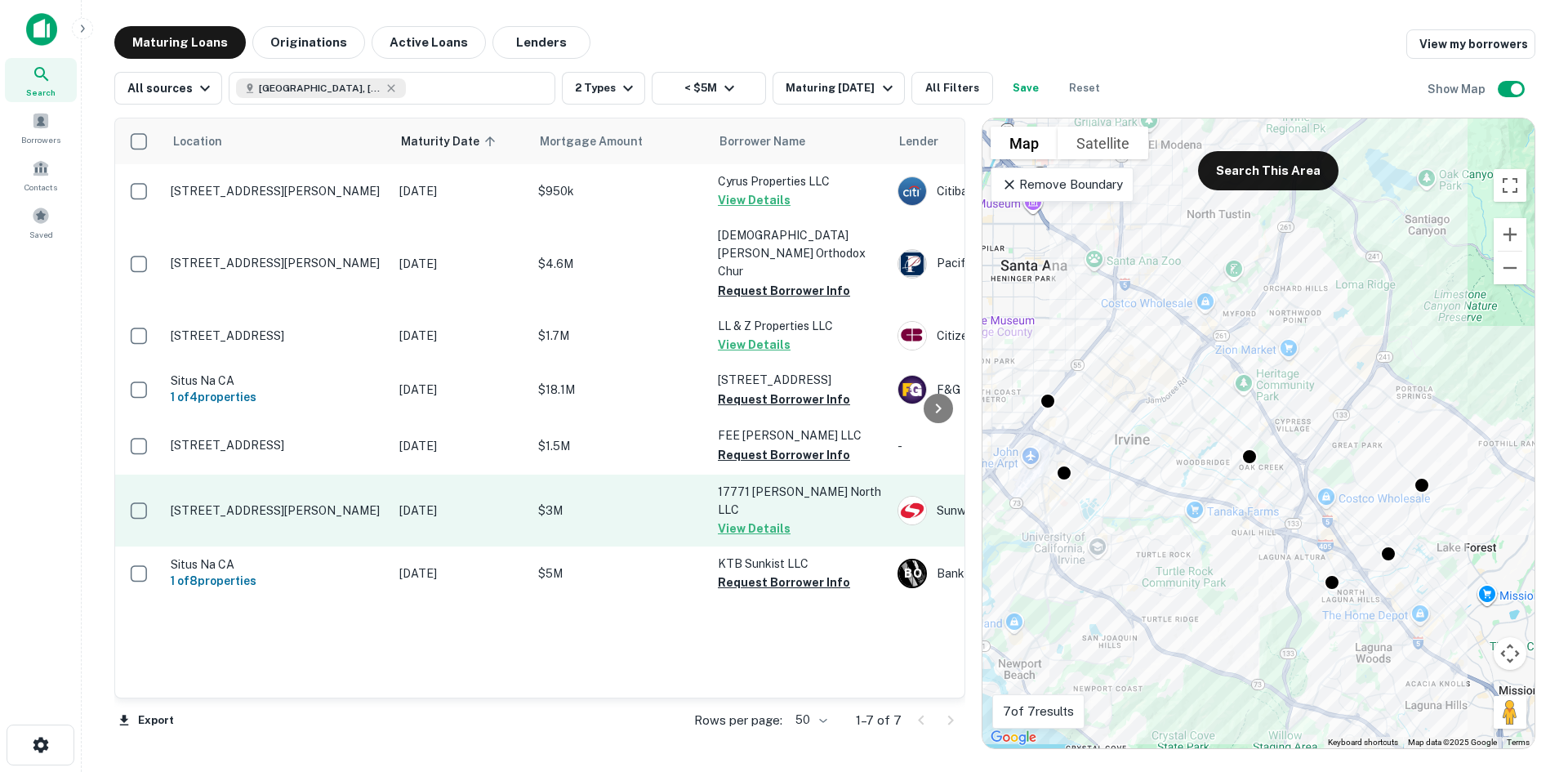
click at [368, 503] on p "[STREET_ADDRESS][PERSON_NAME]" at bounding box center [277, 510] width 213 height 14
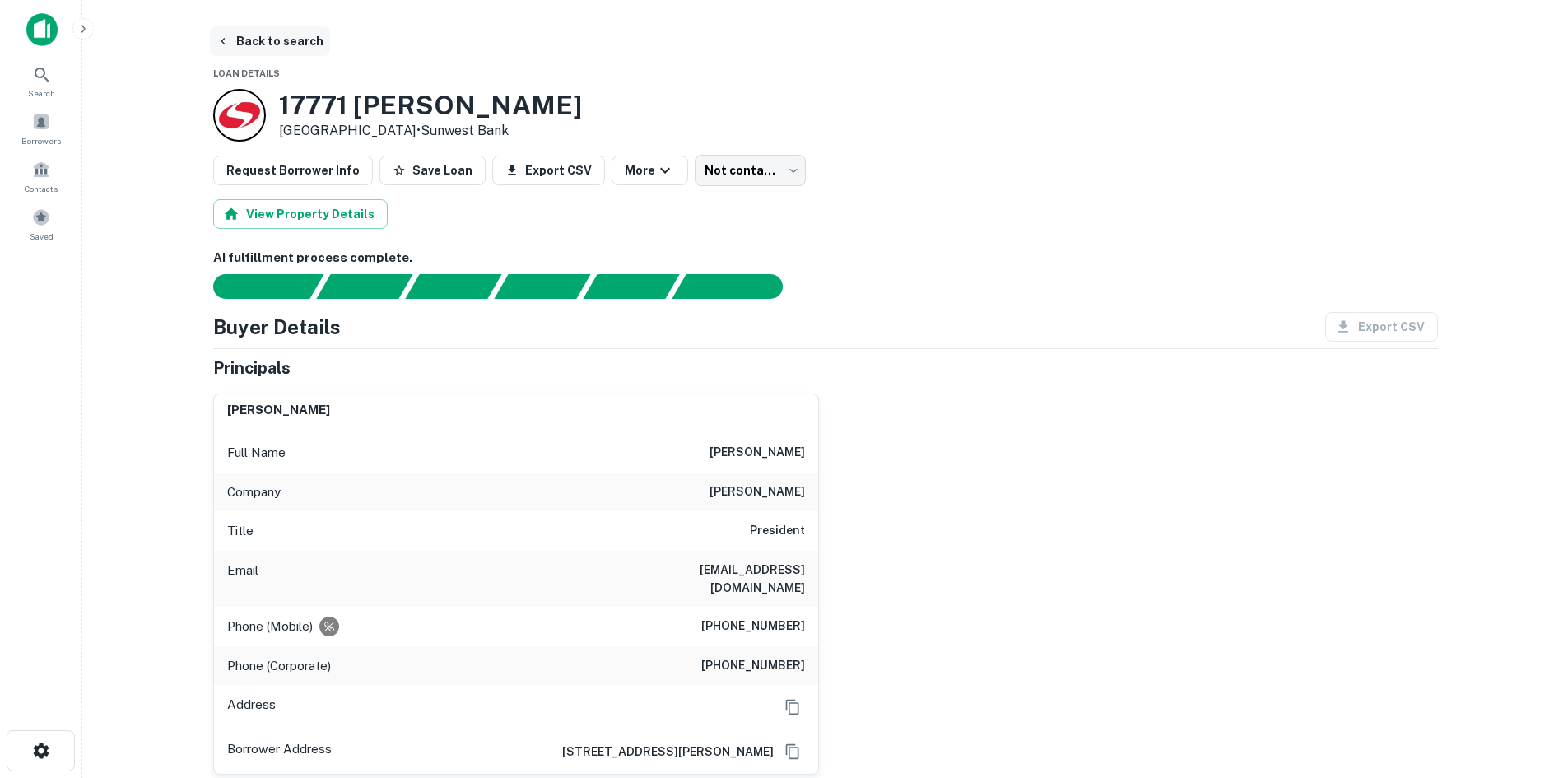
click at [276, 31] on button "Back to search" at bounding box center [270, 41] width 121 height 30
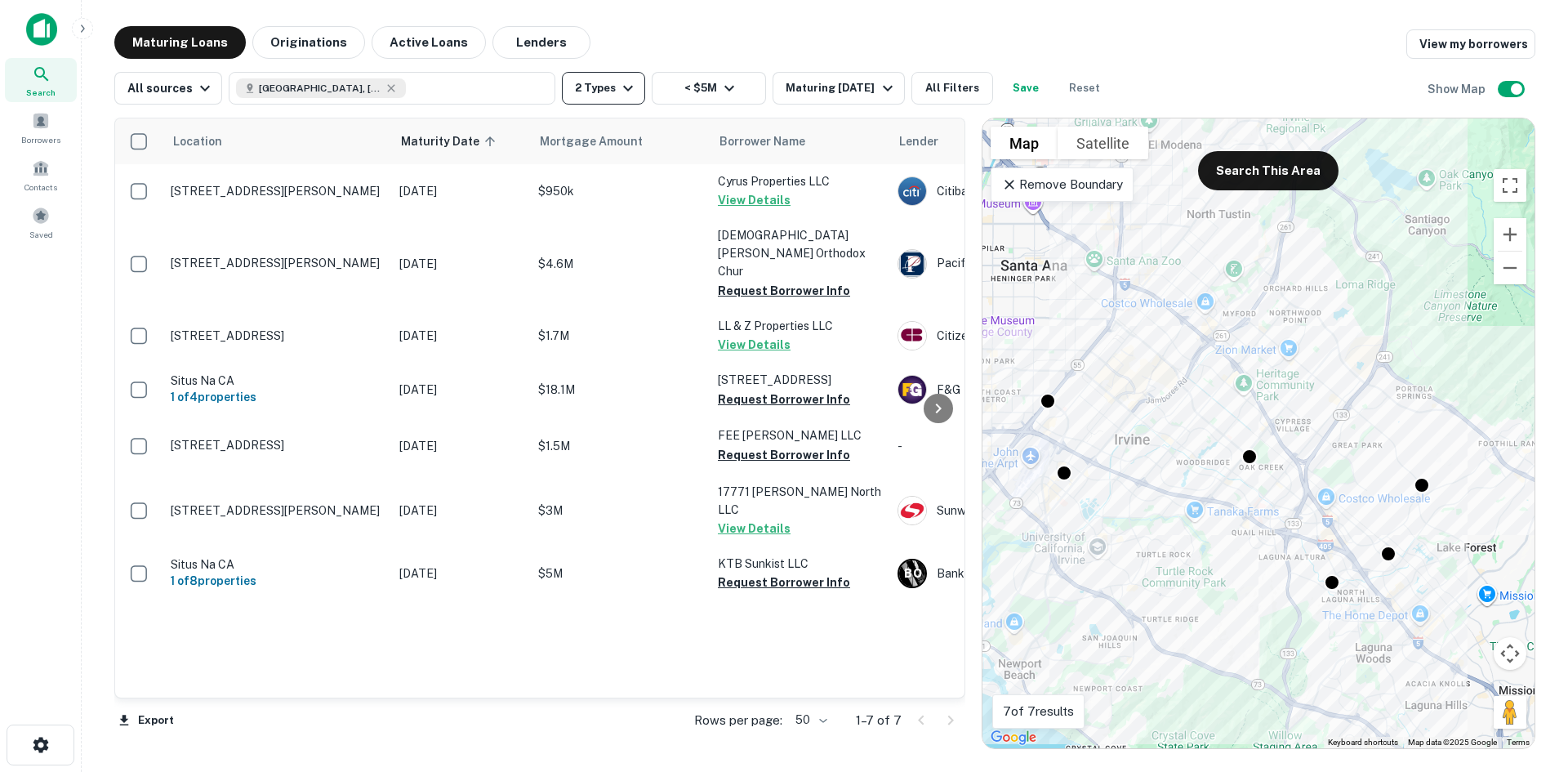
click at [591, 90] on button "2 Types" at bounding box center [604, 88] width 84 height 32
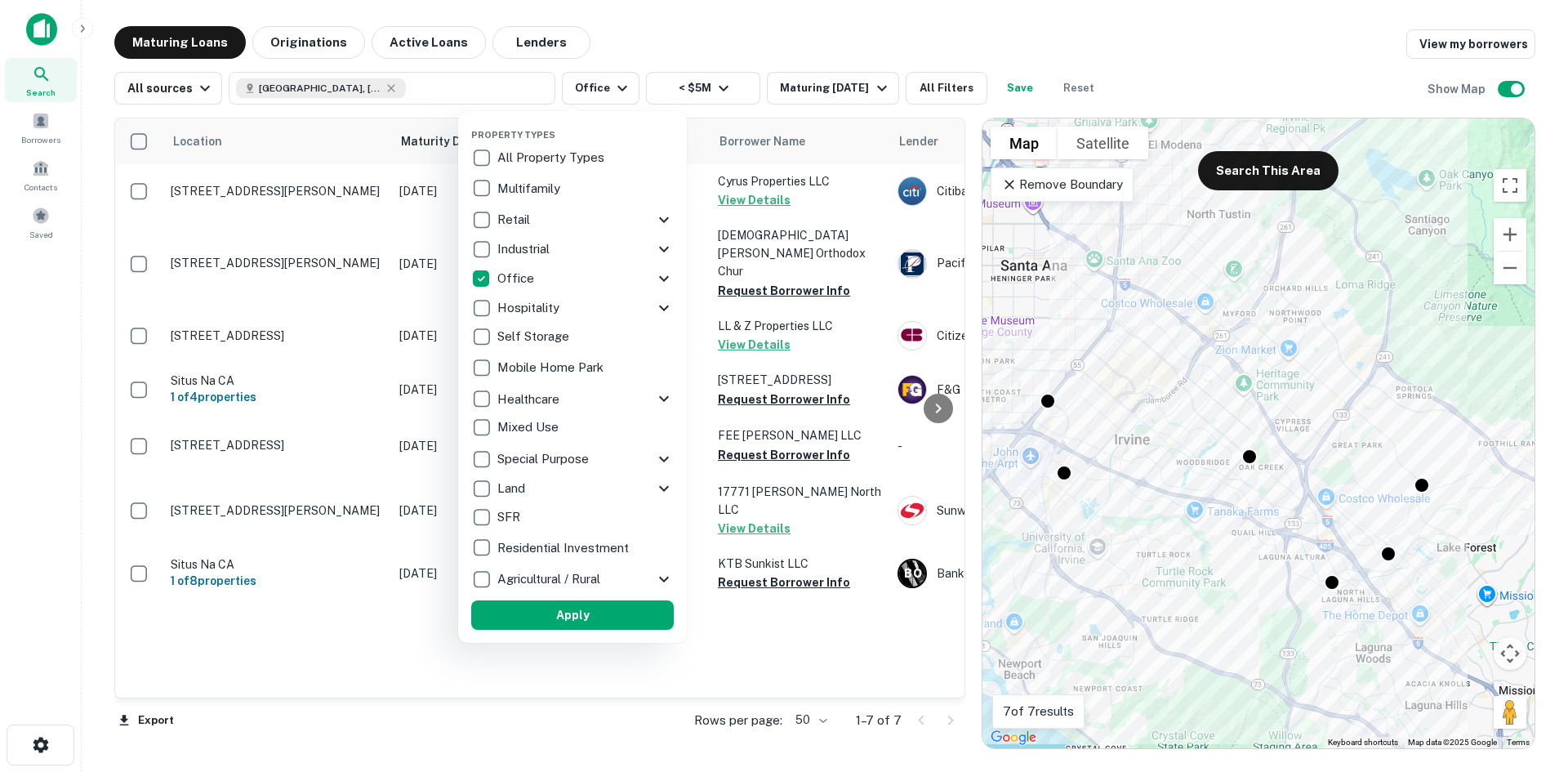
click at [576, 601] on button "Apply" at bounding box center [571, 614] width 202 height 29
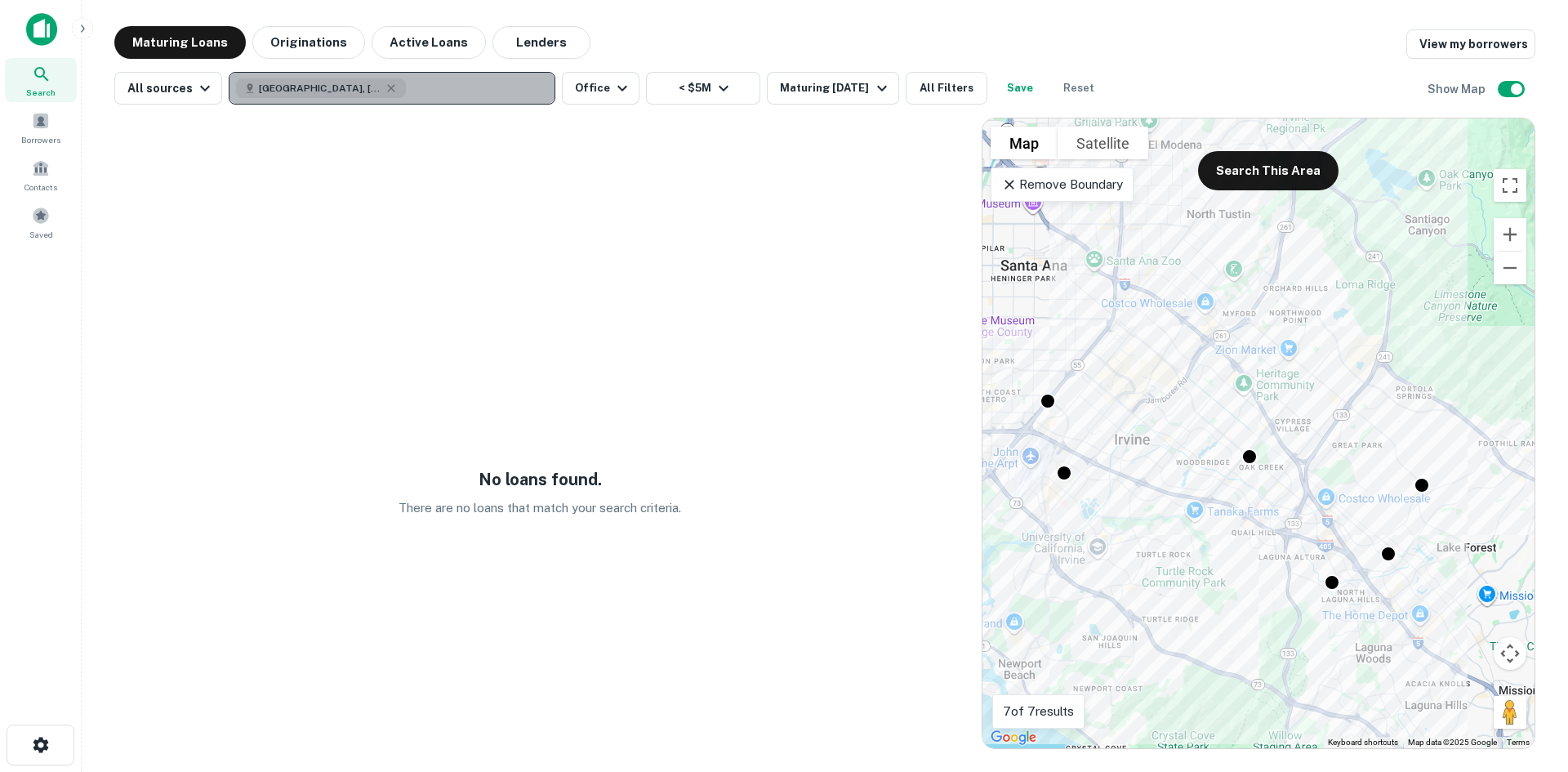
click at [357, 90] on button "[GEOGRAPHIC_DATA], [GEOGRAPHIC_DATA], [GEOGRAPHIC_DATA]" at bounding box center [392, 88] width 327 height 32
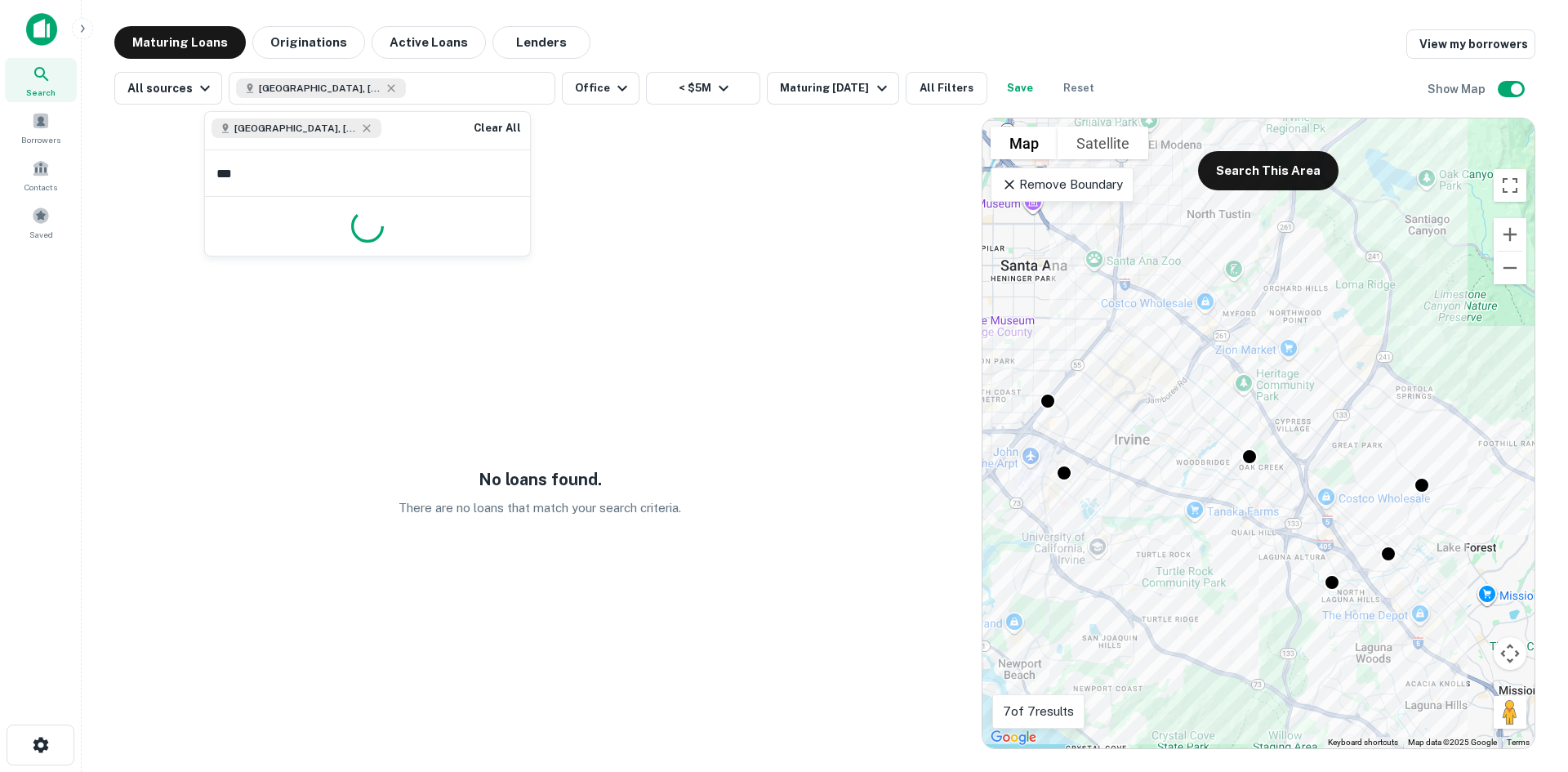
type input "****"
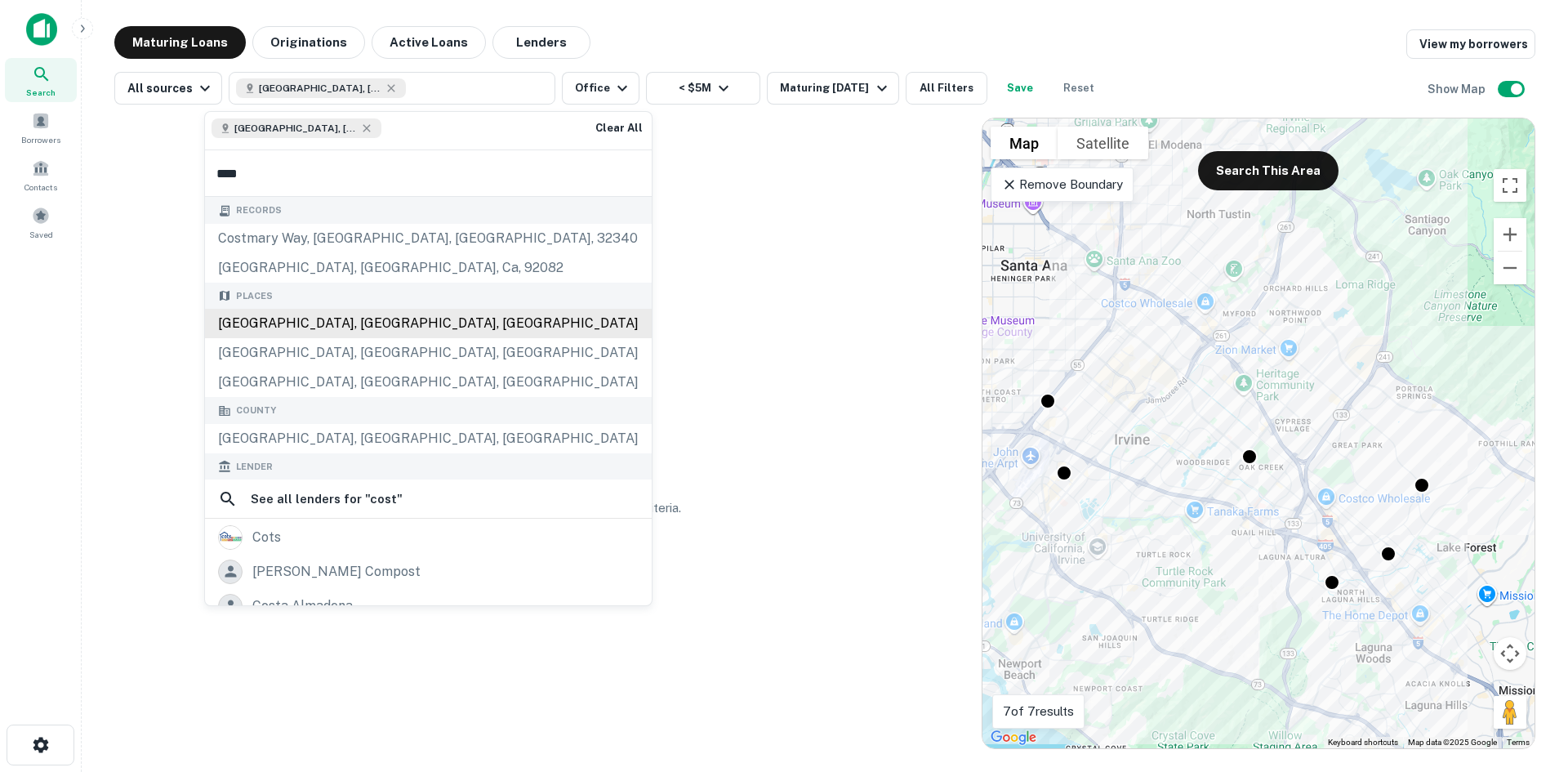
click at [266, 309] on div "[GEOGRAPHIC_DATA], [GEOGRAPHIC_DATA], [GEOGRAPHIC_DATA]" at bounding box center [428, 323] width 447 height 29
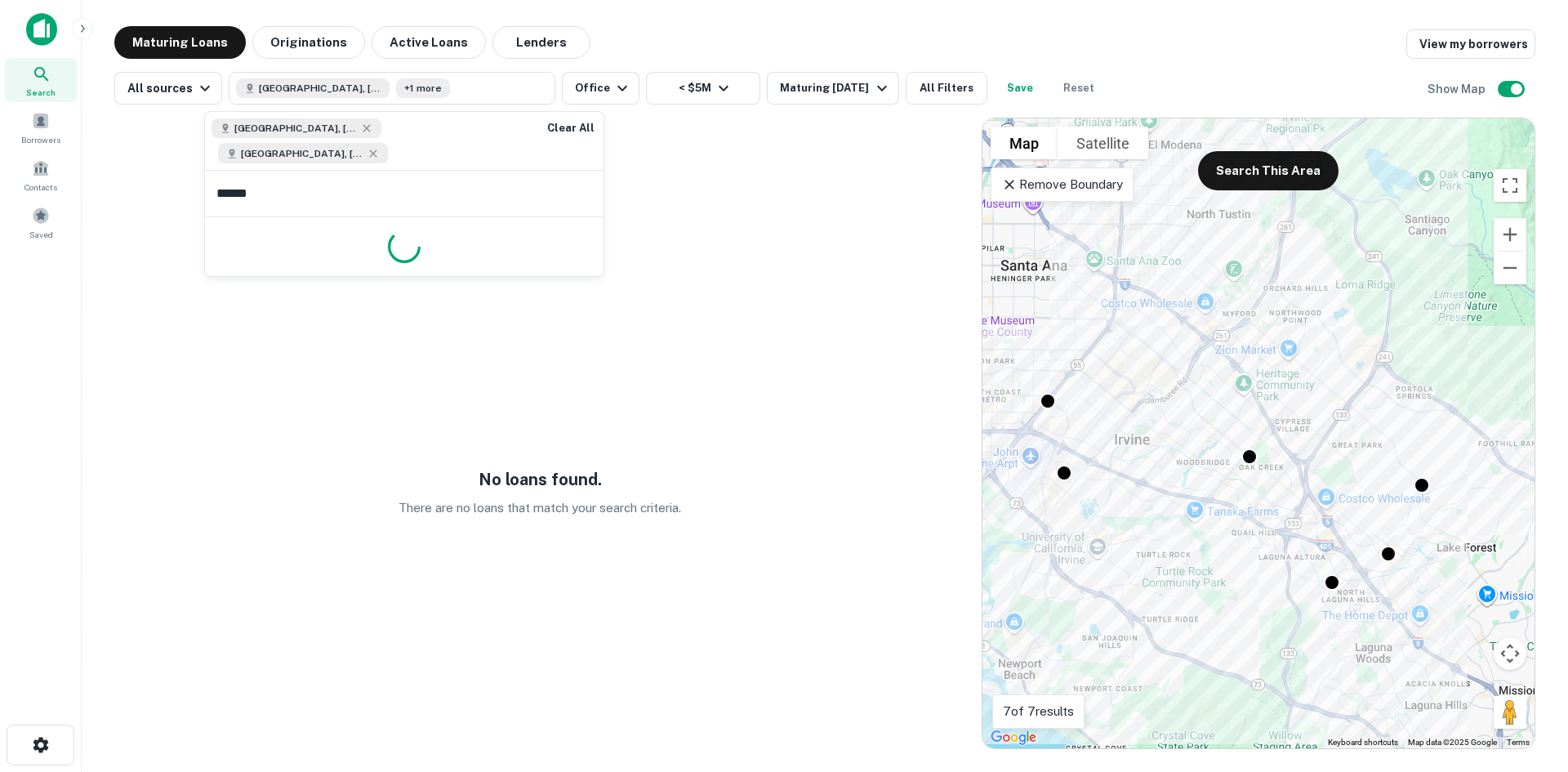
type input "*******"
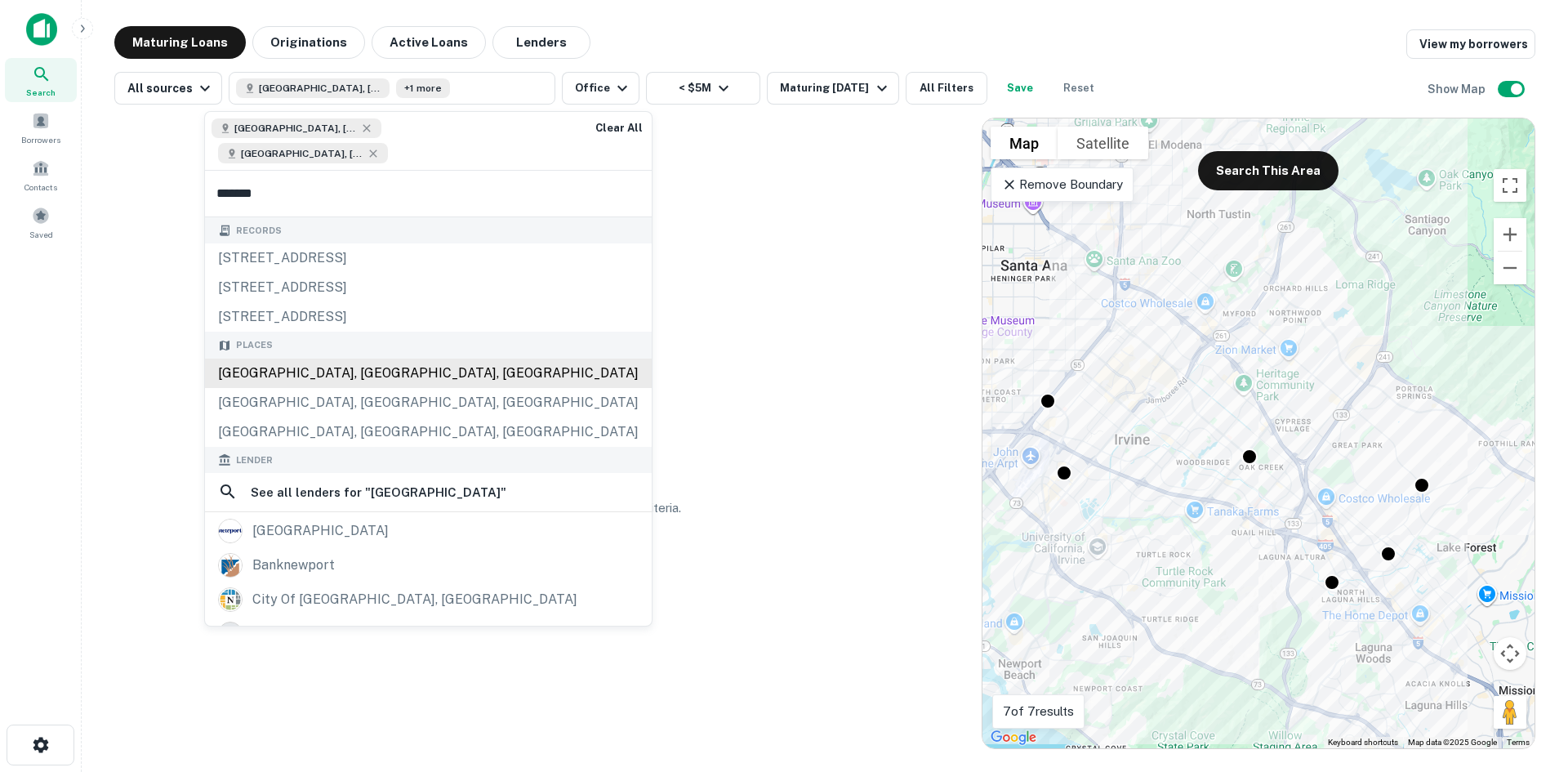
click at [249, 331] on div "Places [GEOGRAPHIC_DATA], [GEOGRAPHIC_DATA], [GEOGRAPHIC_DATA] [GEOGRAPHIC_DATA…" at bounding box center [428, 388] width 447 height 115
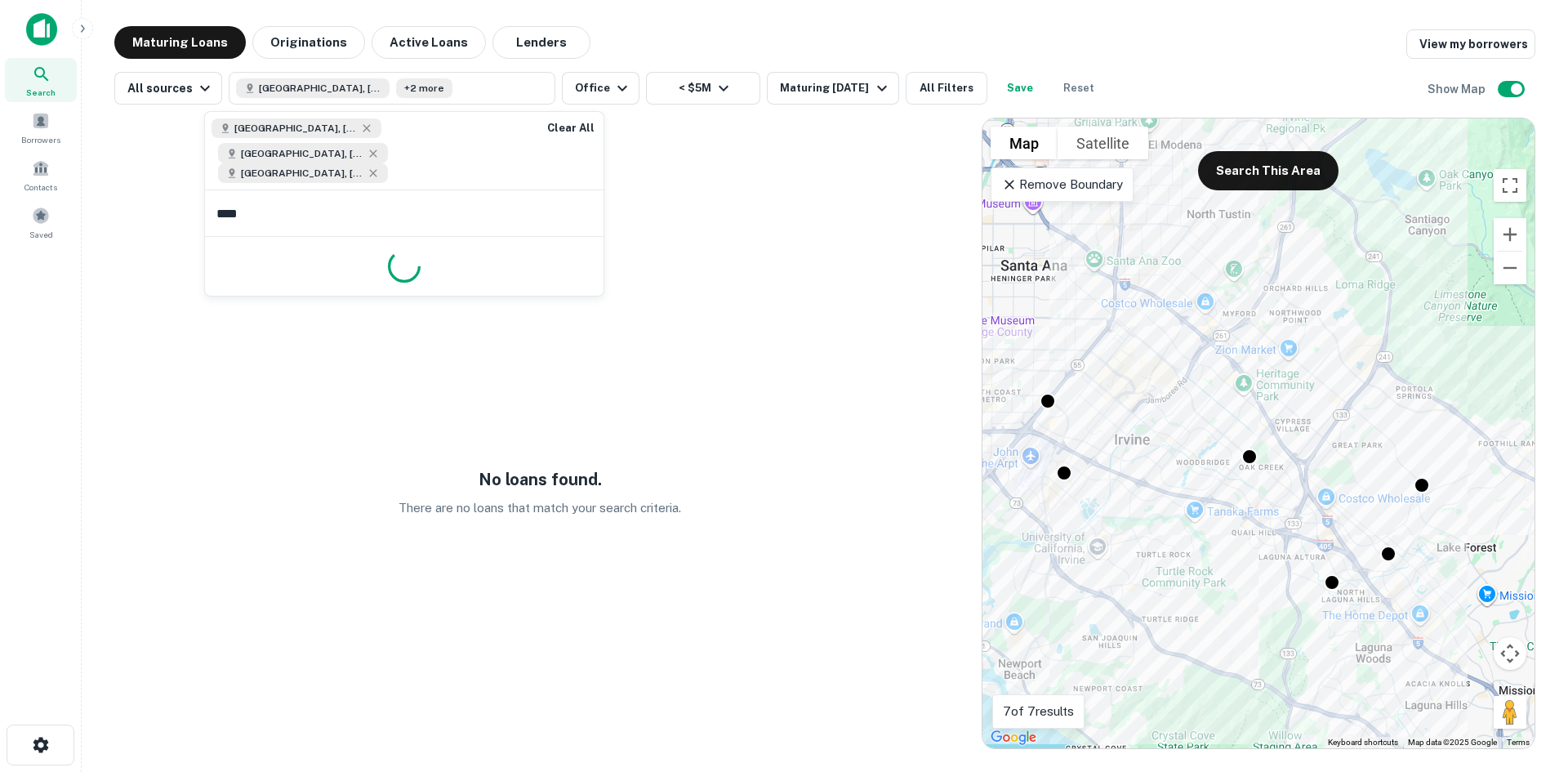
type input "*****"
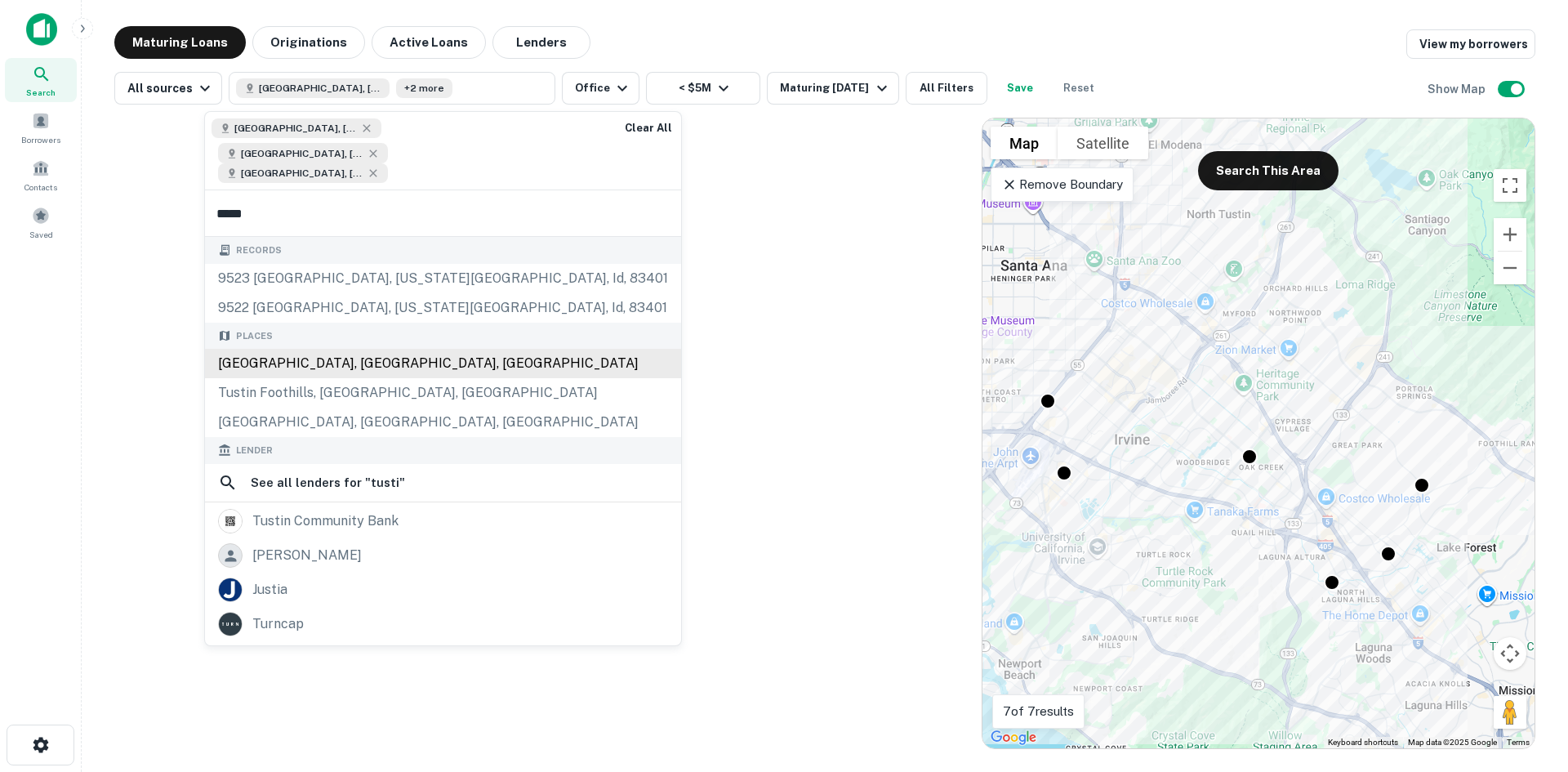
click at [253, 348] on div "[GEOGRAPHIC_DATA], [GEOGRAPHIC_DATA], [GEOGRAPHIC_DATA]" at bounding box center [443, 363] width 476 height 29
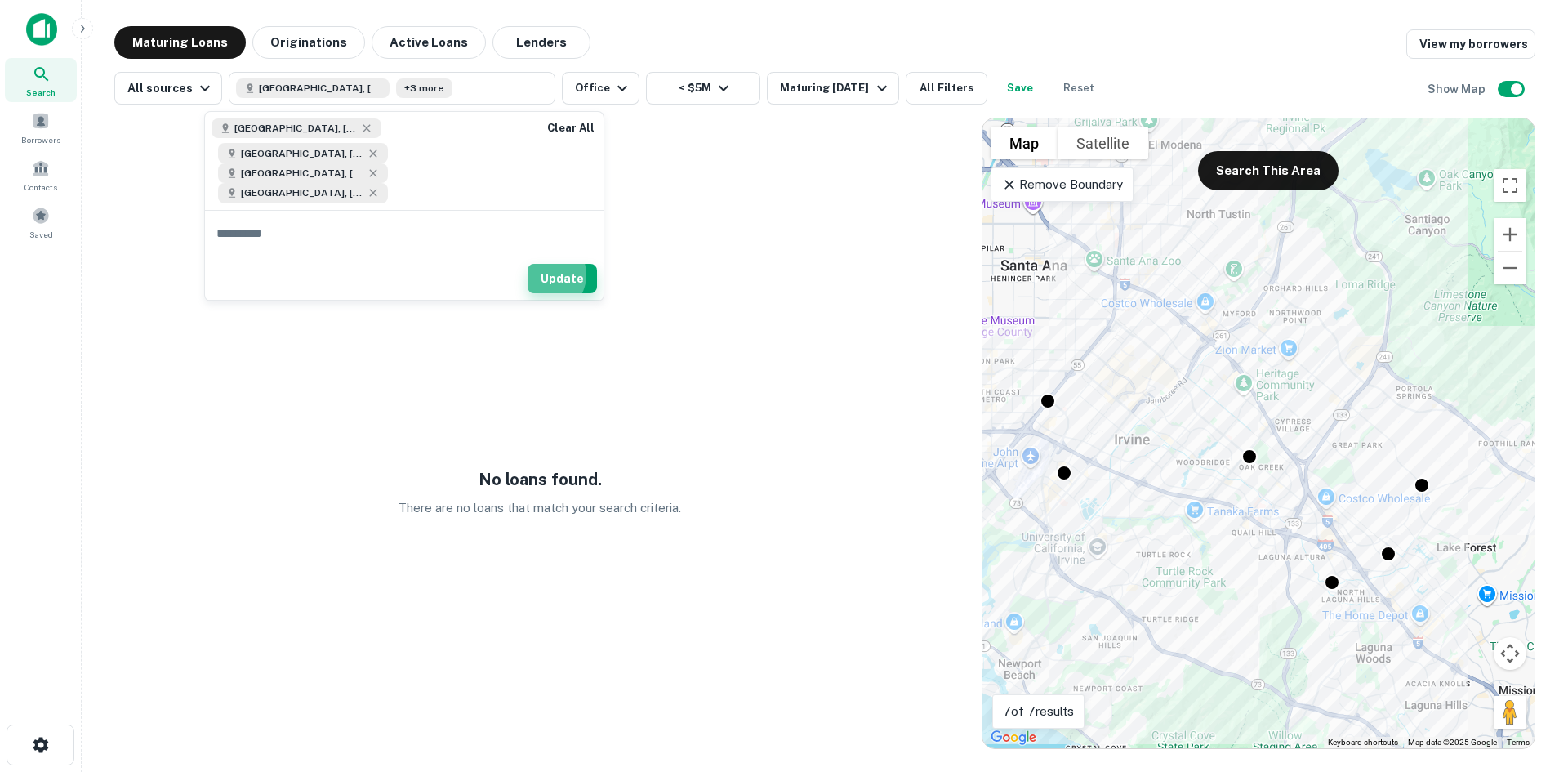
click at [560, 264] on button "Update" at bounding box center [562, 278] width 69 height 29
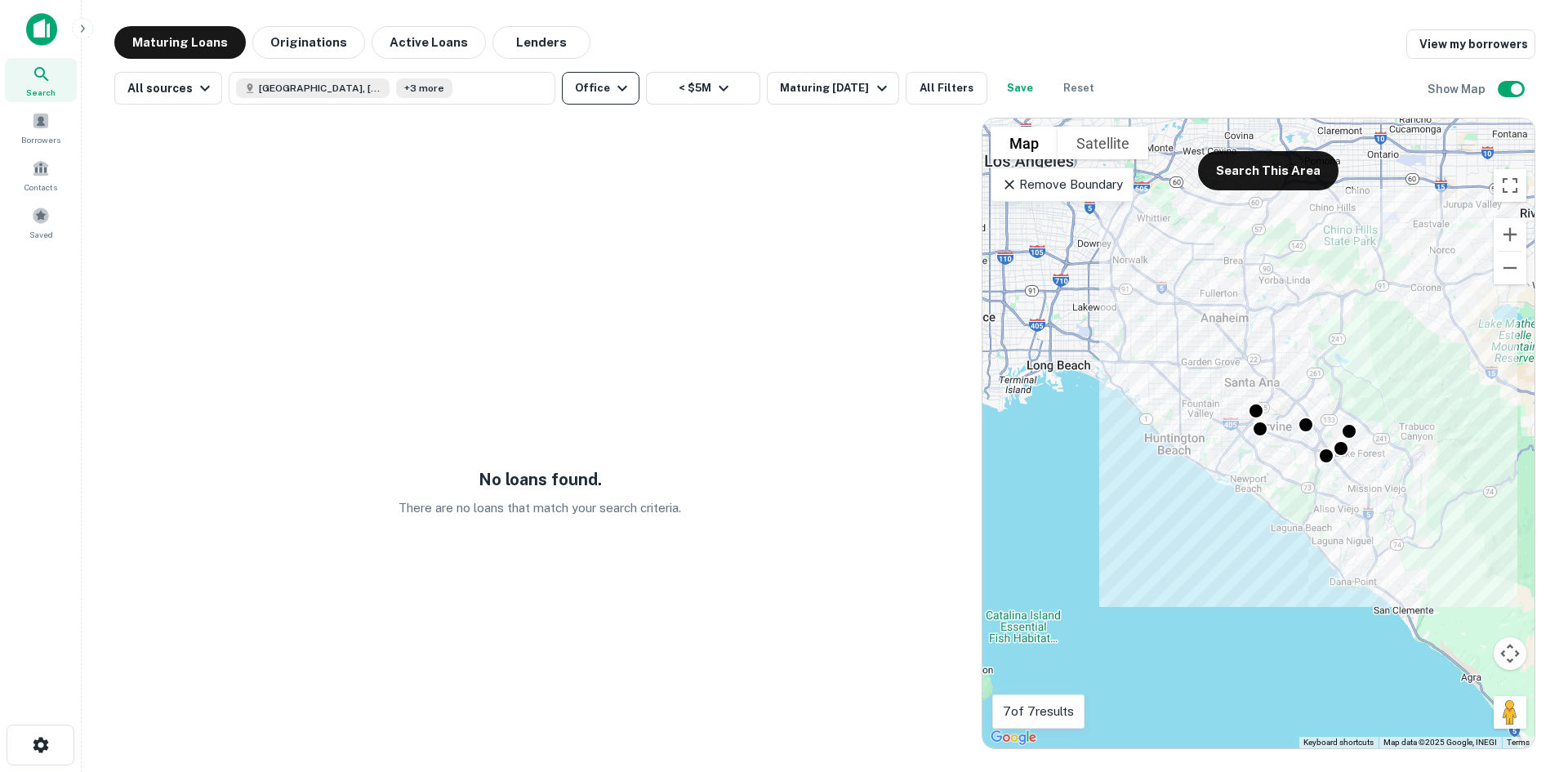
click at [612, 84] on icon "button" at bounding box center [622, 88] width 20 height 20
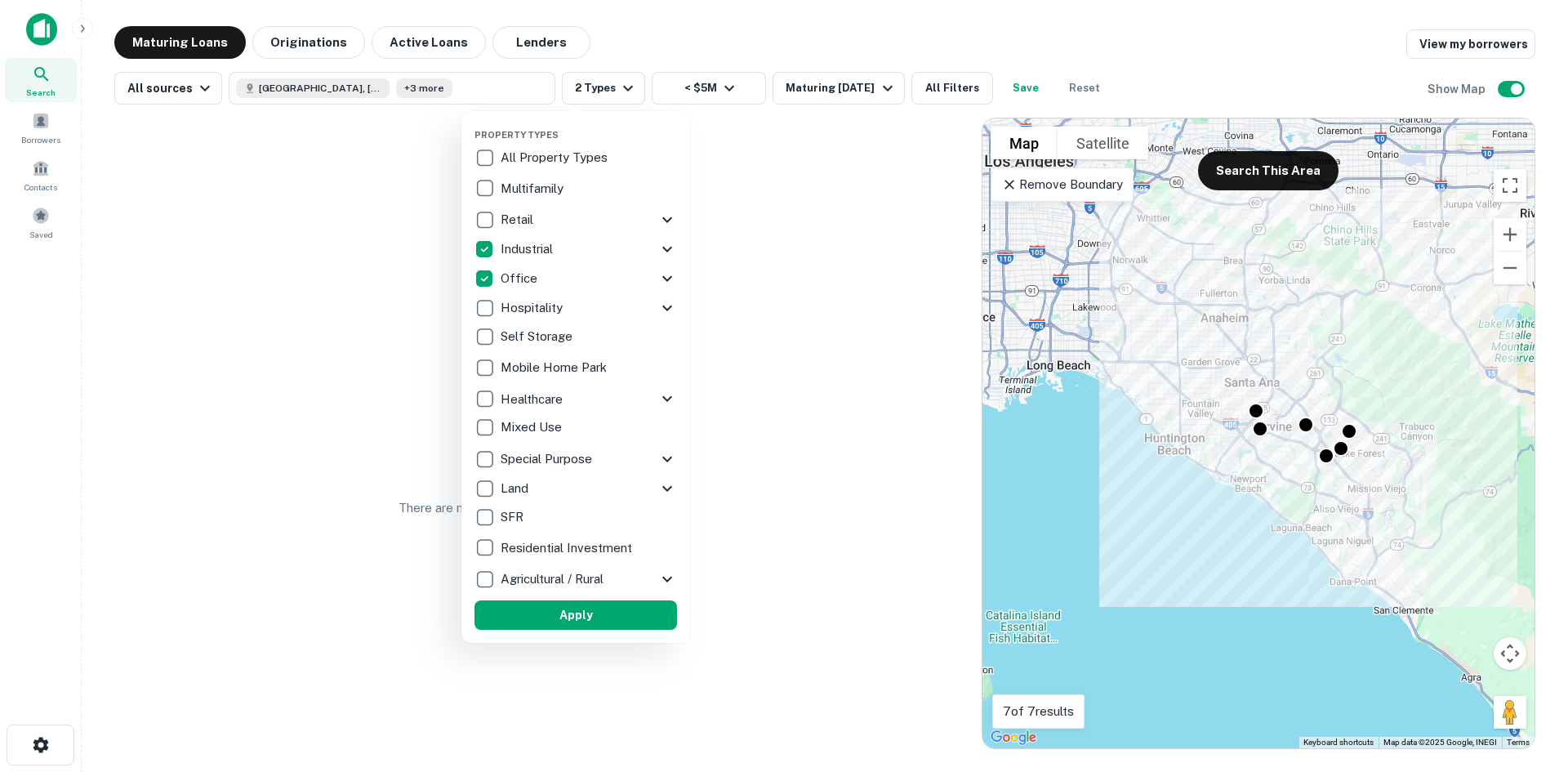
click at [575, 600] on button "Apply" at bounding box center [575, 614] width 202 height 29
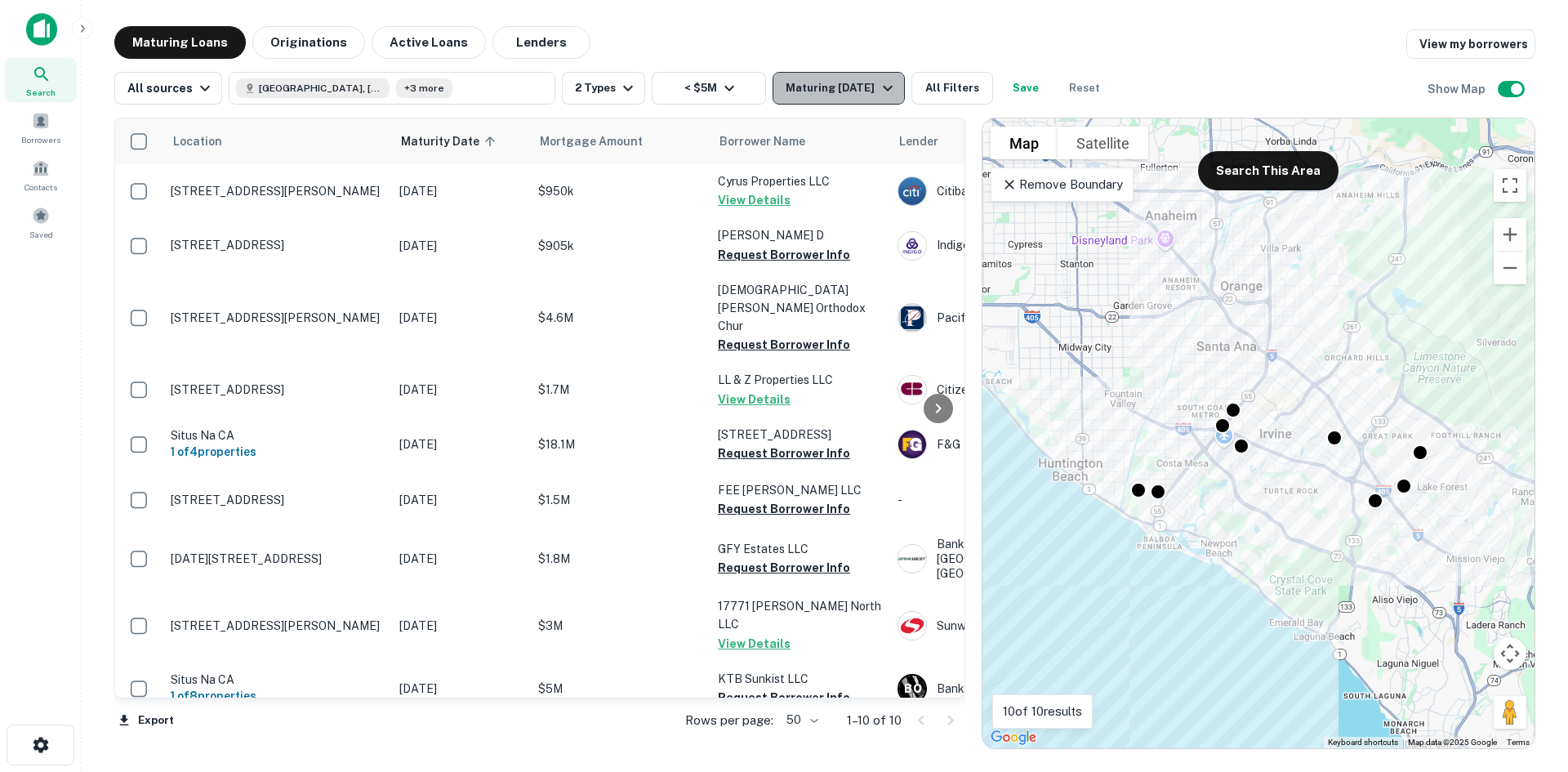
click at [816, 77] on button "Maturing [DATE]" at bounding box center [838, 88] width 132 height 32
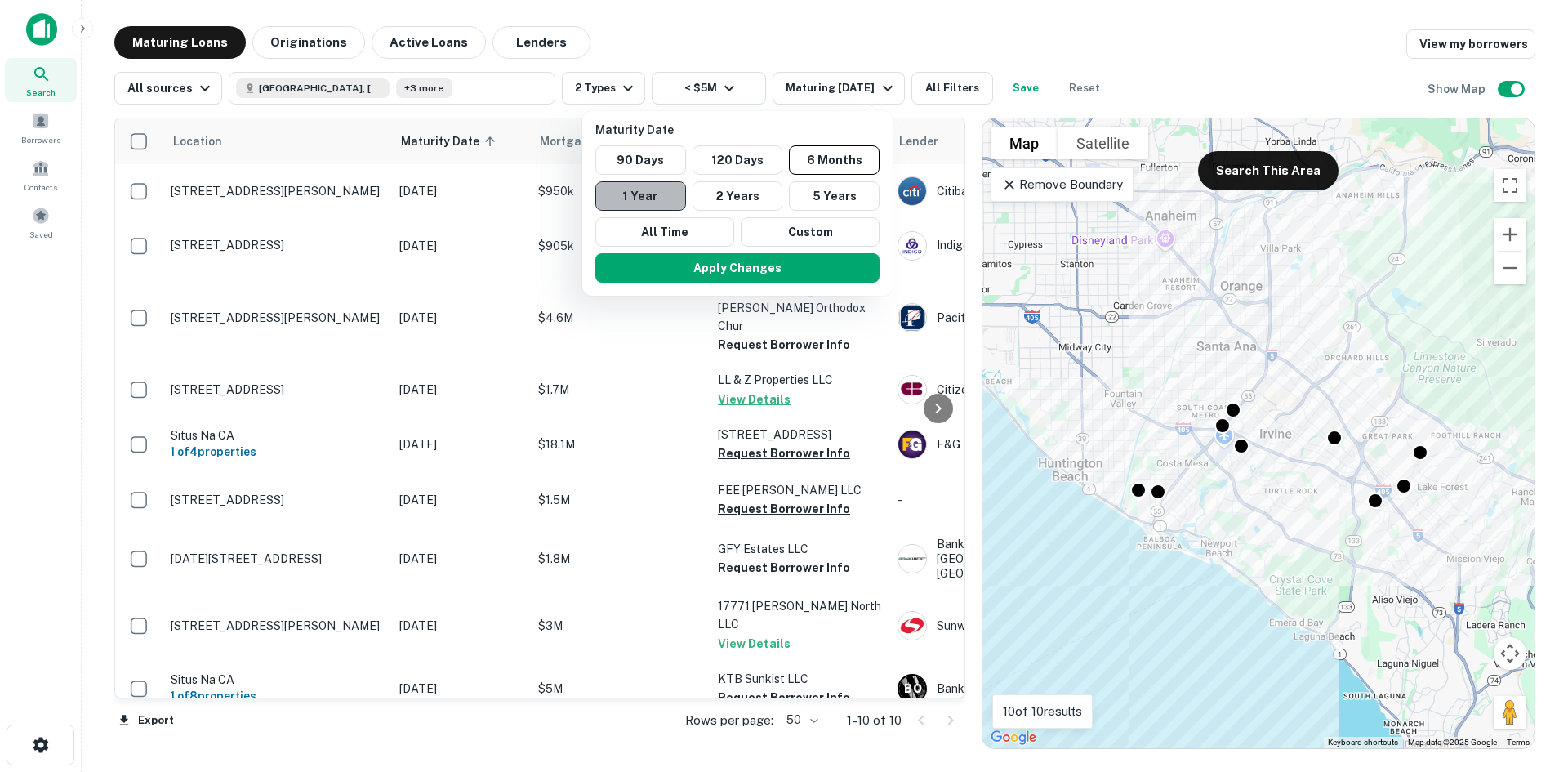
click at [643, 190] on button "1 Year" at bounding box center [641, 196] width 91 height 29
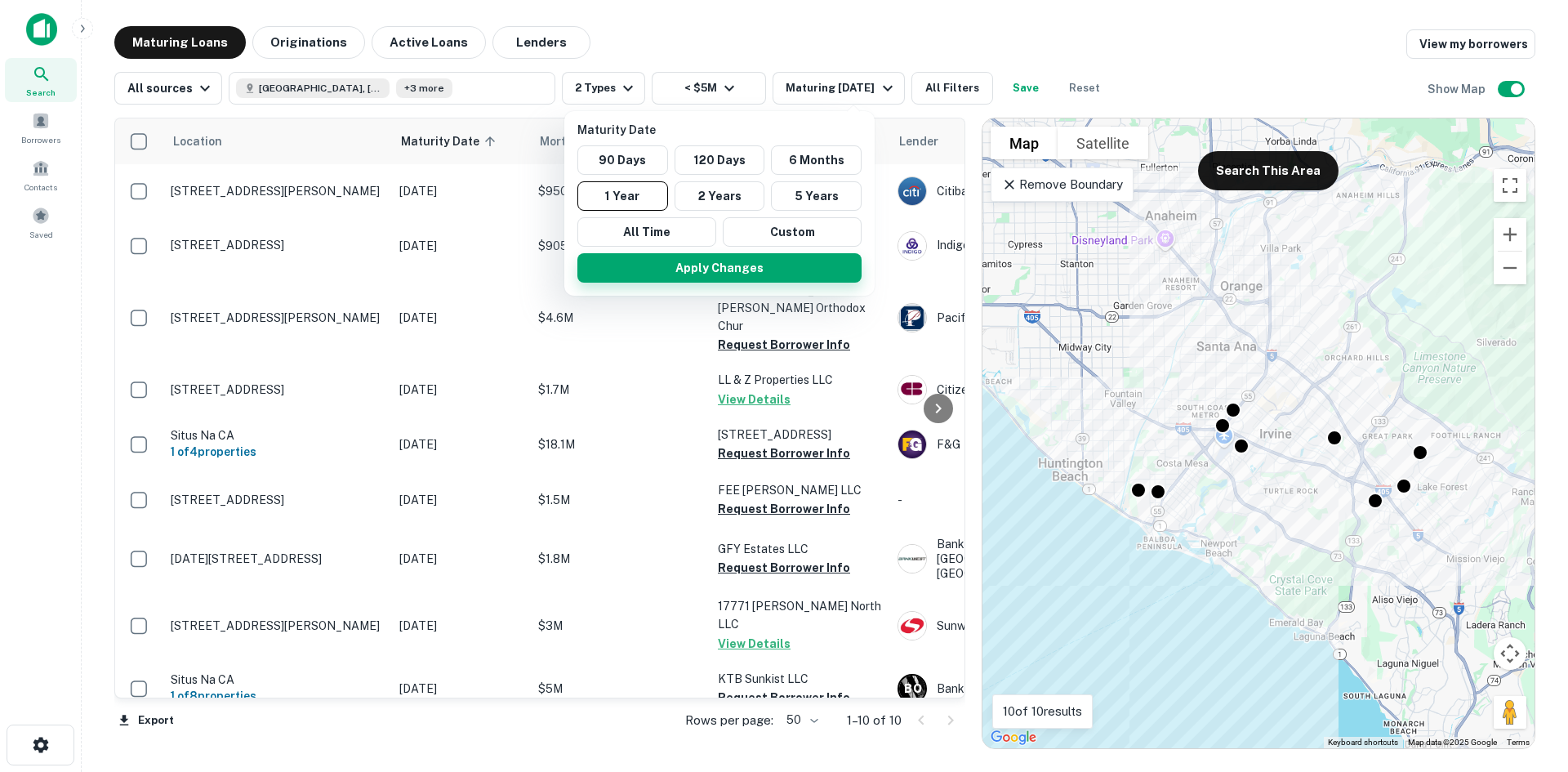
click at [688, 256] on button "Apply Changes" at bounding box center [719, 268] width 284 height 29
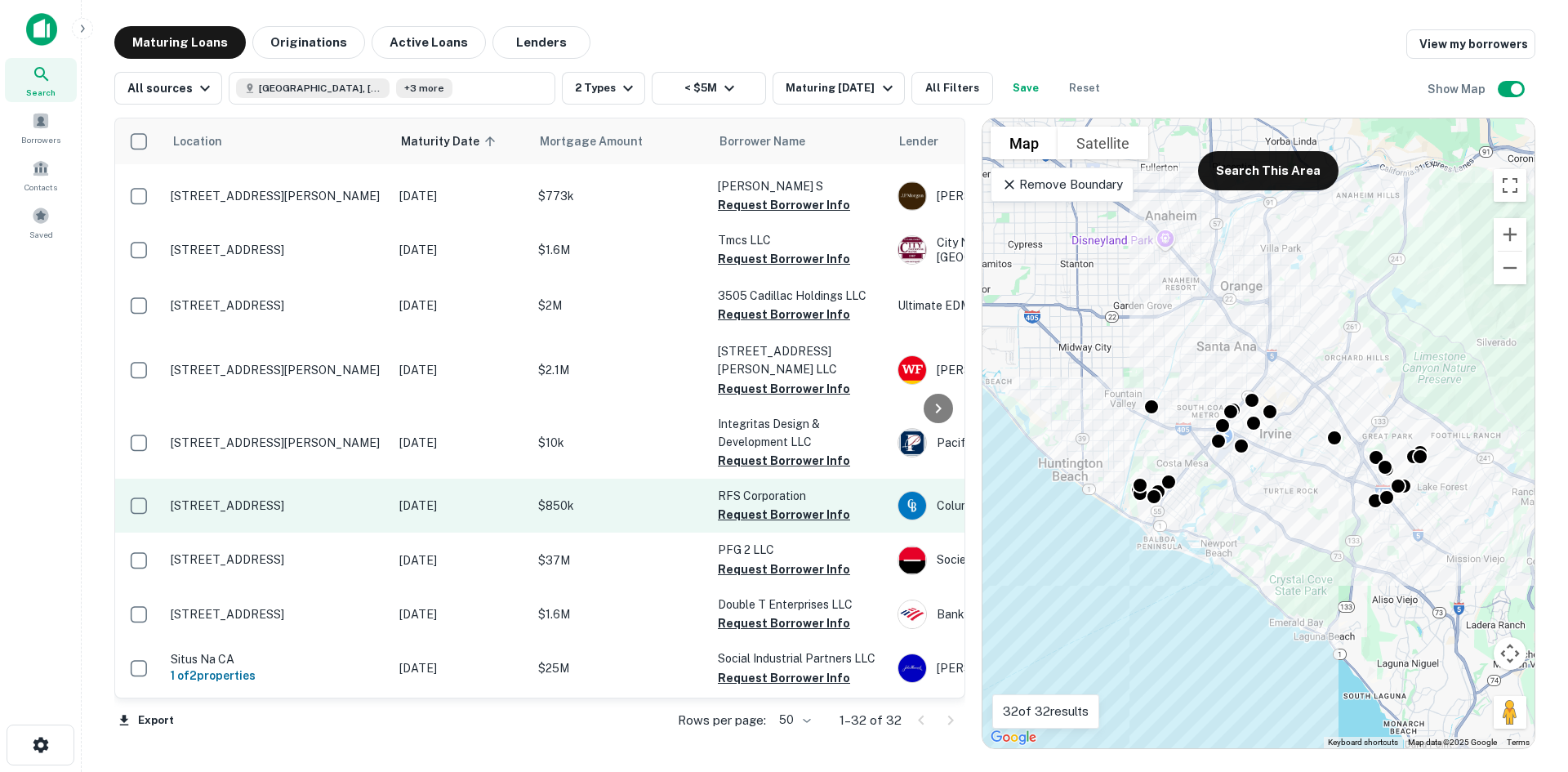
scroll to position [1261, 0]
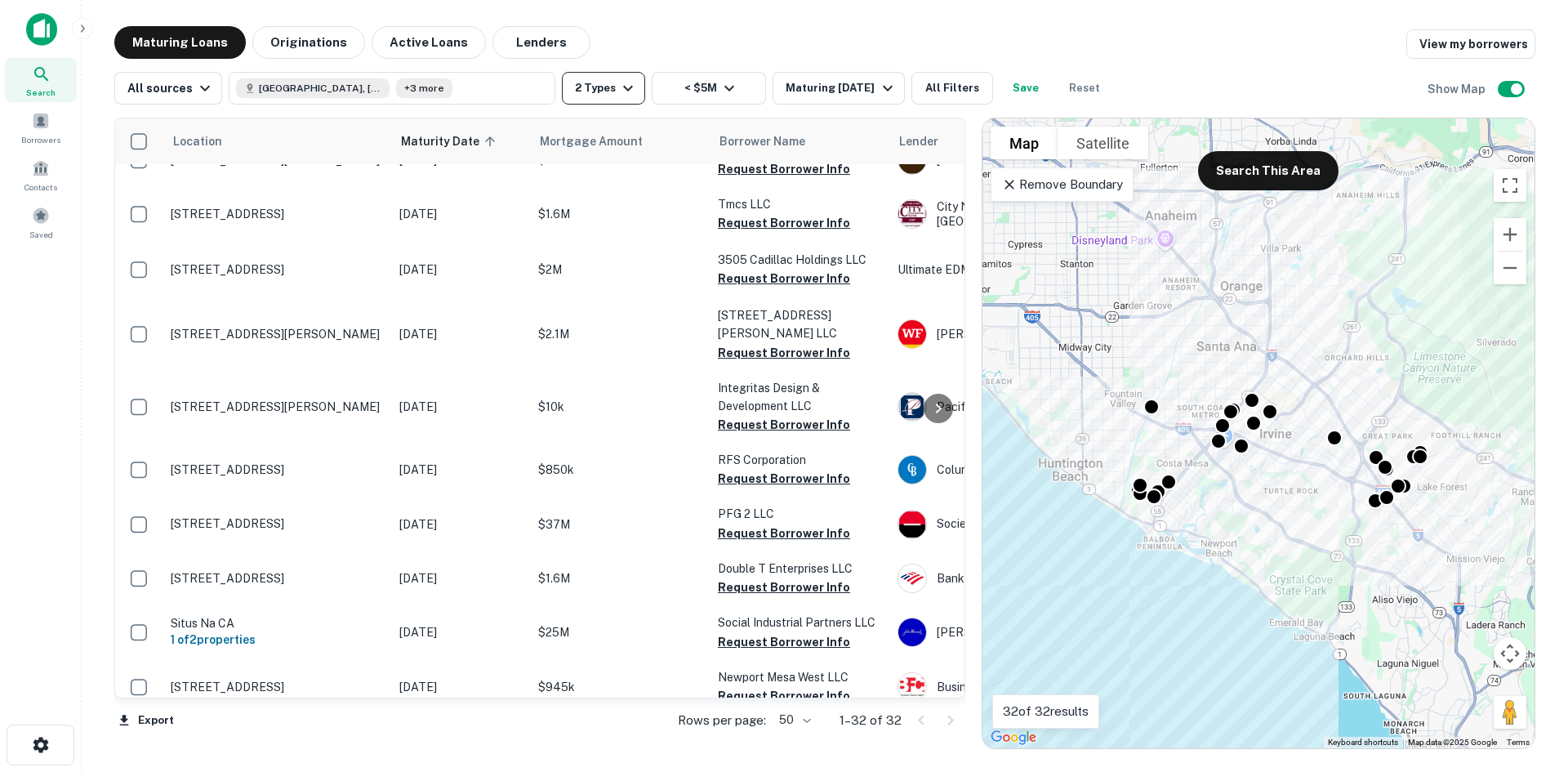
click at [611, 88] on div "All sources [GEOGRAPHIC_DATA], [GEOGRAPHIC_DATA], [GEOGRAPHIC_DATA] +3 more 2 T…" at bounding box center [612, 88] width 997 height 32
click at [588, 88] on button "2 Types" at bounding box center [604, 88] width 84 height 32
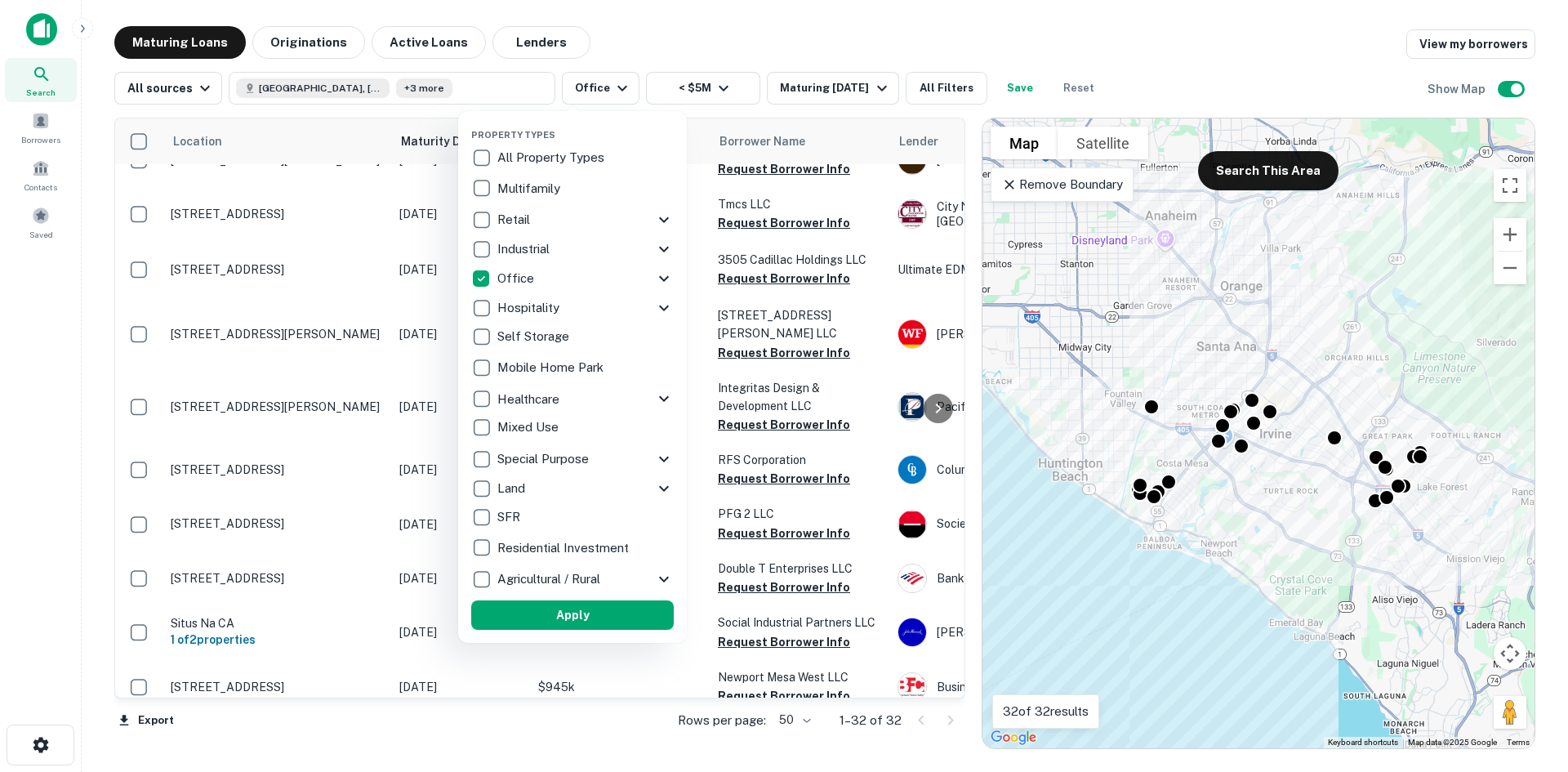
click at [565, 600] on button "Apply" at bounding box center [571, 614] width 202 height 29
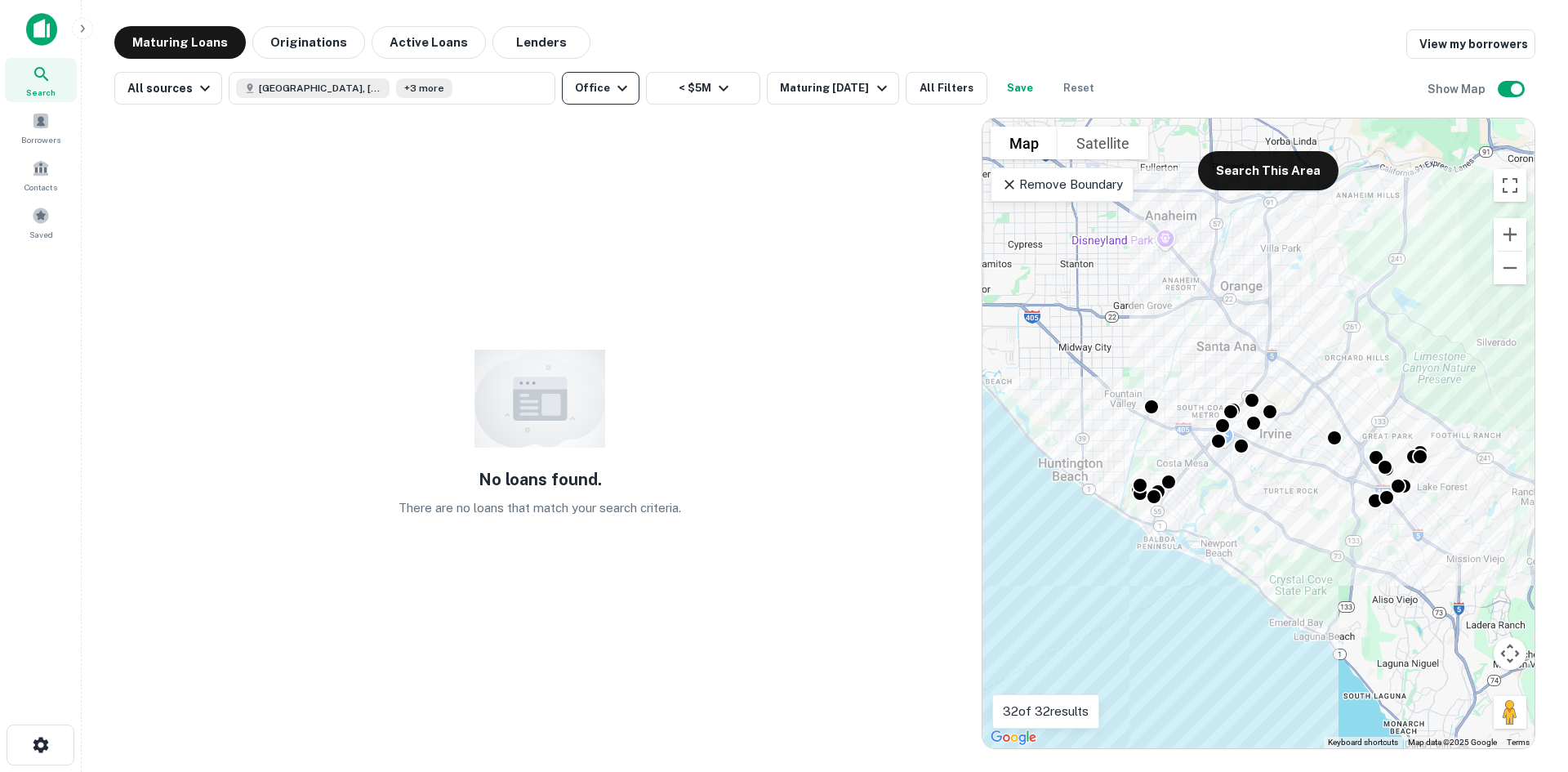
click at [580, 90] on button "Office" at bounding box center [601, 88] width 78 height 32
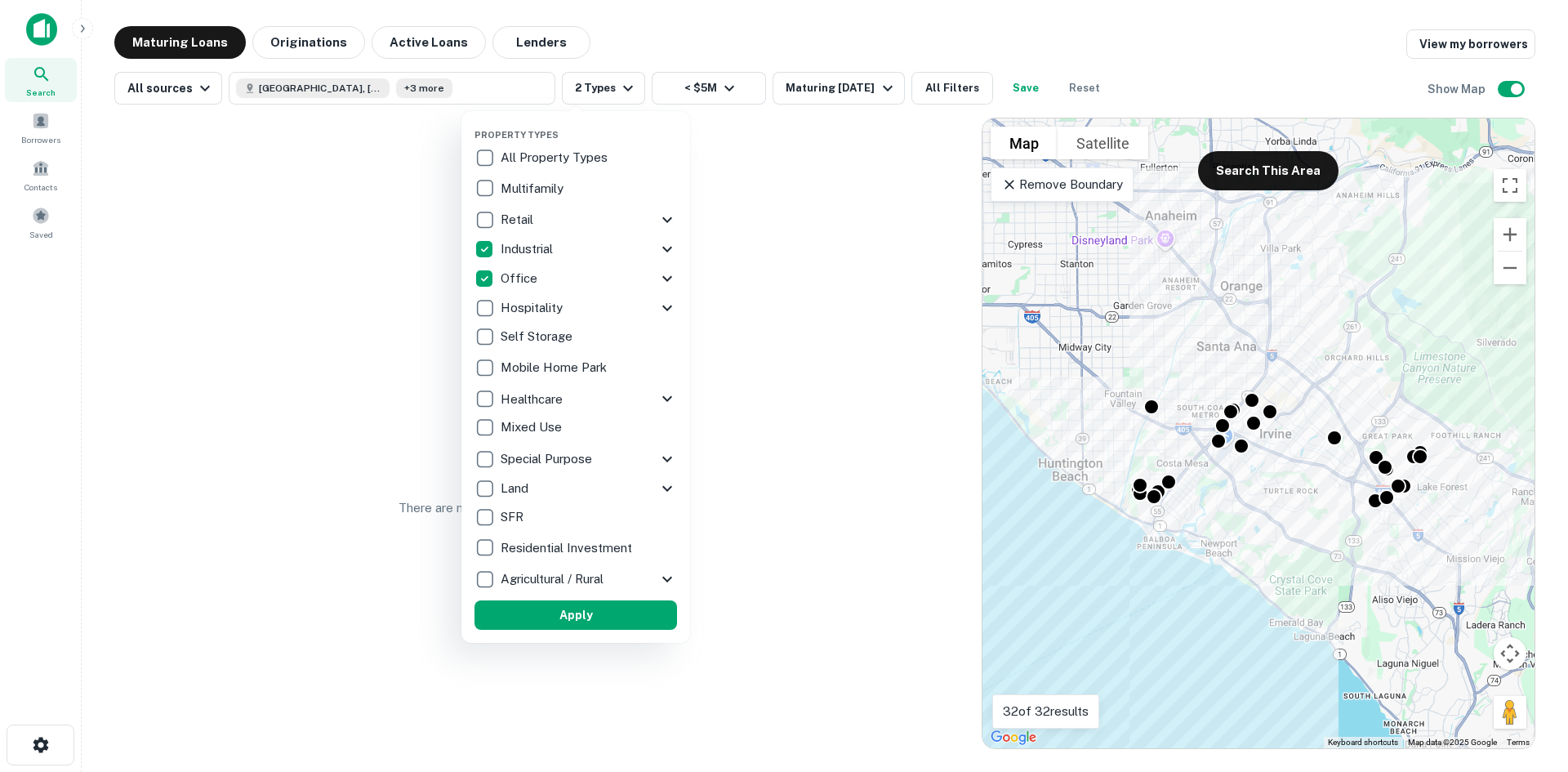
click at [847, 88] on div at bounding box center [784, 386] width 1568 height 772
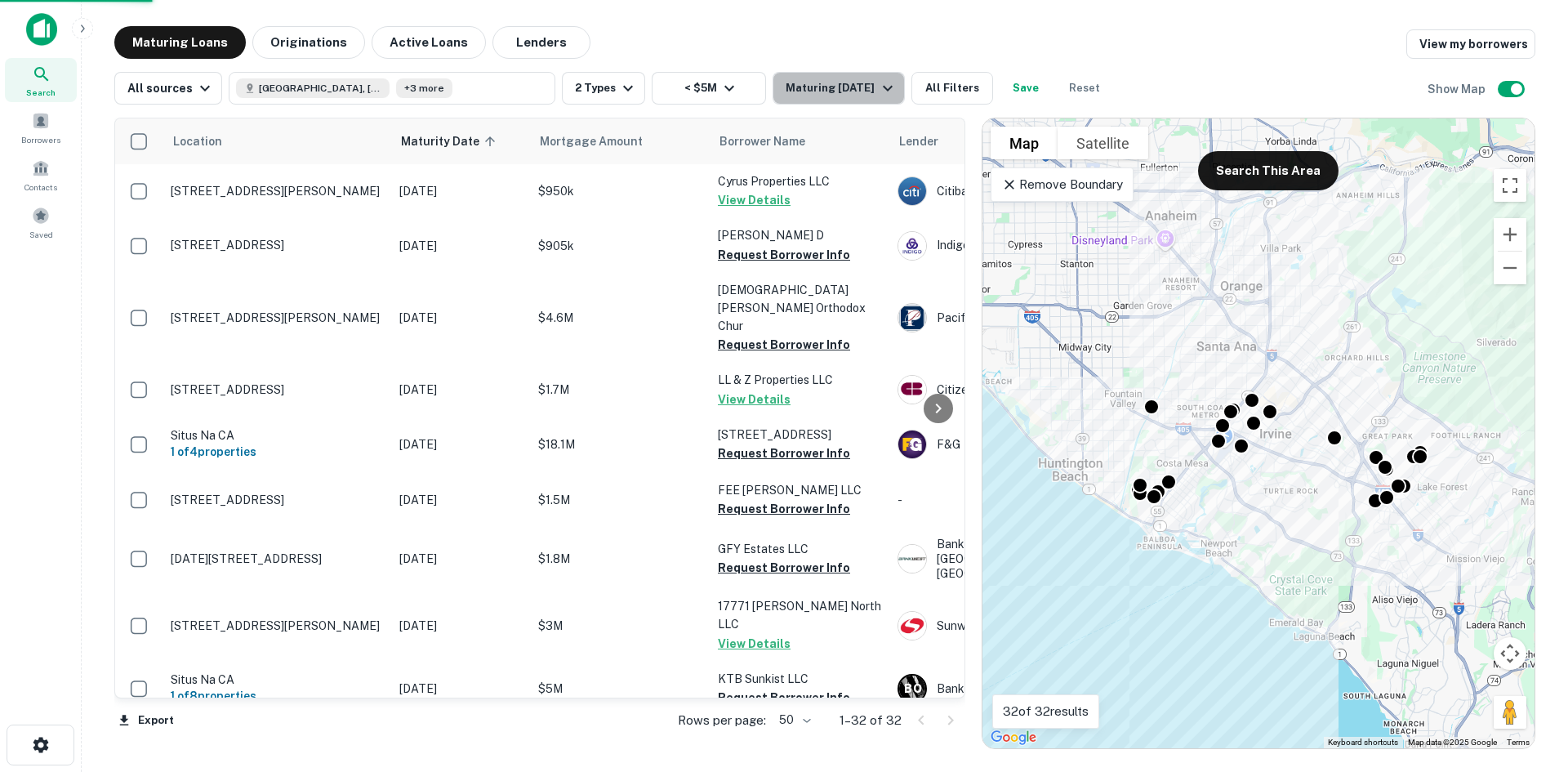
click at [883, 88] on icon "button" at bounding box center [887, 88] width 9 height 6
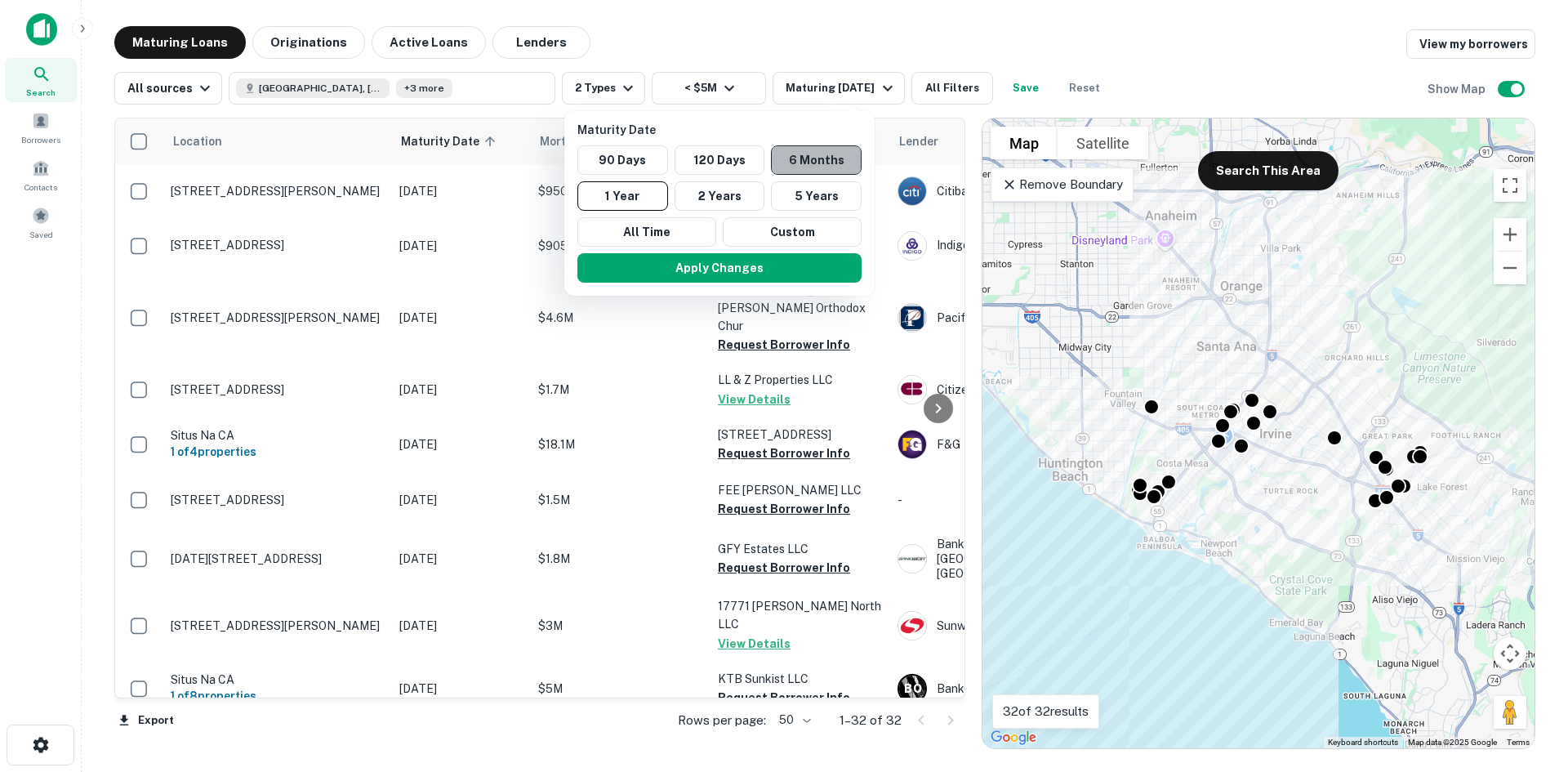
click at [816, 151] on button "6 Months" at bounding box center [816, 160] width 91 height 29
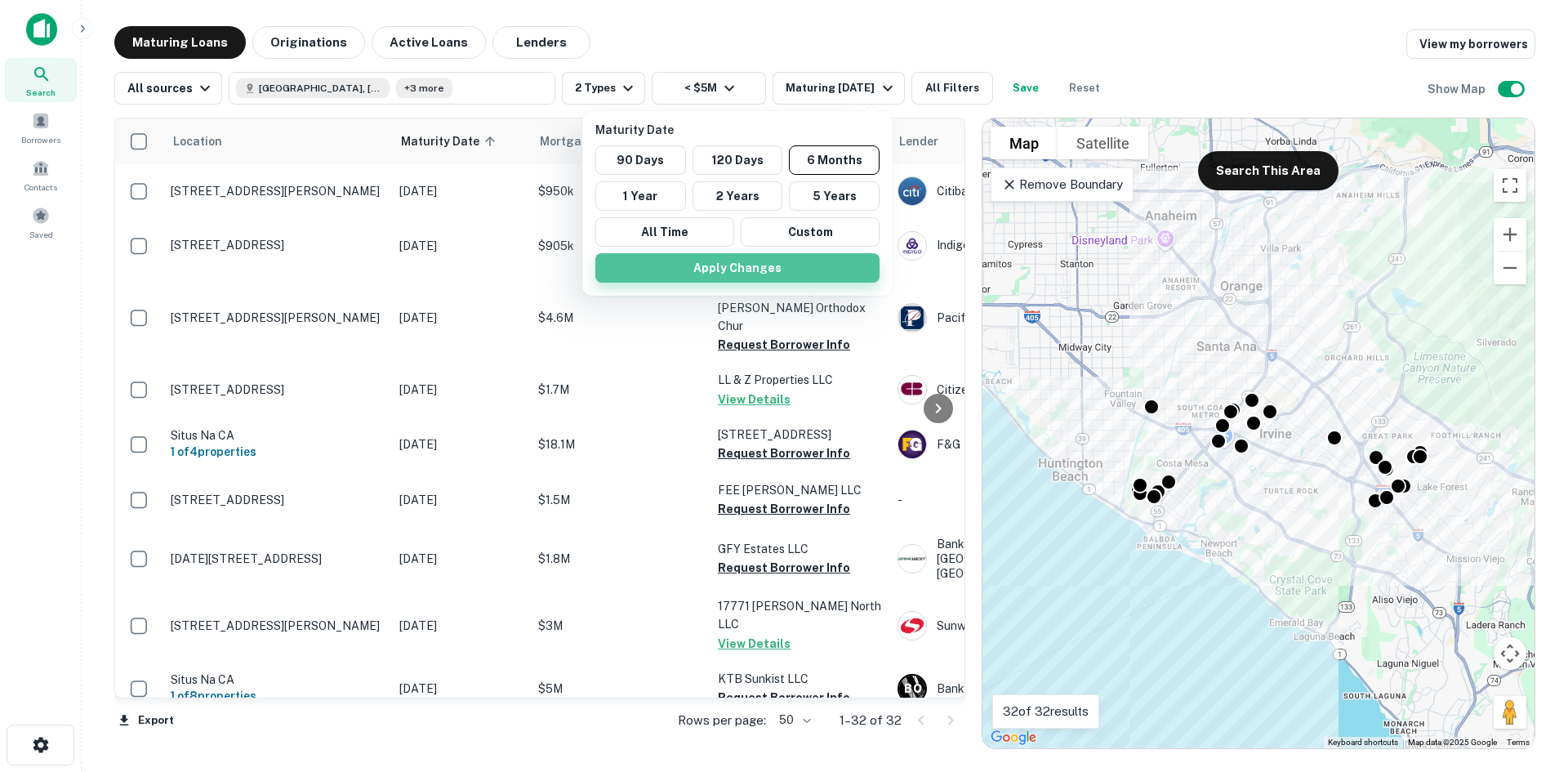
click at [743, 262] on button "Apply Changes" at bounding box center [737, 268] width 284 height 29
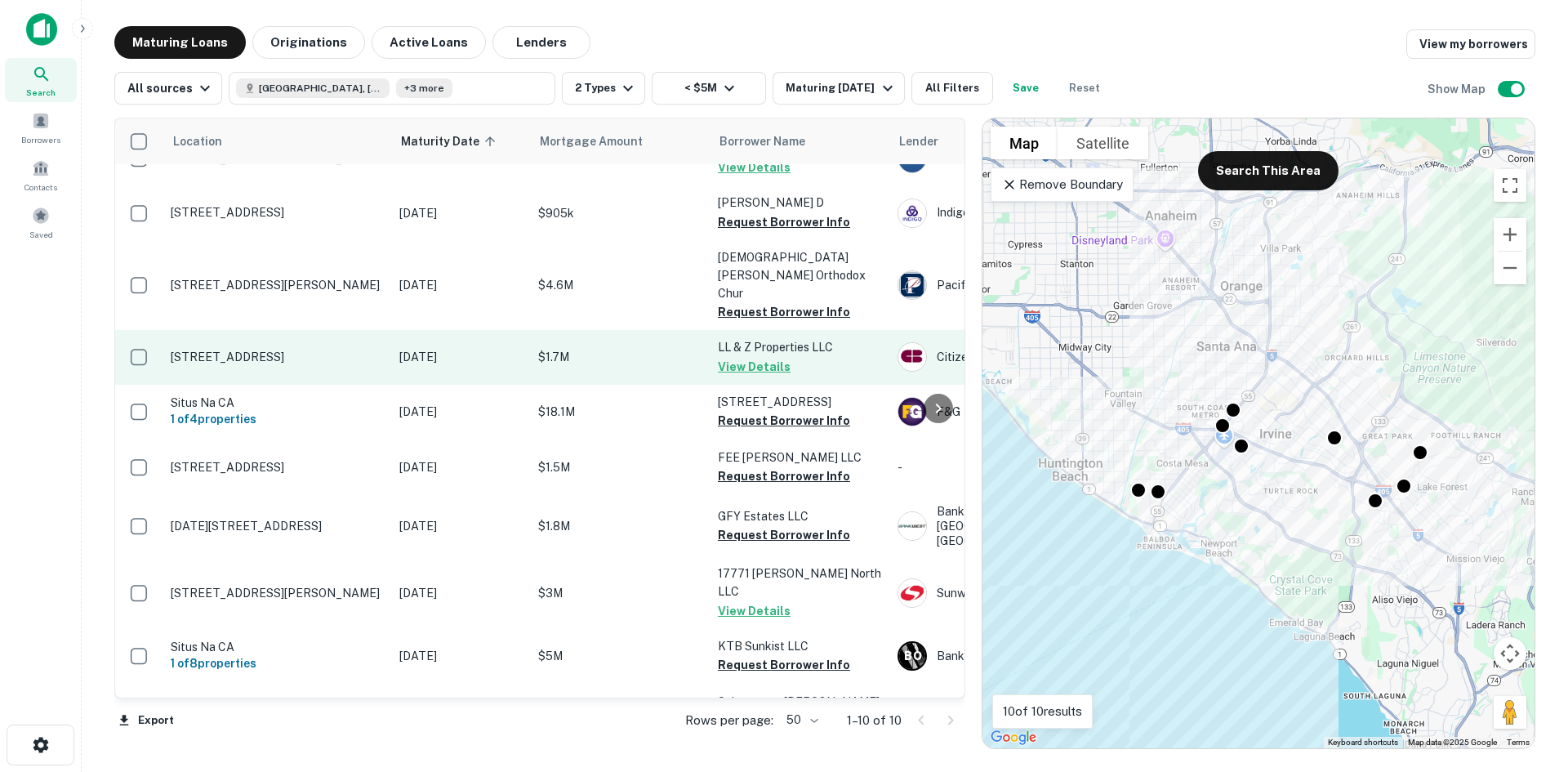
scroll to position [47, 0]
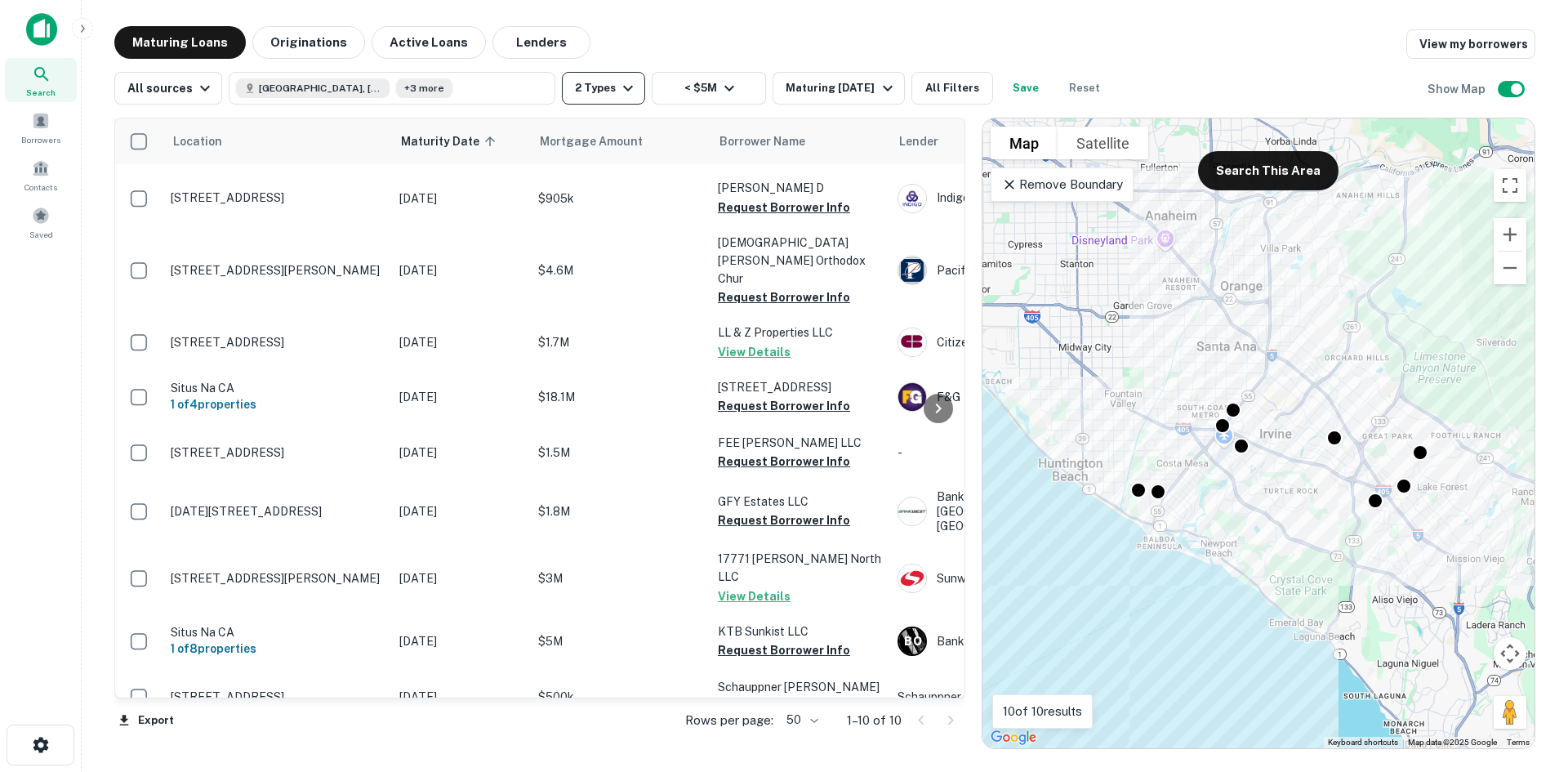
click at [575, 90] on button "2 Types" at bounding box center [604, 88] width 84 height 32
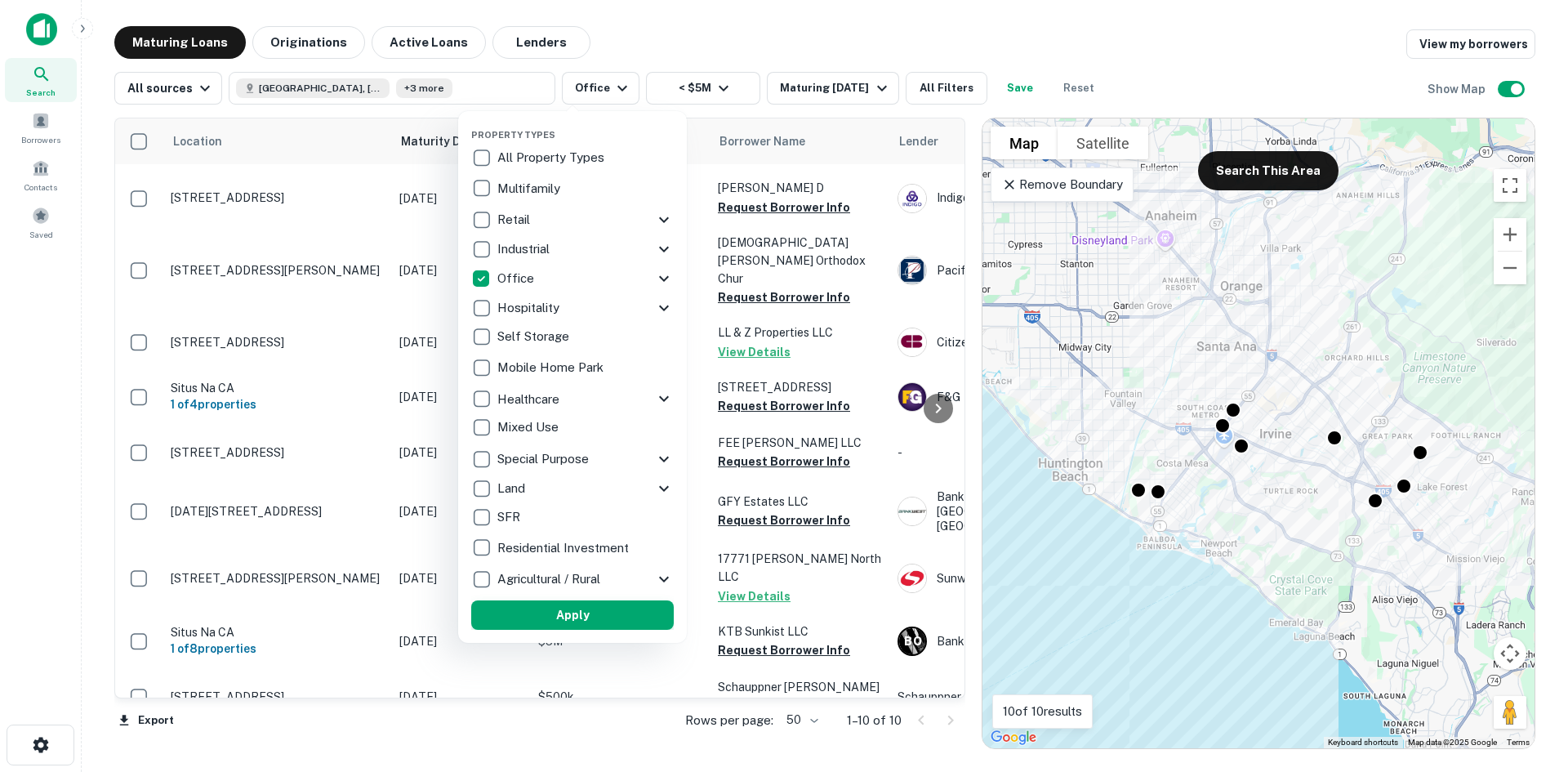
click at [547, 611] on button "Apply" at bounding box center [571, 614] width 202 height 29
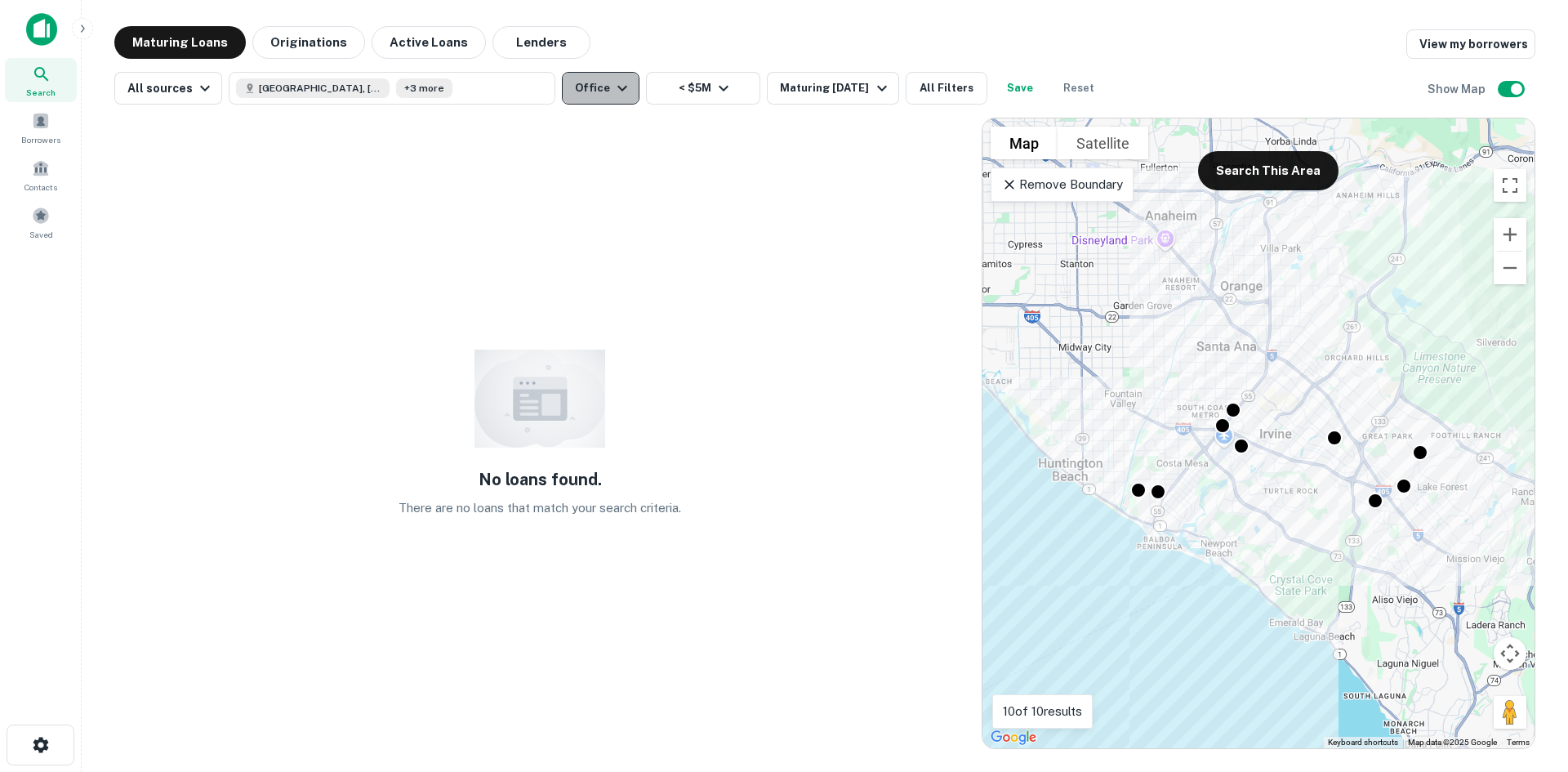
click at [580, 91] on button "Office" at bounding box center [601, 88] width 78 height 32
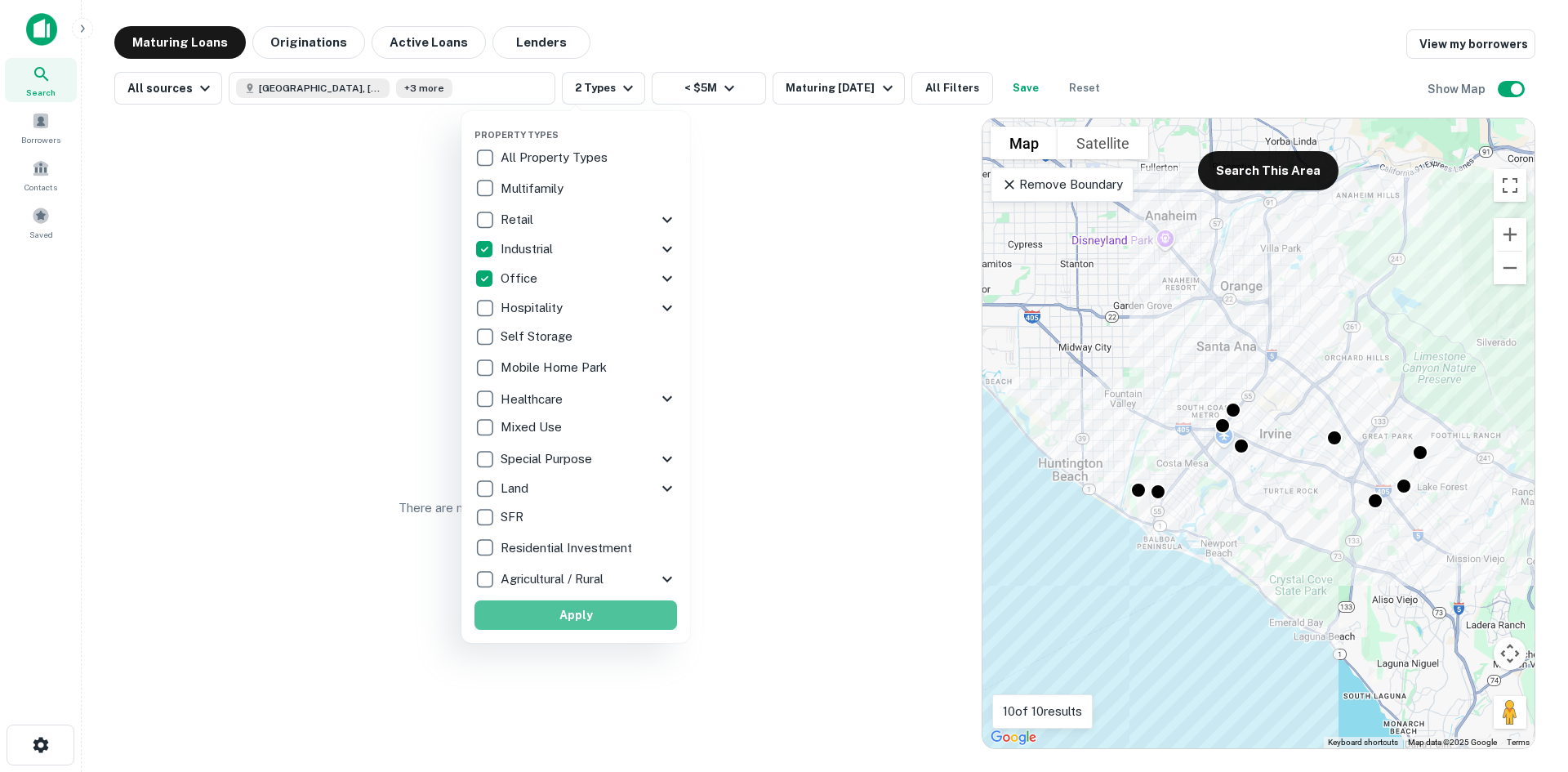
click at [537, 606] on button "Apply" at bounding box center [575, 614] width 202 height 29
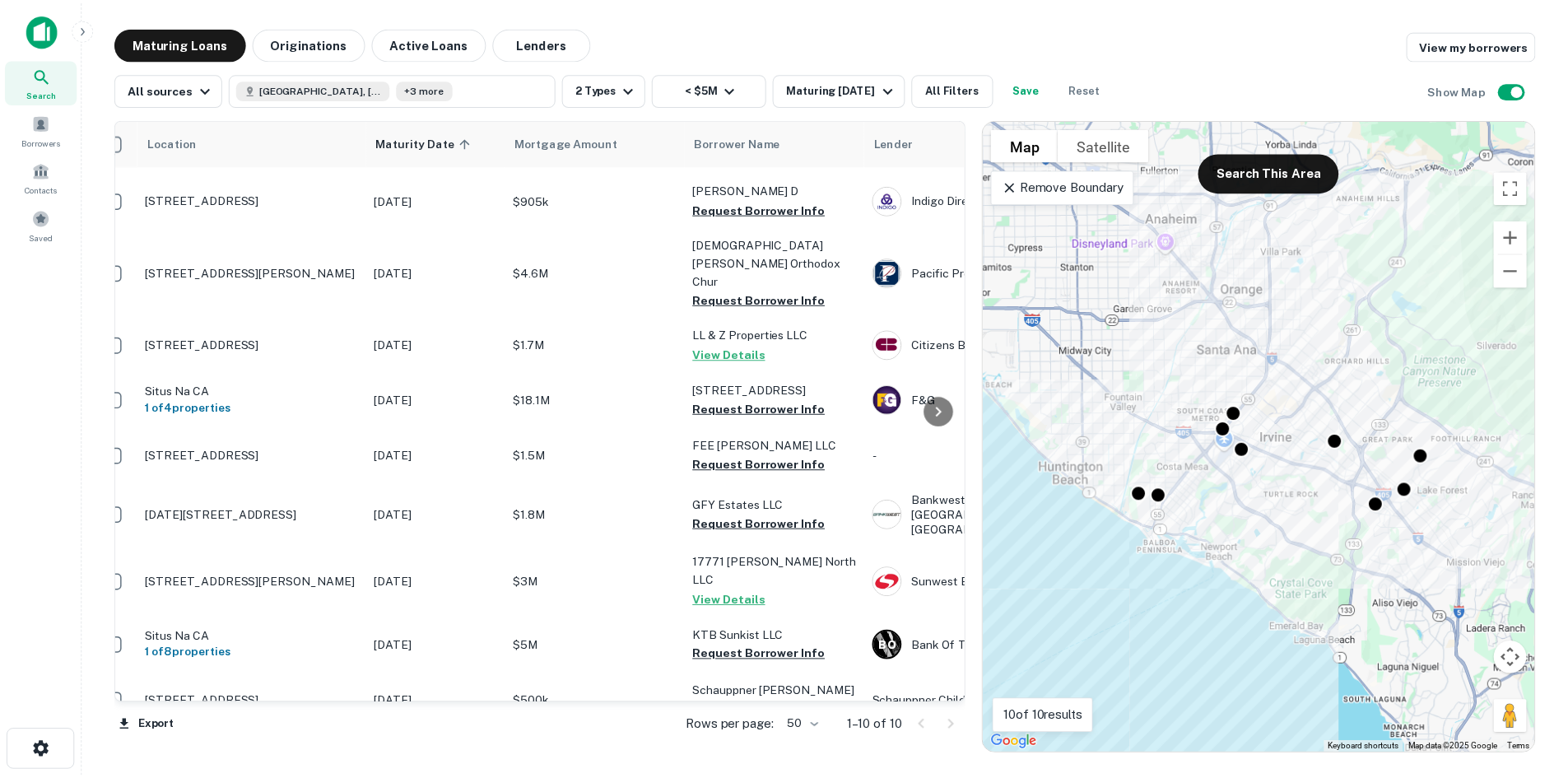
scroll to position [48, 0]
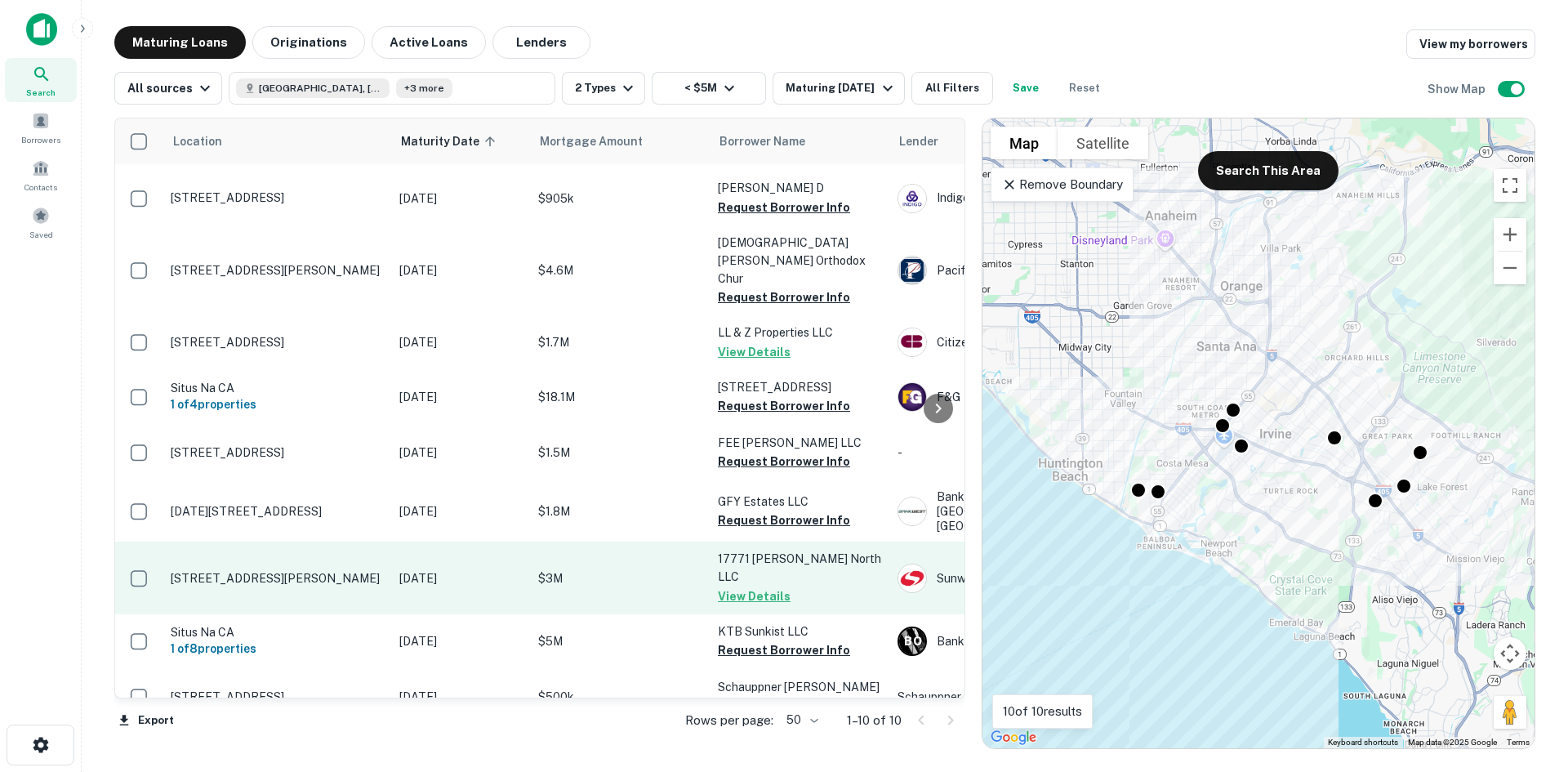
click at [240, 571] on p "[STREET_ADDRESS][PERSON_NAME]" at bounding box center [277, 577] width 213 height 14
